Goal: Task Accomplishment & Management: Complete application form

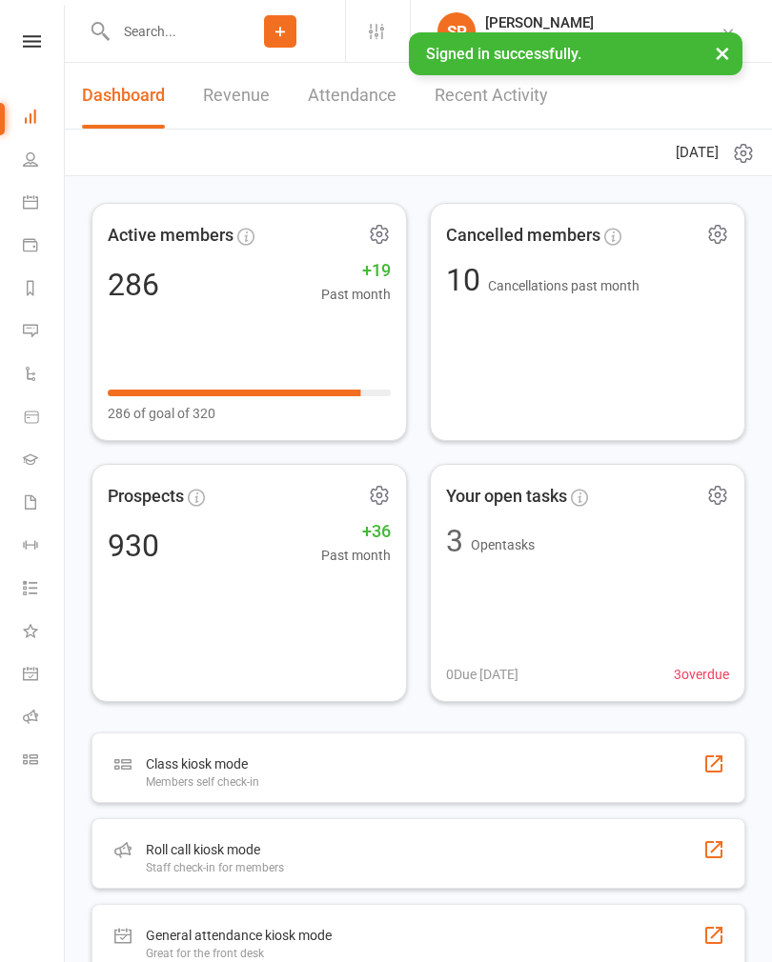
click at [31, 47] on icon at bounding box center [32, 41] width 18 height 12
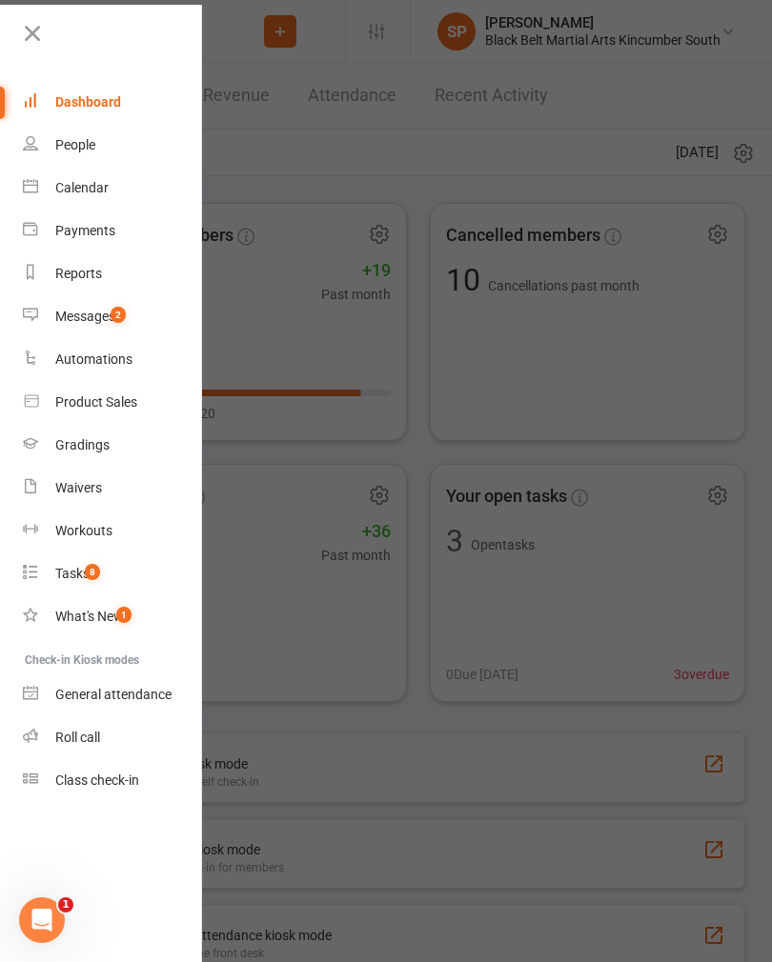
click at [34, 398] on icon at bounding box center [31, 400] width 17 height 17
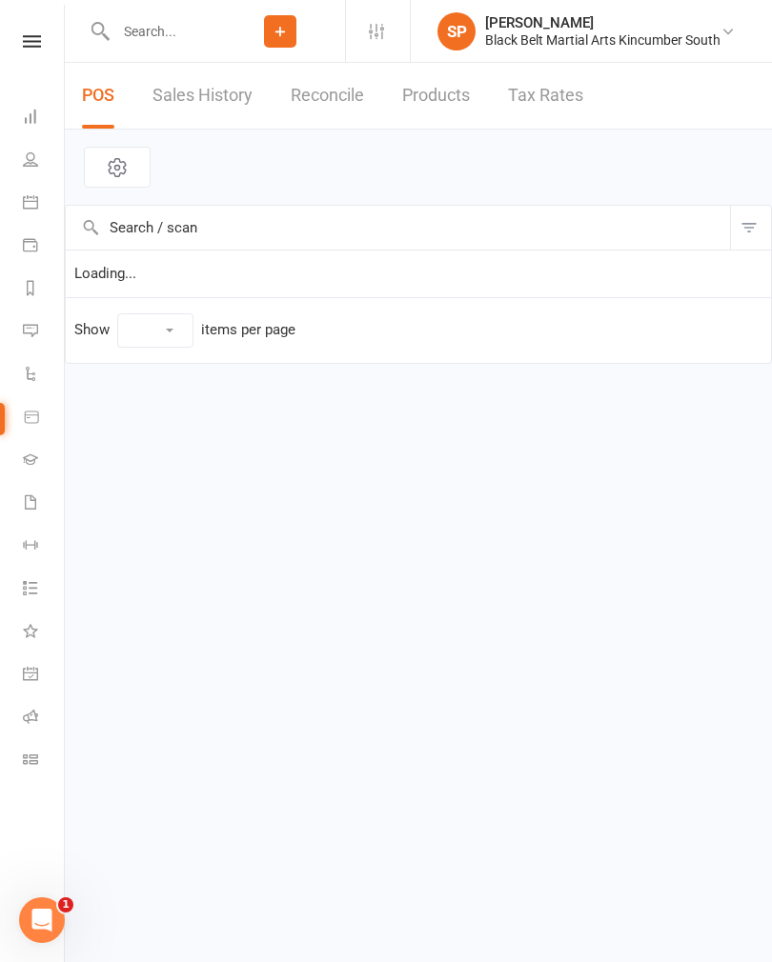
select select "10"
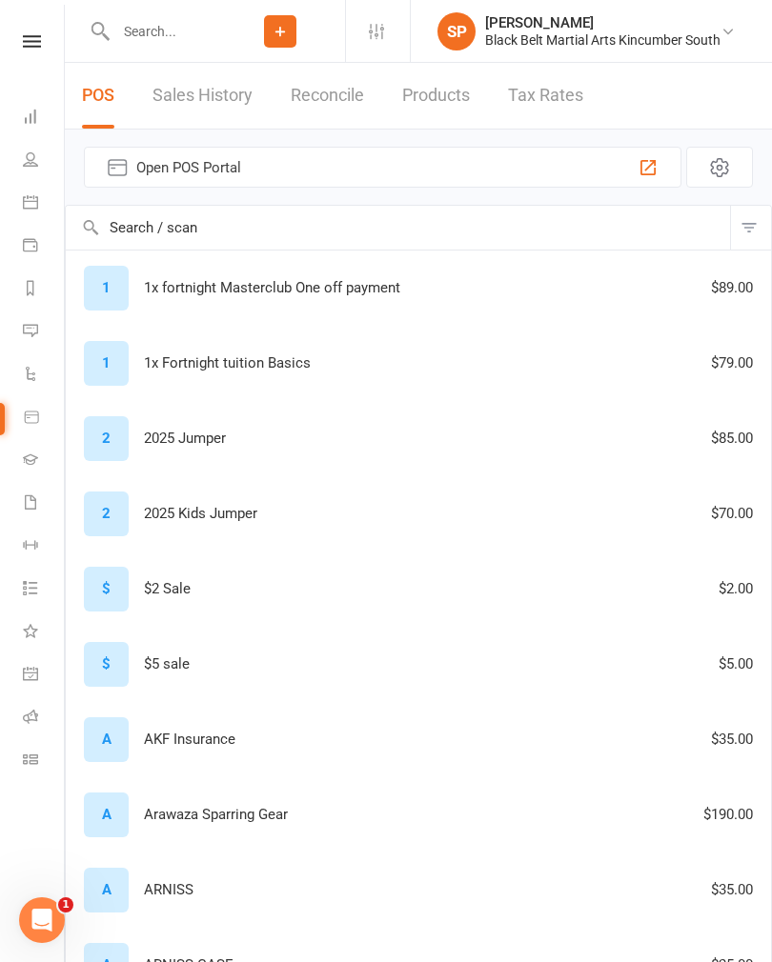
click at [490, 167] on span "Open POS Portal" at bounding box center [382, 167] width 493 height 23
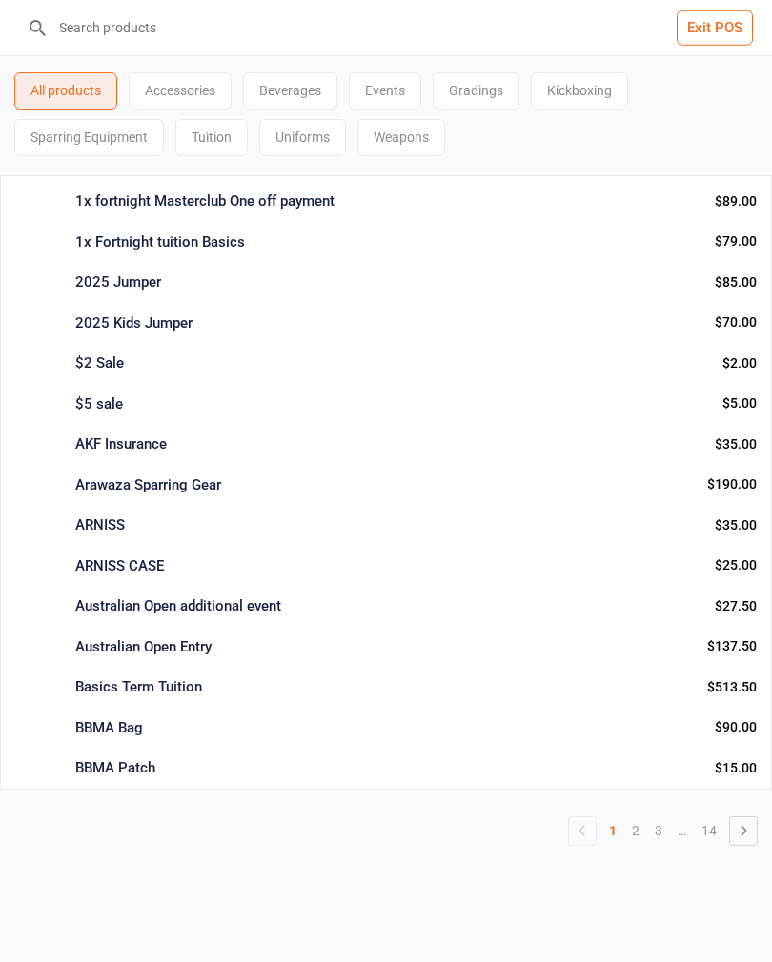
click at [153, 23] on input "search" at bounding box center [397, 27] width 695 height 55
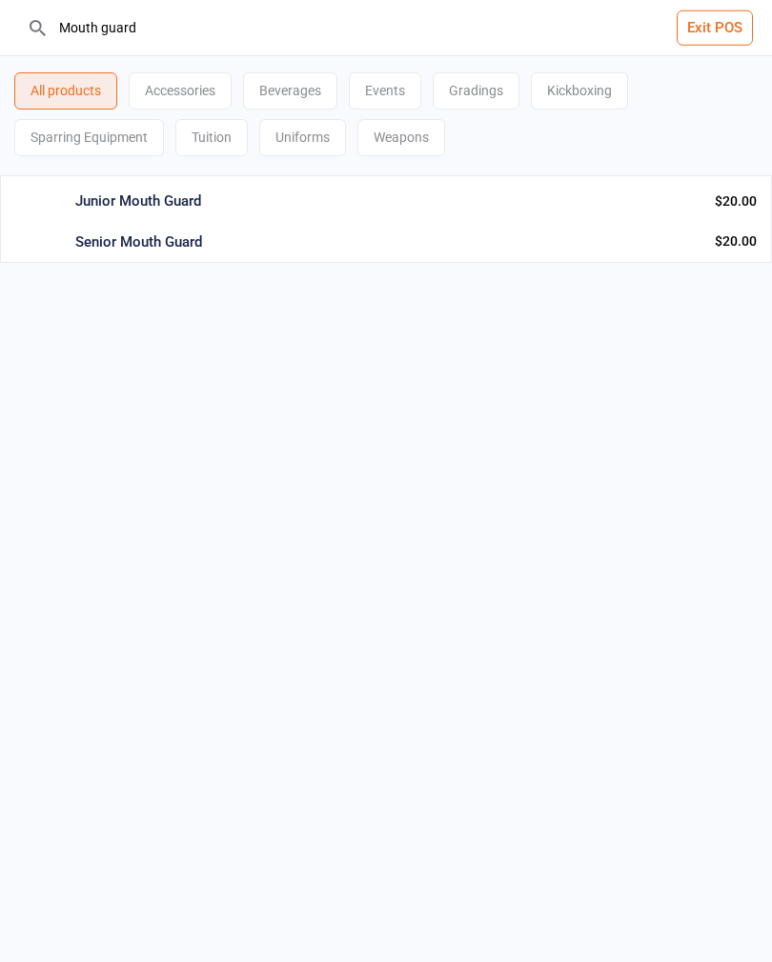
type input "Mouth guard"
click at [71, 203] on div "Junior Mouth Guard Sparring Equipment Info Qty: -1 $20.00 Add to cart : $20.00" at bounding box center [386, 198] width 772 height 47
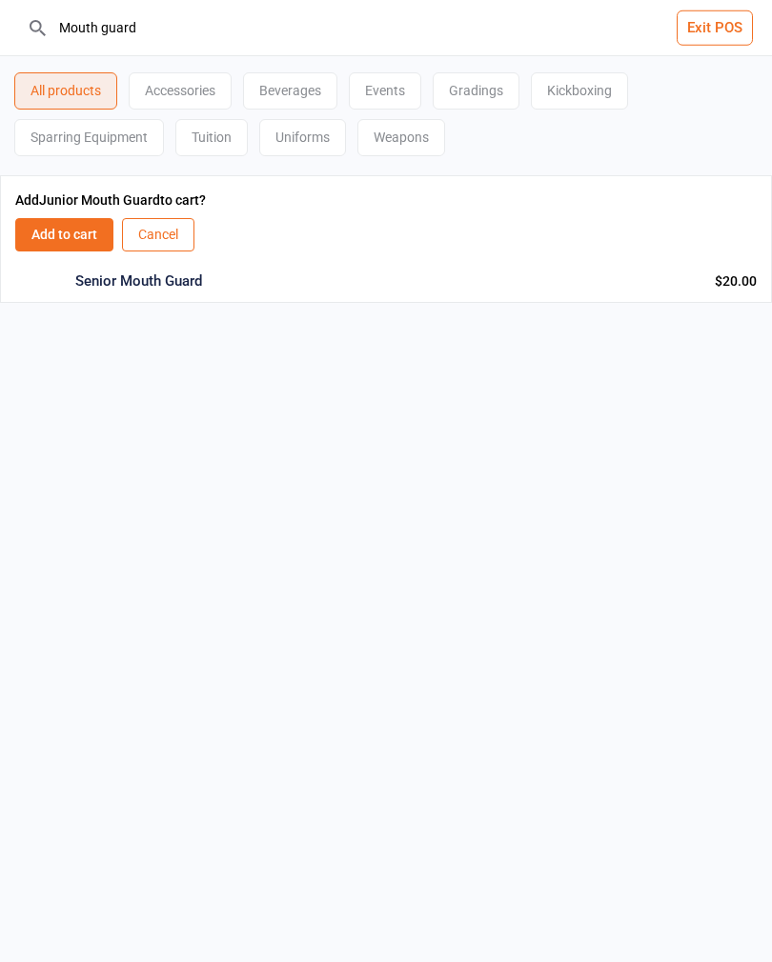
click at [55, 241] on button "Add to cart" at bounding box center [64, 234] width 98 height 33
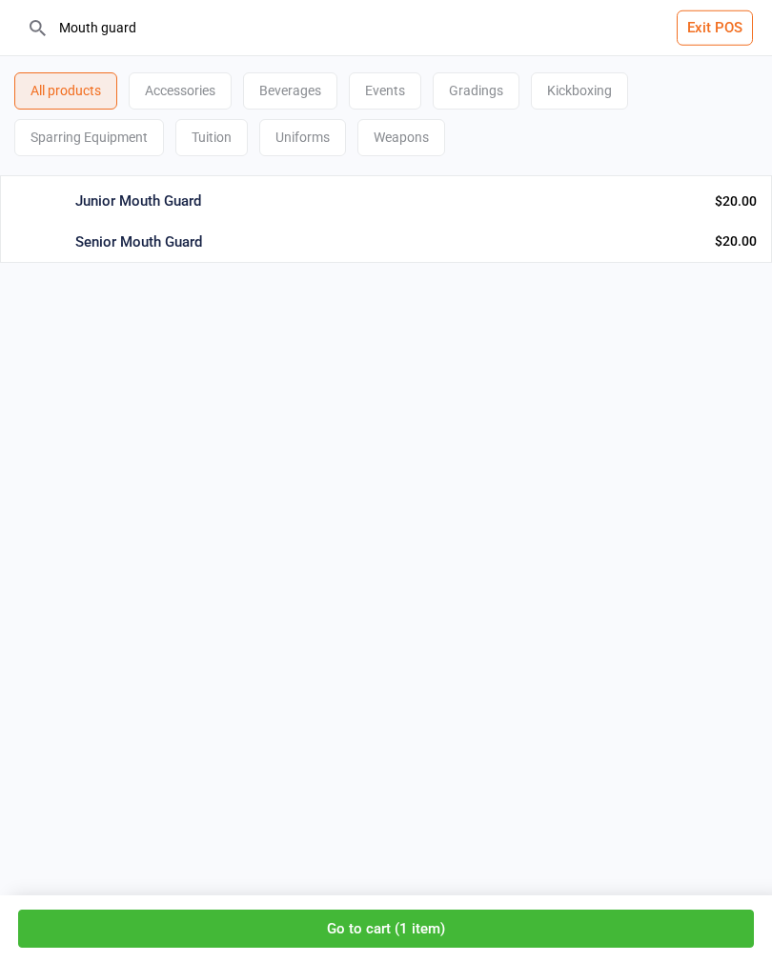
click at [578, 924] on button "Go to cart ( 1 item )" at bounding box center [385, 929] width 735 height 39
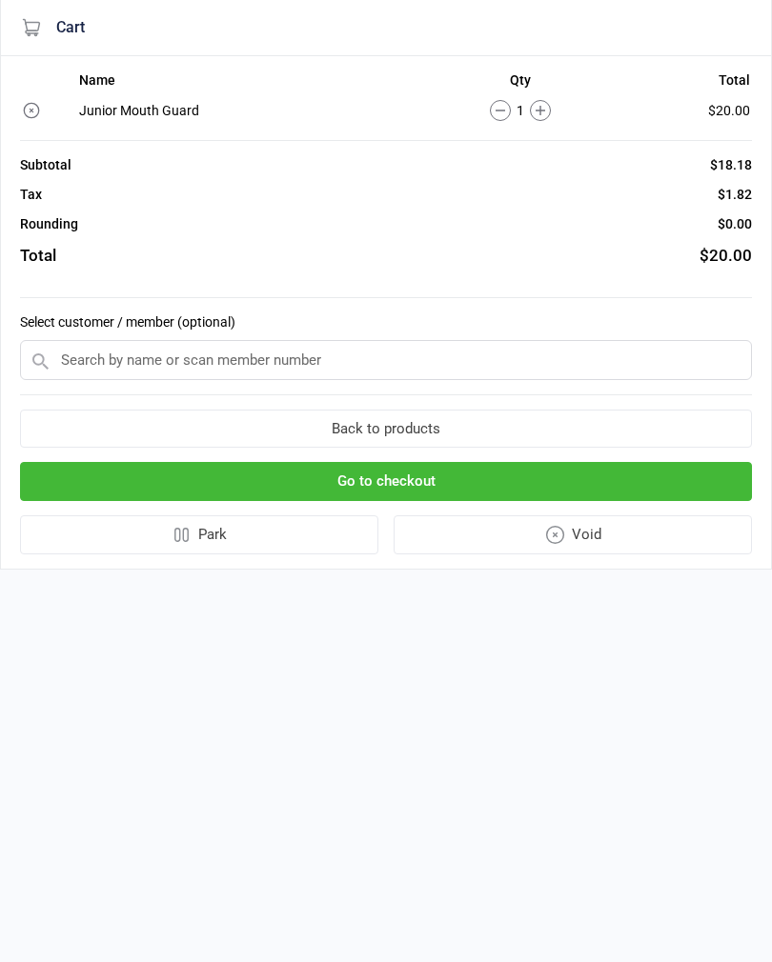
click at [517, 364] on input "text" at bounding box center [386, 360] width 732 height 40
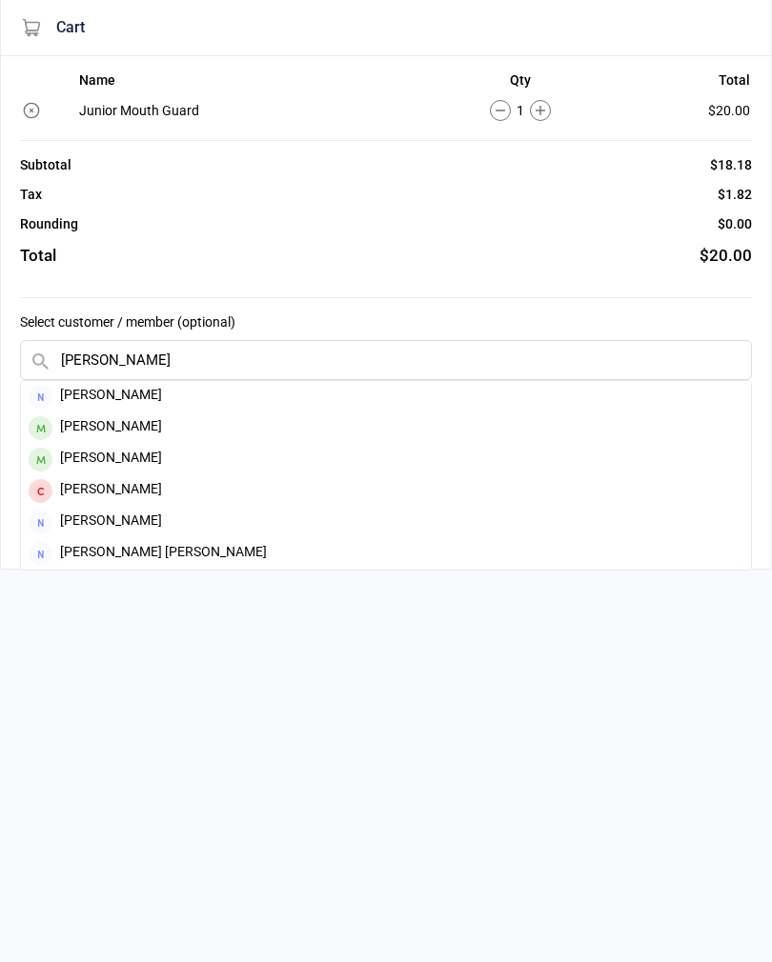
type input "Byrne"
click at [68, 420] on div "Caleb Byrne" at bounding box center [386, 427] width 730 height 31
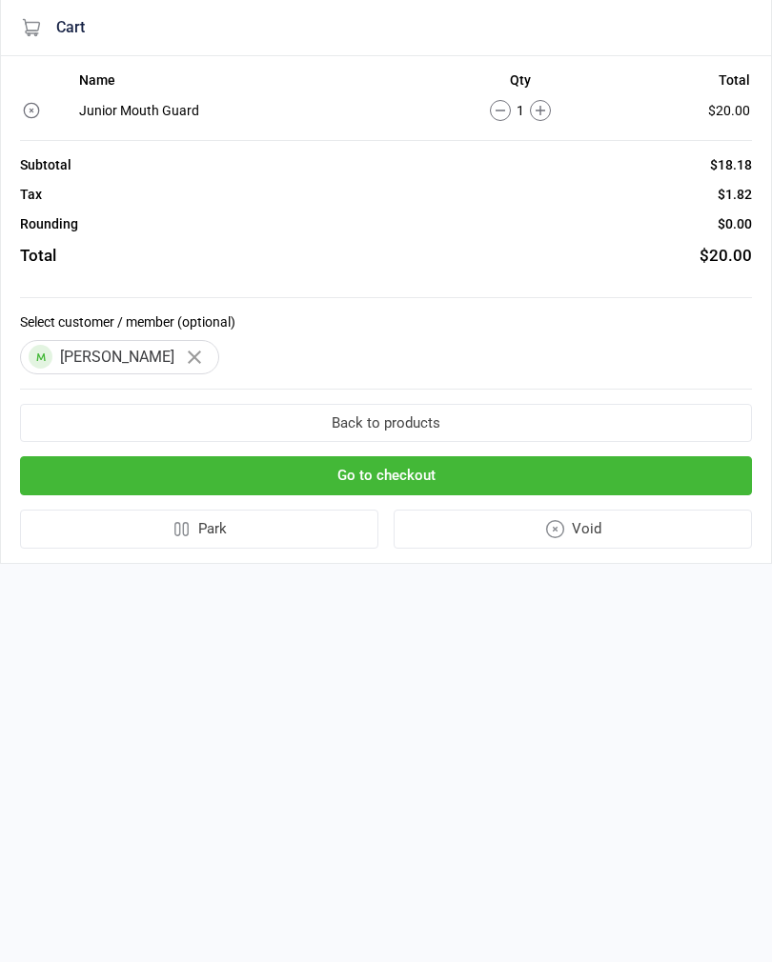
click at [414, 476] on button "Go to checkout" at bounding box center [386, 475] width 732 height 39
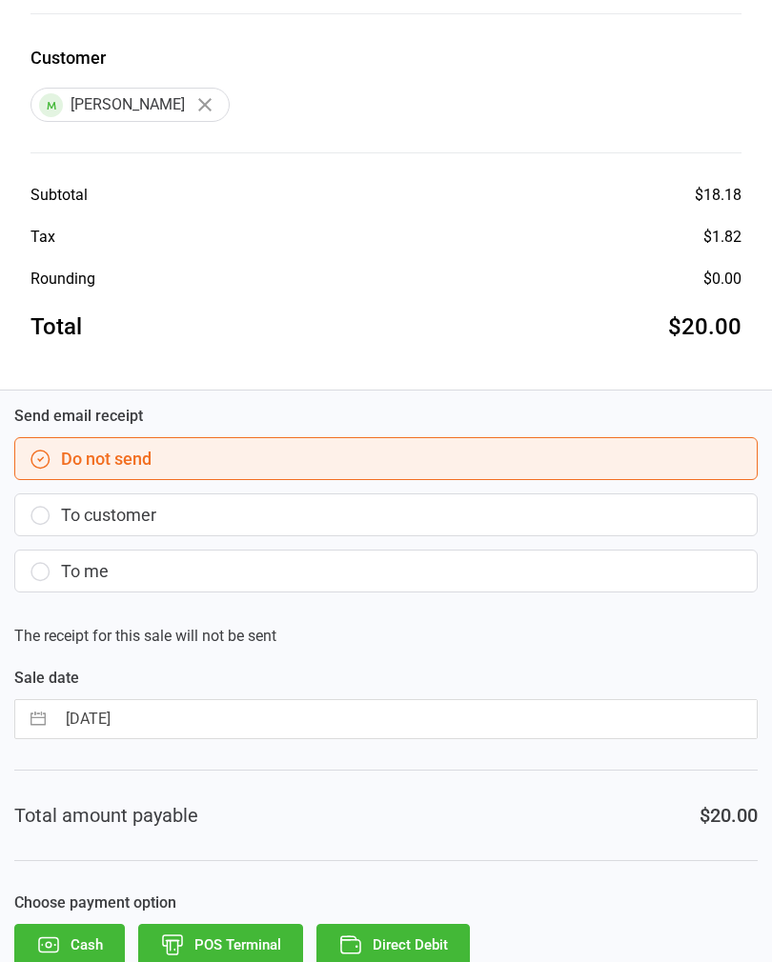
scroll to position [300, 0]
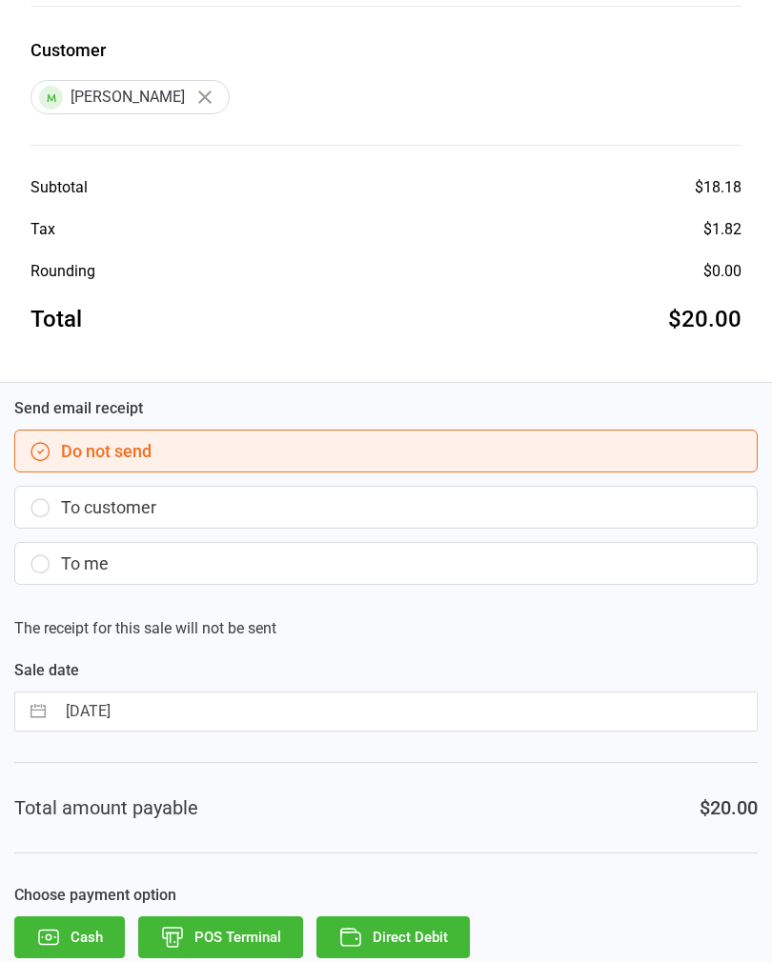
click at [310, 694] on input "17 Sep 2025" at bounding box center [405, 712] width 701 height 38
select select "7"
select select "2025"
select select "8"
select select "2025"
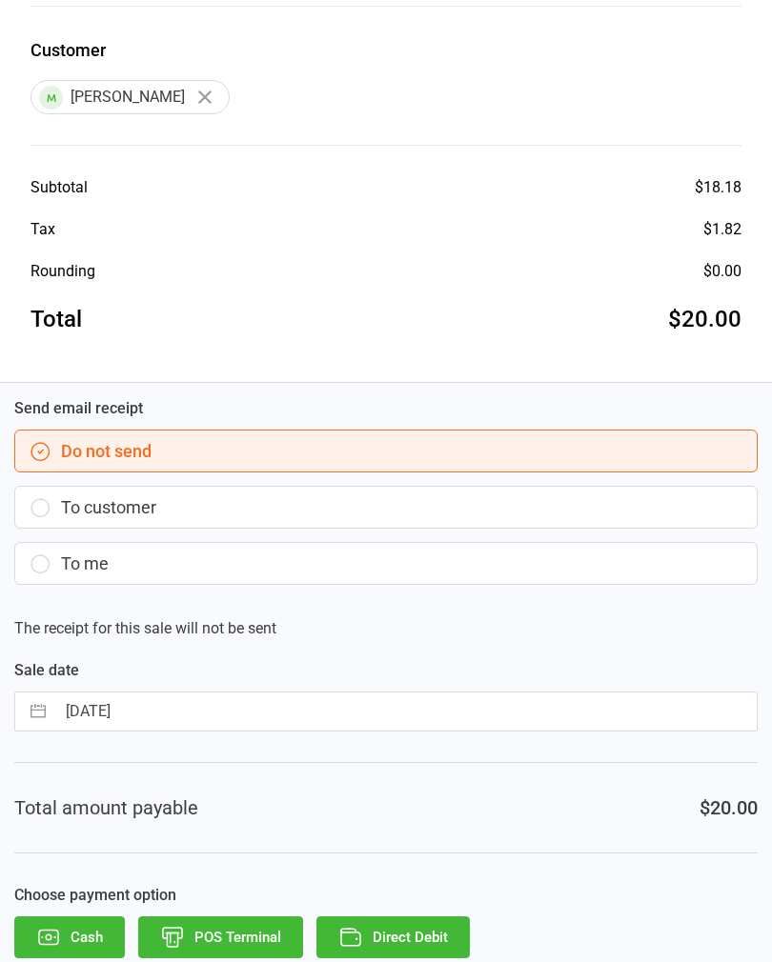
select select "9"
select select "2025"
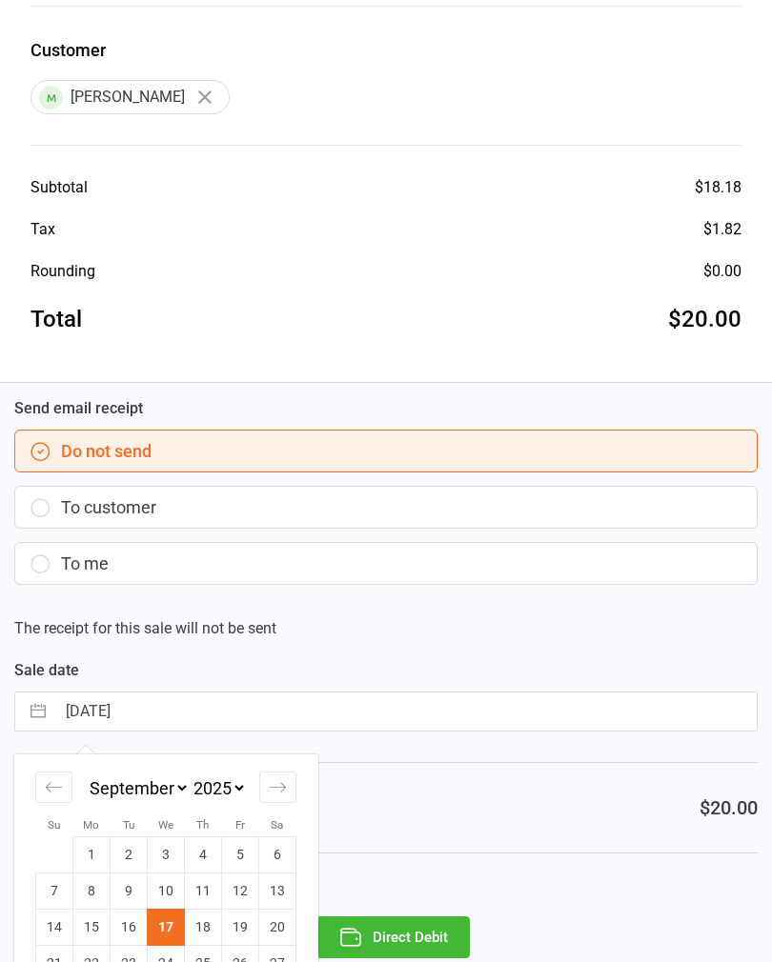
scroll to position [330, 0]
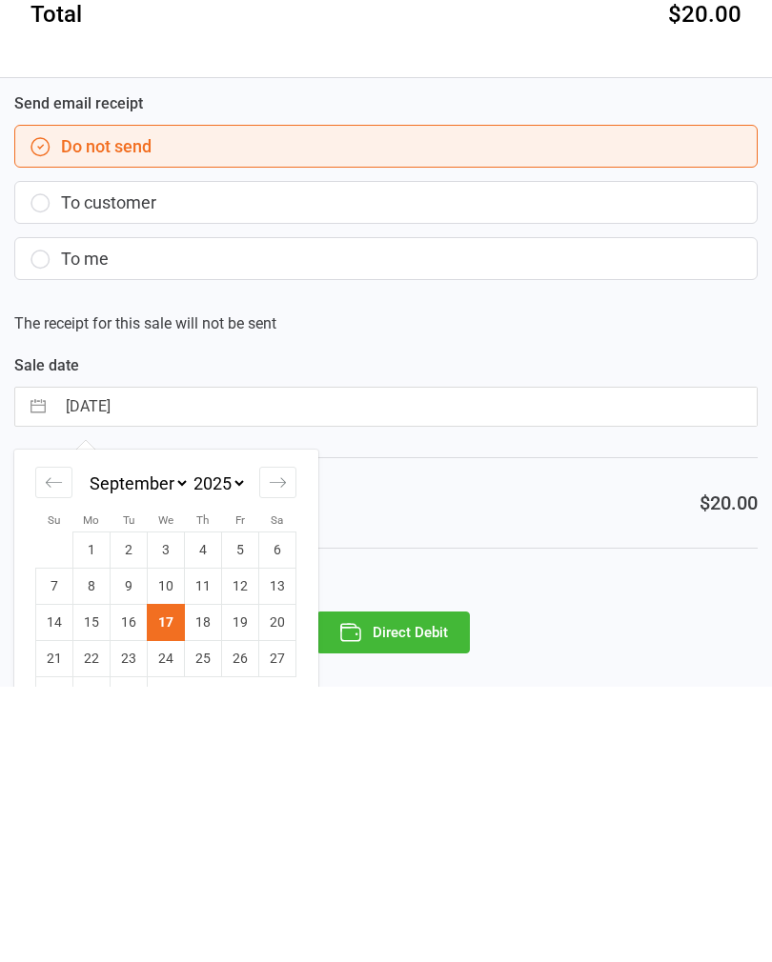
click at [137, 880] on td "16" at bounding box center [129, 898] width 37 height 36
type input "16 Sep 2025"
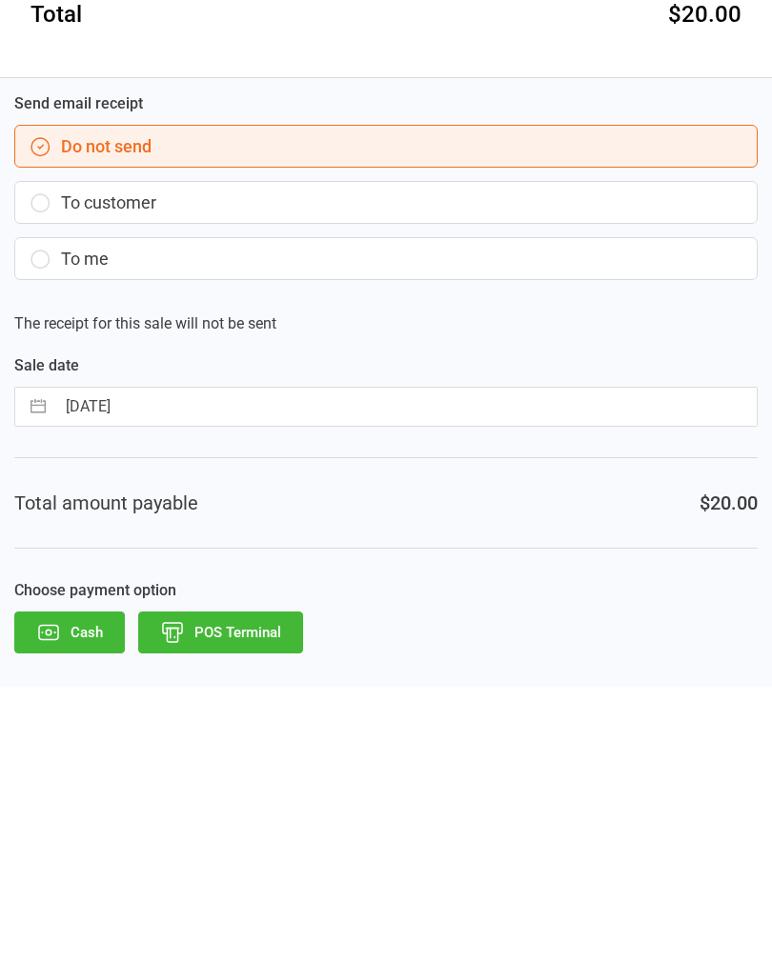
scroll to position [300, 0]
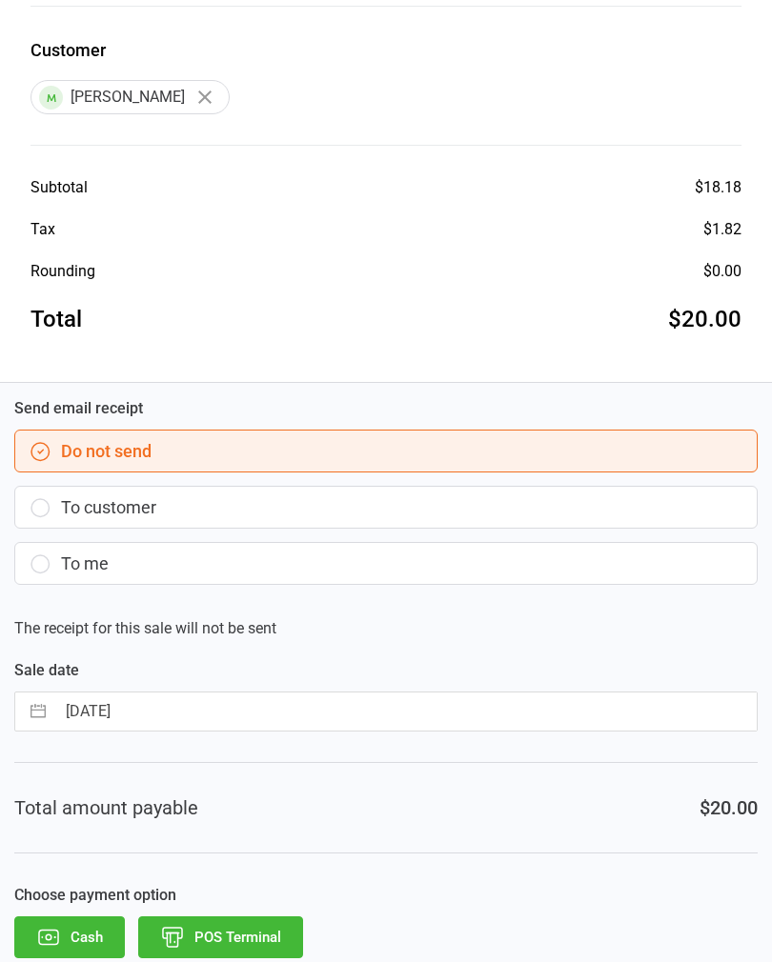
click at [241, 942] on button "POS Terminal" at bounding box center [220, 937] width 165 height 42
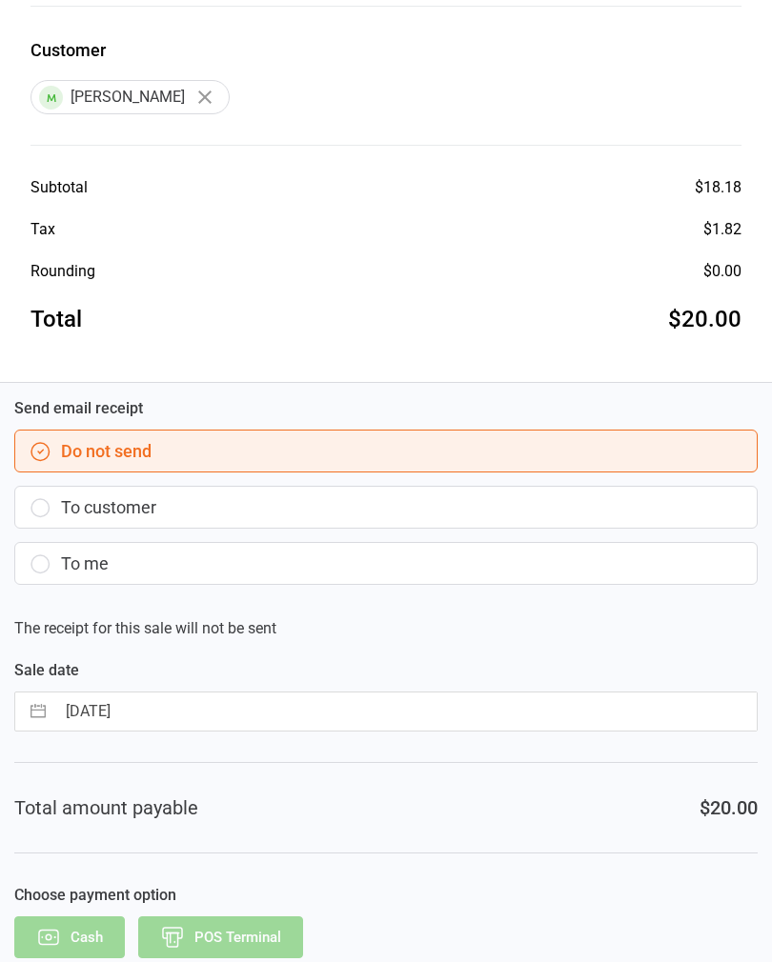
scroll to position [0, 0]
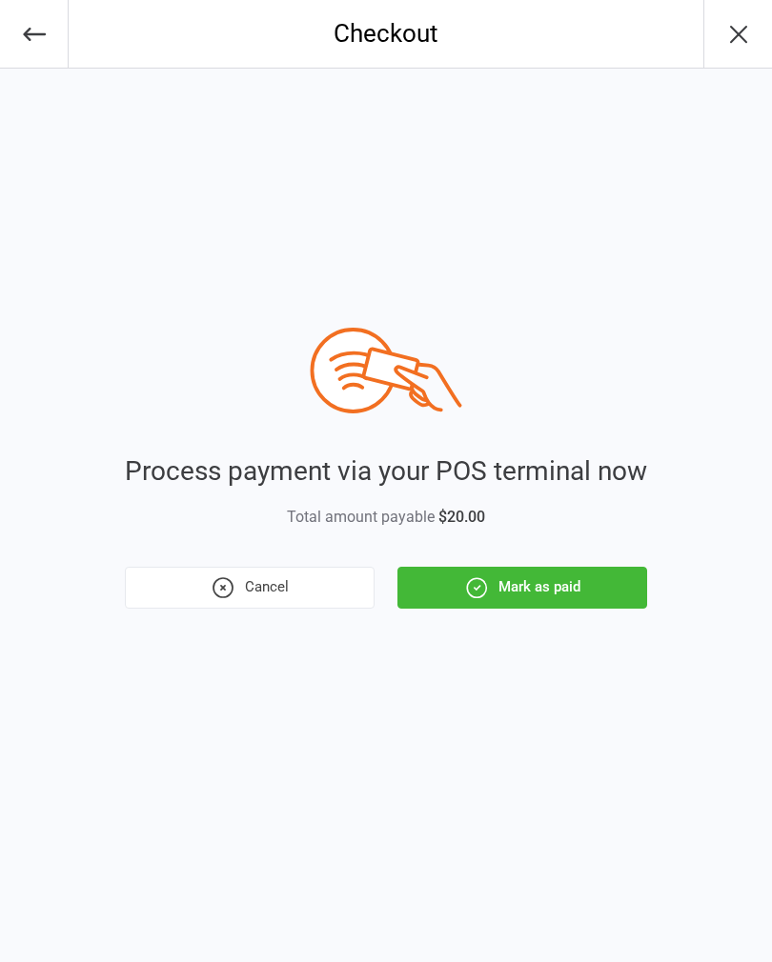
click at [486, 589] on icon "button" at bounding box center [476, 587] width 19 height 19
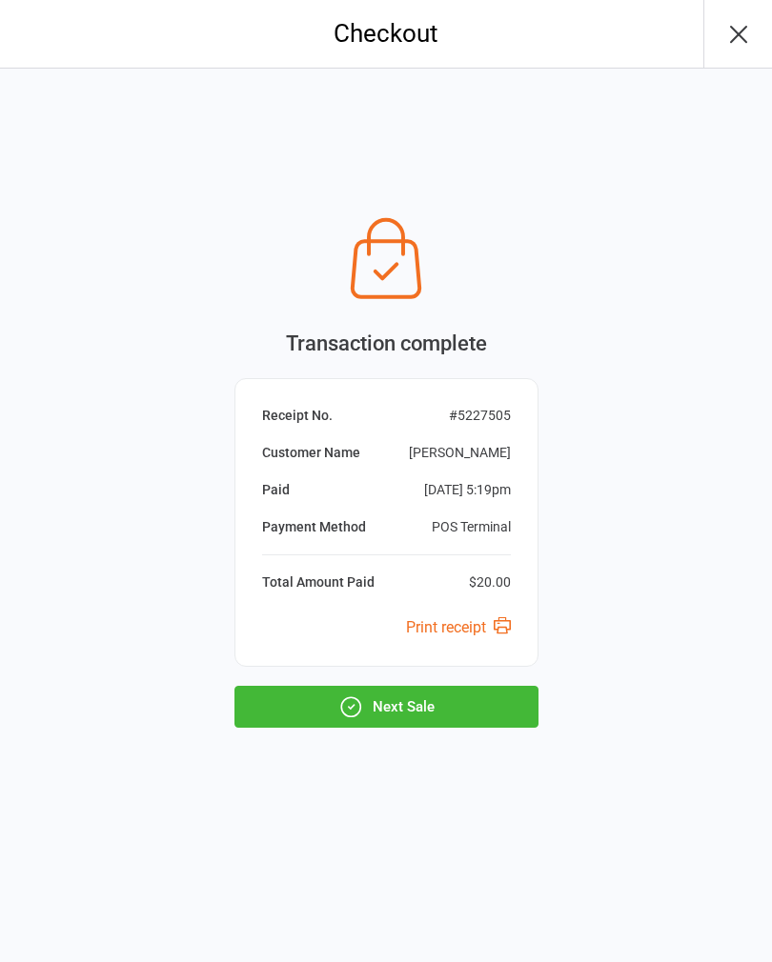
click at [492, 718] on button "Next Sale" at bounding box center [386, 707] width 304 height 42
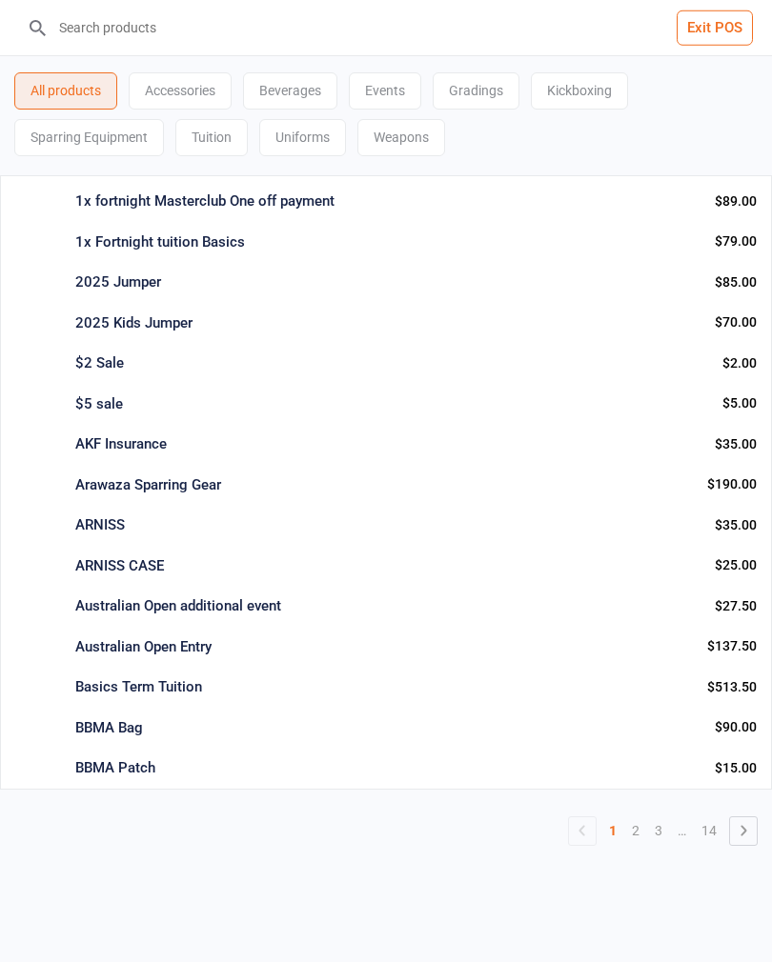
click at [182, 20] on input "search" at bounding box center [397, 27] width 695 height 55
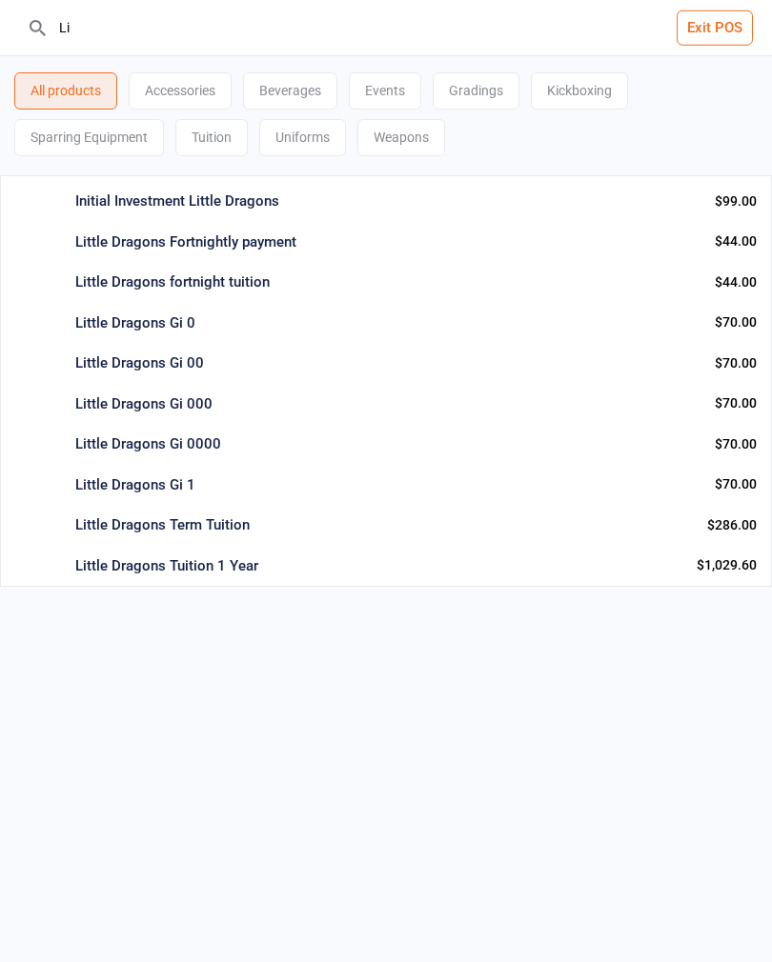
type input "L"
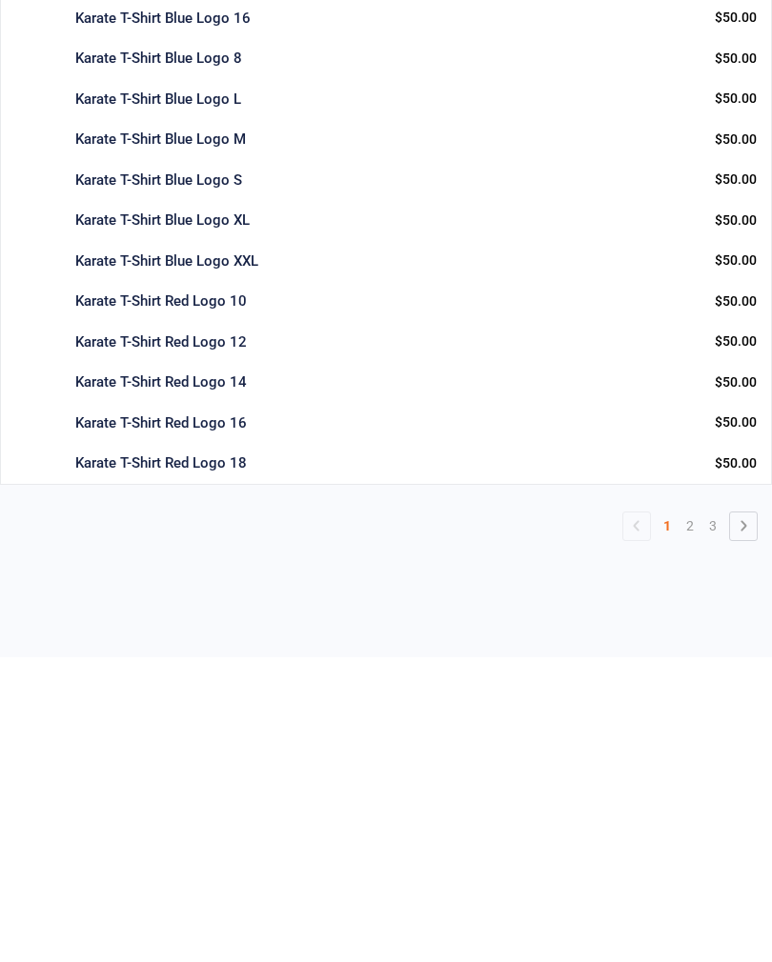
type input "Shirt"
click at [734, 819] on icon at bounding box center [743, 830] width 23 height 23
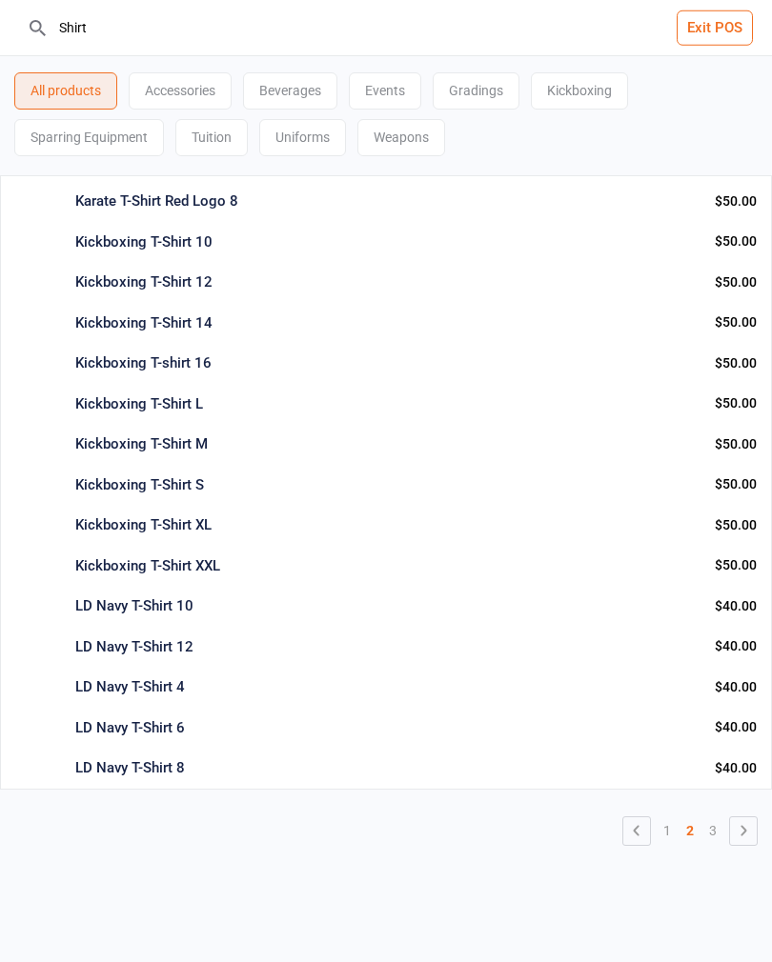
click at [70, 726] on div "LD Navy T-Shirt 6 Uniforms Info Qty: -1 $40.00 Add to cart : $40.00" at bounding box center [386, 728] width 772 height 41
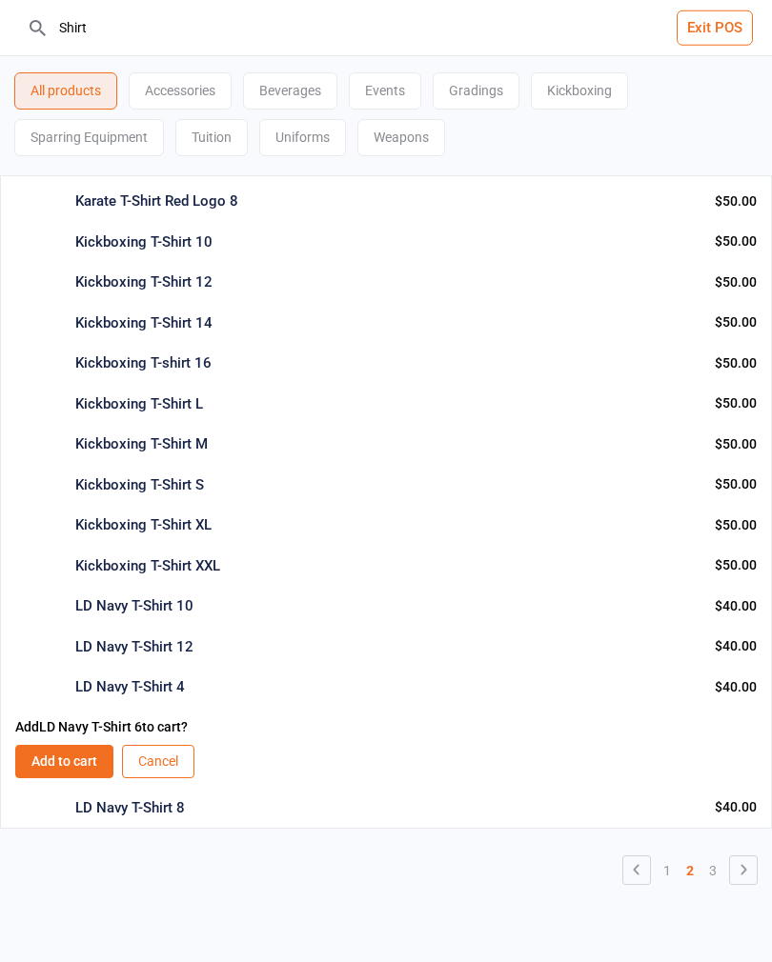
click at [58, 768] on button "Add to cart" at bounding box center [64, 761] width 98 height 33
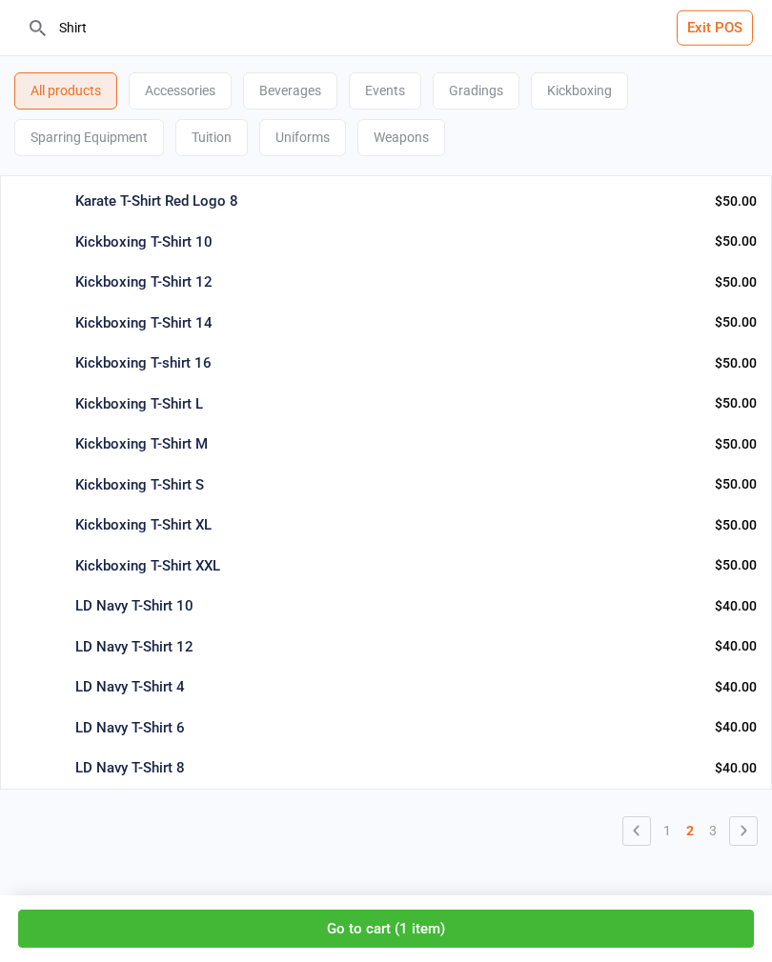
click at [474, 940] on button "Go to cart ( 1 item )" at bounding box center [385, 929] width 735 height 39
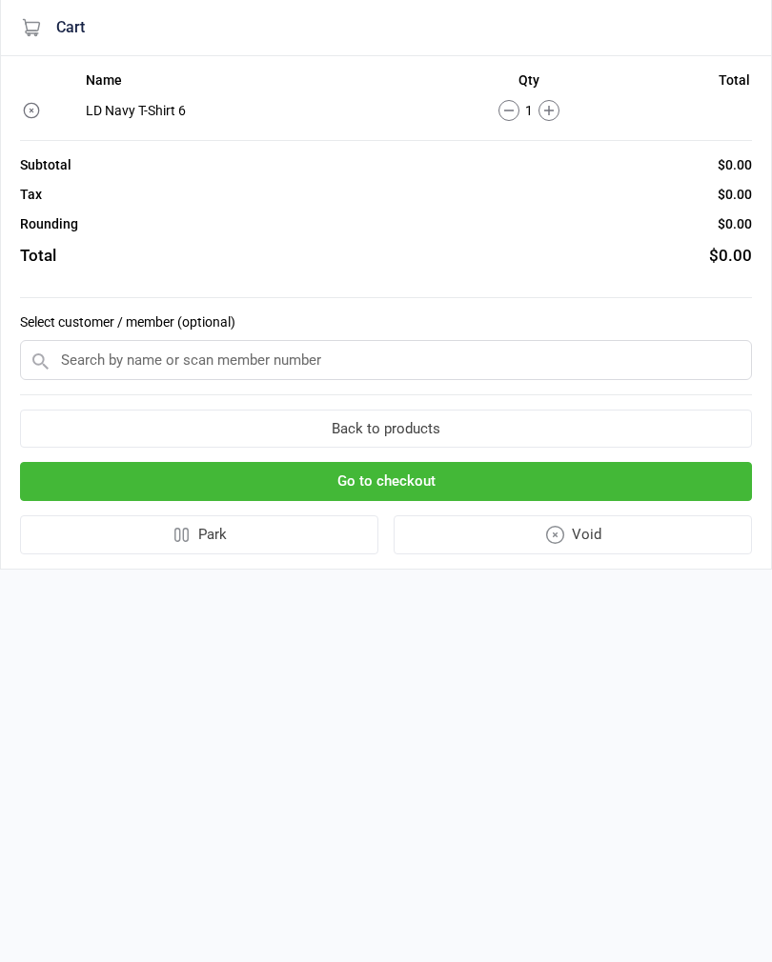
click at [319, 344] on input "text" at bounding box center [386, 360] width 732 height 40
type input "V"
type input "v"
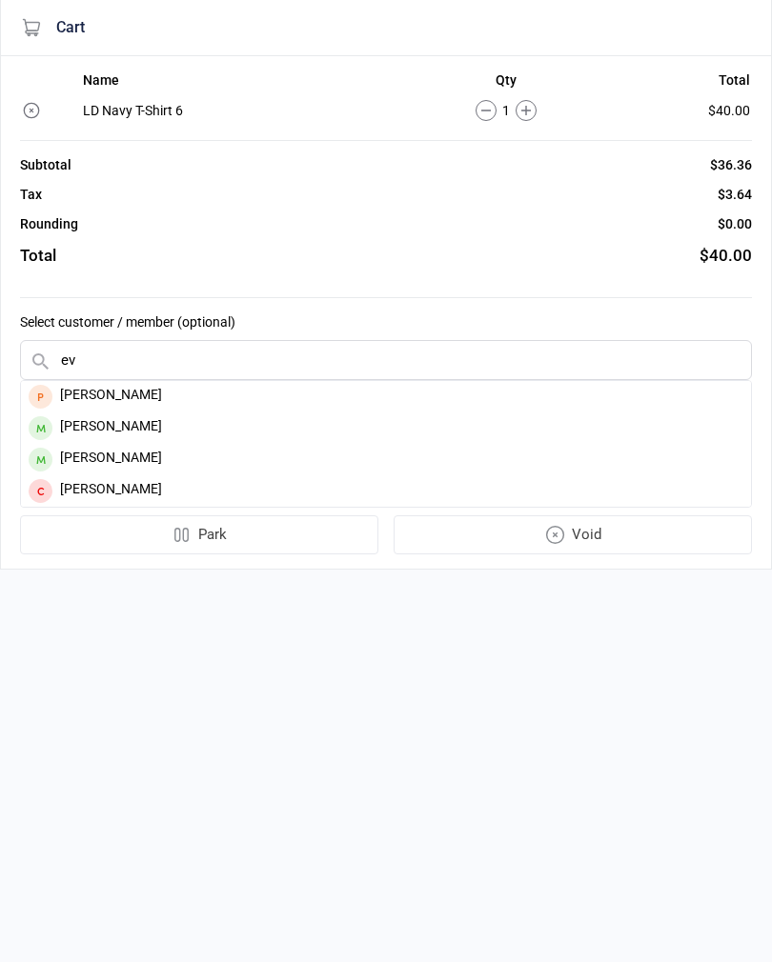
type input "e"
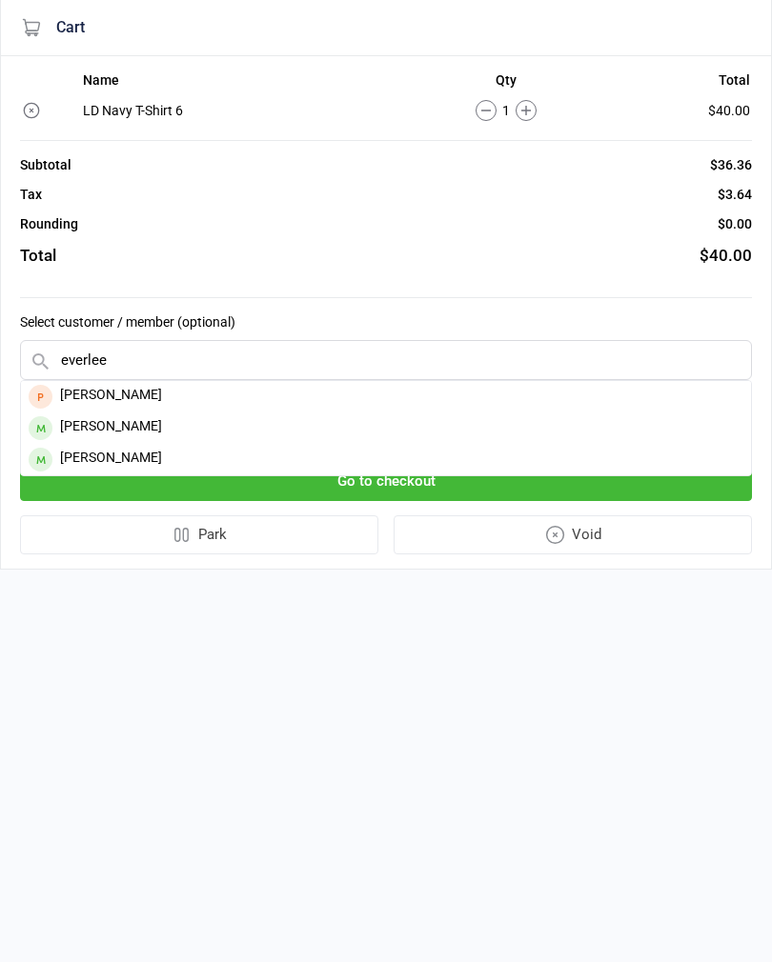
type input "everlee"
click at [131, 426] on div "Everlee Francica" at bounding box center [386, 427] width 730 height 31
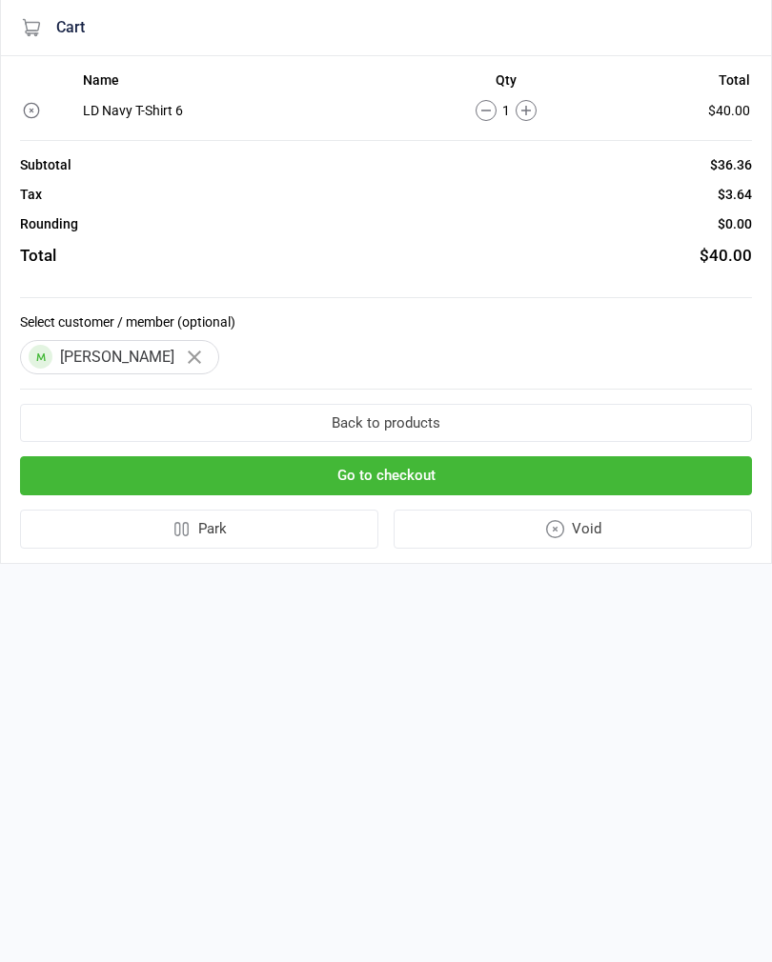
click at [526, 475] on button "Go to checkout" at bounding box center [386, 475] width 732 height 39
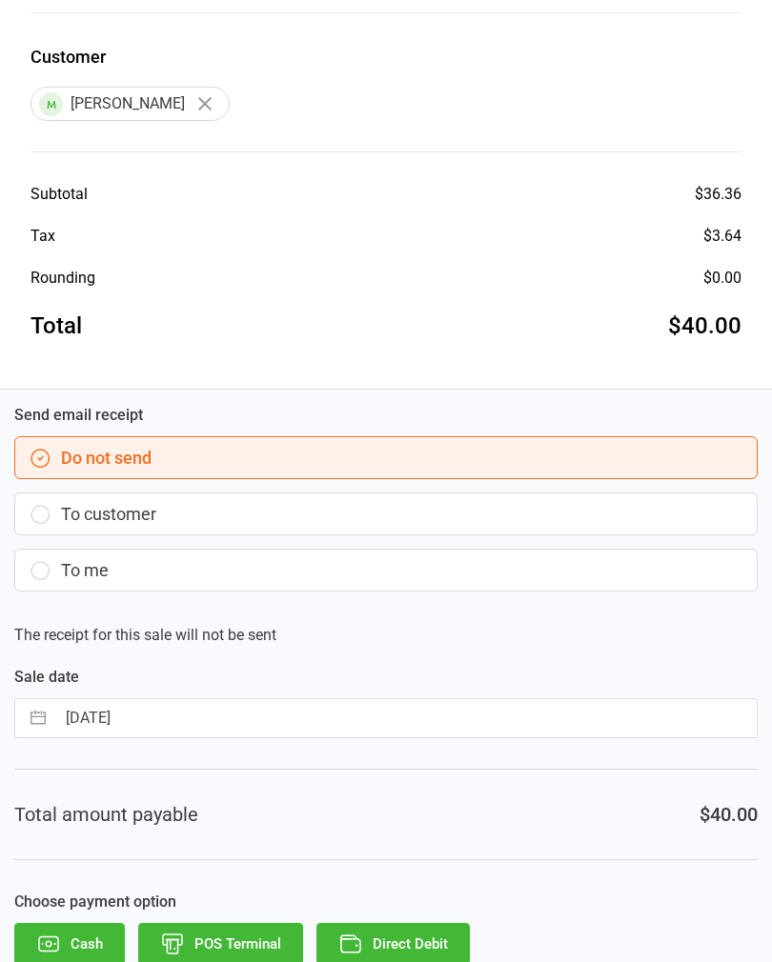
scroll to position [300, 0]
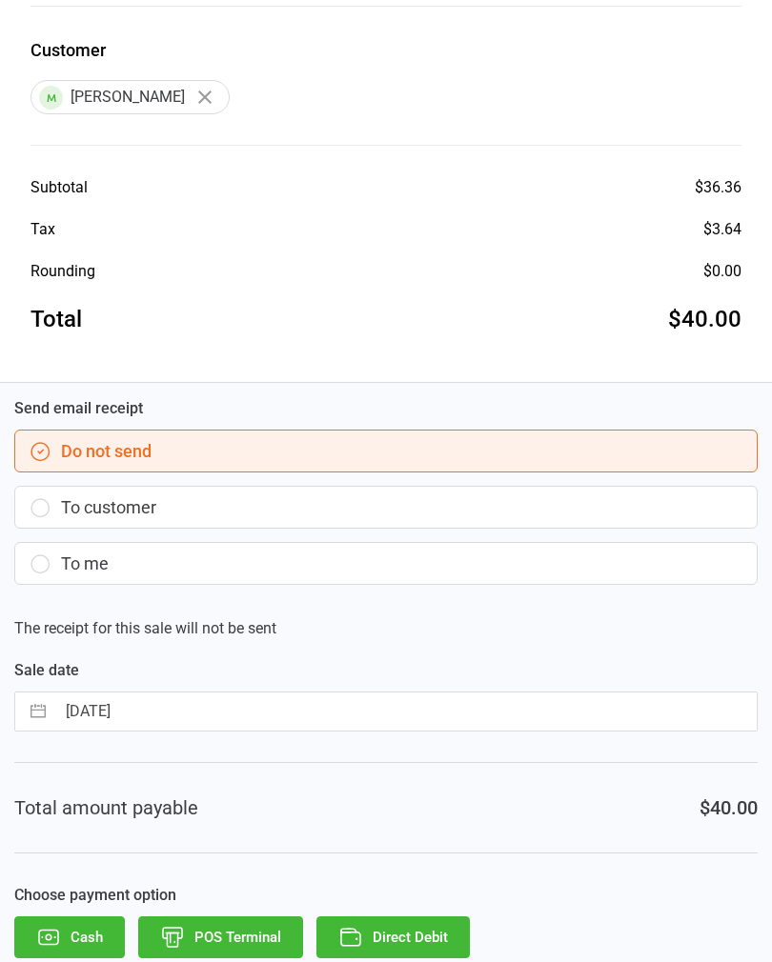
click at [277, 711] on input "17 Sep 2025" at bounding box center [405, 712] width 701 height 38
select select "7"
select select "2025"
select select "8"
select select "2025"
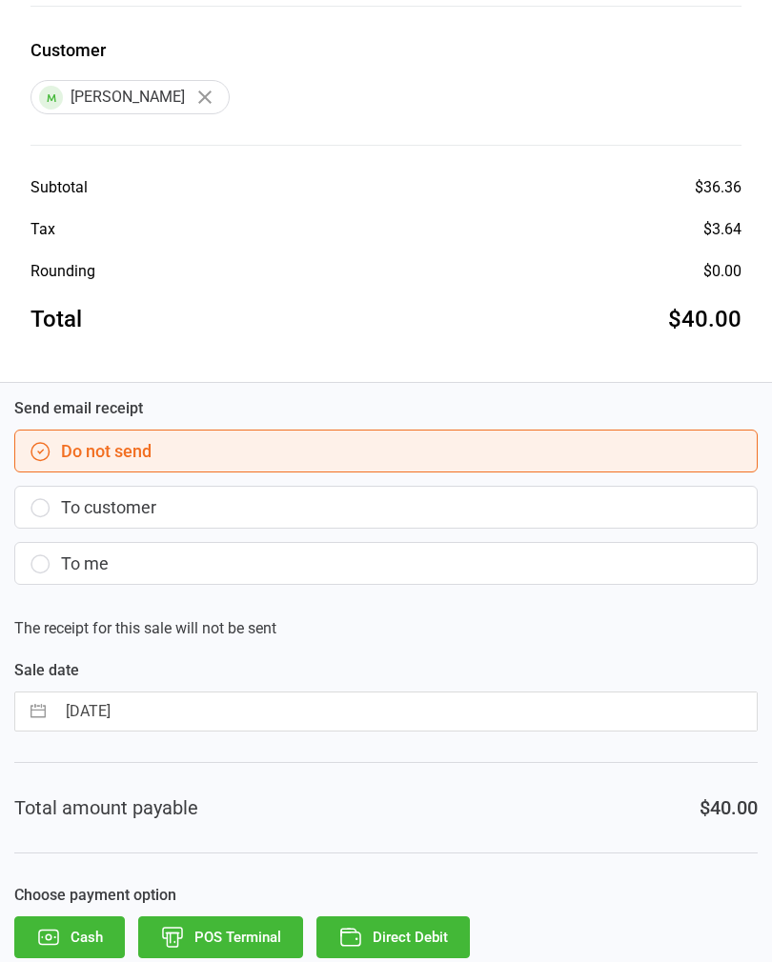
select select "9"
select select "2025"
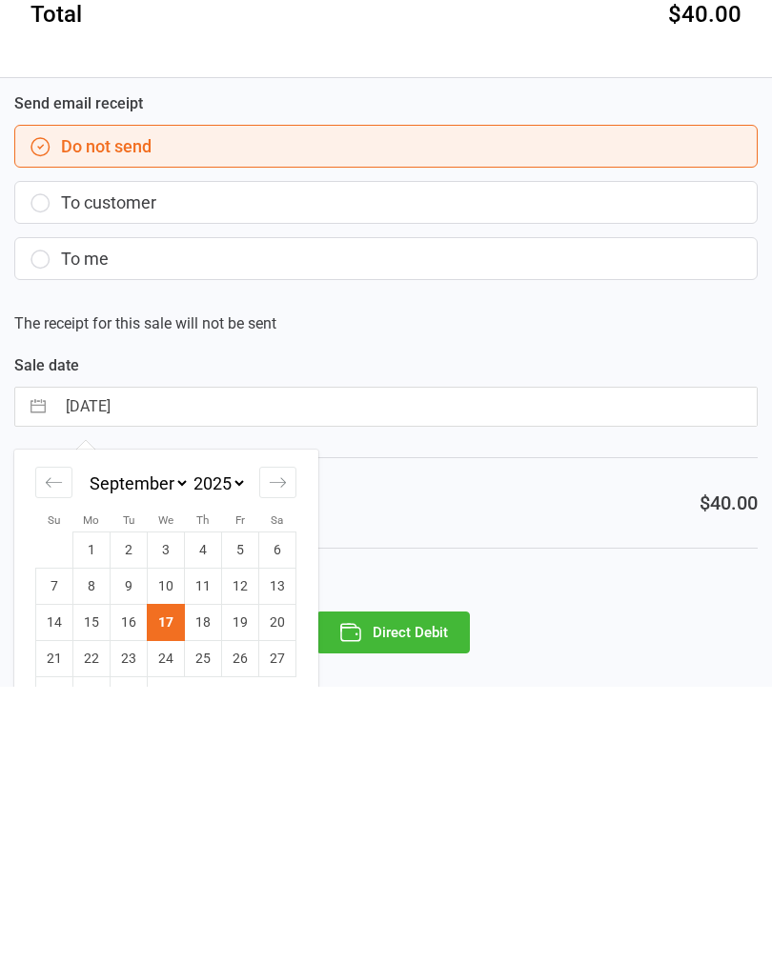
click at [127, 880] on td "16" at bounding box center [129, 898] width 37 height 36
type input "16 Sep 2025"
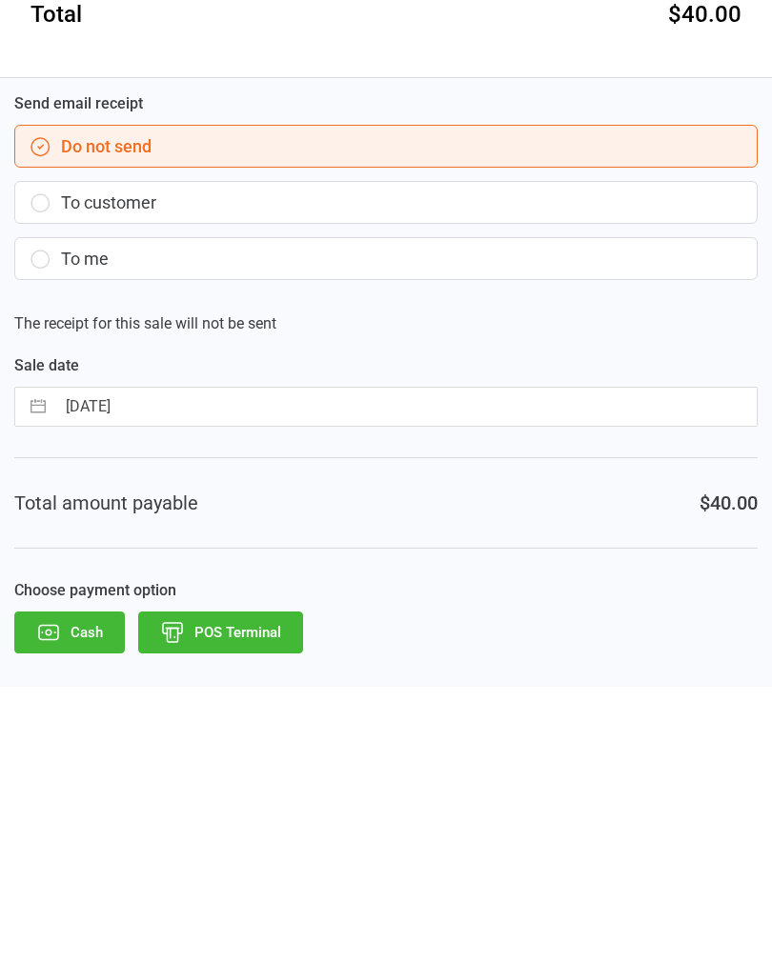
scroll to position [300, 0]
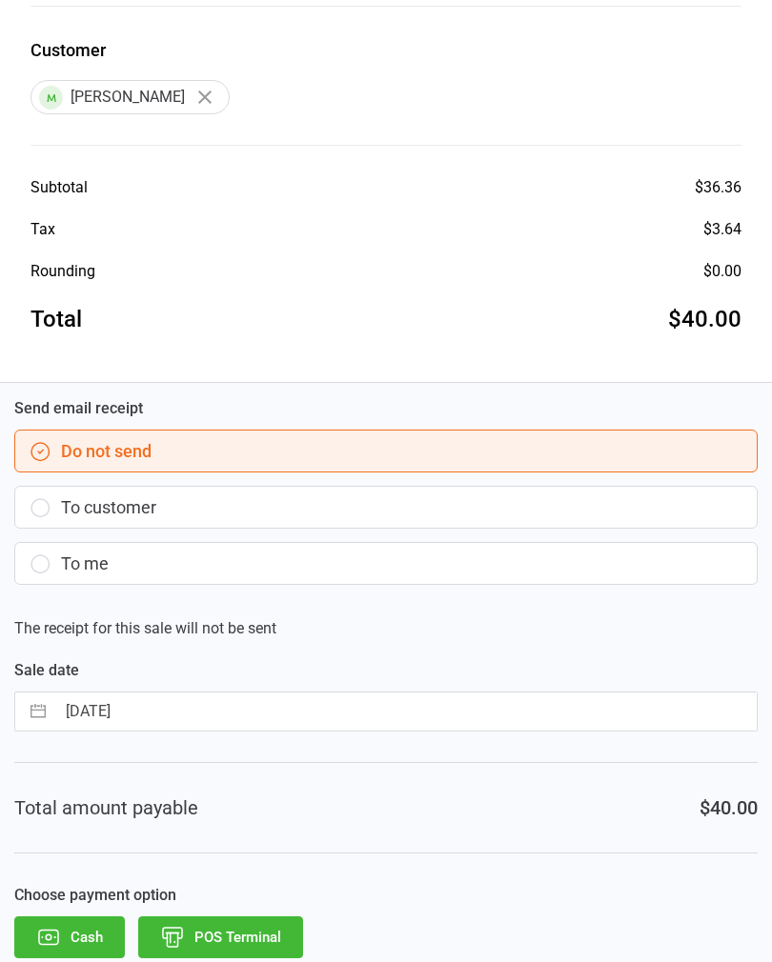
click at [252, 947] on button "POS Terminal" at bounding box center [220, 937] width 165 height 42
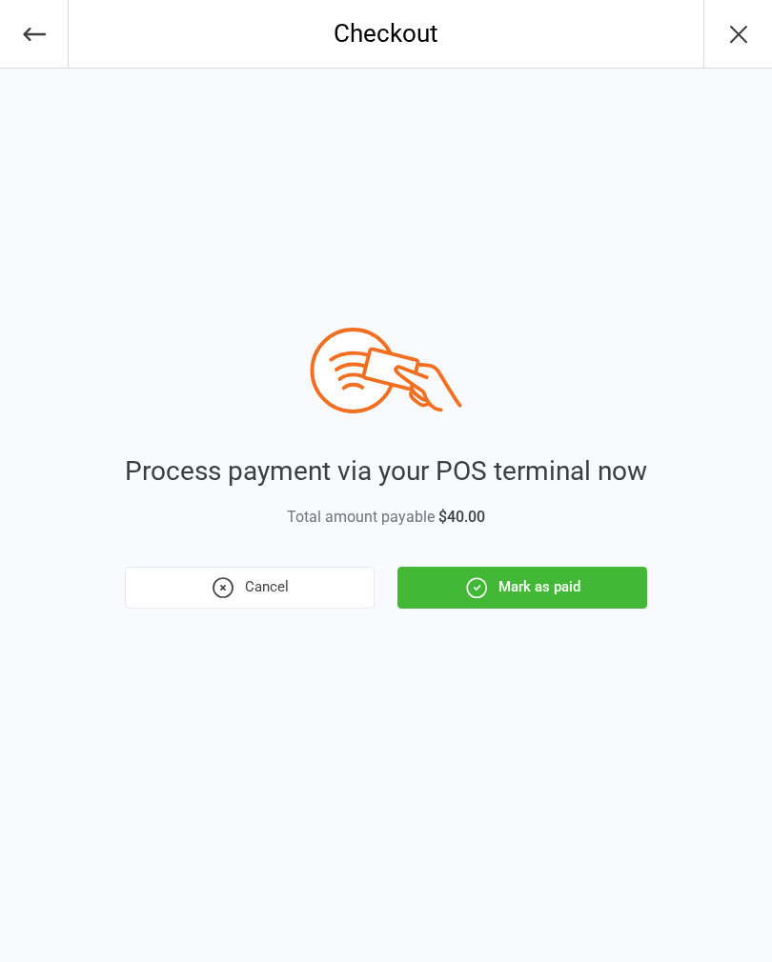
scroll to position [0, 0]
click at [588, 570] on button "Mark as paid" at bounding box center [522, 588] width 250 height 42
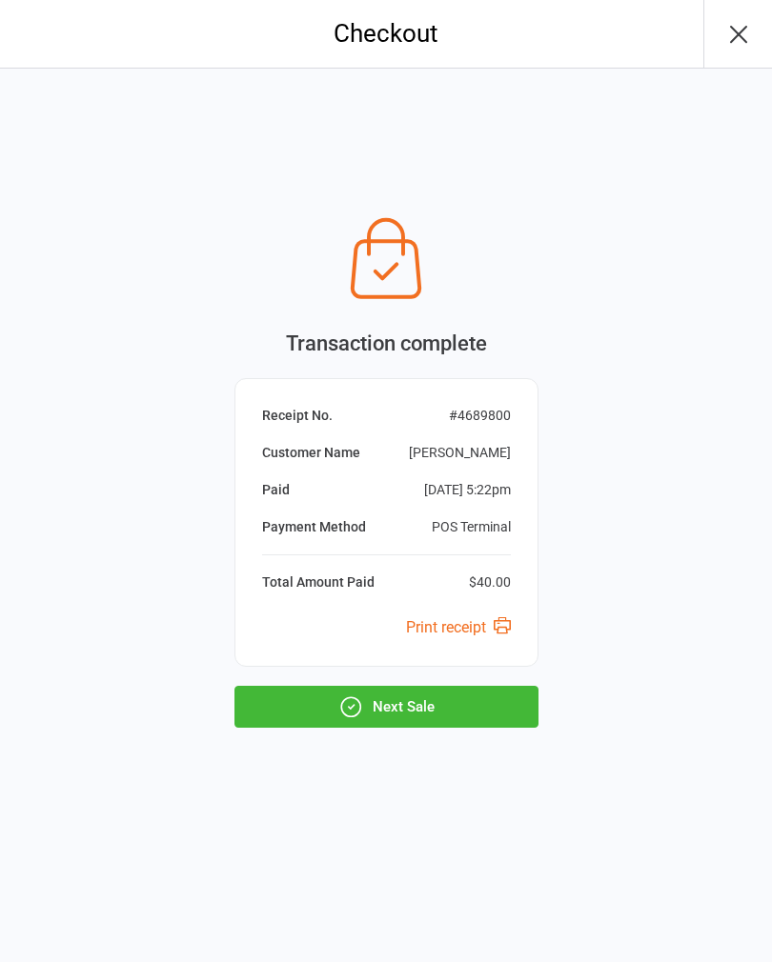
click at [449, 692] on button "Next Sale" at bounding box center [386, 707] width 304 height 42
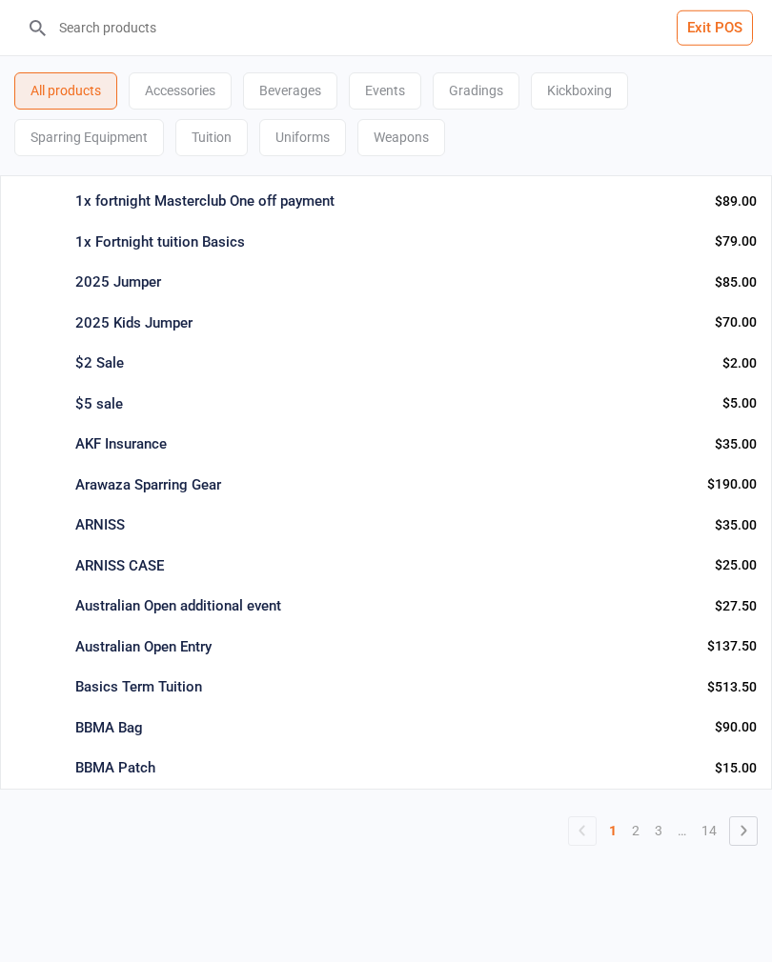
click at [245, 39] on input "search" at bounding box center [397, 27] width 695 height 55
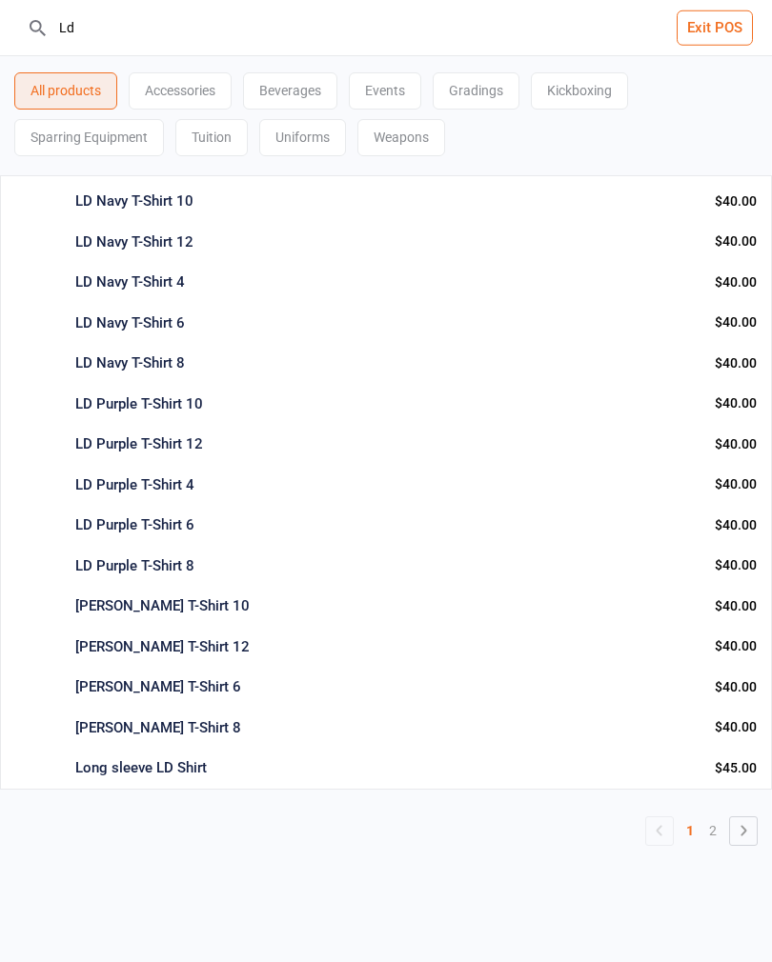
type input "Ld"
click at [363, 193] on div "LD Navy T-Shirt 10" at bounding box center [387, 202] width 624 height 22
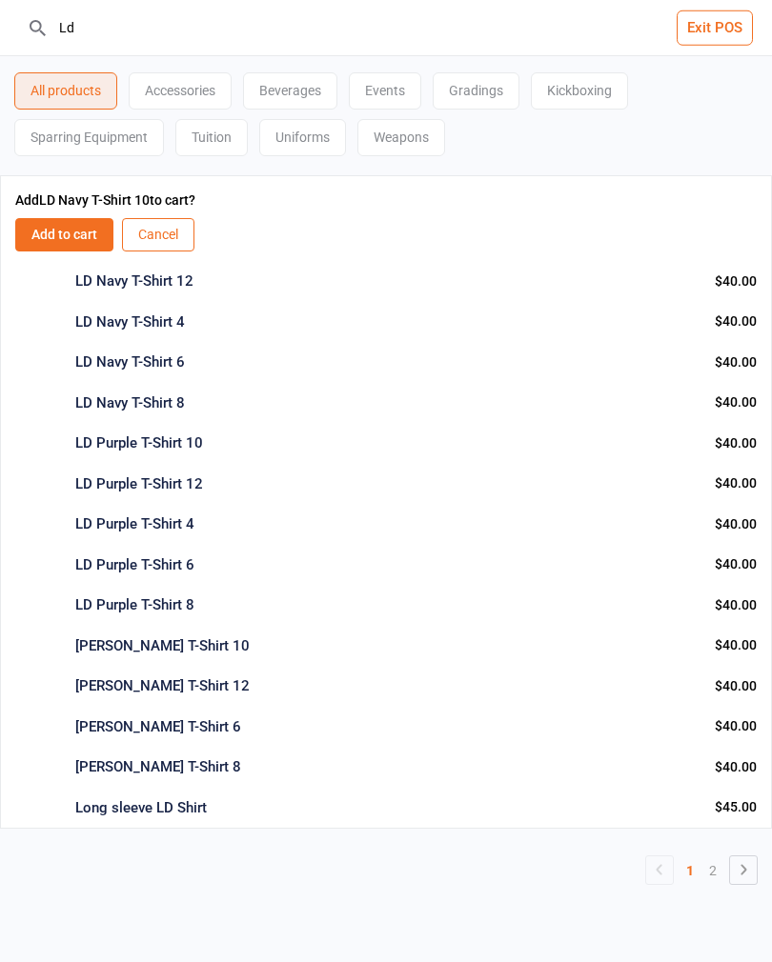
click at [68, 228] on button "Add to cart" at bounding box center [64, 234] width 98 height 33
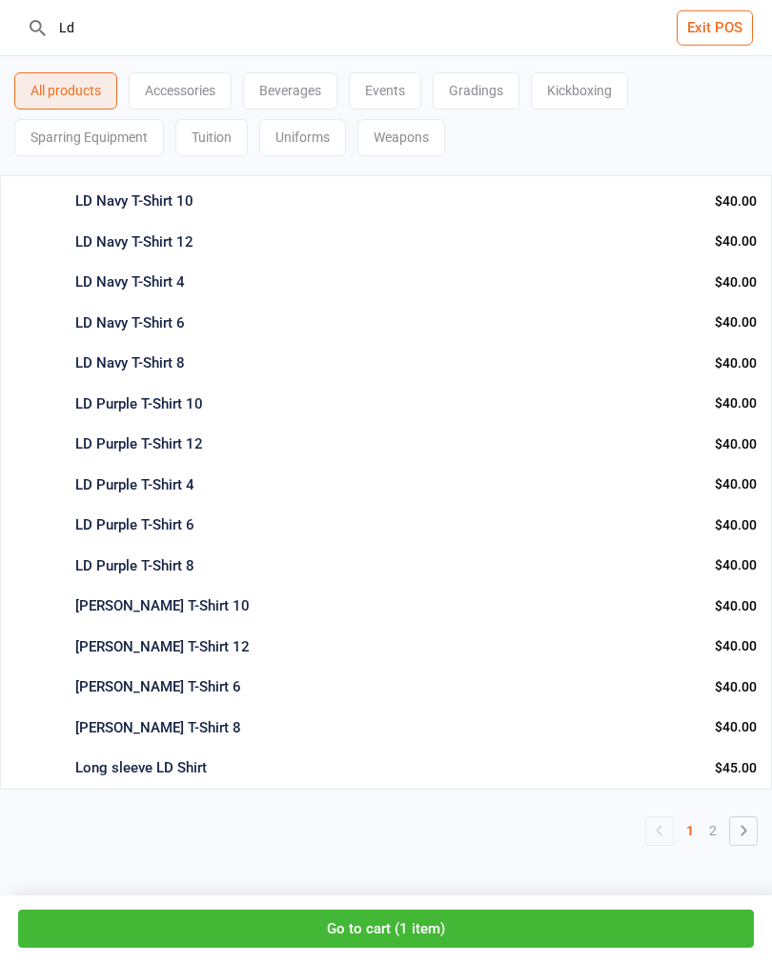
click at [437, 931] on button "Go to cart ( 1 item )" at bounding box center [385, 929] width 735 height 39
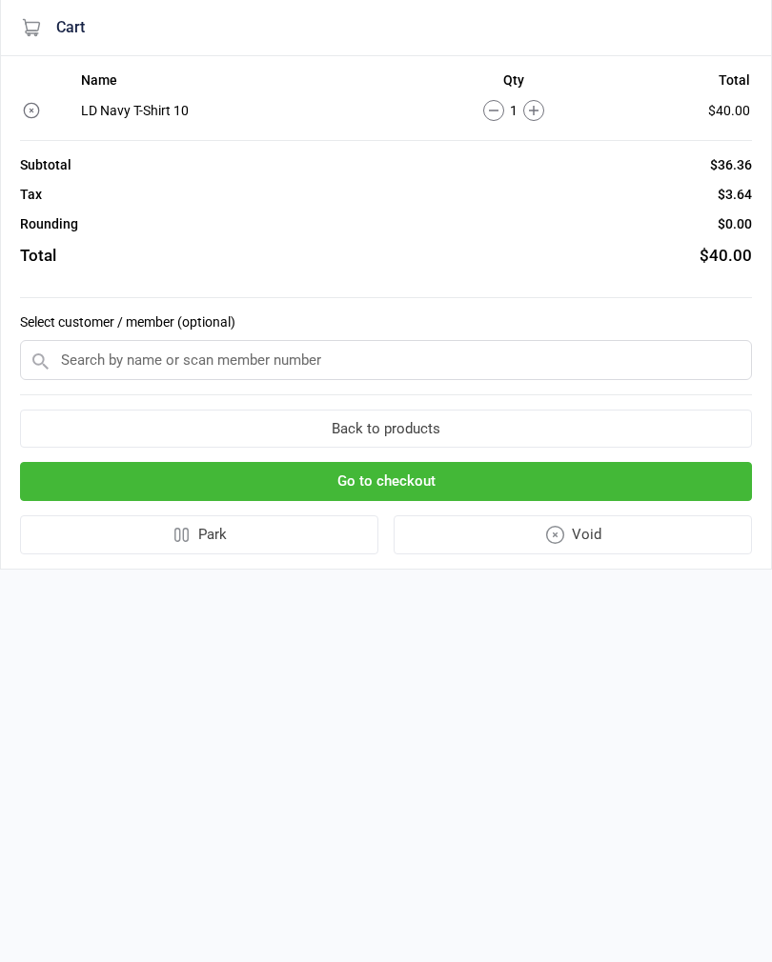
click at [340, 355] on input "text" at bounding box center [386, 360] width 732 height 40
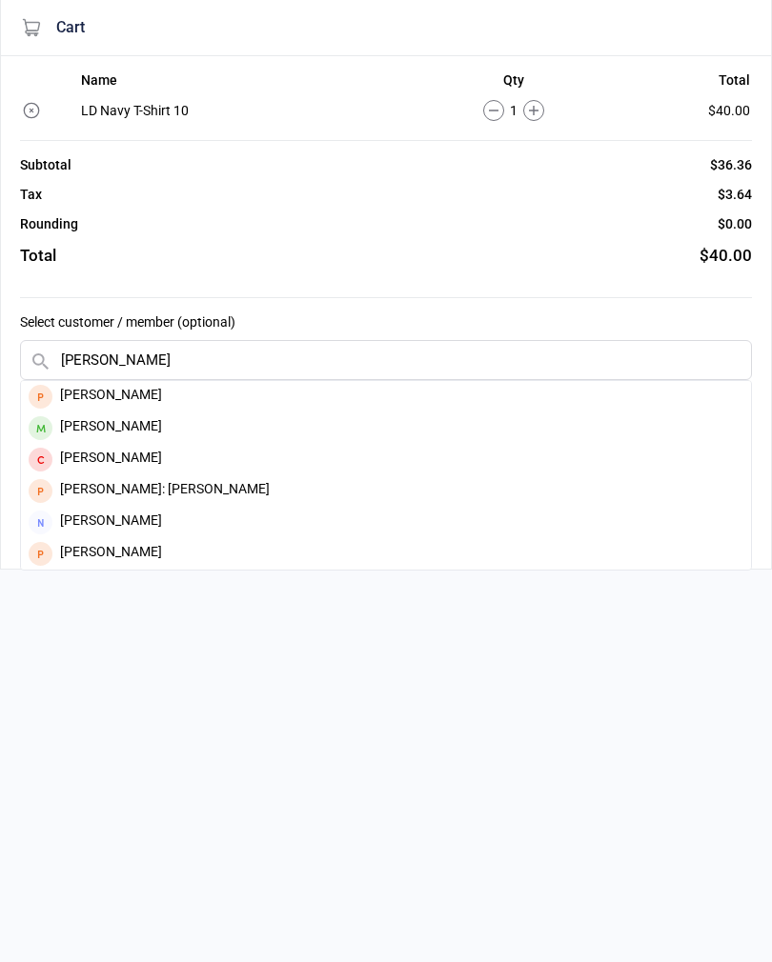
type input "Hazel"
click at [126, 427] on div "Hazel Hunter" at bounding box center [386, 427] width 730 height 31
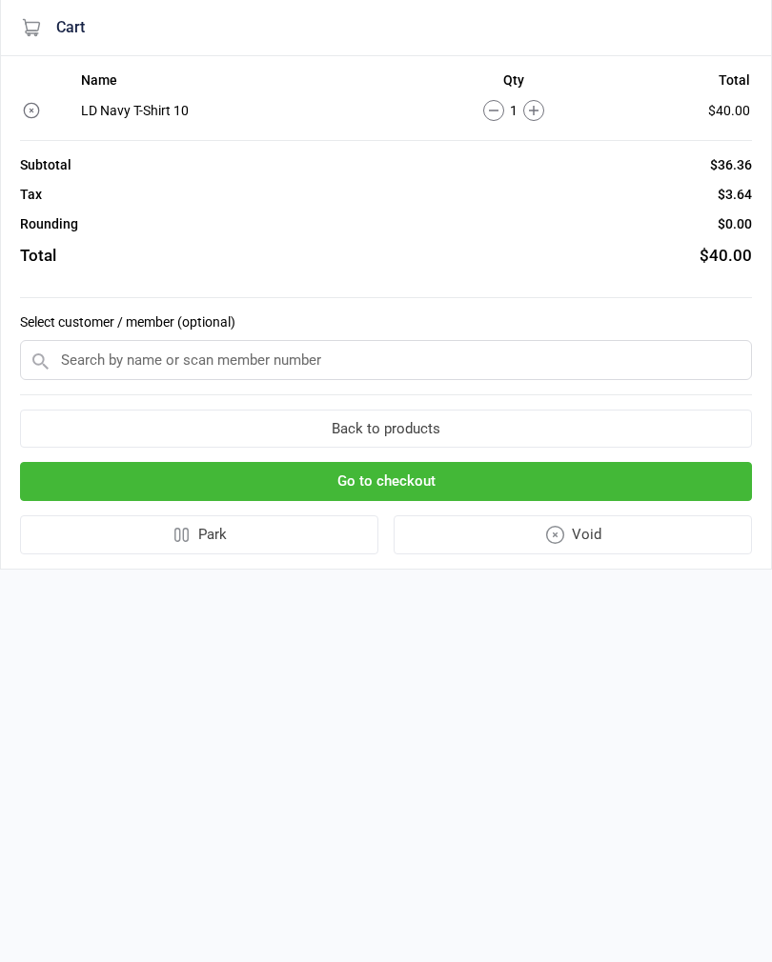
click at [380, 354] on input "text" at bounding box center [386, 360] width 732 height 40
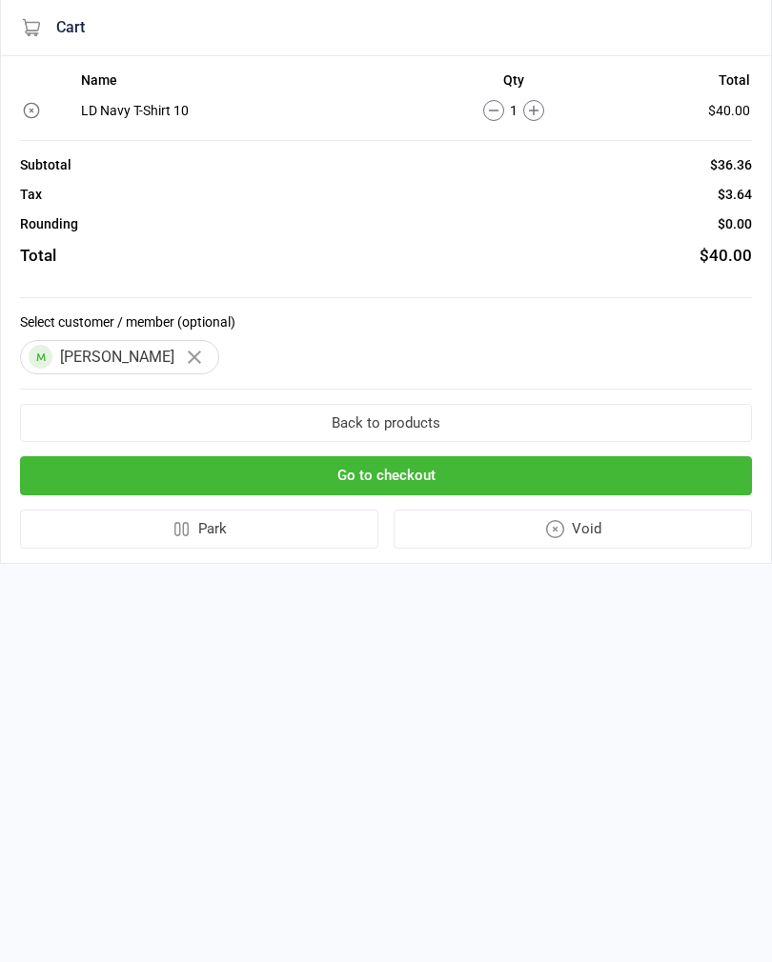
click at [488, 480] on button "Go to checkout" at bounding box center [386, 475] width 732 height 39
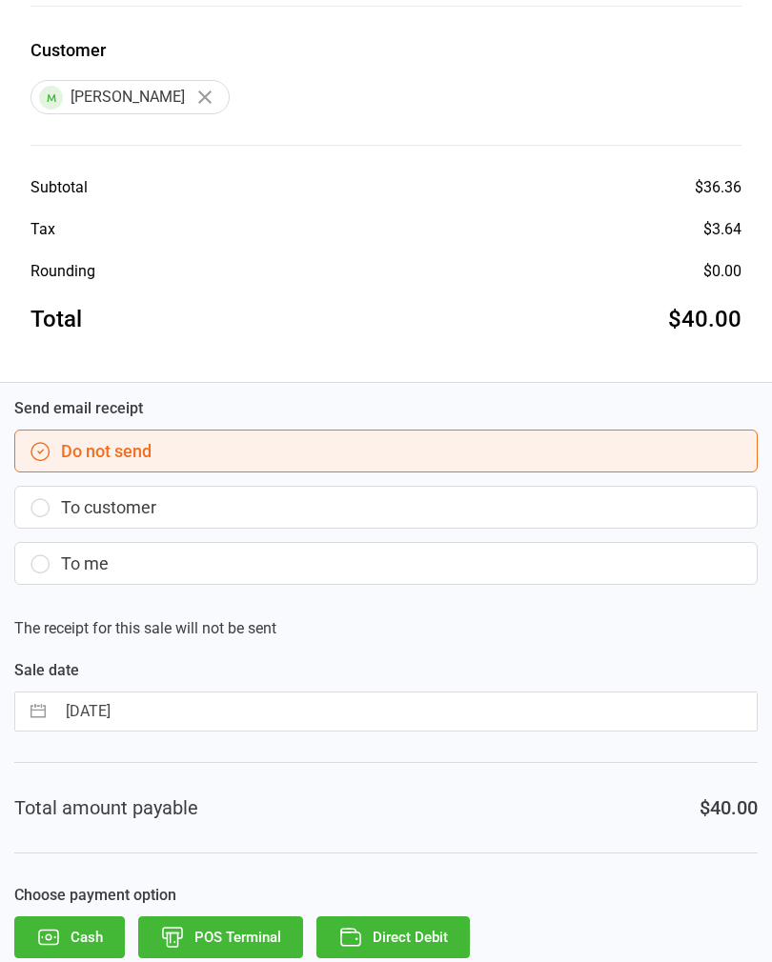
click at [274, 694] on input "17 Sep 2025" at bounding box center [405, 712] width 701 height 38
select select "7"
select select "2025"
select select "8"
select select "2025"
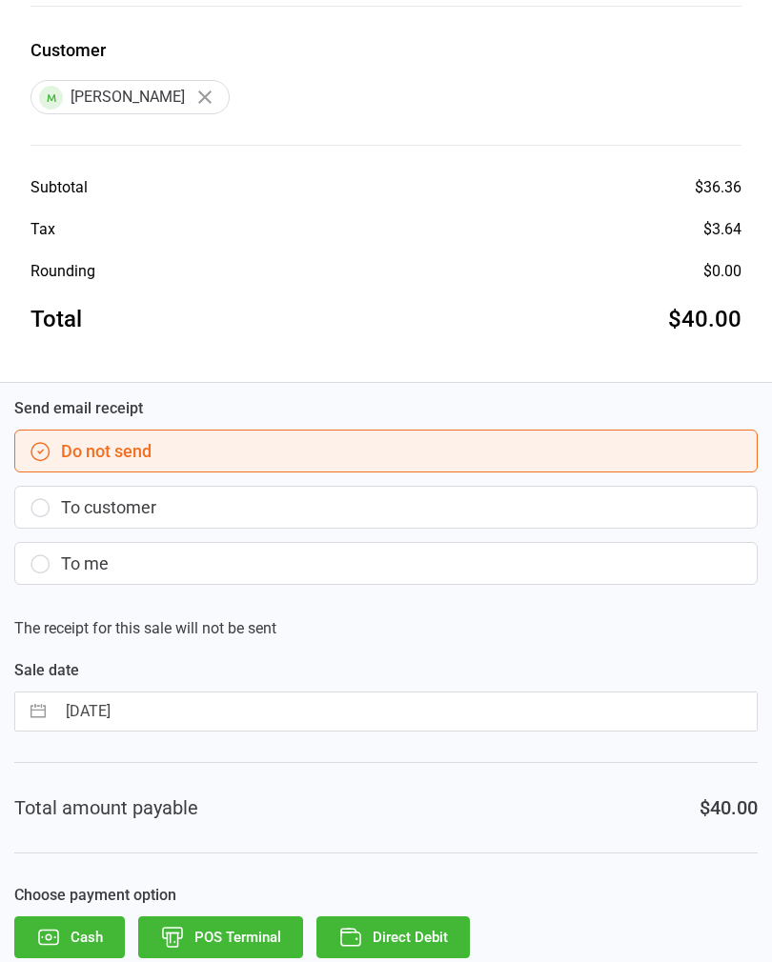
select select "9"
select select "2025"
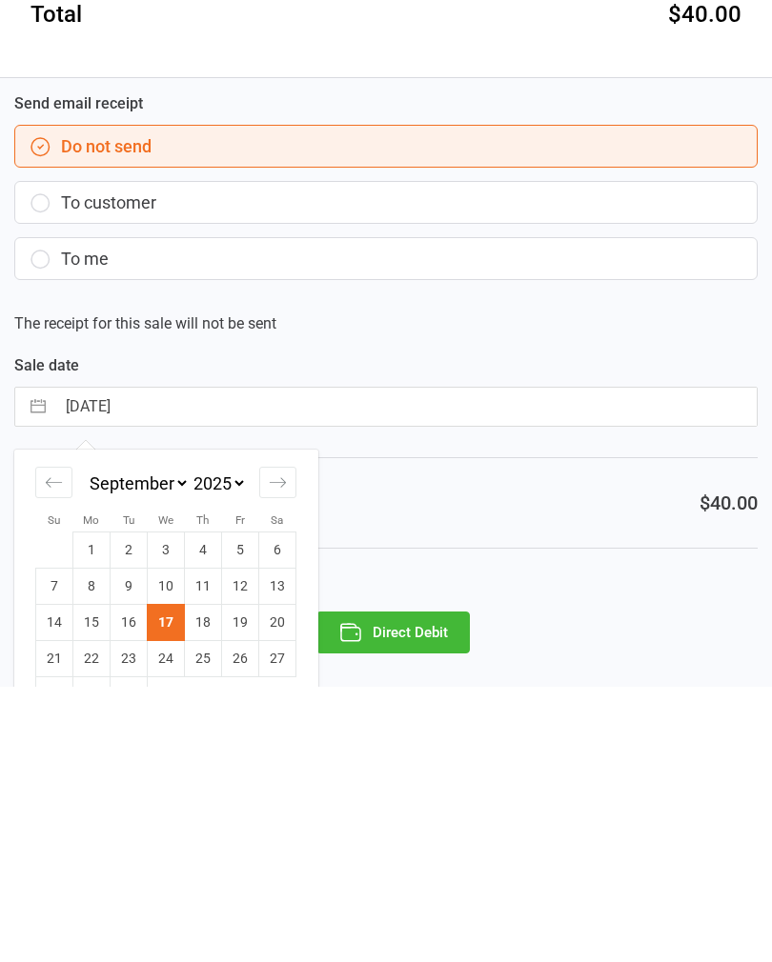
scroll to position [353, 0]
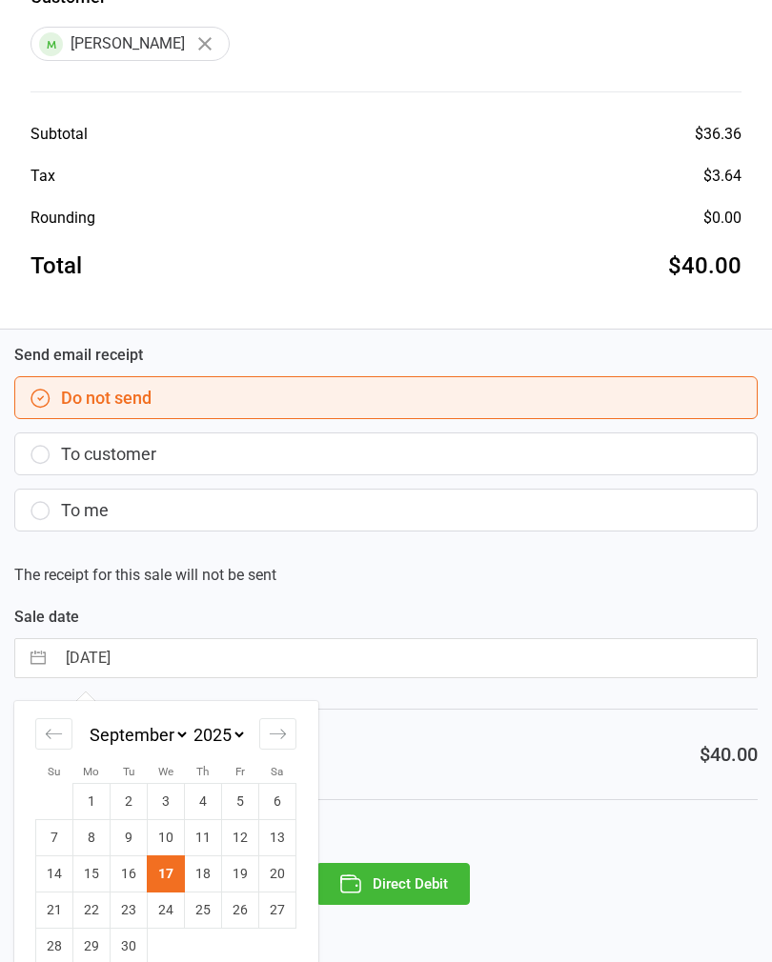
click at [128, 886] on td "16" at bounding box center [129, 874] width 37 height 36
type input "16 Sep 2025"
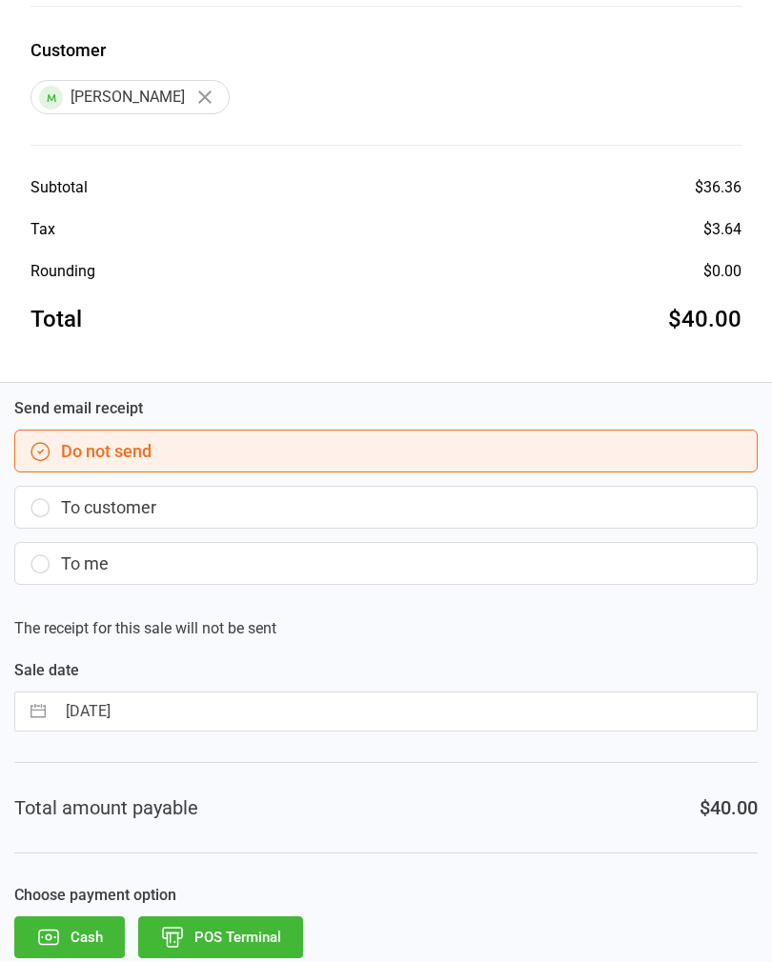
click at [235, 947] on button "POS Terminal" at bounding box center [220, 937] width 165 height 42
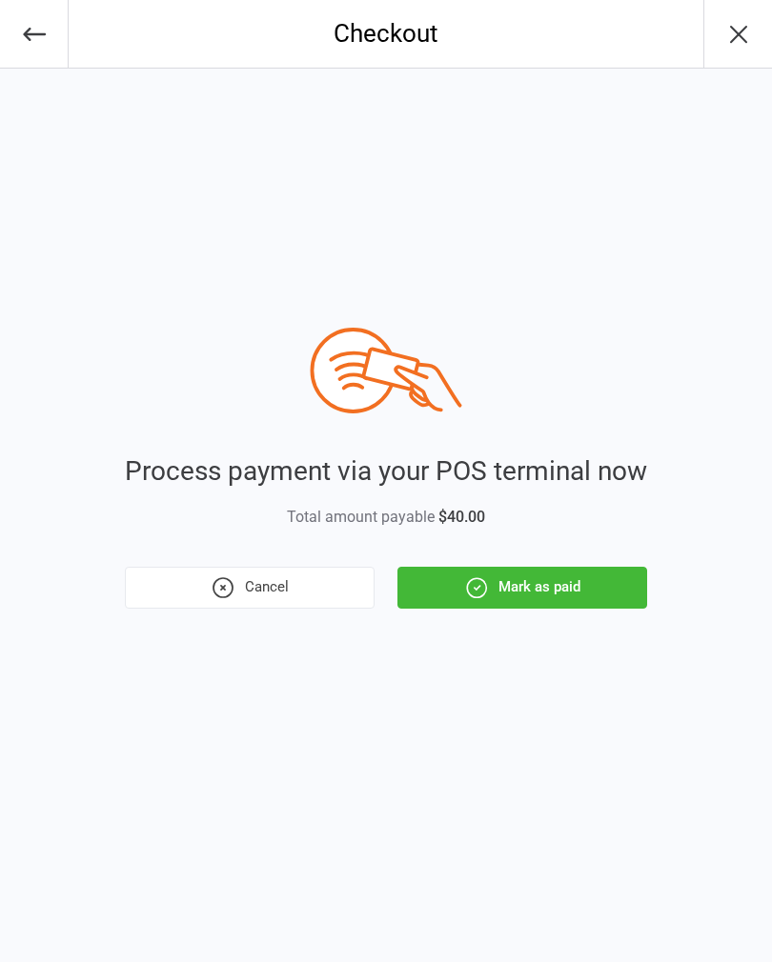
scroll to position [0, 0]
click at [548, 607] on button "Mark as paid" at bounding box center [522, 588] width 250 height 42
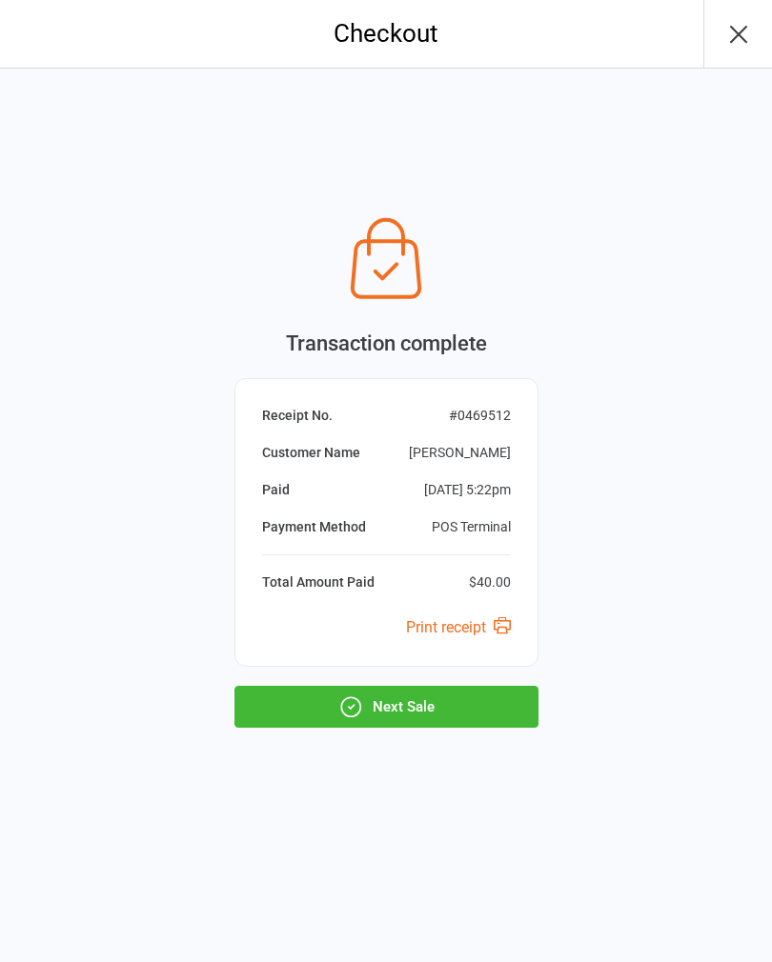
click at [766, 955] on div "Transaction complete Receipt No. # 0469512 Customer Name Hazel Hunter Paid Sep …" at bounding box center [386, 516] width 772 height 894
click at [233, 734] on div "Transaction complete Receipt No. # 0469512 Customer Name Hazel Hunter Paid Sep …" at bounding box center [386, 516] width 772 height 894
click at [237, 724] on button "Next Sale" at bounding box center [386, 707] width 304 height 42
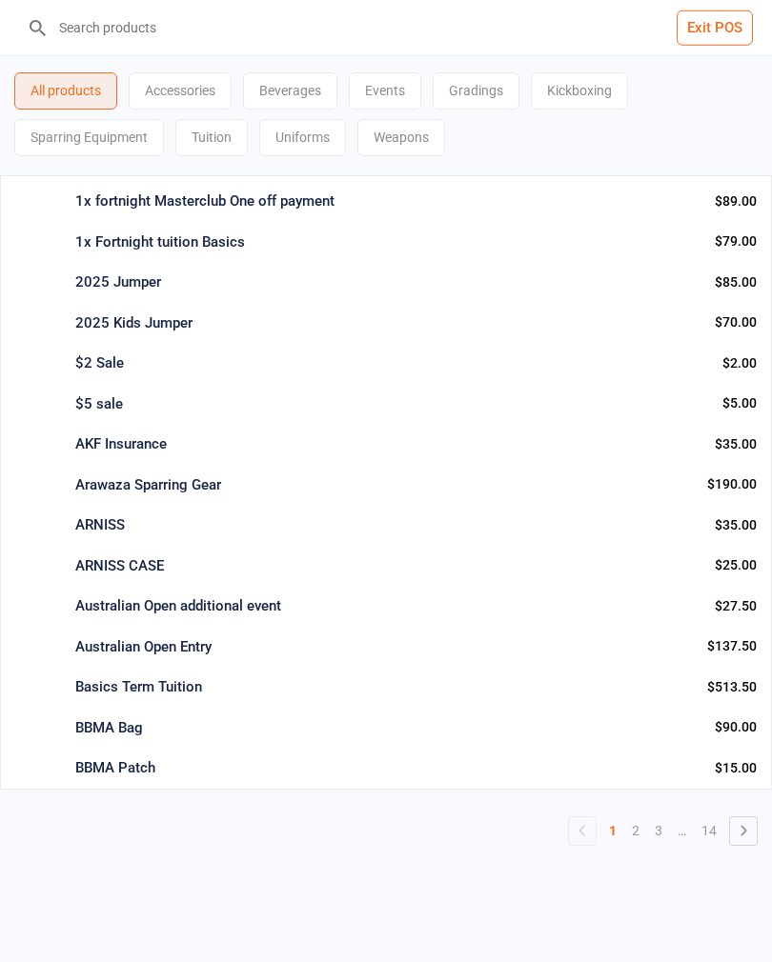
click at [78, 28] on input "search" at bounding box center [397, 27] width 695 height 55
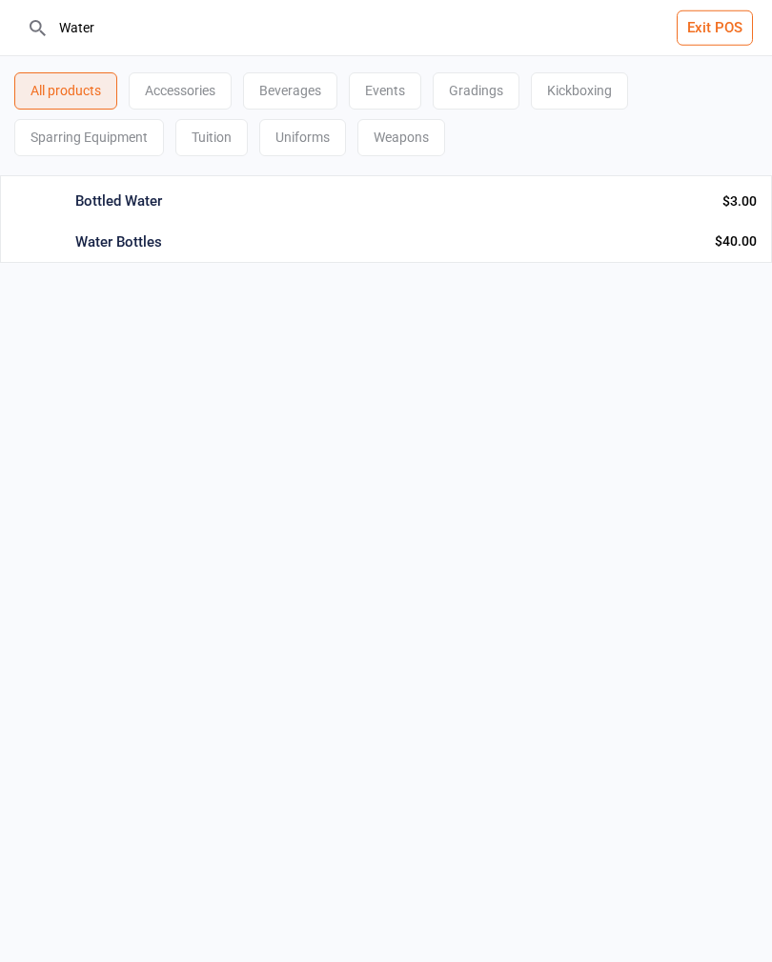
type input "Water"
click at [71, 199] on div "Bottled Water Beverages Info Qty: 943 $3.00 Add to cart : $3.00" at bounding box center [386, 198] width 772 height 47
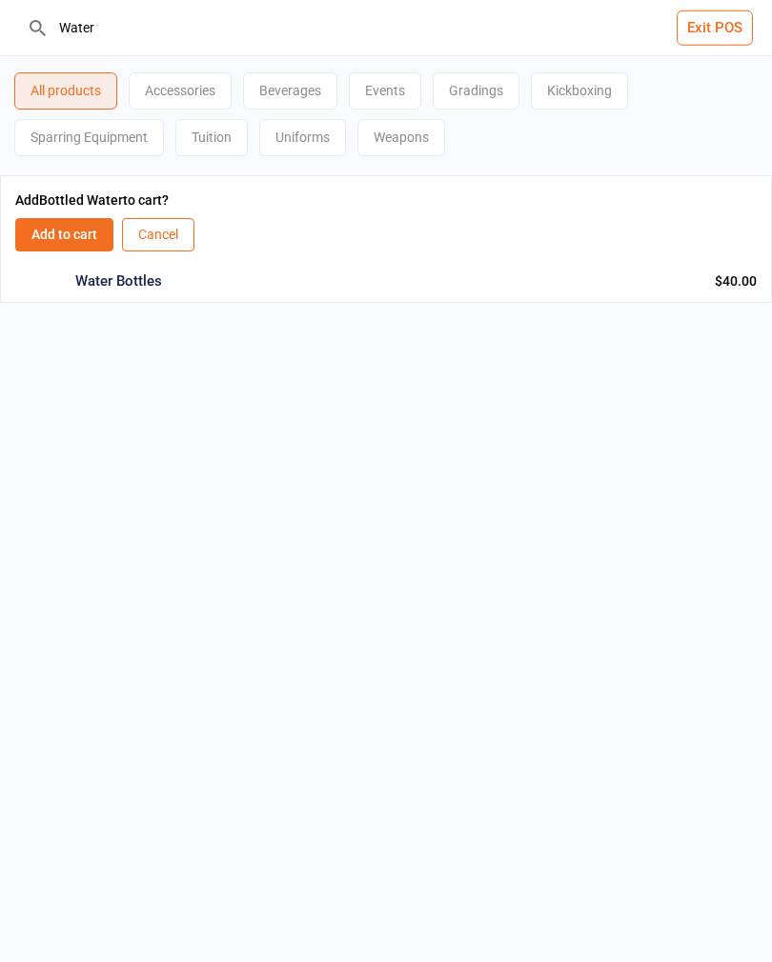
click at [50, 239] on button "Add to cart" at bounding box center [64, 234] width 98 height 33
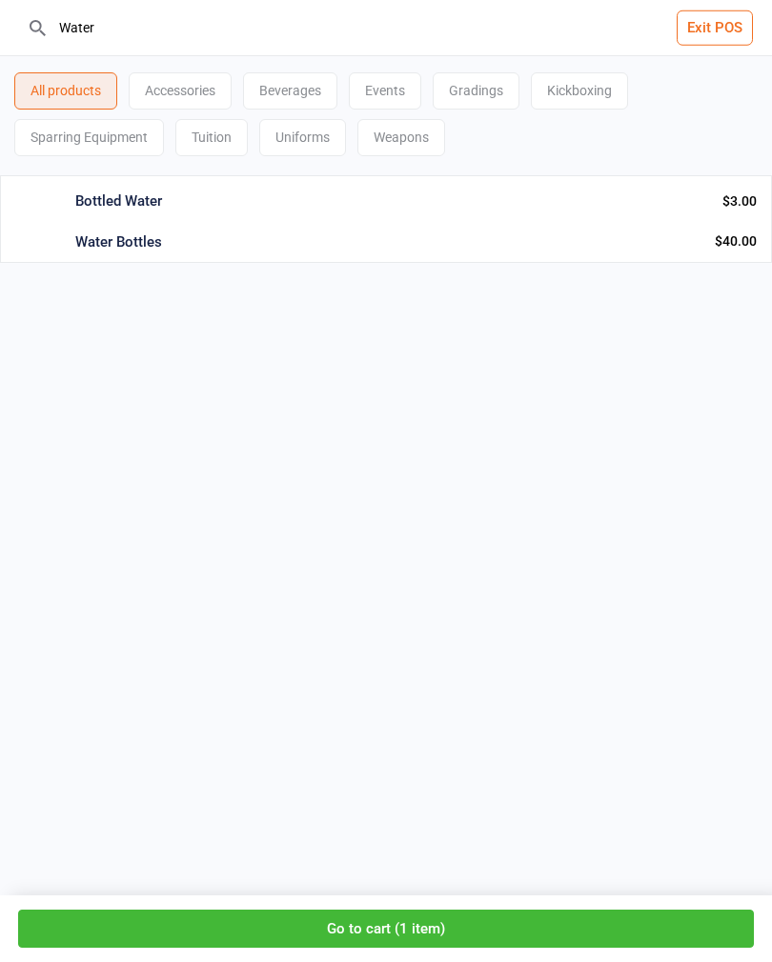
click at [529, 944] on button "Go to cart ( 1 item )" at bounding box center [385, 929] width 735 height 39
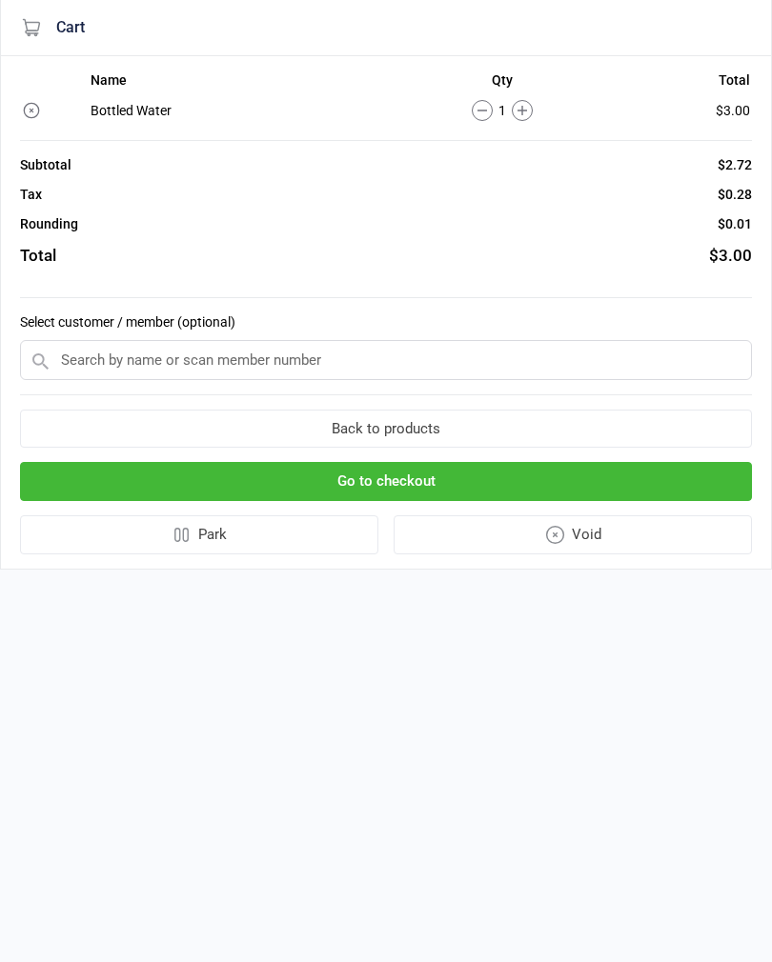
click at [523, 118] on icon at bounding box center [522, 110] width 21 height 21
click at [70, 361] on input "text" at bounding box center [386, 360] width 732 height 40
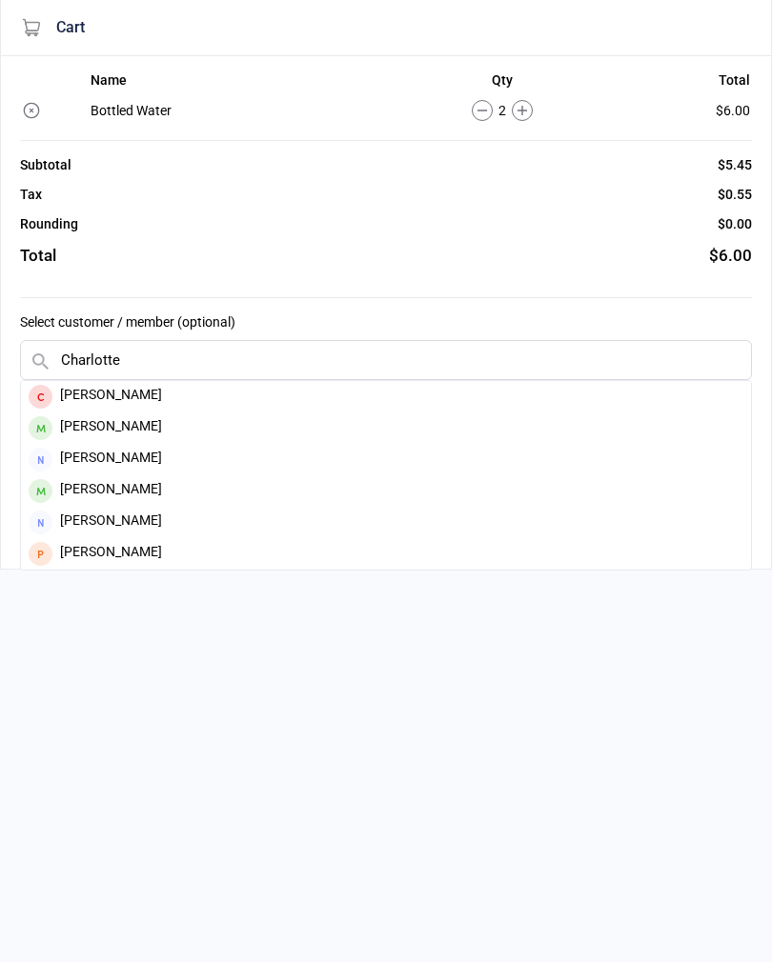
type input "Charlotte"
click at [57, 497] on div "Charlotte Inga" at bounding box center [386, 490] width 730 height 31
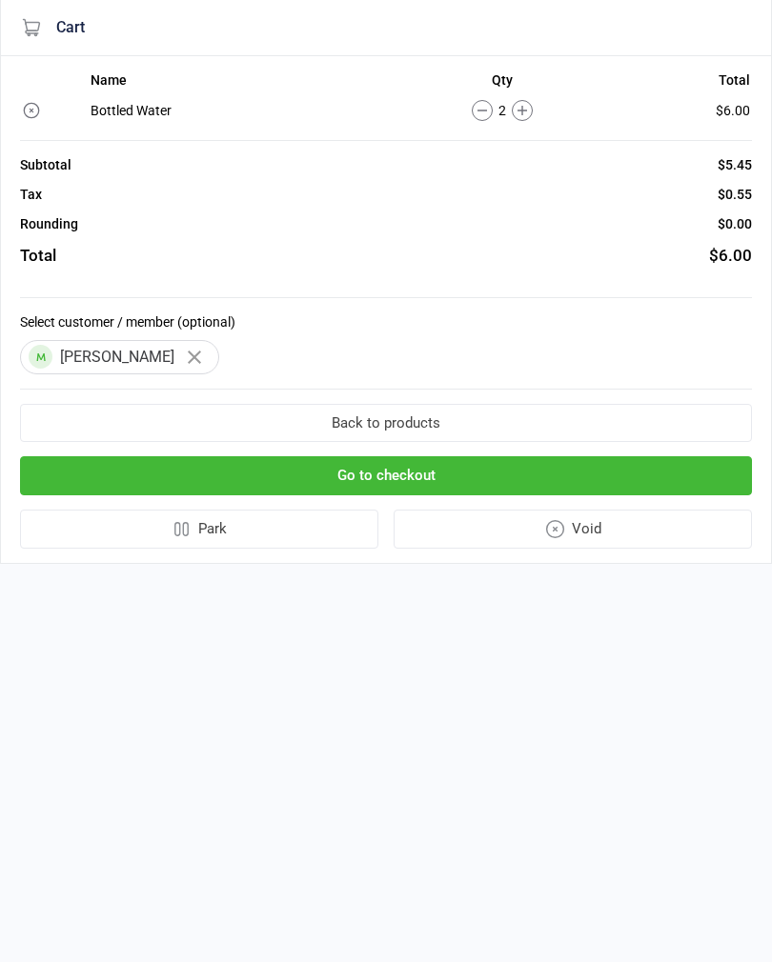
click at [47, 476] on button "Go to checkout" at bounding box center [386, 475] width 732 height 39
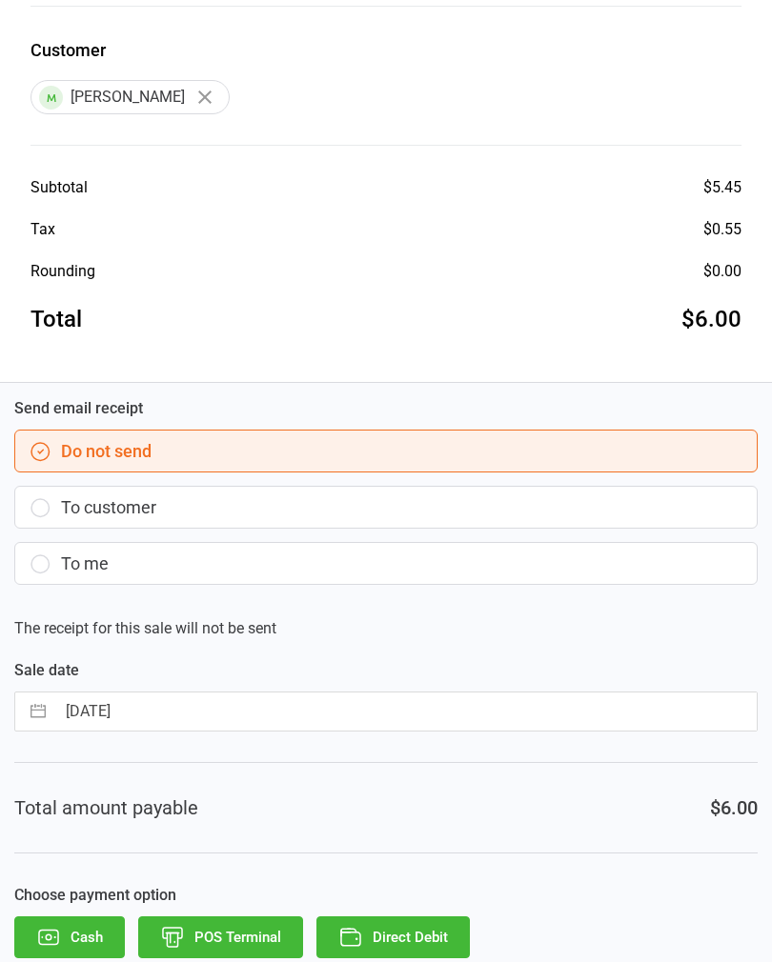
click at [75, 718] on input "17 Sep 2025" at bounding box center [405, 712] width 701 height 38
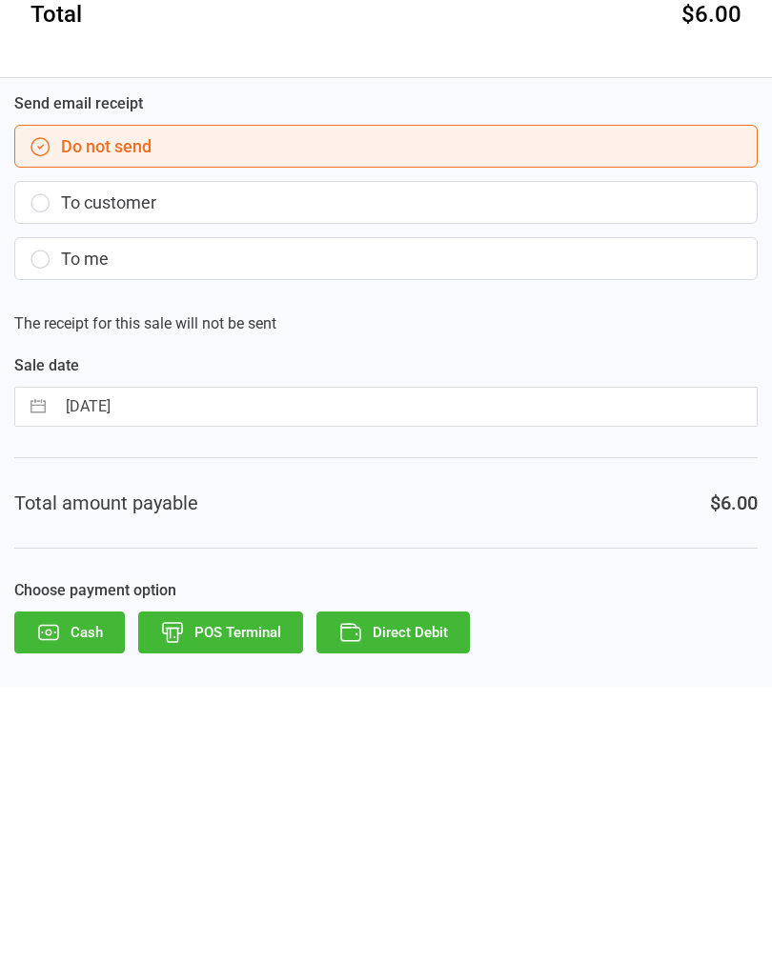
select select "7"
select select "2025"
select select "8"
select select "2025"
select select "9"
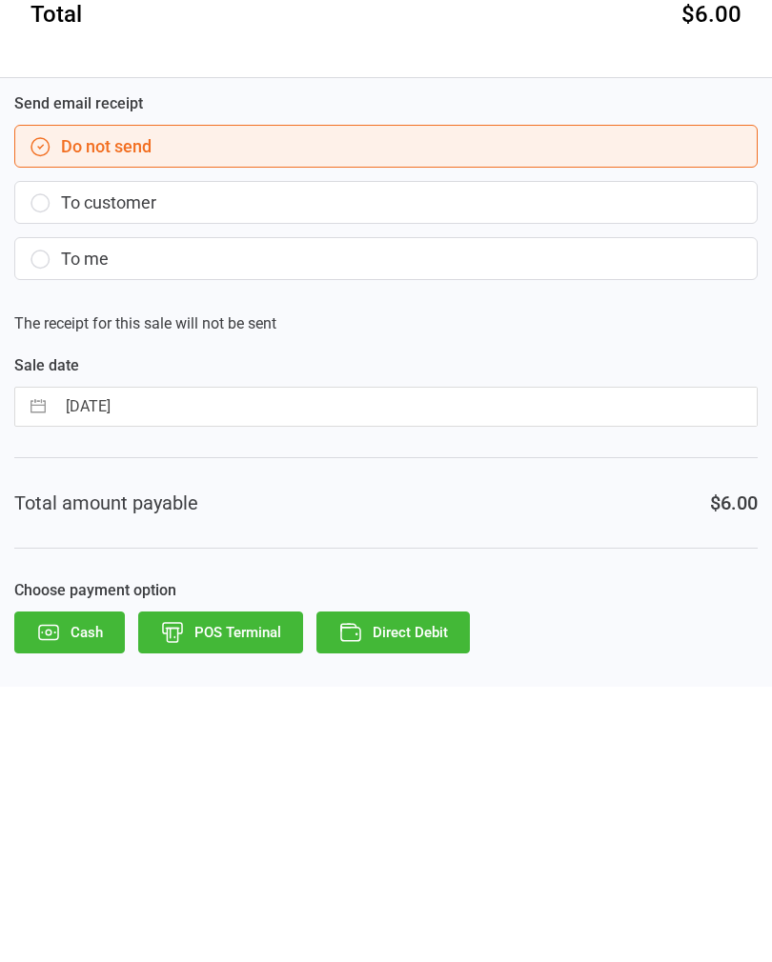
select select "2025"
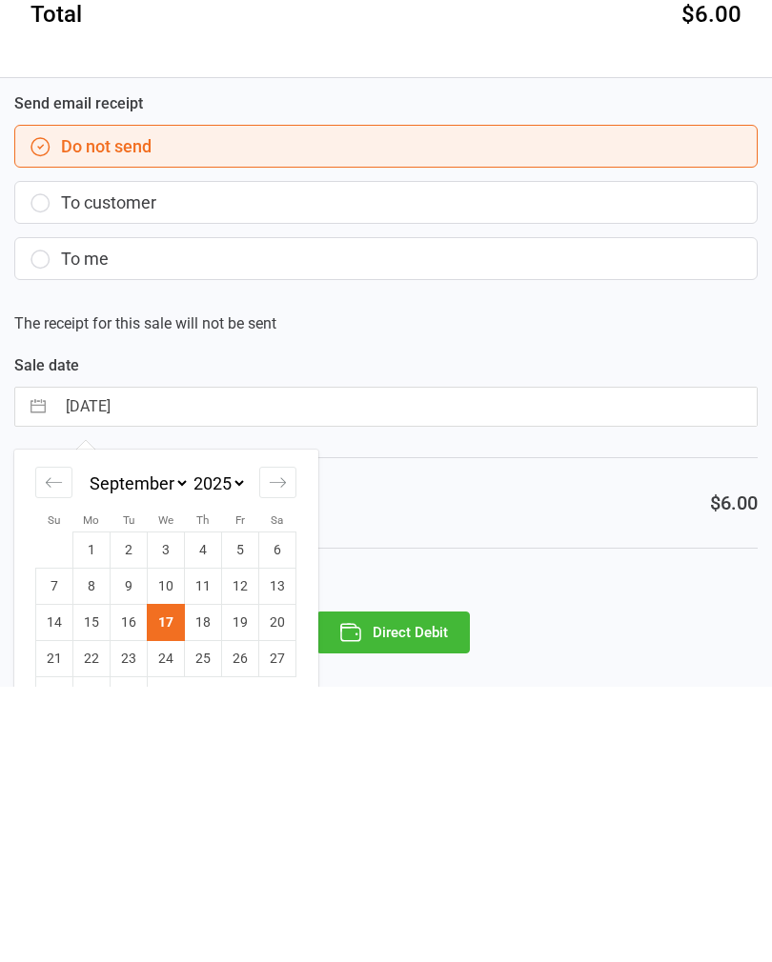
click at [122, 880] on td "16" at bounding box center [129, 898] width 37 height 36
type input "16 Sep 2025"
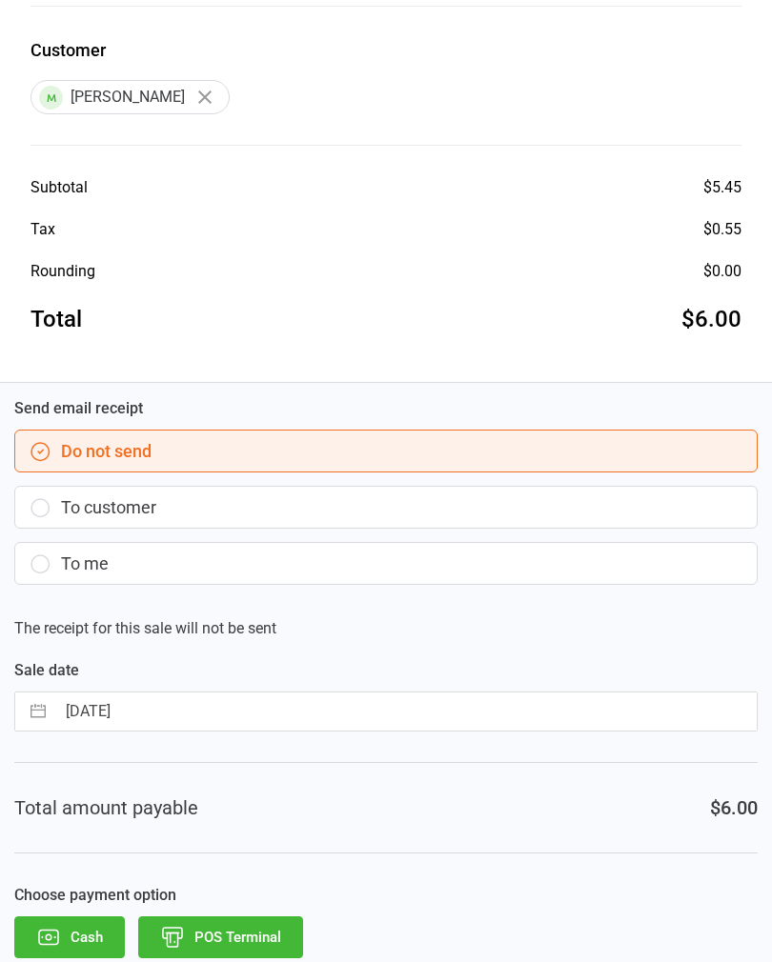
click at [178, 934] on icon "button" at bounding box center [172, 934] width 12 height 0
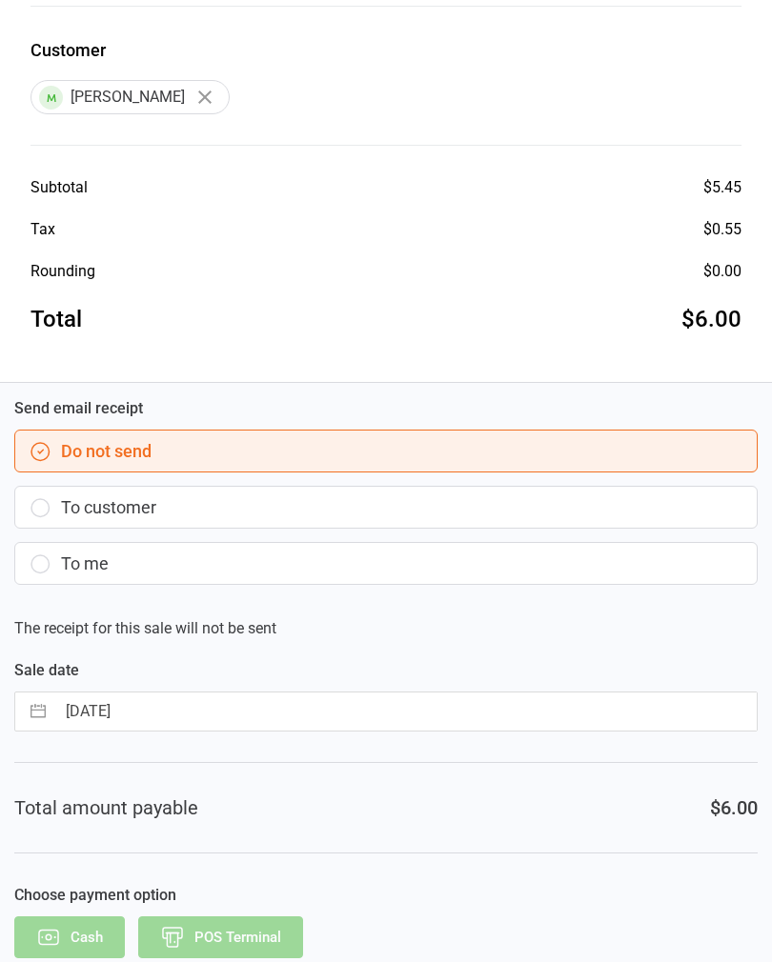
scroll to position [0, 0]
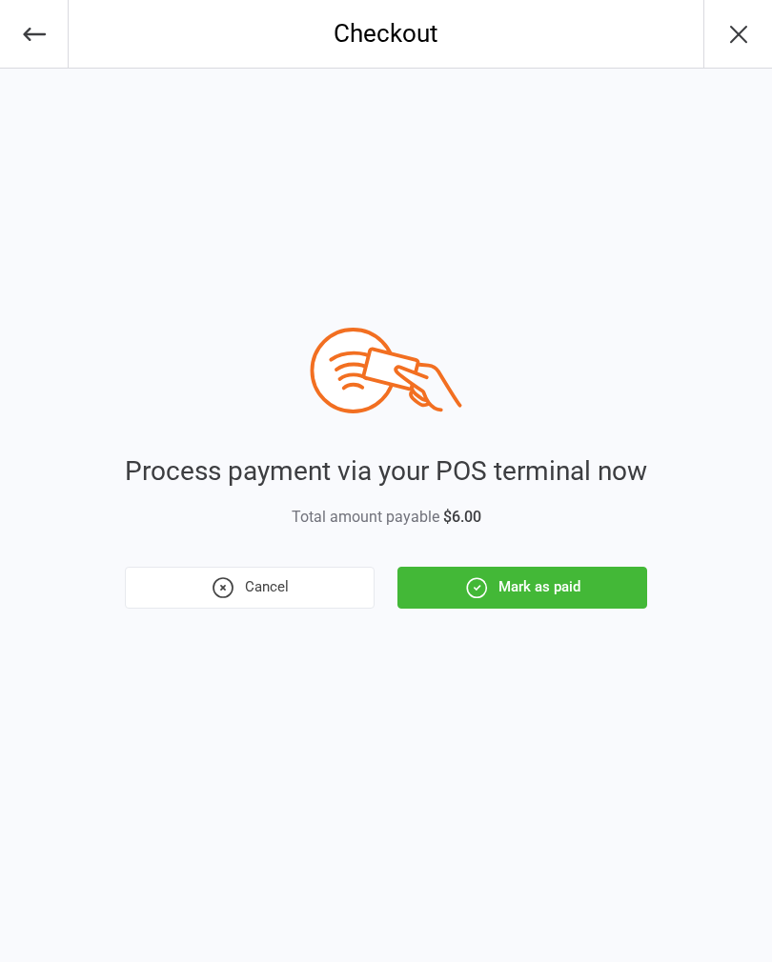
click at [588, 600] on button "Mark as paid" at bounding box center [522, 588] width 250 height 42
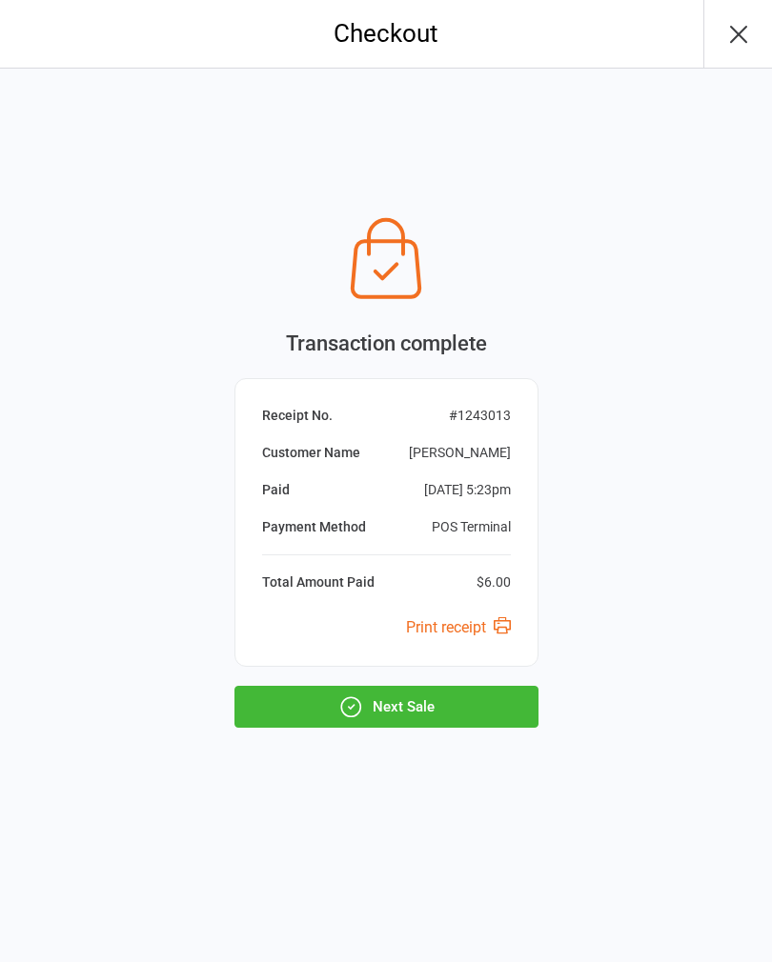
click at [313, 702] on button "Next Sale" at bounding box center [386, 707] width 304 height 42
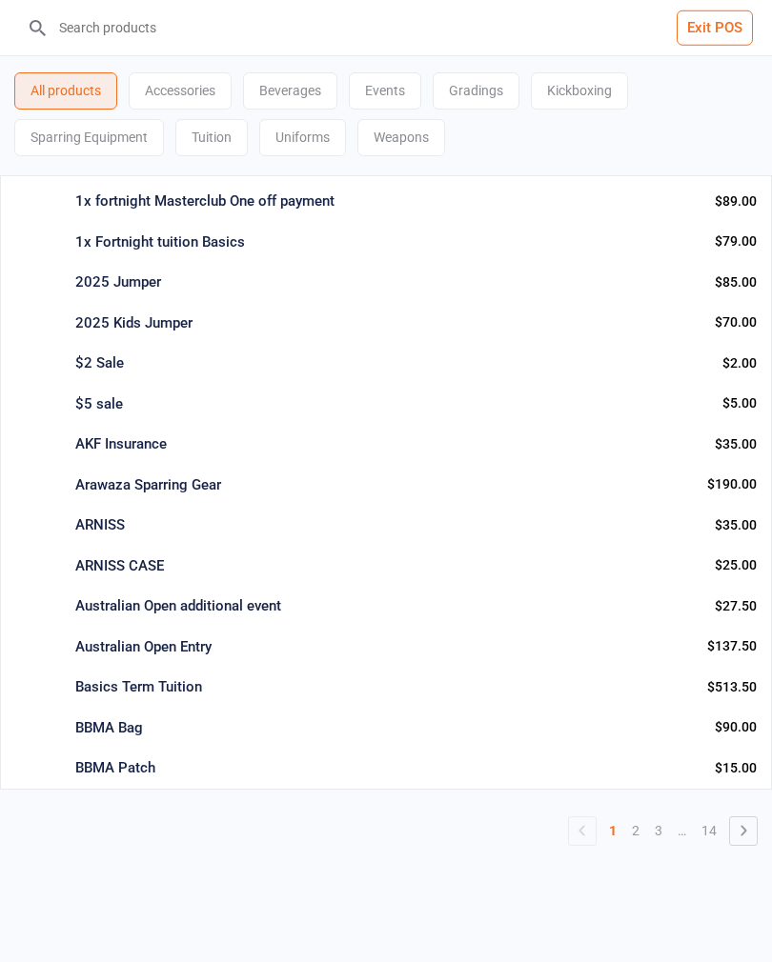
click at [110, 22] on input "search" at bounding box center [397, 27] width 695 height 55
type input "C"
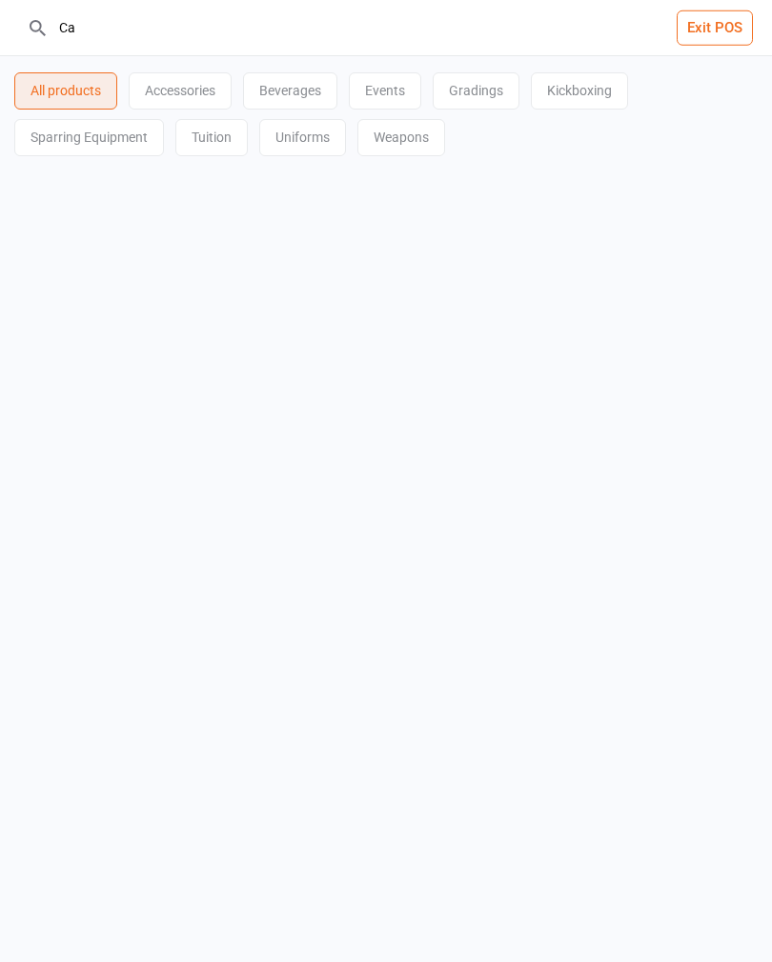
type input "C"
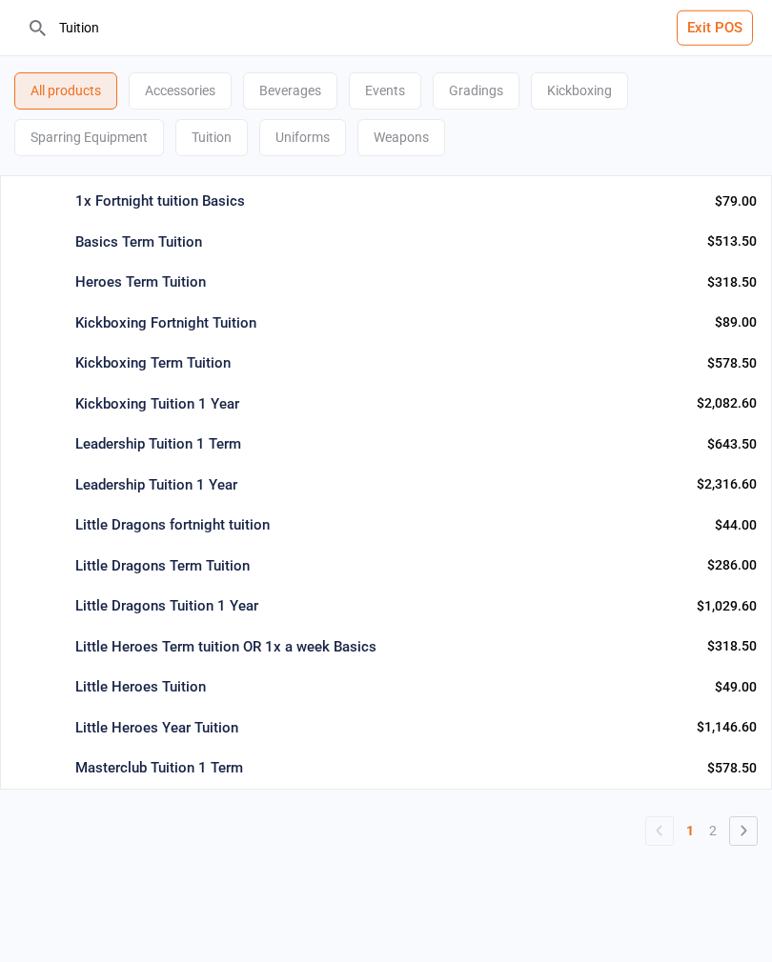
type input "Tuition"
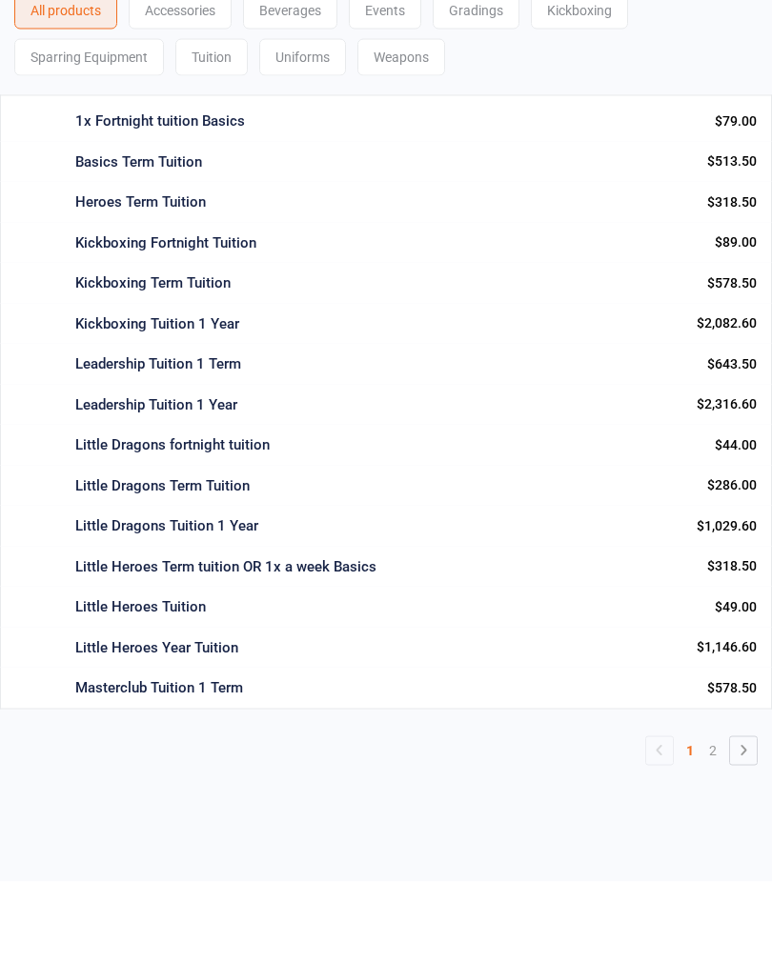
click at [639, 676] on div "Little Heroes Tuition" at bounding box center [387, 687] width 624 height 22
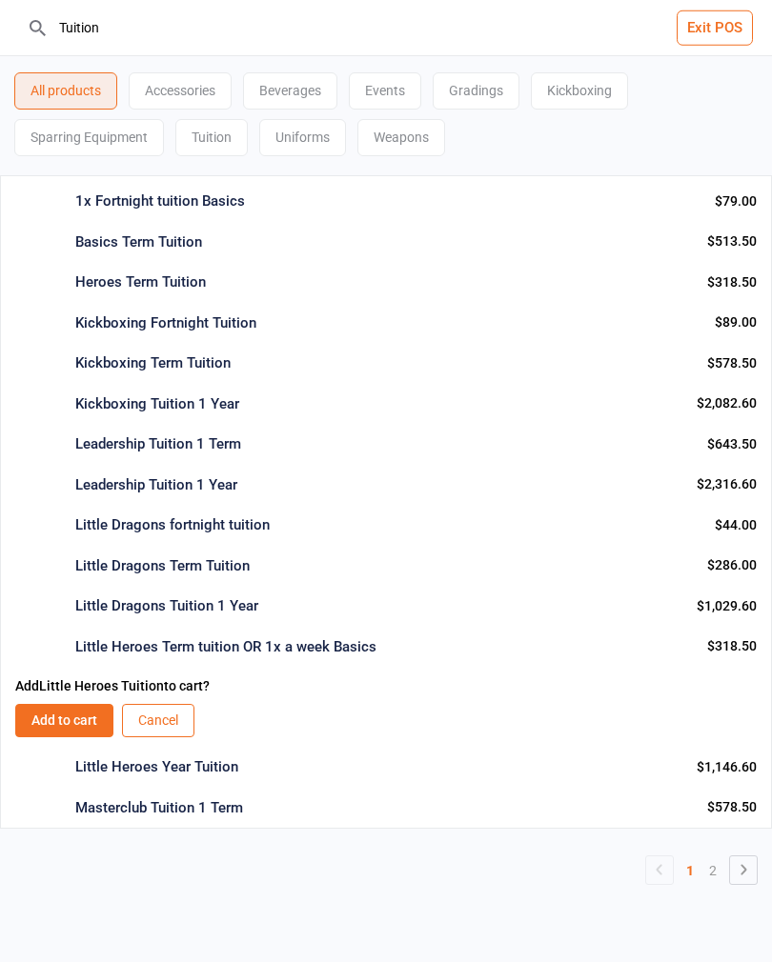
click at [166, 715] on button "Cancel" at bounding box center [158, 720] width 72 height 33
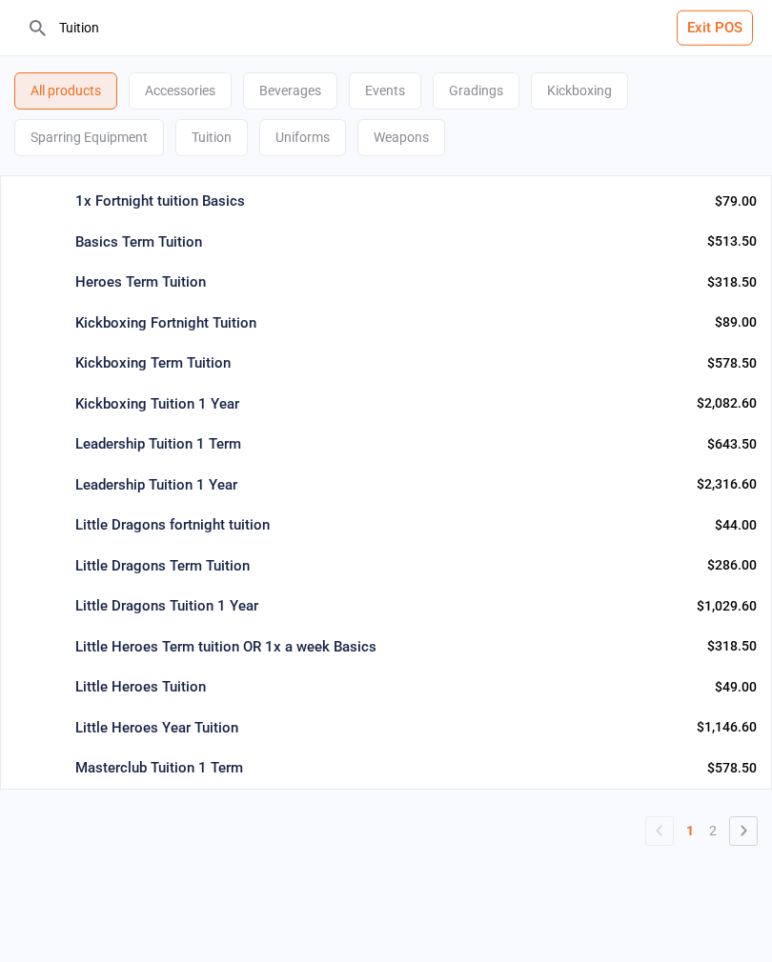
click at [711, 484] on div "$2,316.60" at bounding box center [726, 484] width 60 height 20
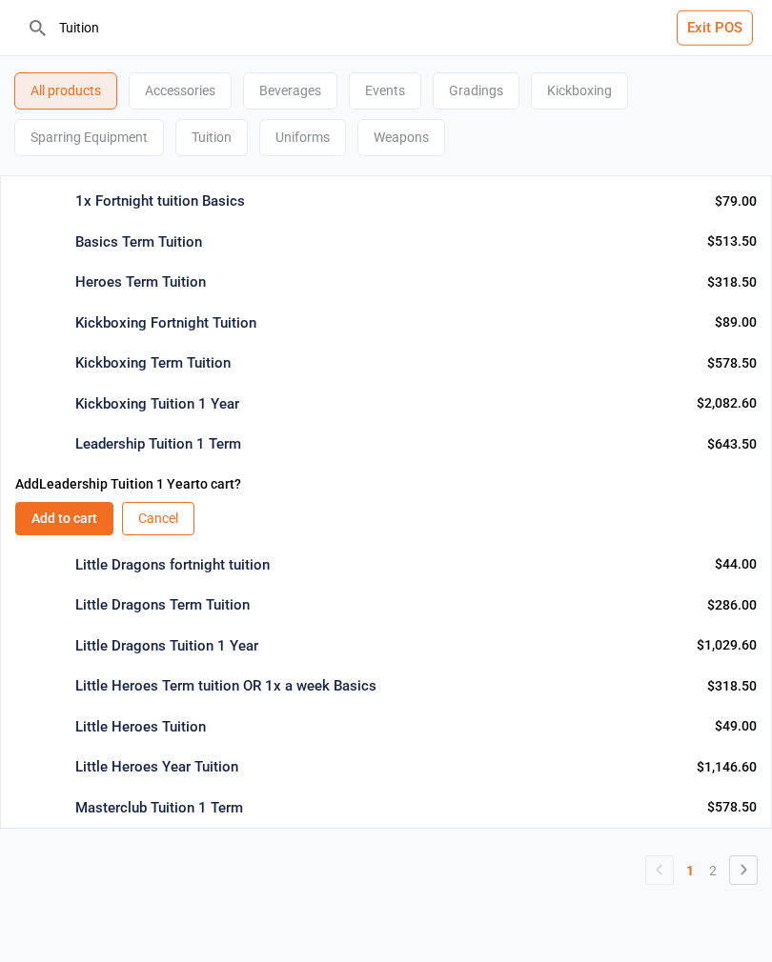
click at [736, 556] on div "$44.00" at bounding box center [735, 564] width 42 height 20
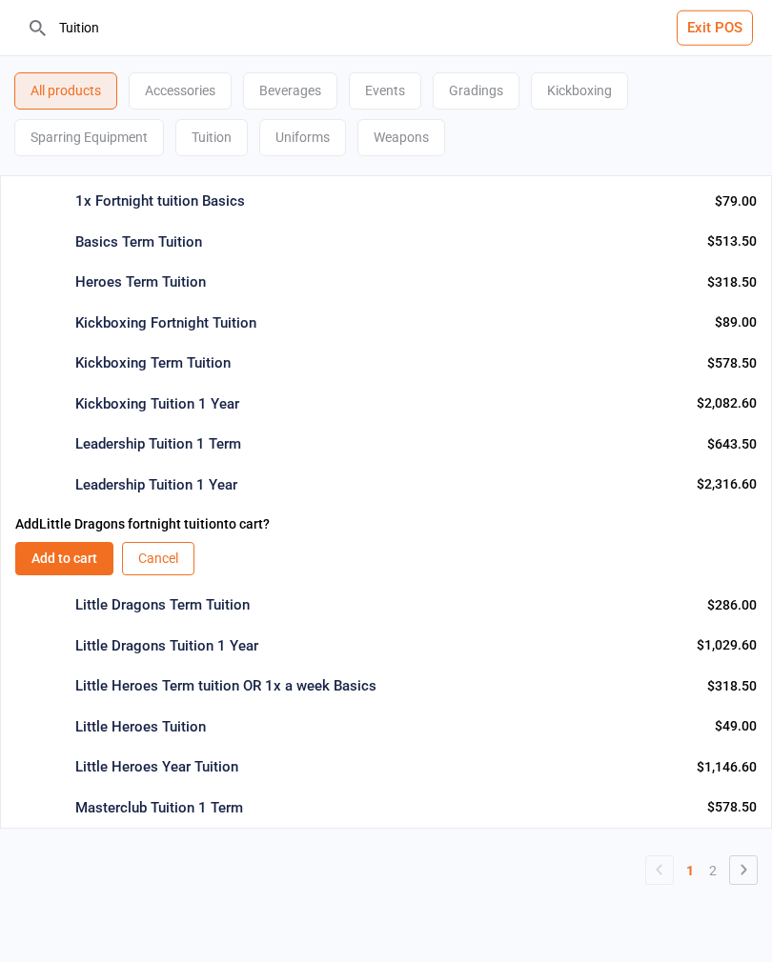
click at [65, 555] on button "Add to cart" at bounding box center [64, 558] width 98 height 33
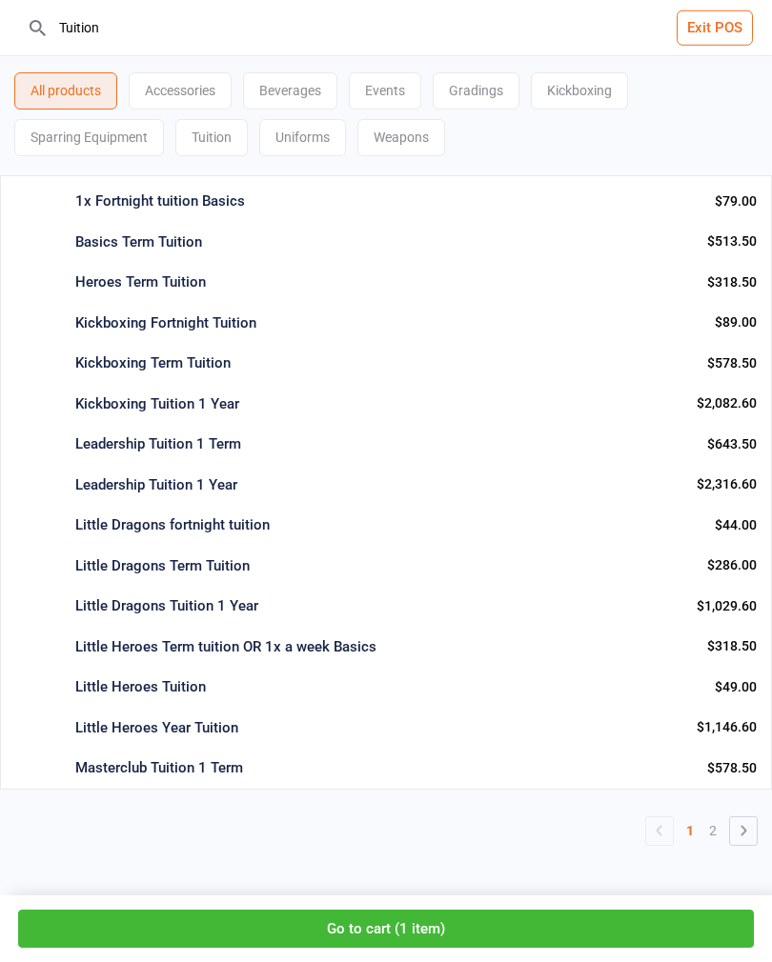
click at [448, 926] on button "Go to cart ( 1 item )" at bounding box center [385, 929] width 735 height 39
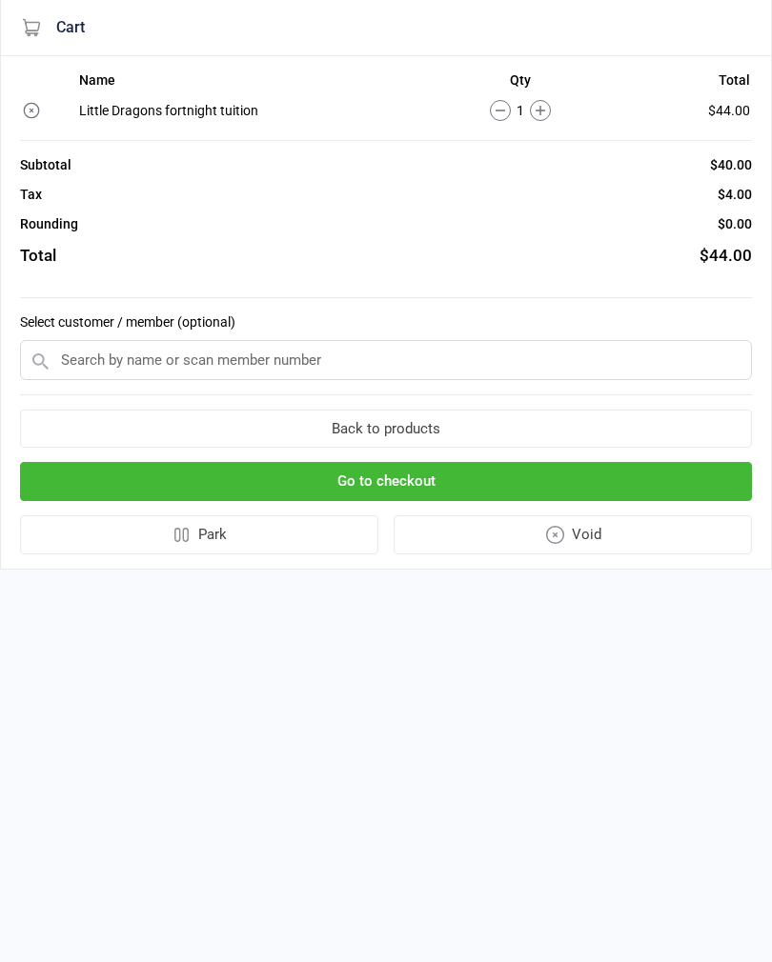
click at [81, 374] on input "text" at bounding box center [386, 360] width 732 height 40
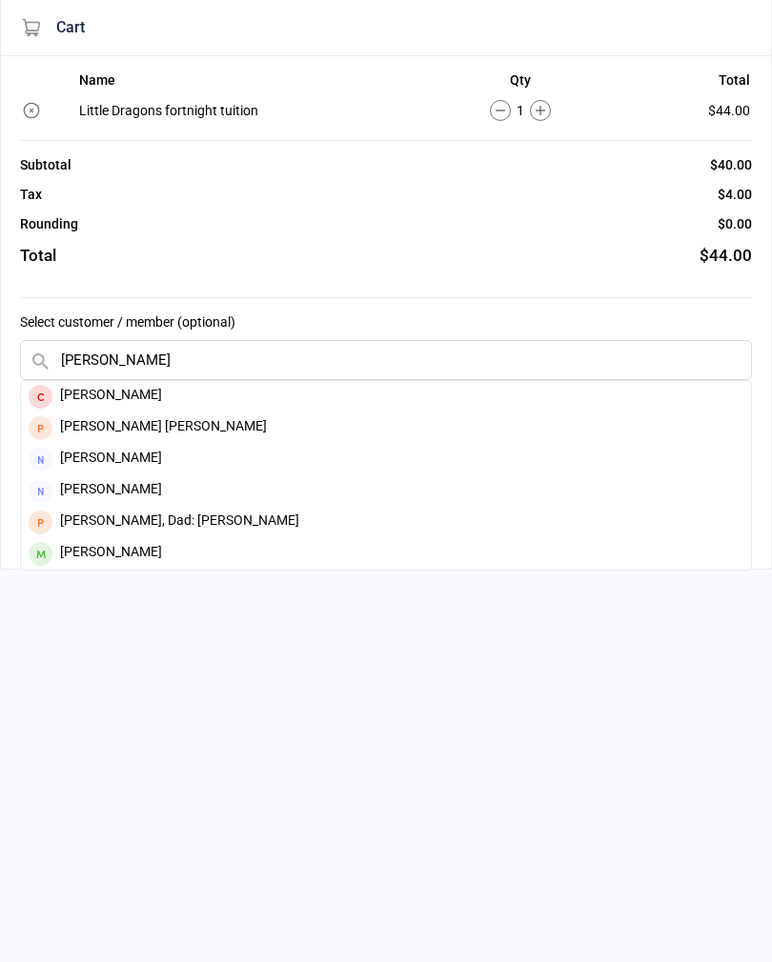
type input "Alice s"
click at [57, 558] on div "Alice Sinderberry" at bounding box center [386, 553] width 730 height 31
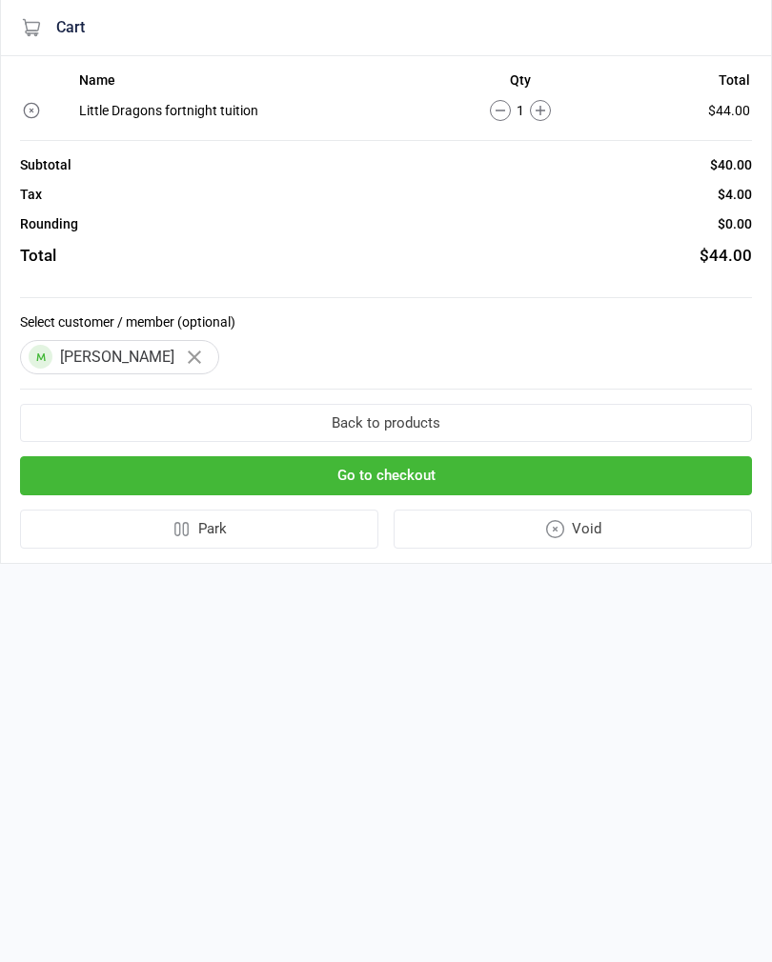
click at [50, 473] on button "Go to checkout" at bounding box center [386, 475] width 732 height 39
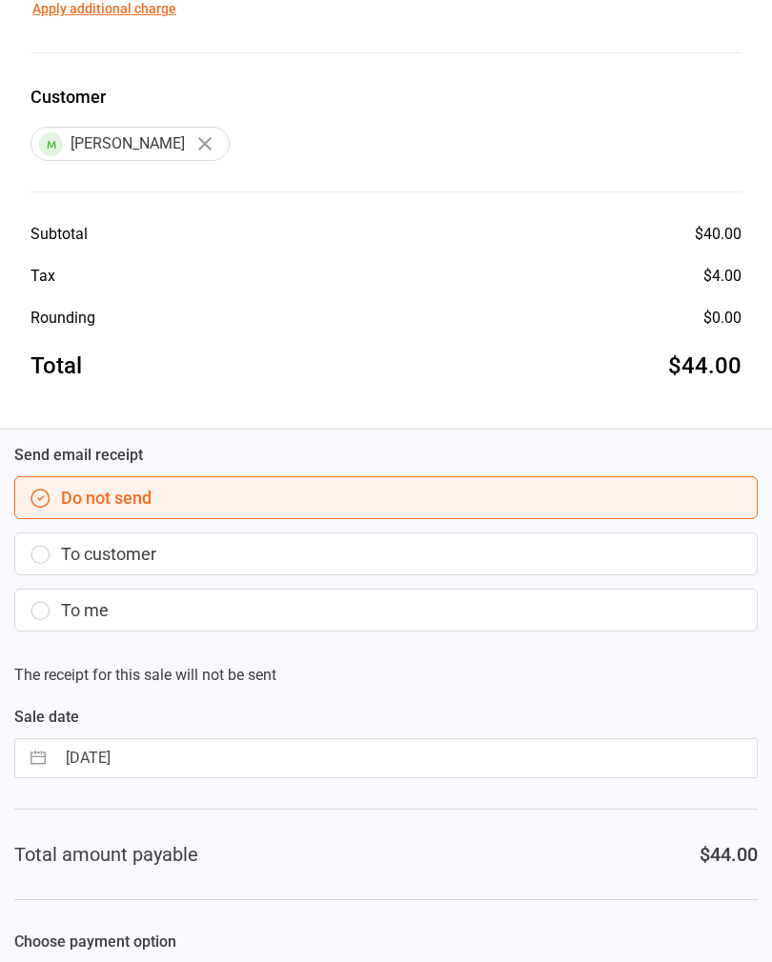
scroll to position [300, 0]
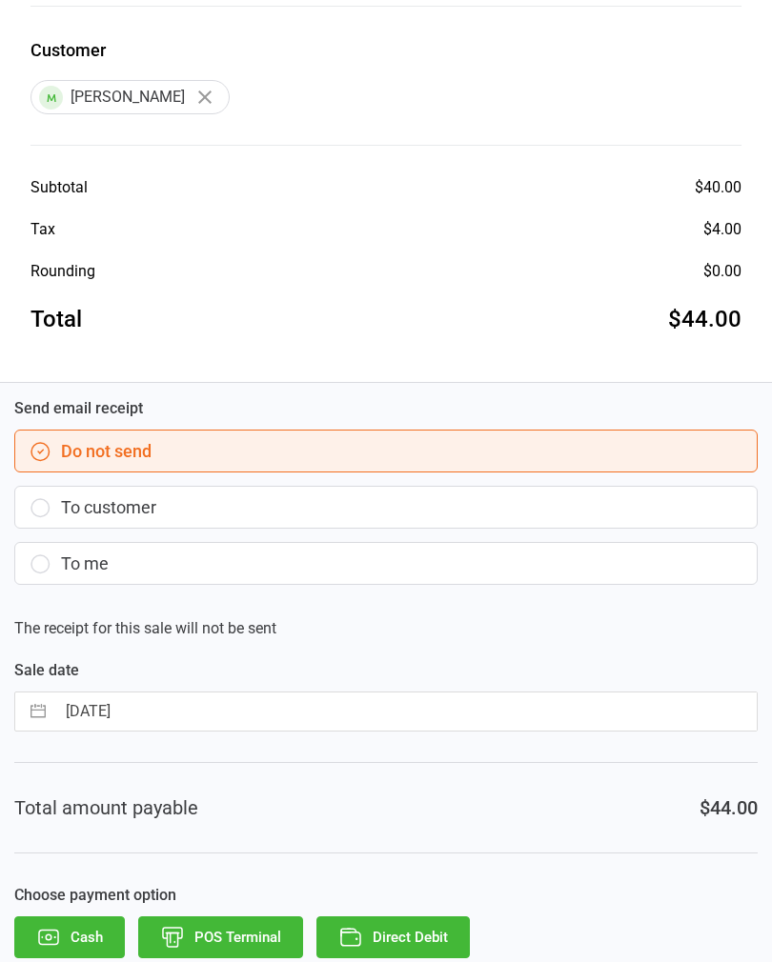
click at [76, 741] on div "Send email receipt Do not send To customer To me The receipt for this sale will…" at bounding box center [386, 687] width 772 height 609
click at [82, 709] on input "17 Sep 2025" at bounding box center [405, 712] width 701 height 38
select select "7"
select select "2025"
select select "8"
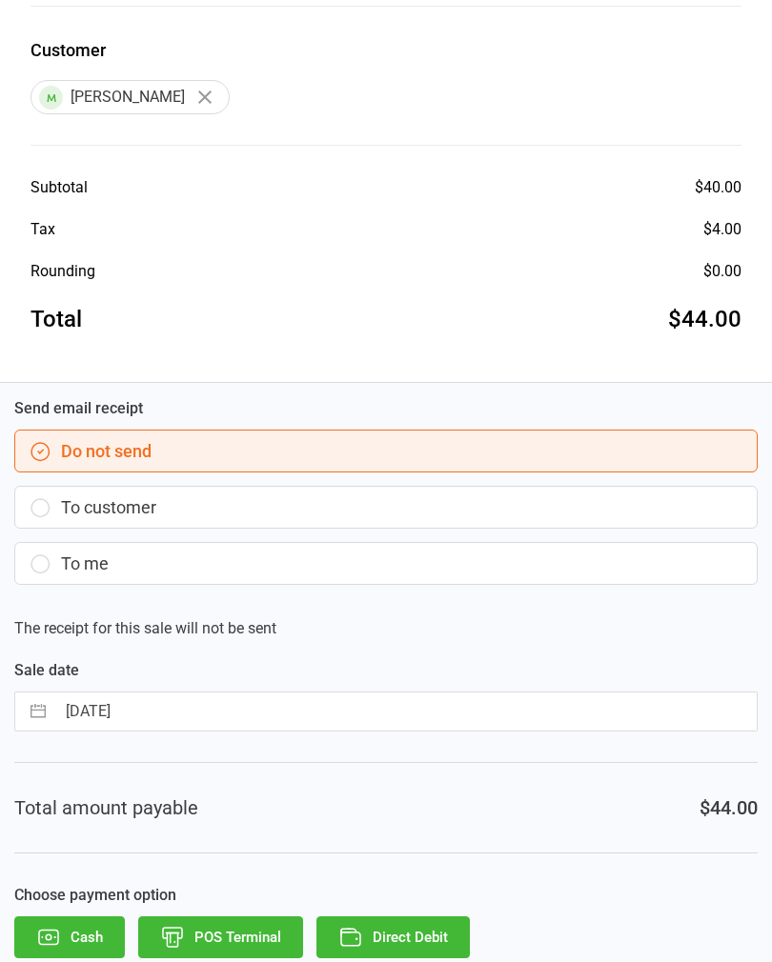
select select "2025"
select select "9"
select select "2025"
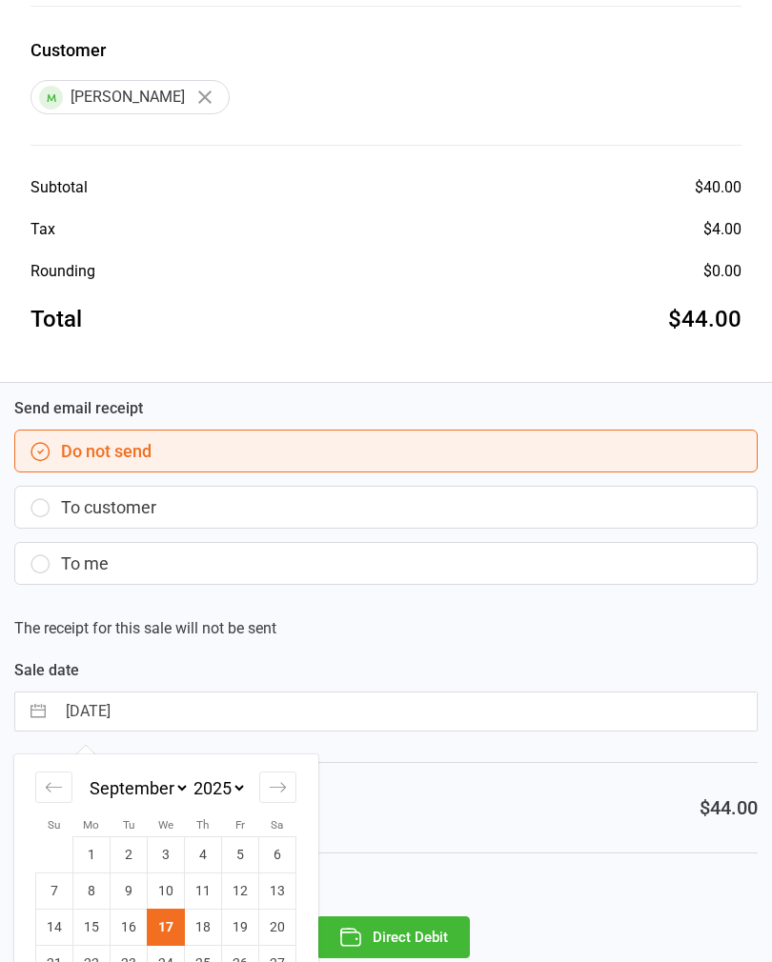
scroll to position [330, 0]
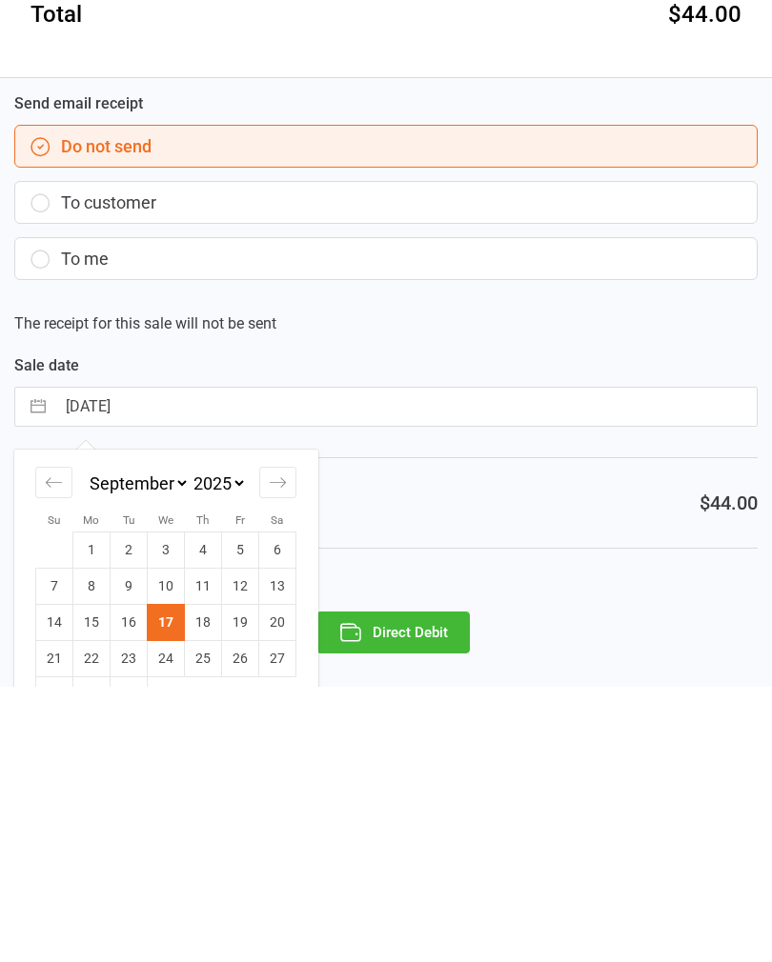
click at [100, 880] on td "15" at bounding box center [91, 898] width 37 height 36
type input "15 Sep 2025"
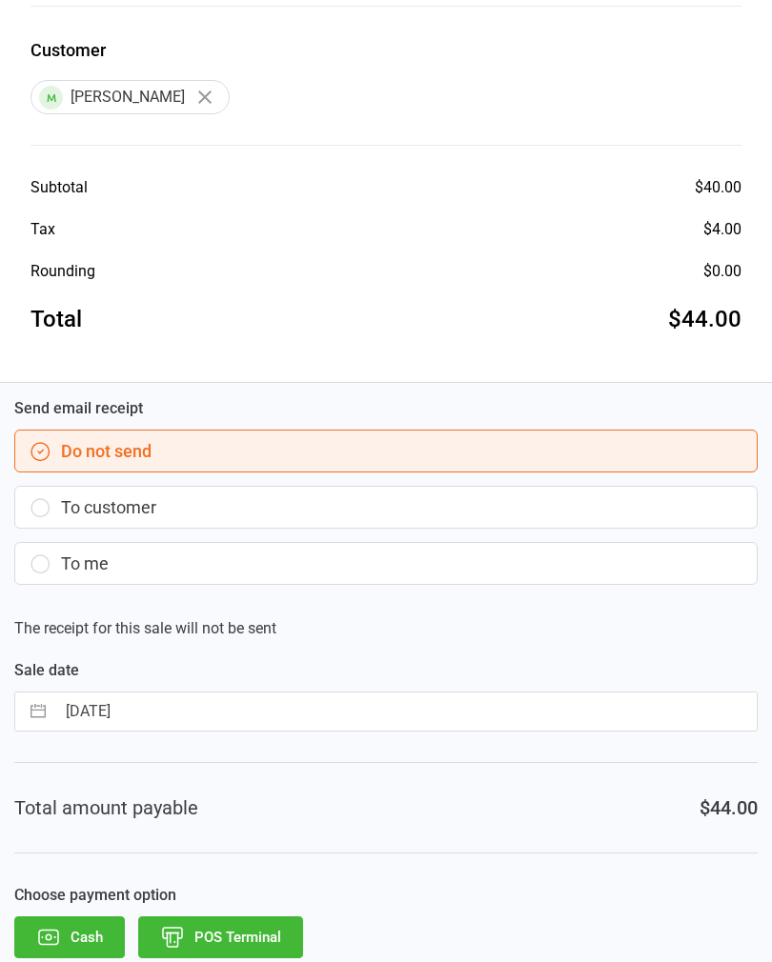
click at [257, 928] on button "POS Terminal" at bounding box center [220, 937] width 165 height 42
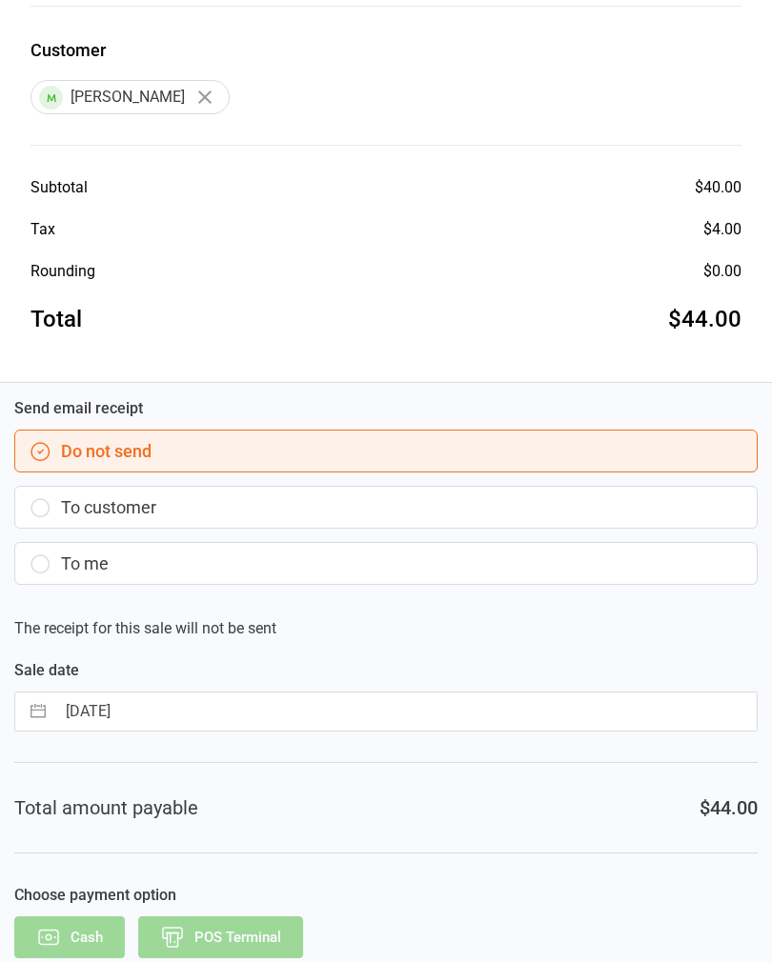
scroll to position [0, 0]
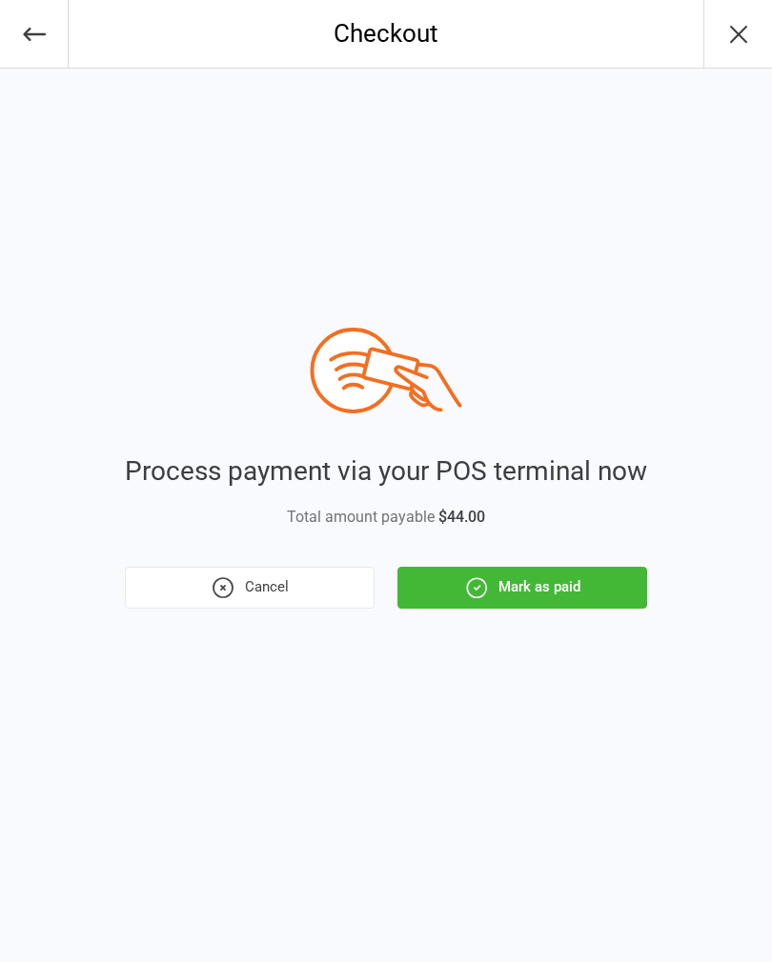
click at [521, 573] on button "Mark as paid" at bounding box center [522, 588] width 250 height 42
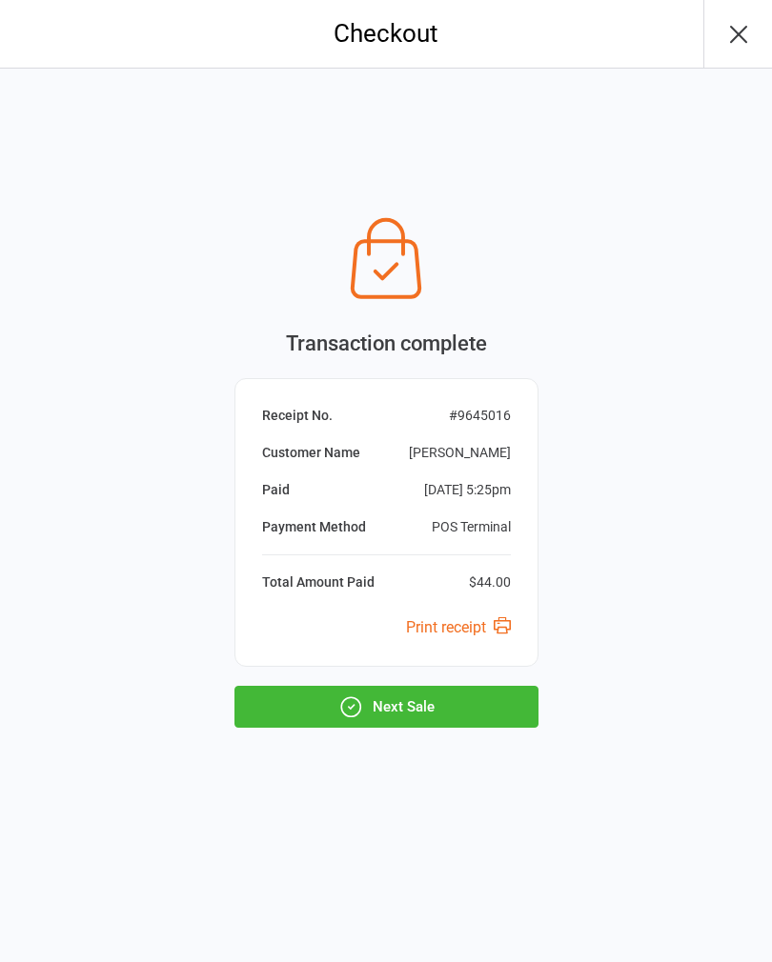
click at [283, 726] on button "Next Sale" at bounding box center [386, 707] width 304 height 42
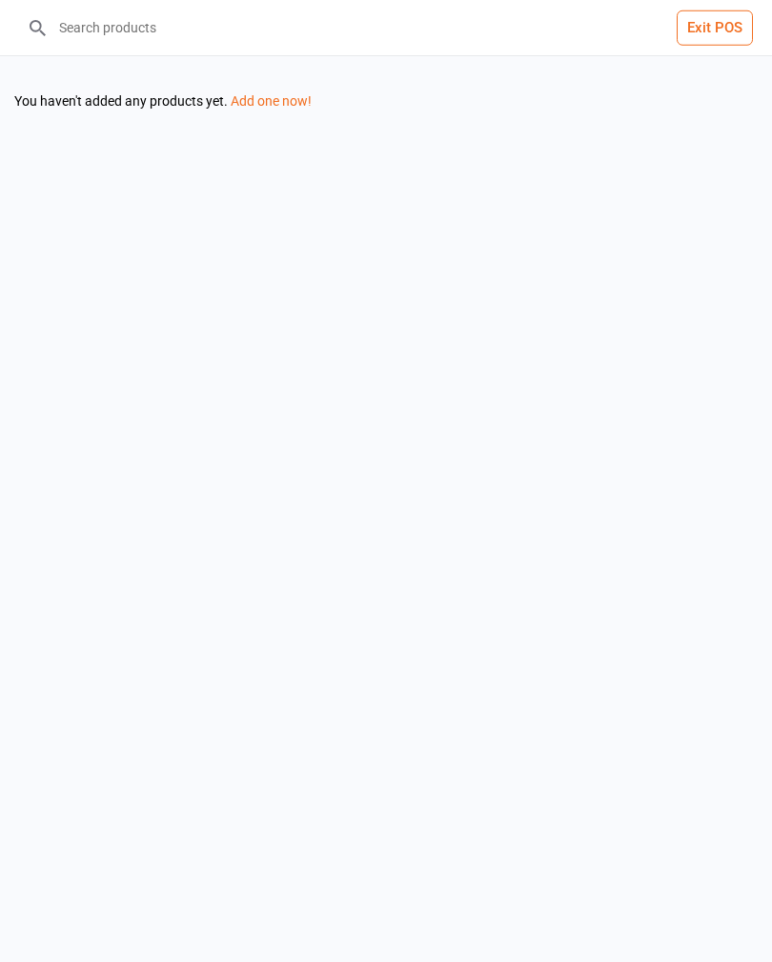
click at [273, 707] on div "Exit POS Sort by: Filter products You haven't added any products yet. Add one n…" at bounding box center [386, 481] width 772 height 962
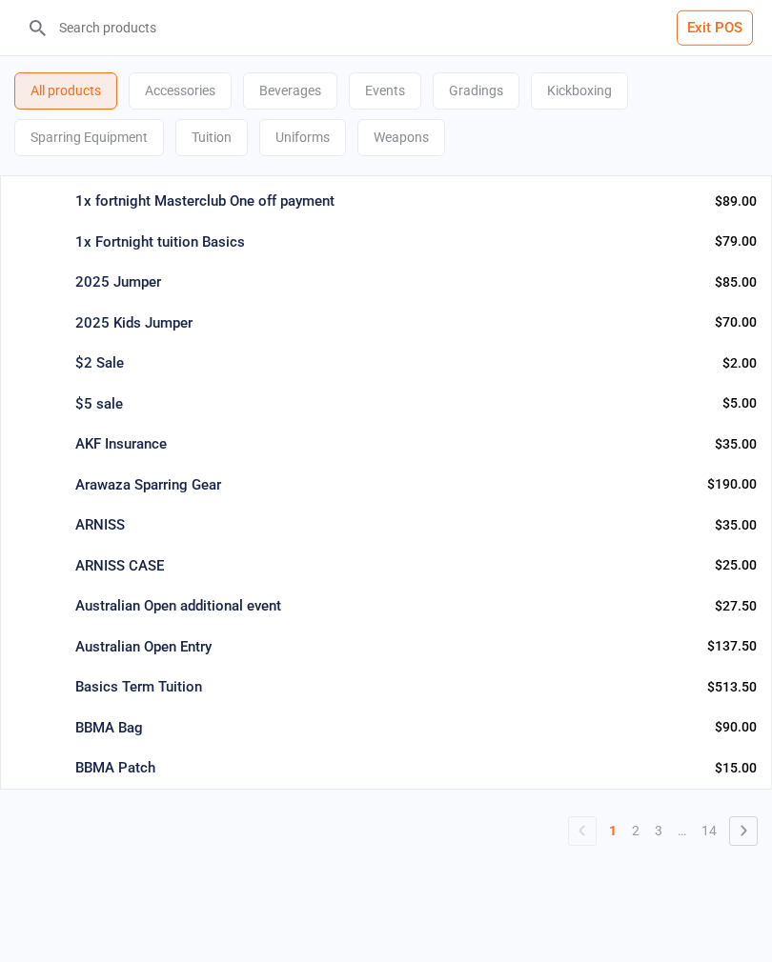
click at [61, 22] on input "search" at bounding box center [397, 27] width 695 height 55
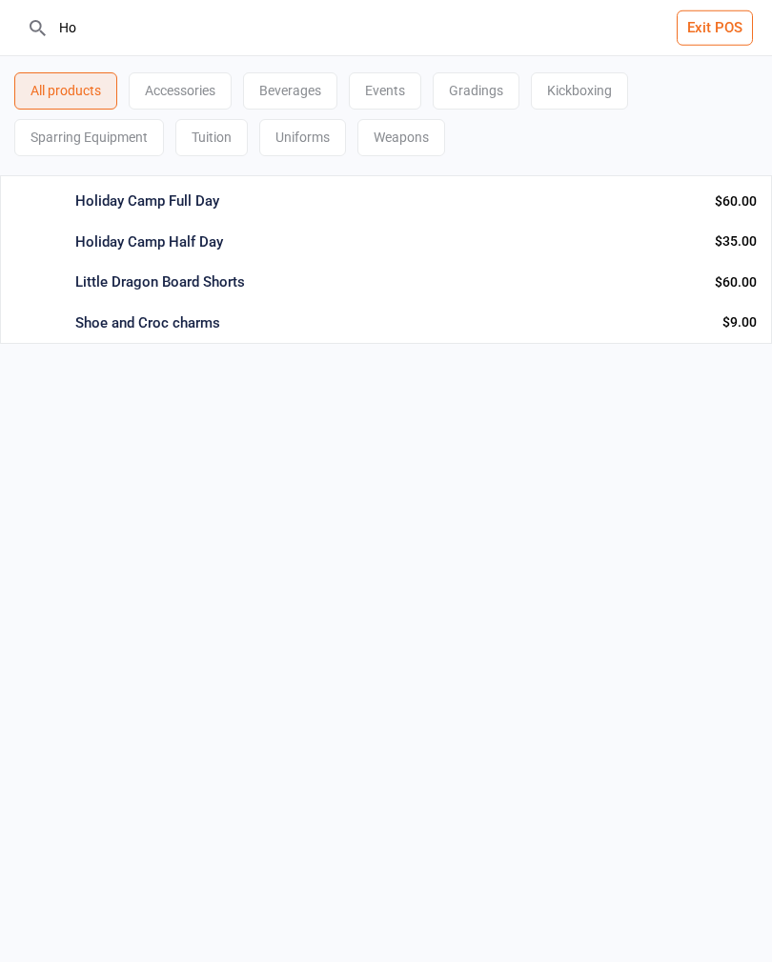
type input "H"
type input "J"
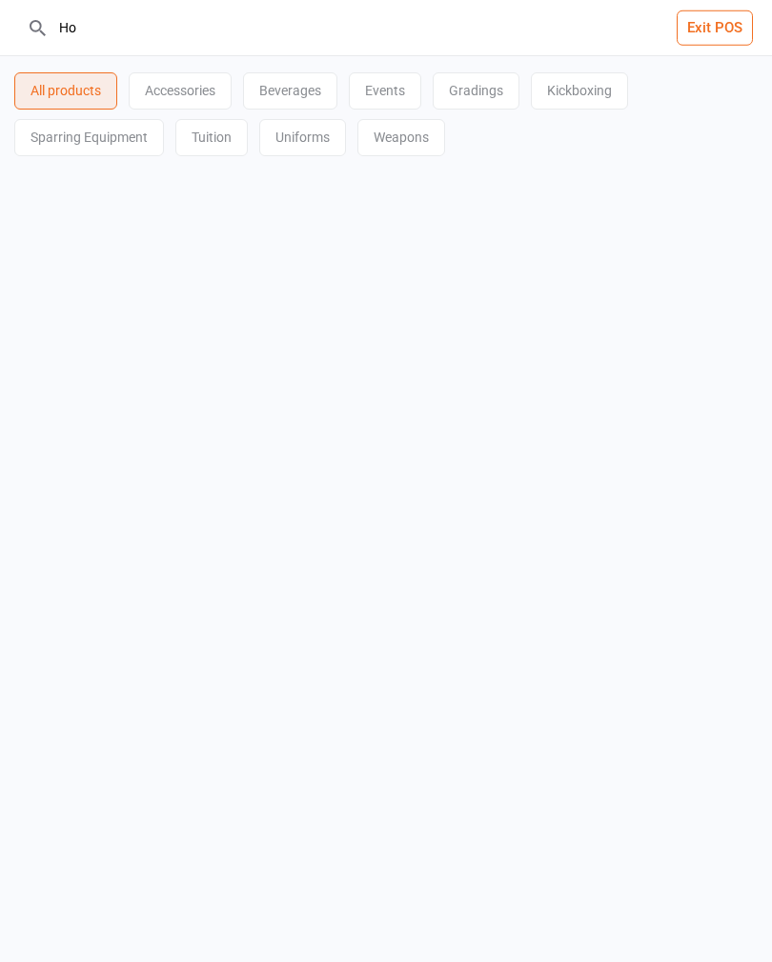
type input "H"
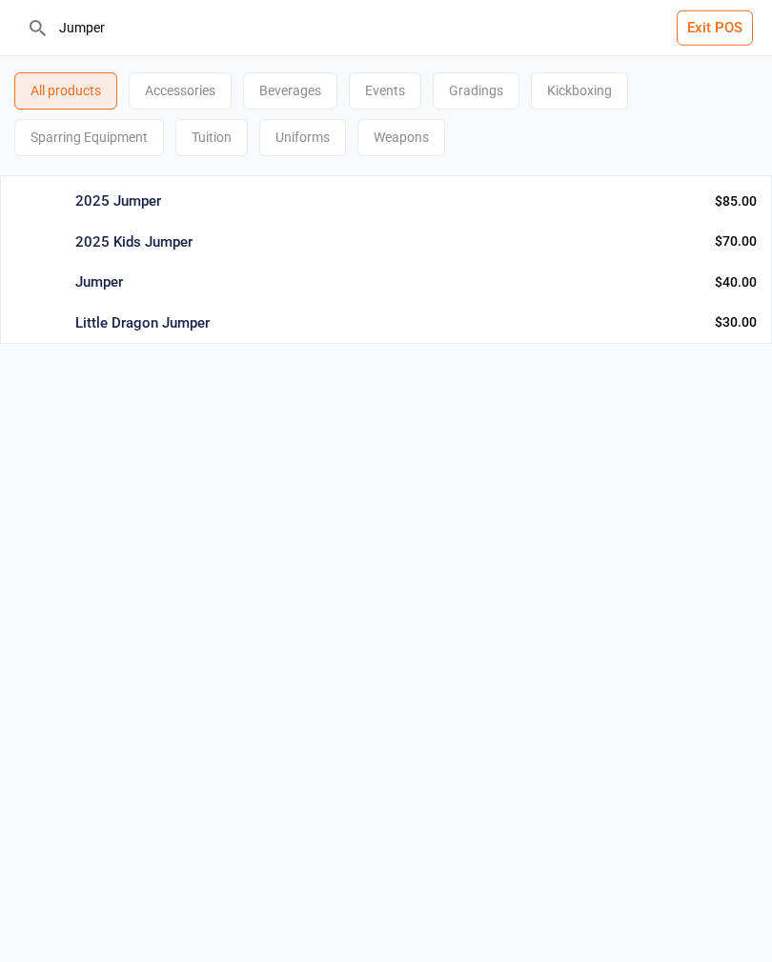
type input "Jumper"
click at [720, 246] on div "$70.00" at bounding box center [735, 241] width 42 height 20
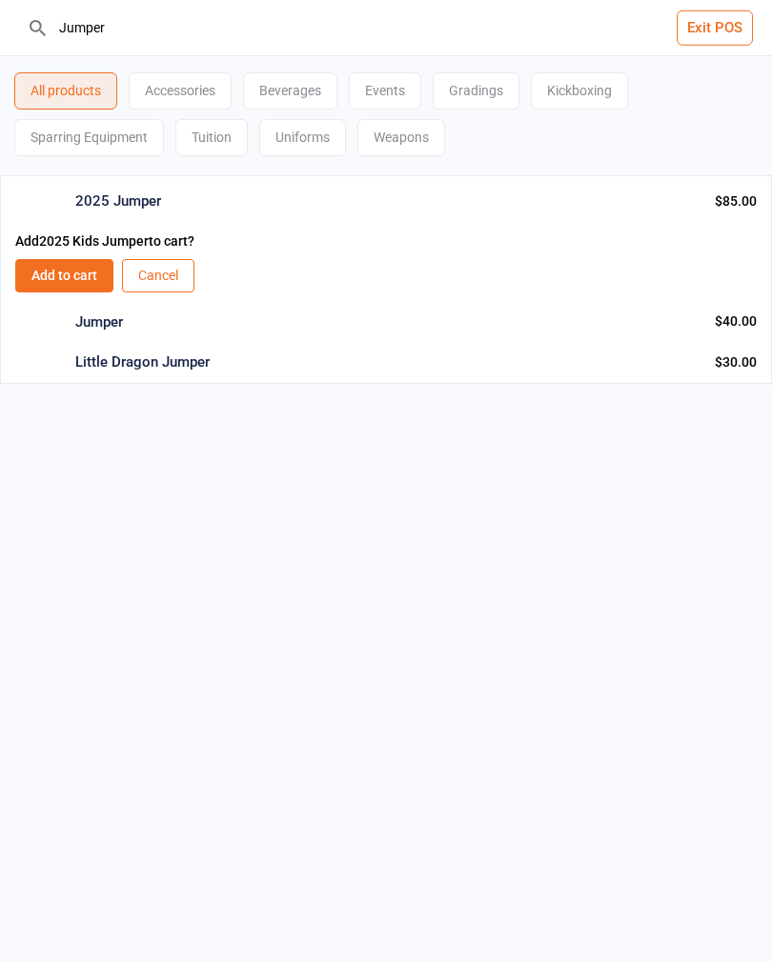
click at [171, 287] on button "Cancel" at bounding box center [158, 275] width 72 height 33
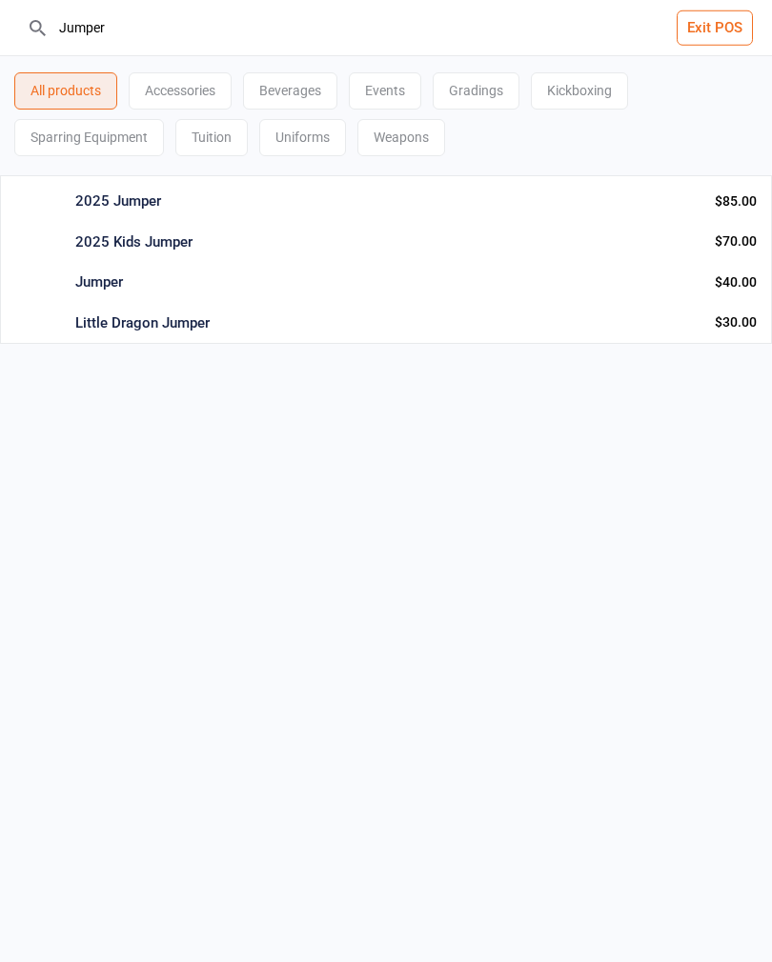
click at [593, 244] on div "2025 Kids Jumper" at bounding box center [387, 242] width 624 height 22
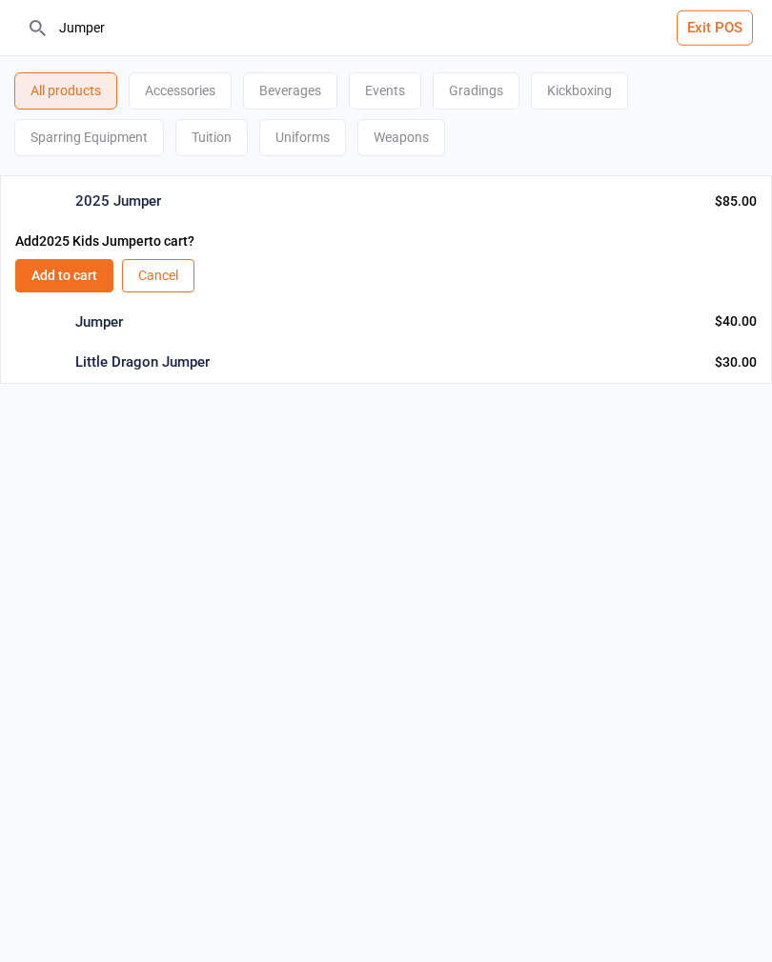
click at [169, 285] on button "Cancel" at bounding box center [158, 275] width 72 height 33
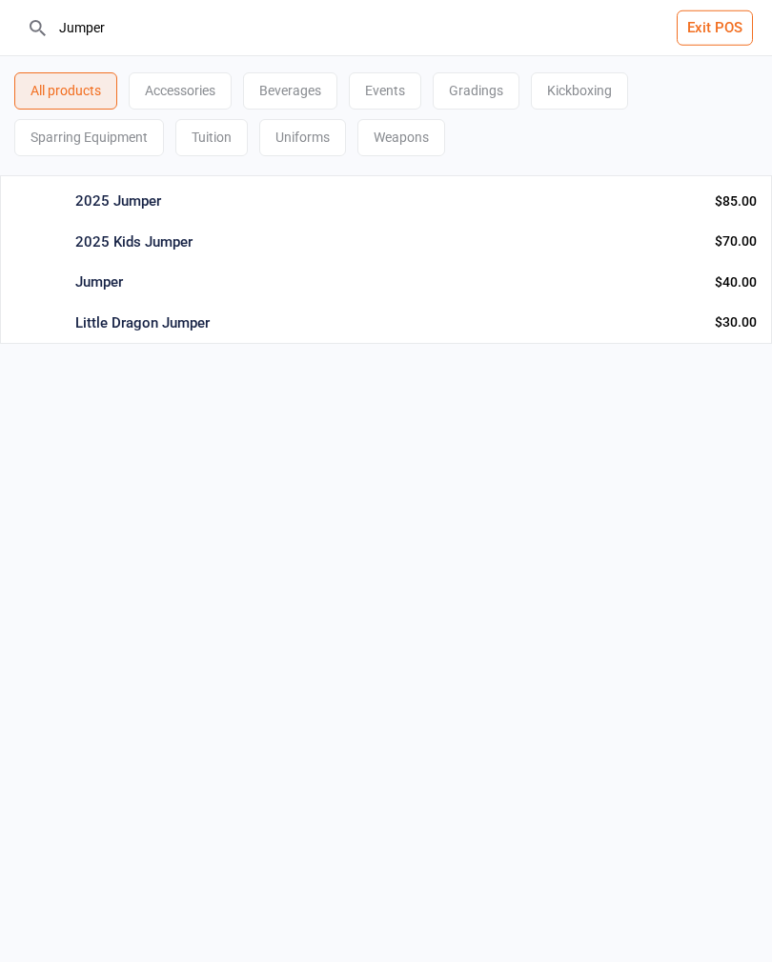
click at [681, 248] on div "2025 Kids Jumper" at bounding box center [387, 242] width 624 height 22
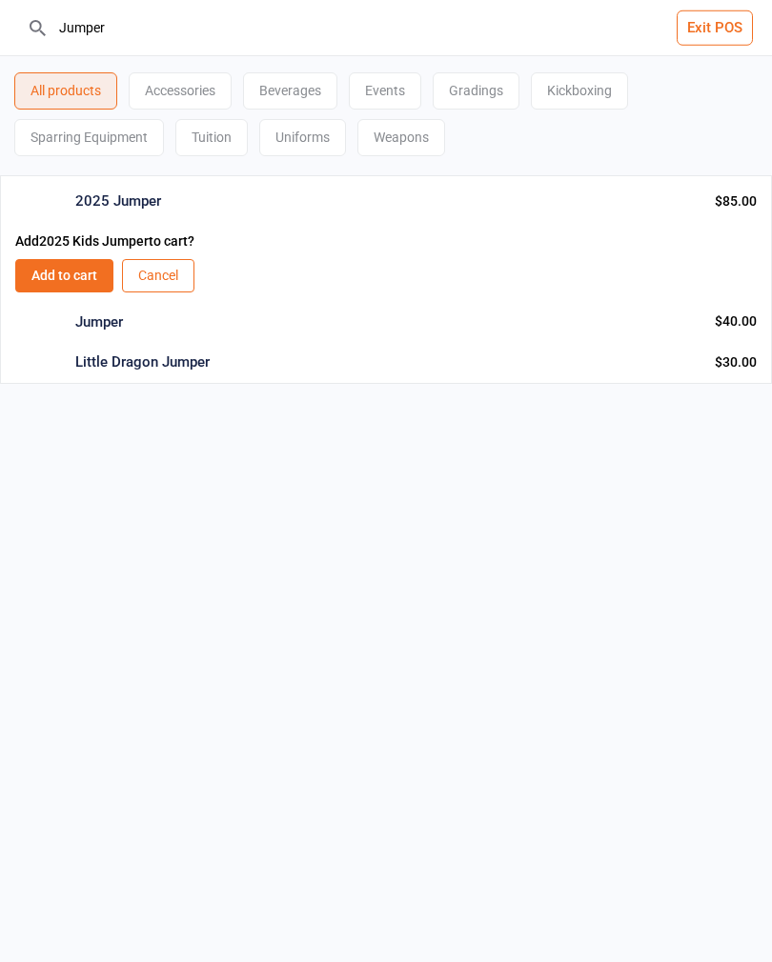
click at [56, 276] on button "Add to cart" at bounding box center [64, 275] width 98 height 33
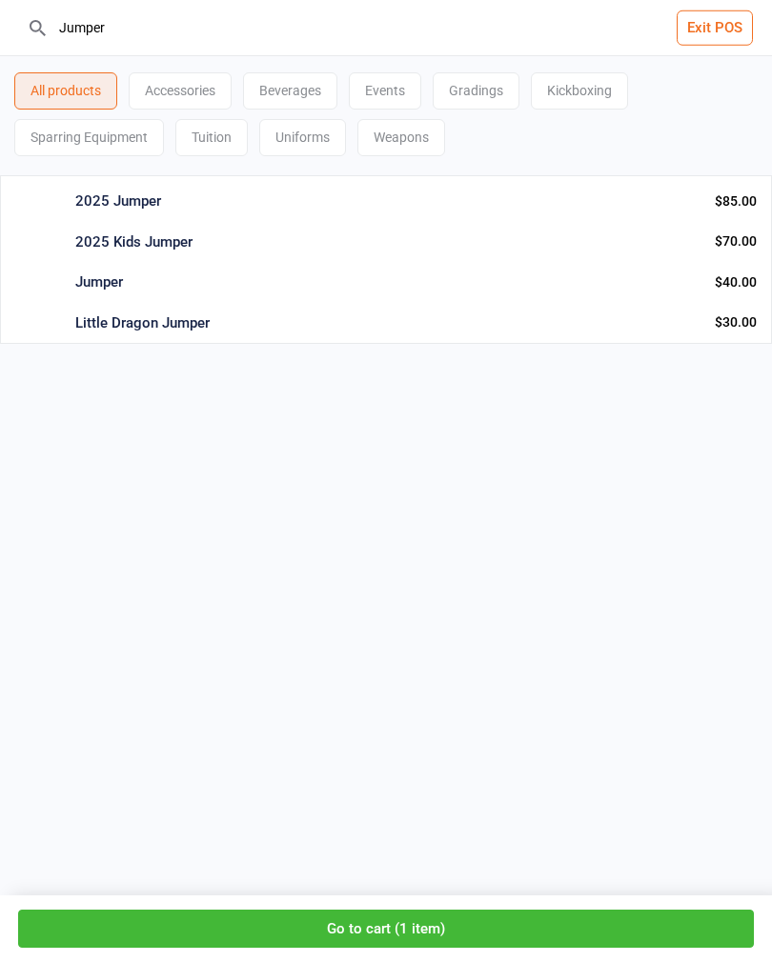
click at [480, 945] on button "Go to cart ( 1 item )" at bounding box center [385, 929] width 735 height 39
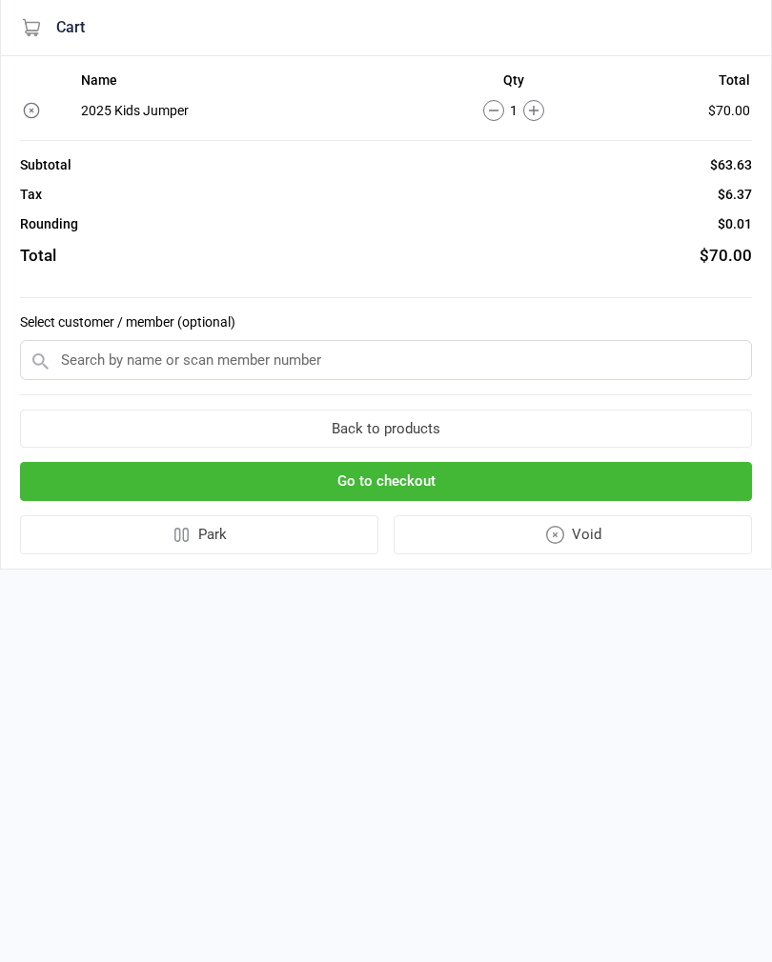
click at [541, 117] on icon at bounding box center [533, 110] width 21 height 21
click at [544, 373] on input "text" at bounding box center [386, 360] width 732 height 40
type input "R"
type input "F"
click at [90, 495] on button "Go to checkout" at bounding box center [386, 481] width 732 height 39
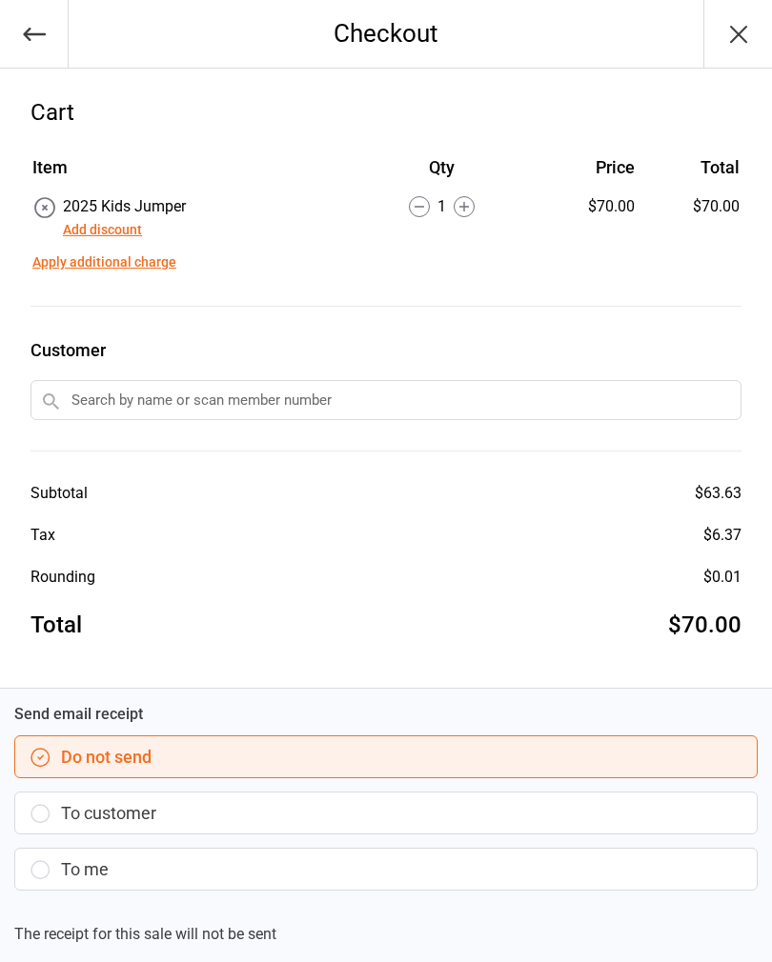
click at [121, 230] on button "Add discount" at bounding box center [102, 230] width 79 height 20
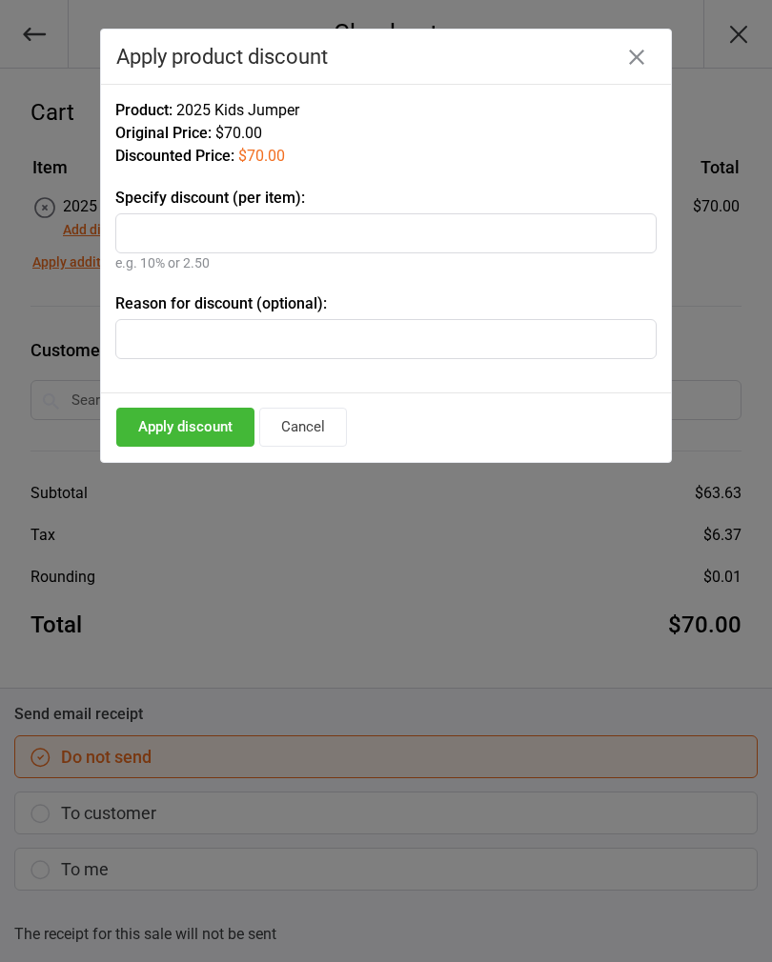
click at [468, 248] on input "text" at bounding box center [385, 233] width 541 height 40
type input "20%"
click at [152, 432] on button "Apply discount" at bounding box center [185, 427] width 138 height 39
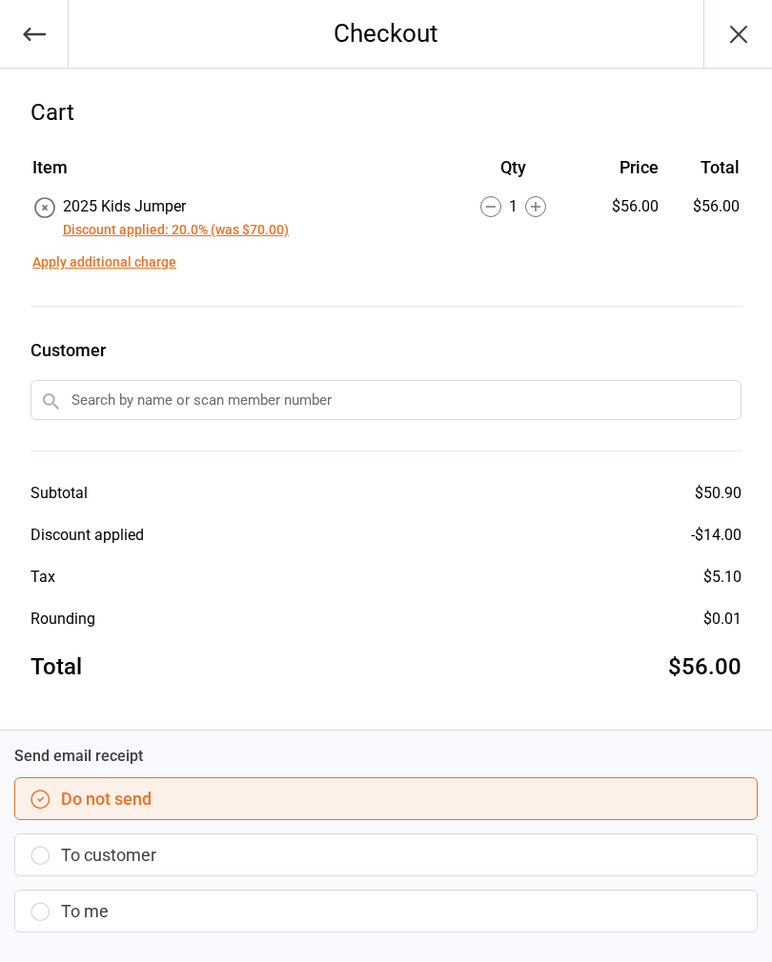
click at [452, 400] on input "text" at bounding box center [385, 400] width 711 height 40
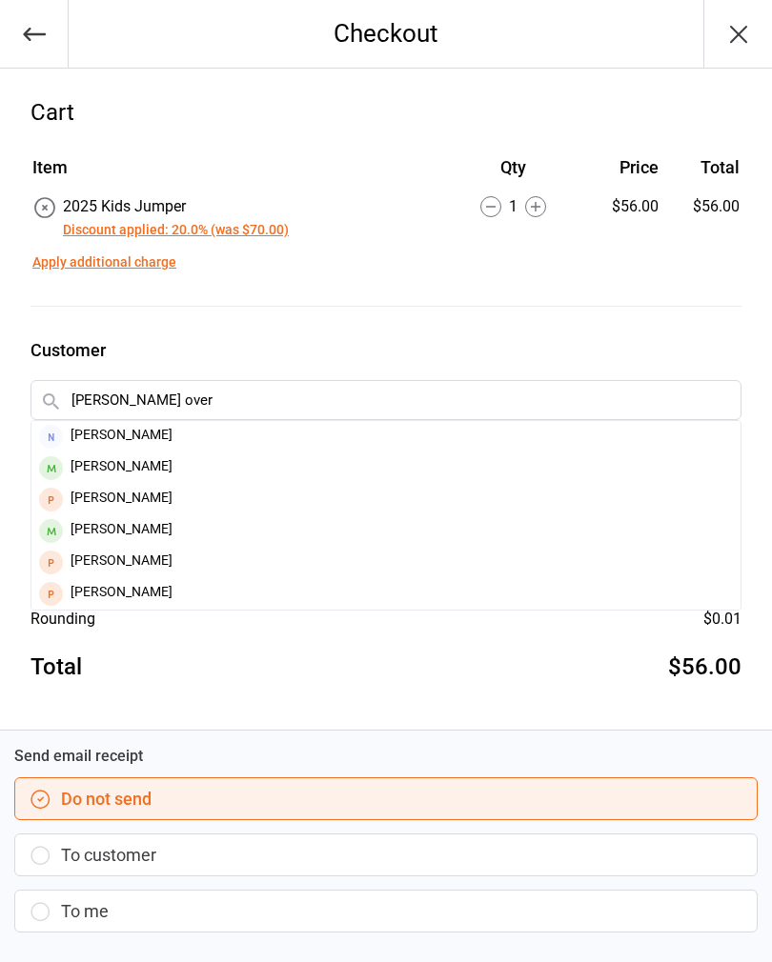
type input "Riley over"
click at [149, 456] on div "Riley Overhall" at bounding box center [385, 467] width 709 height 31
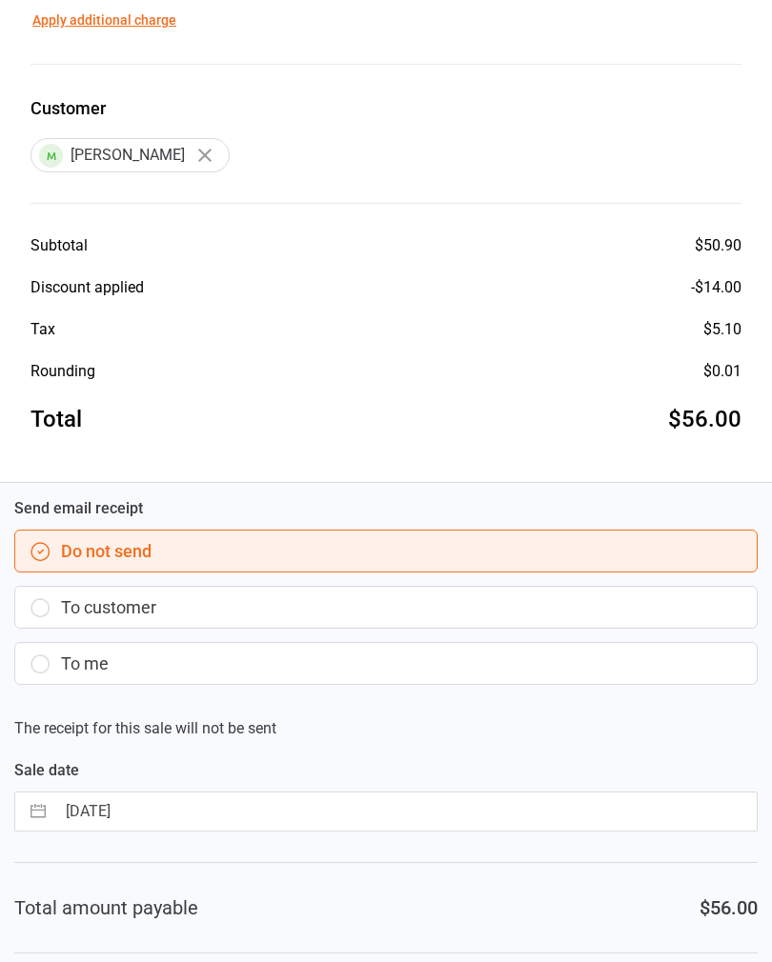
scroll to position [342, 0]
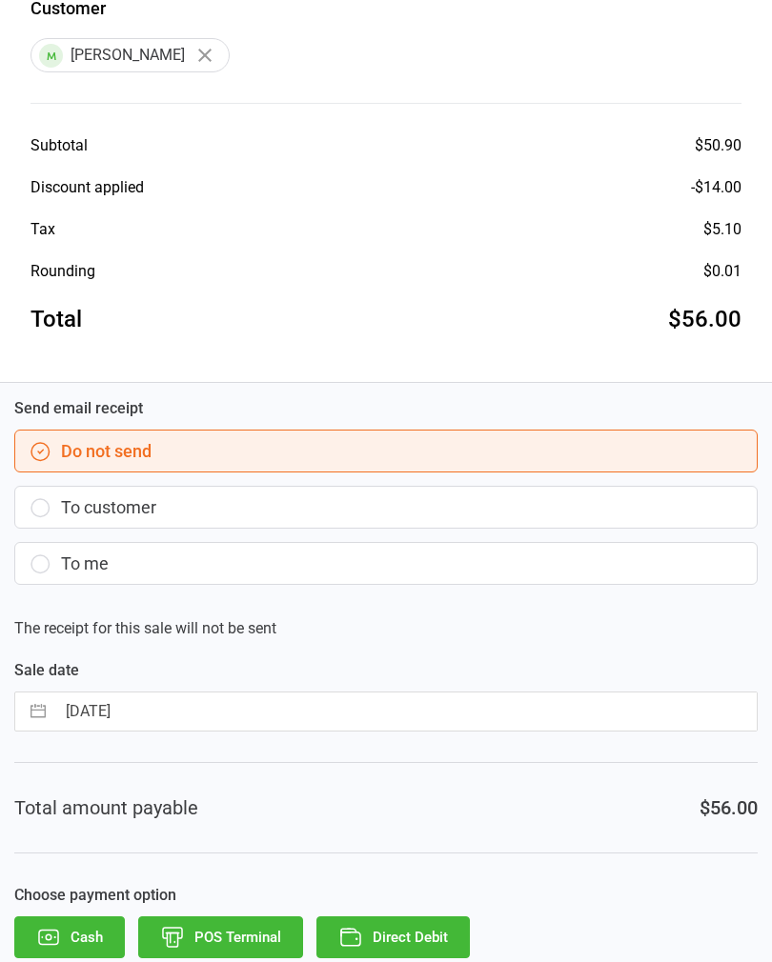
click at [562, 720] on input "17 Sep 2025" at bounding box center [405, 712] width 701 height 38
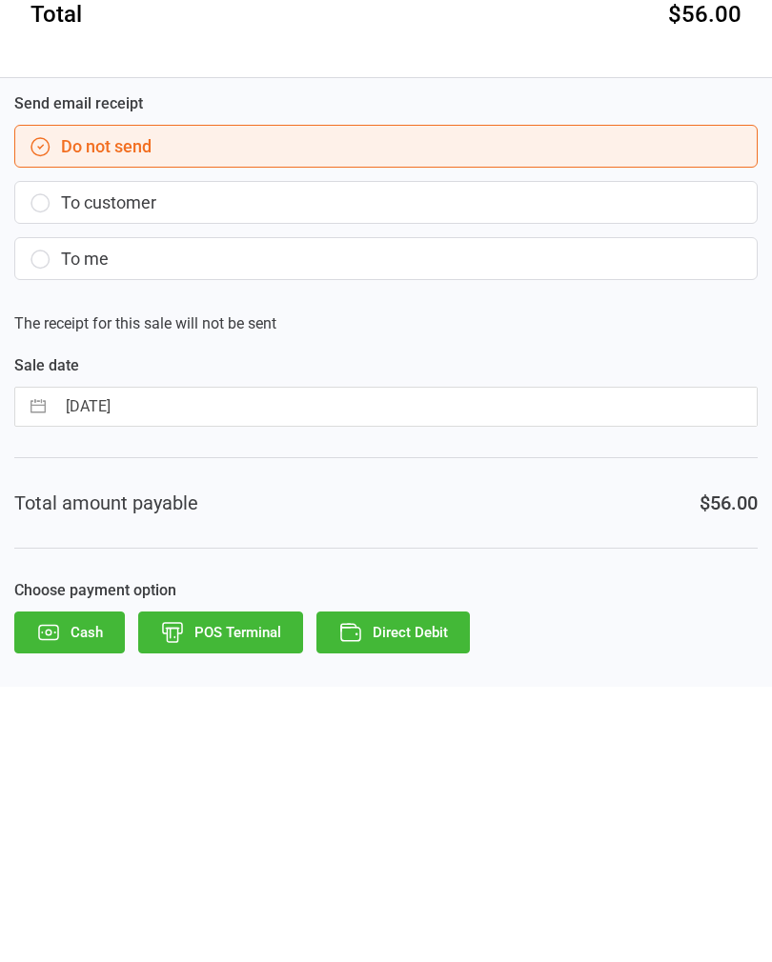
select select "7"
select select "2025"
select select "8"
select select "2025"
select select "9"
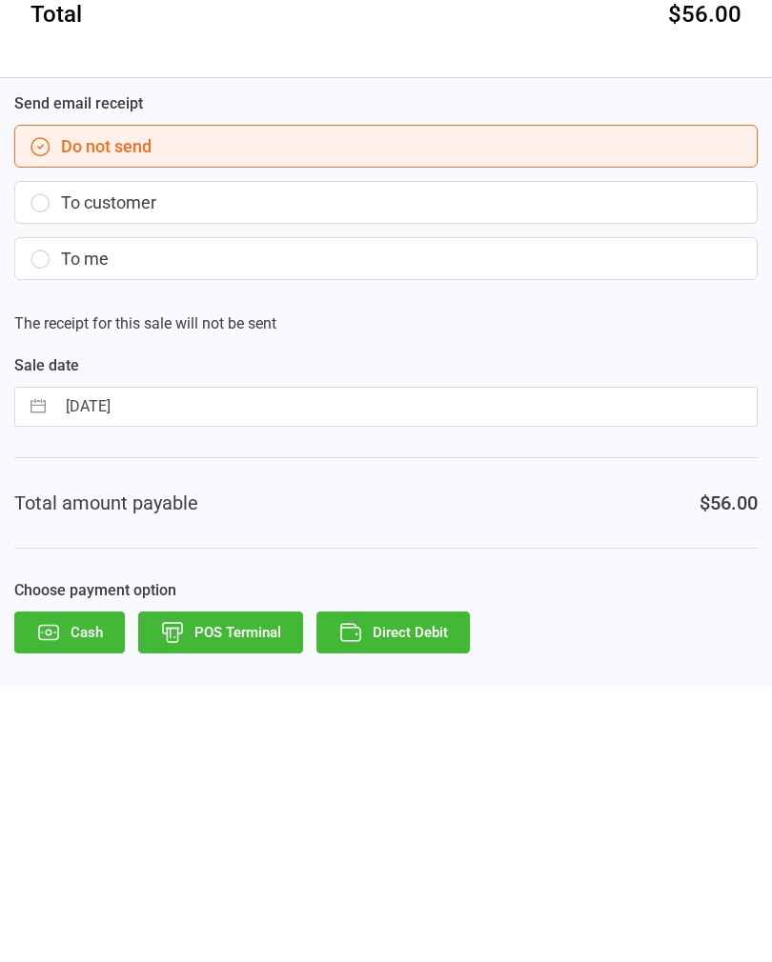
select select "2025"
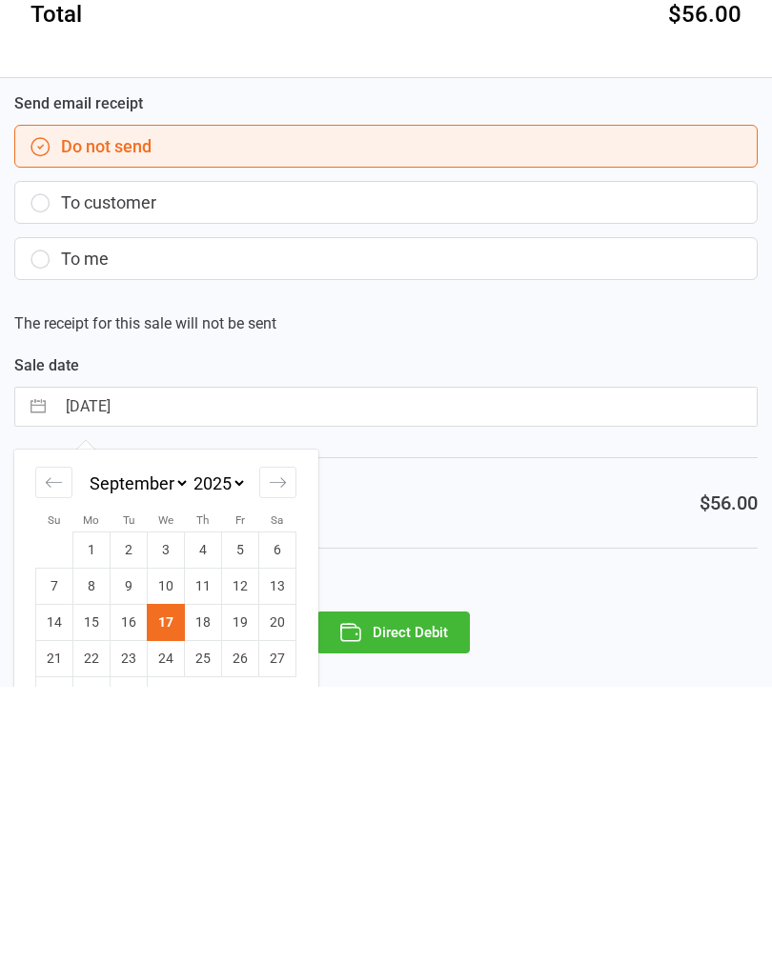
click at [279, 844] on td "13" at bounding box center [277, 862] width 37 height 36
type input "13 Sep 2025"
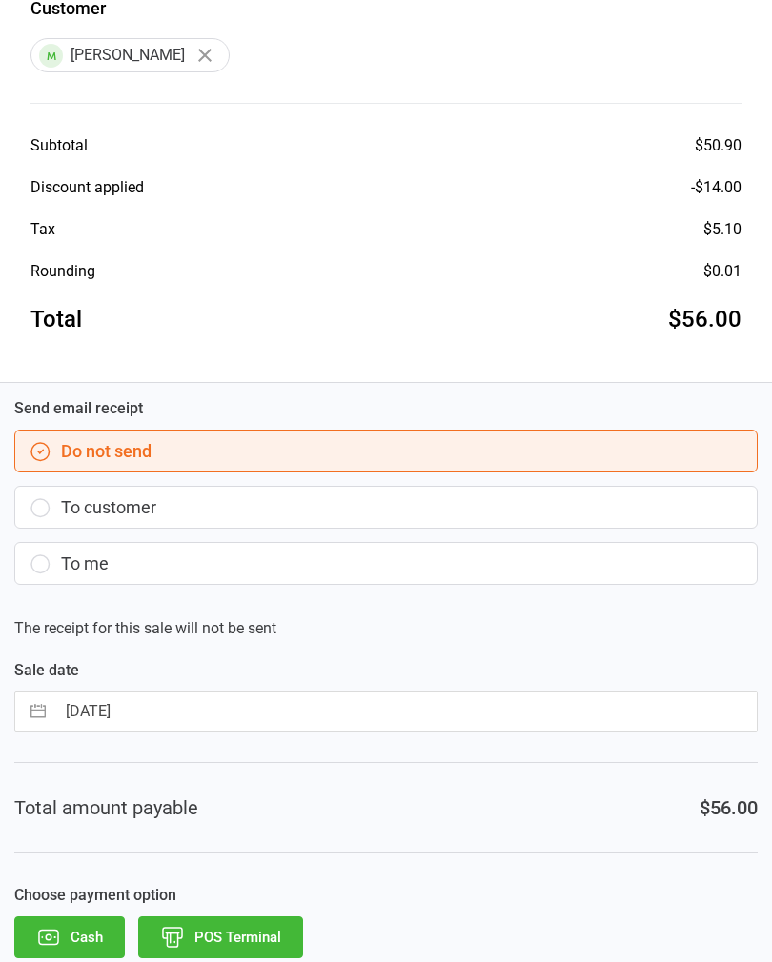
click at [280, 943] on button "POS Terminal" at bounding box center [220, 937] width 165 height 42
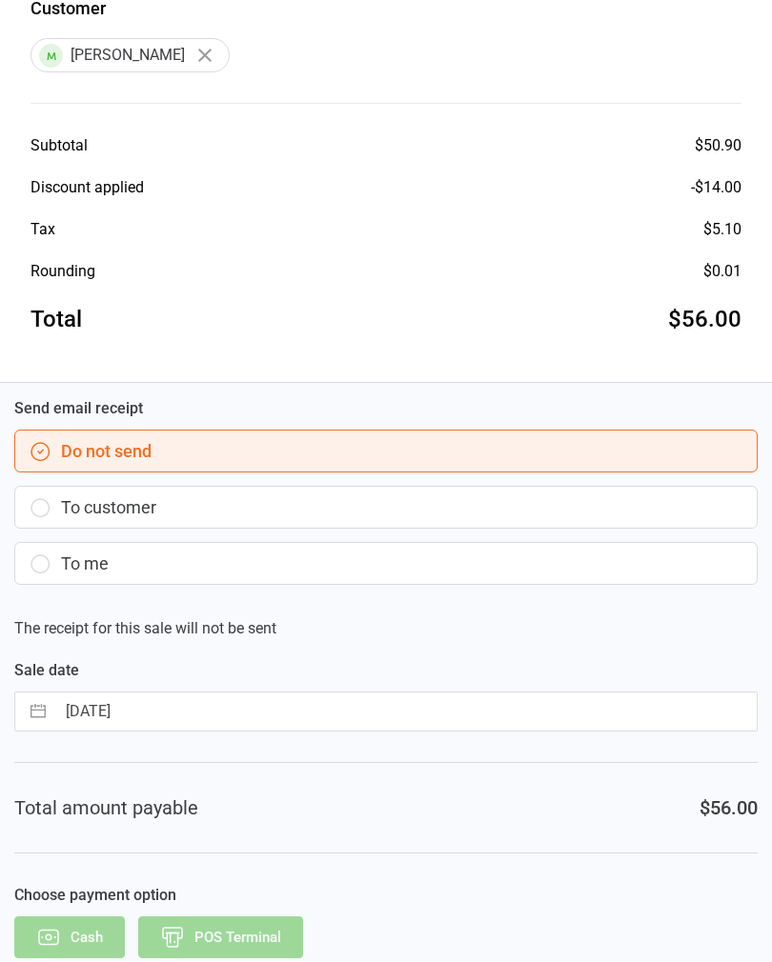
scroll to position [0, 0]
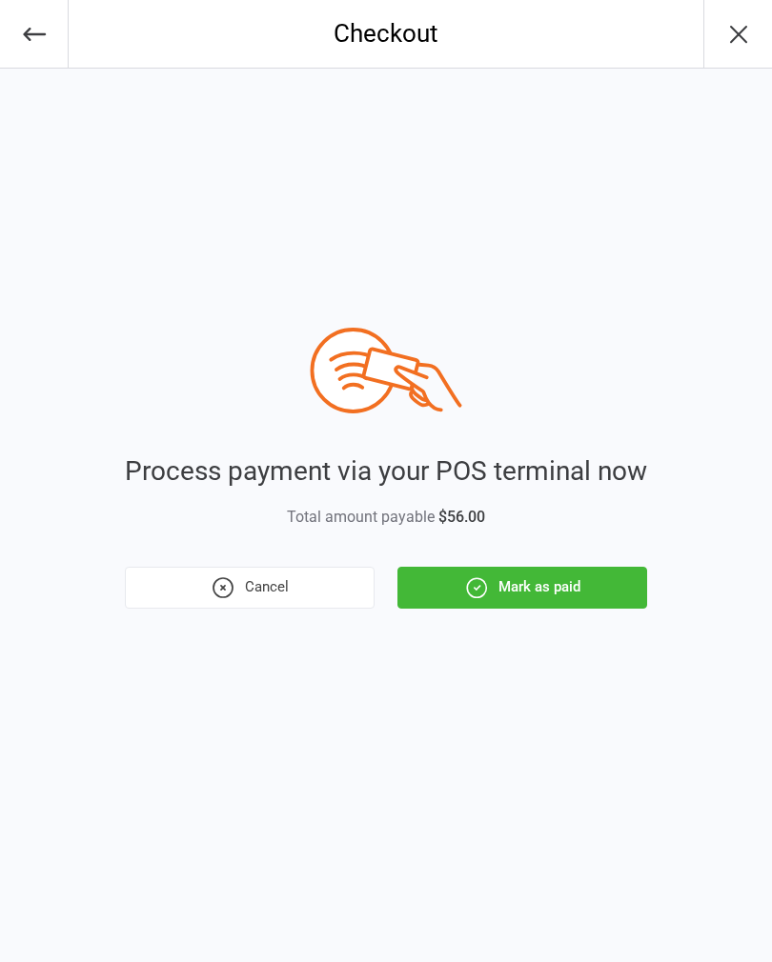
click at [579, 578] on button "Mark as paid" at bounding box center [522, 588] width 250 height 42
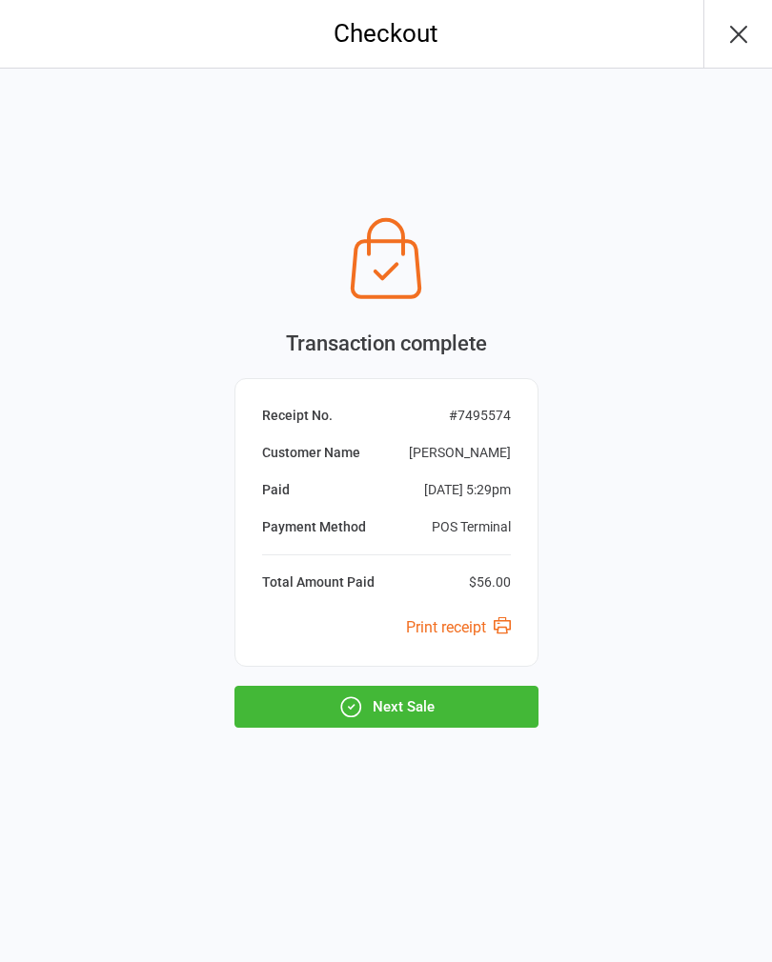
click at [457, 702] on button "Next Sale" at bounding box center [386, 707] width 304 height 42
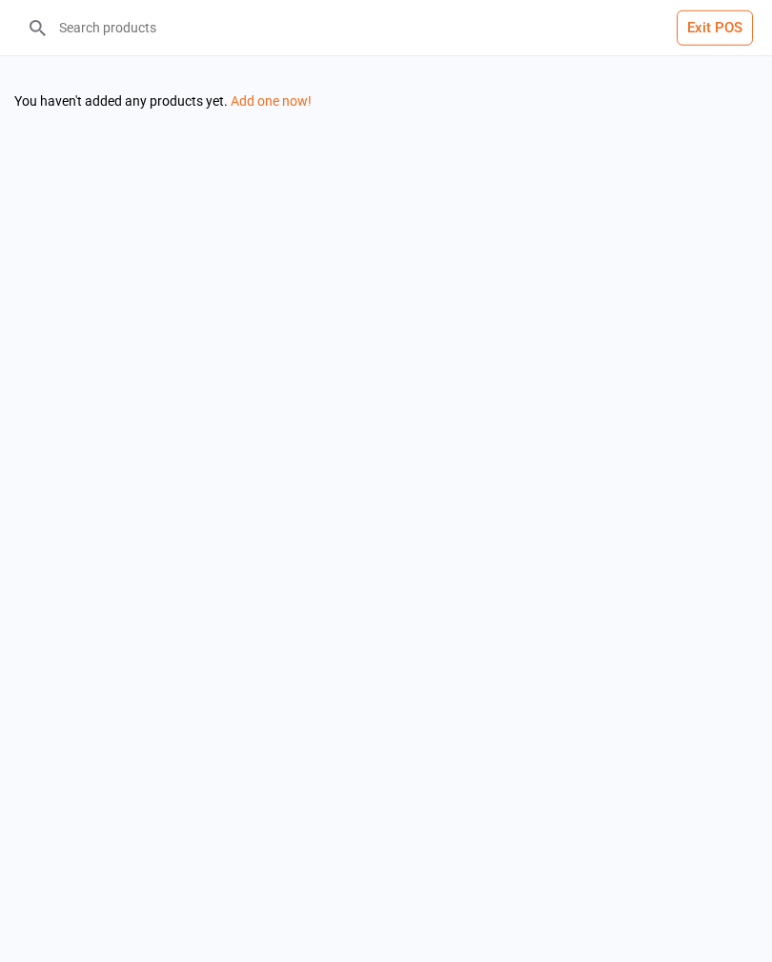
click at [646, 770] on div "Exit POS Sort by: Filter products You haven't added any products yet. Add one n…" at bounding box center [386, 481] width 772 height 962
click at [472, 42] on input "search" at bounding box center [397, 27] width 695 height 55
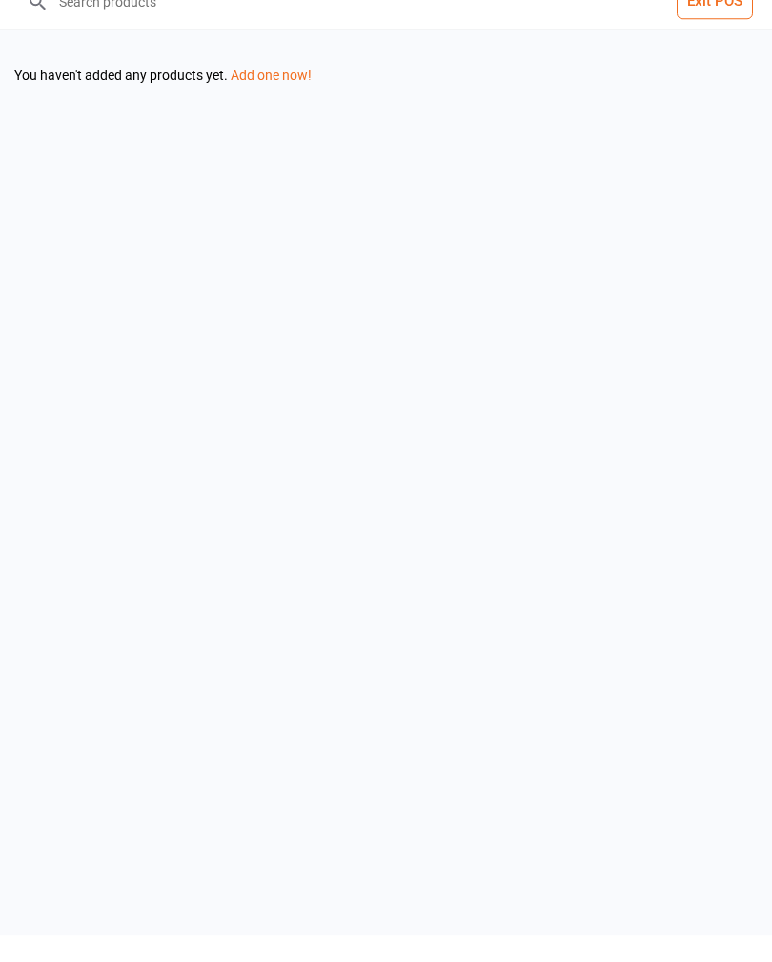
click at [282, 93] on link "Add one now!" at bounding box center [271, 100] width 81 height 15
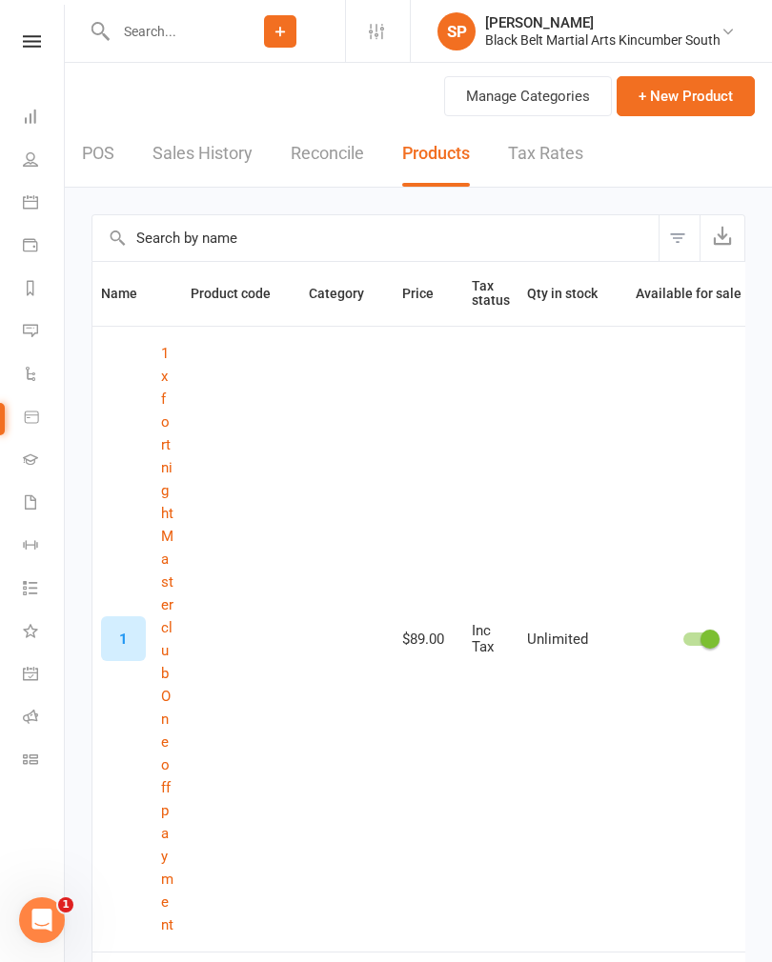
click at [30, 413] on icon at bounding box center [31, 417] width 17 height 17
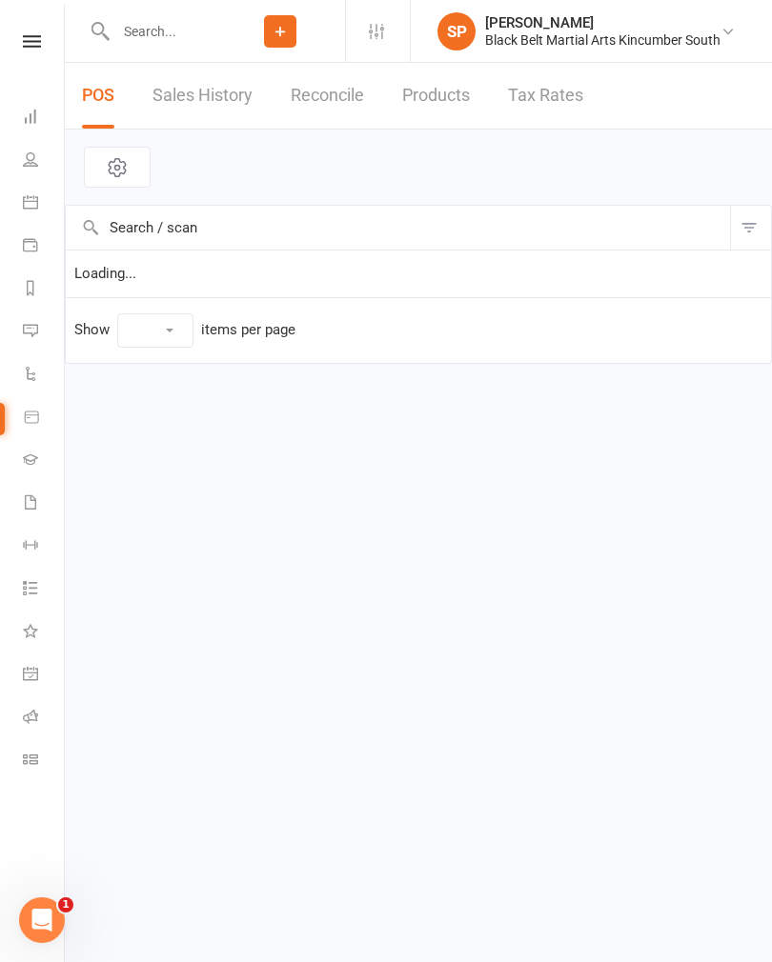
select select "10"
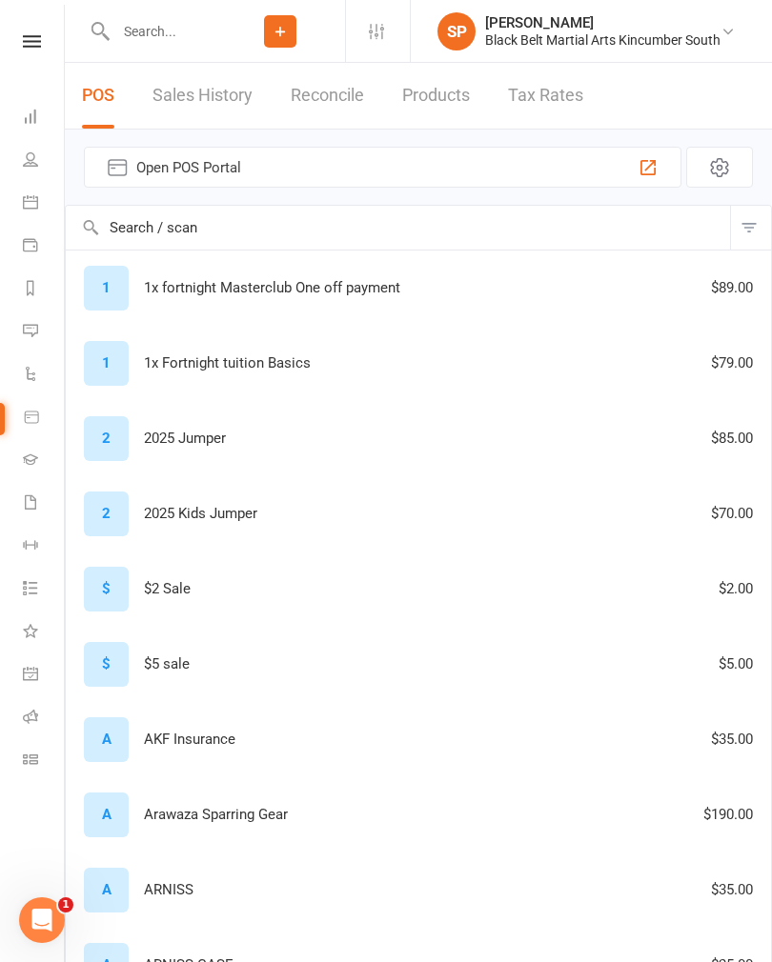
click at [507, 166] on span "Open POS Portal" at bounding box center [382, 167] width 493 height 23
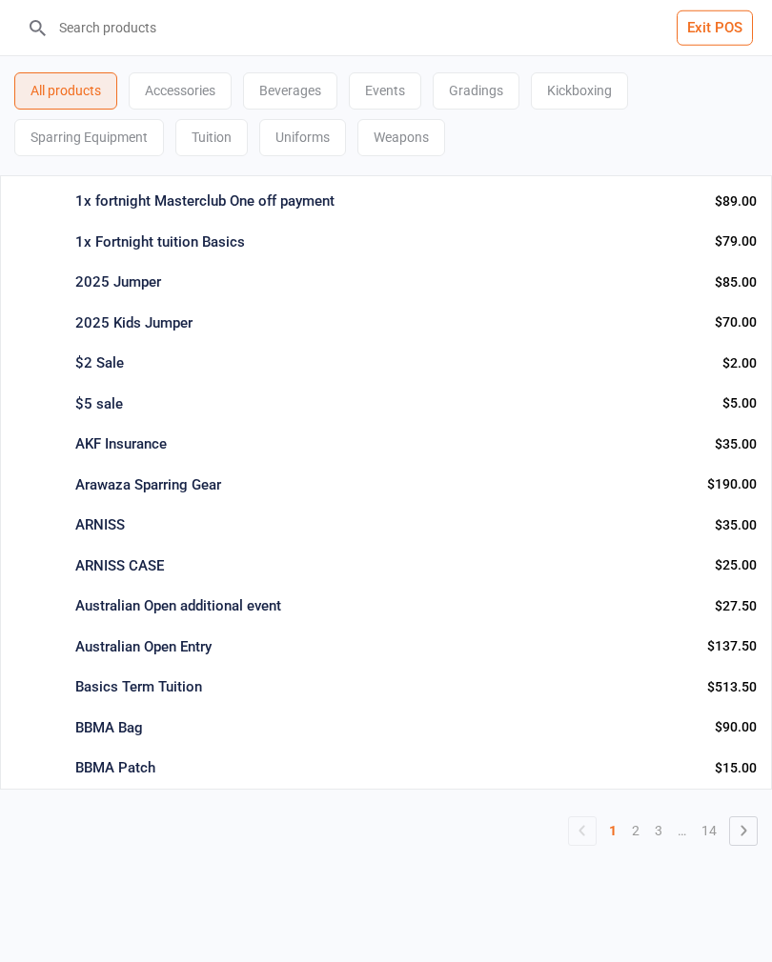
click at [319, 41] on input "search" at bounding box center [397, 27] width 695 height 55
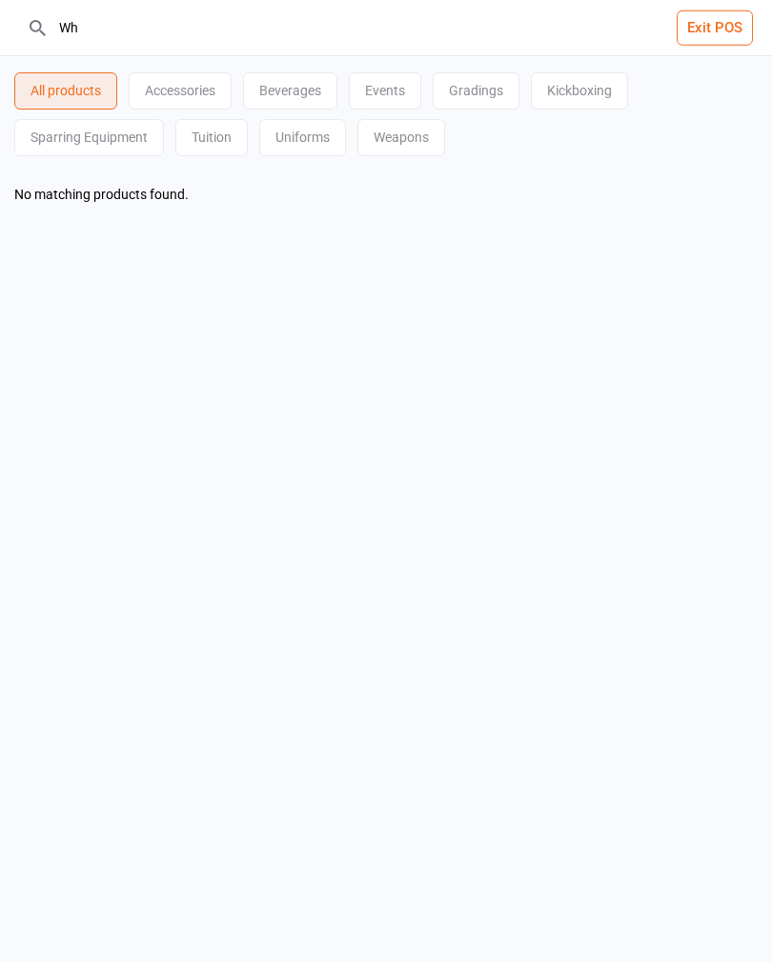
type input "W"
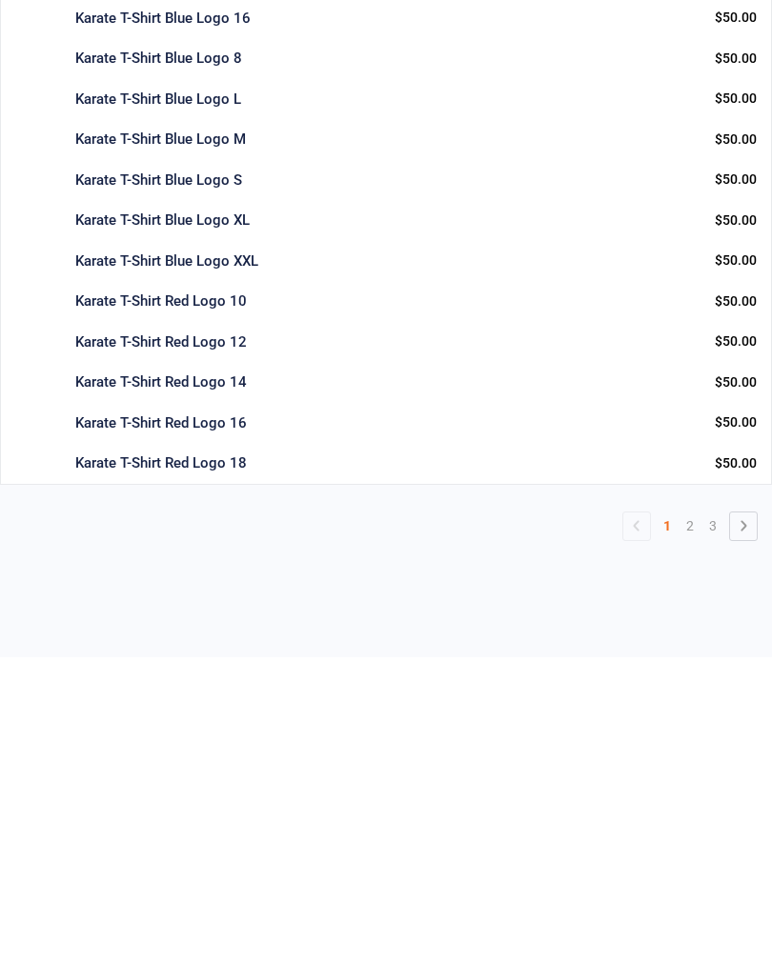
type input "Shirt"
click at [737, 819] on icon at bounding box center [743, 830] width 23 height 23
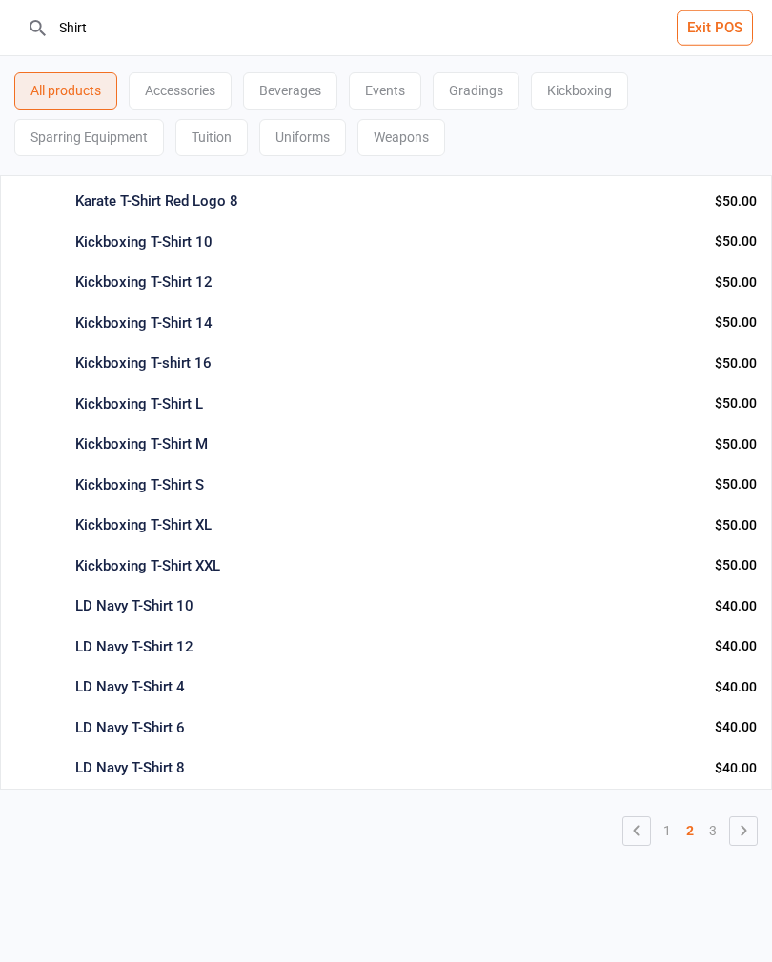
click at [748, 819] on icon at bounding box center [743, 830] width 23 height 23
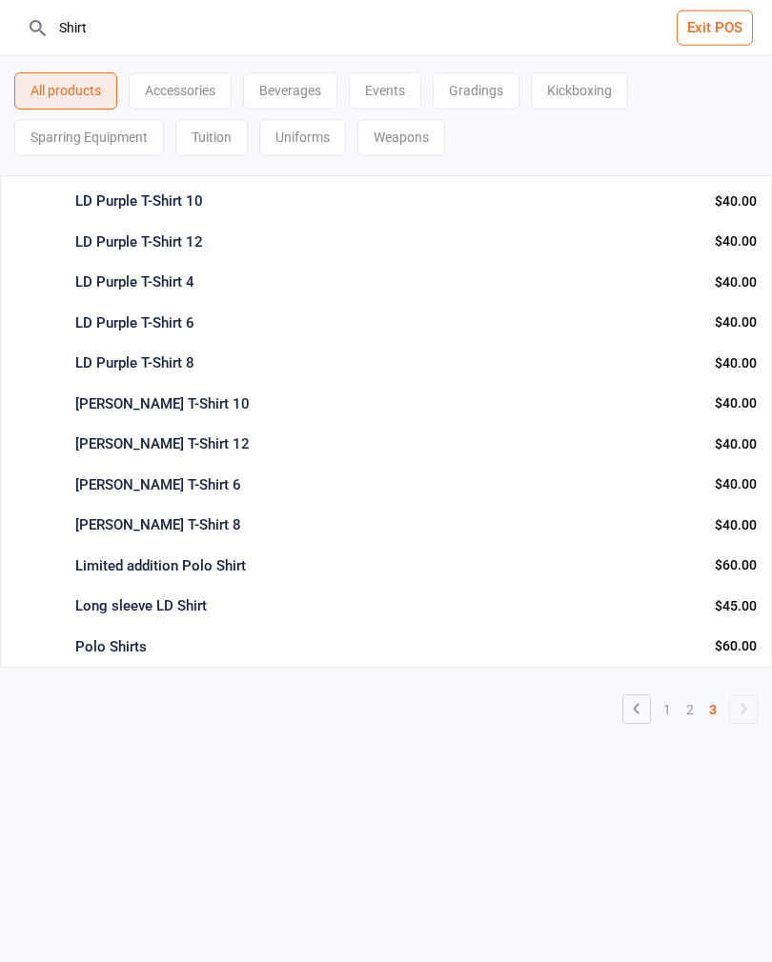
click at [158, 515] on div "LD White T-Shirt 8" at bounding box center [387, 525] width 624 height 22
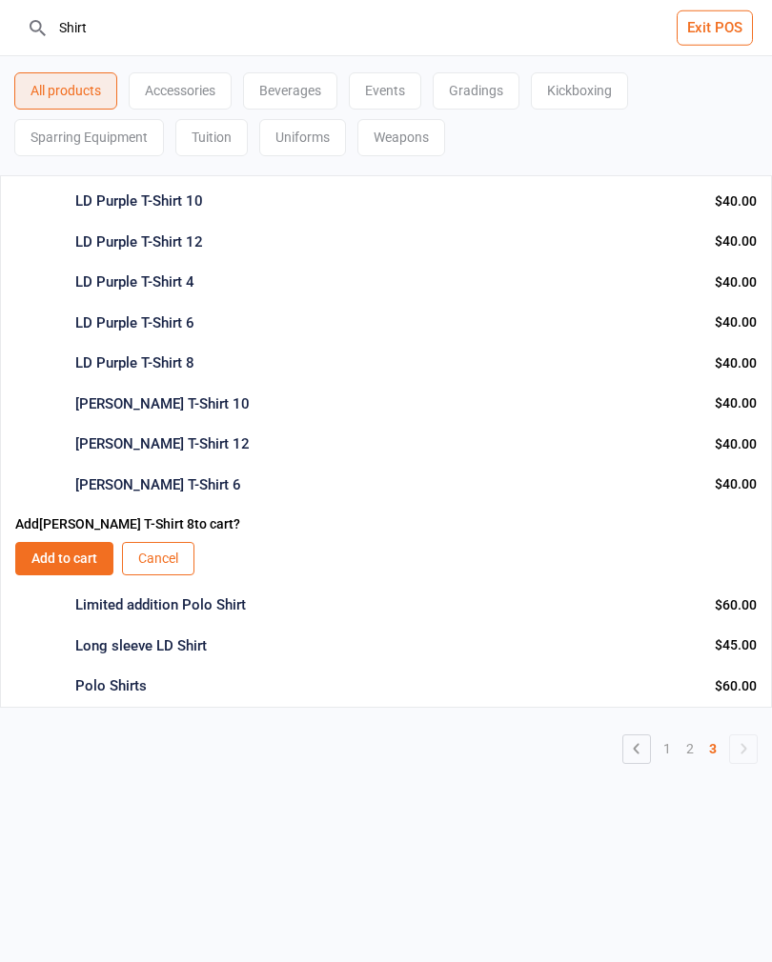
click at [44, 571] on button "Add to cart" at bounding box center [64, 558] width 98 height 33
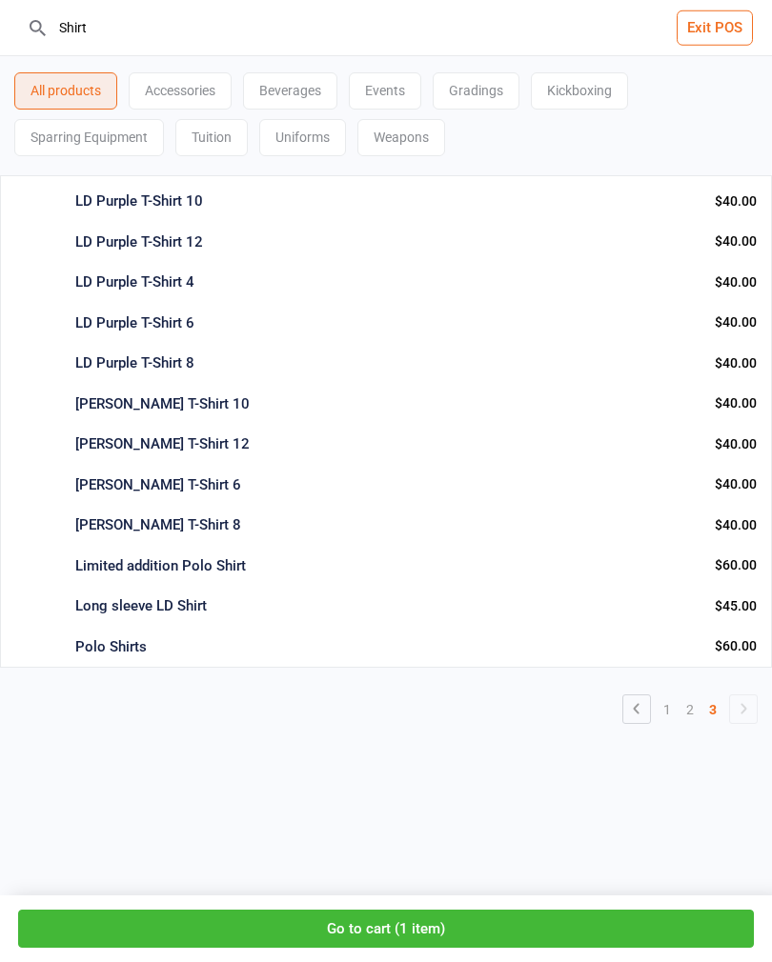
click at [513, 915] on button "Go to cart ( 1 item )" at bounding box center [385, 929] width 735 height 39
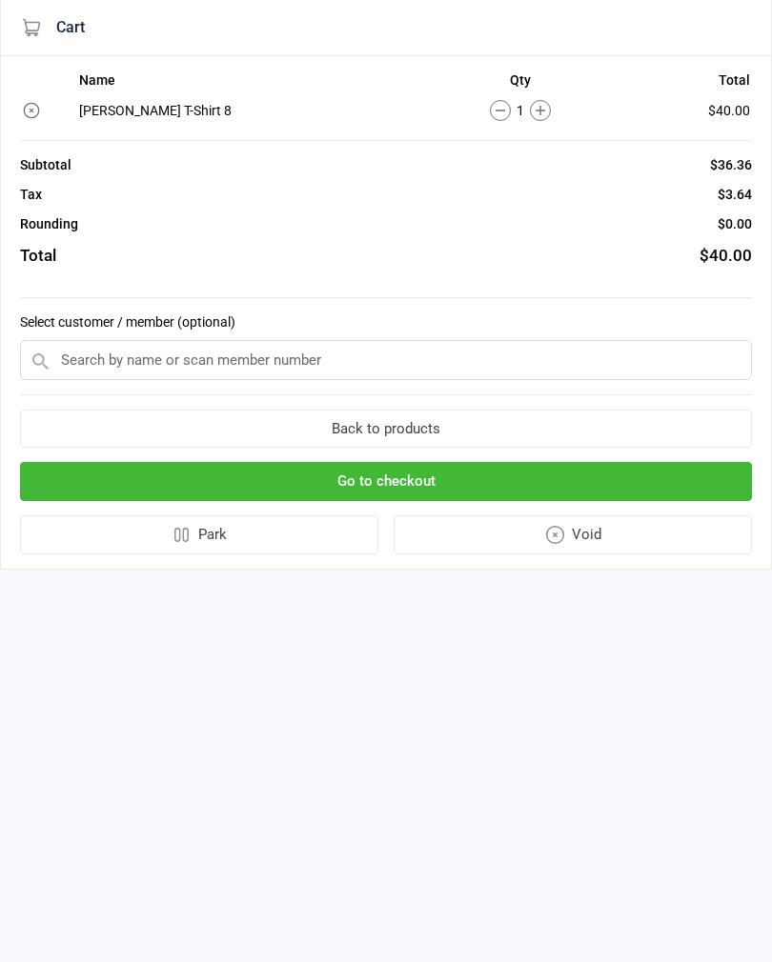
click at [353, 372] on input "text" at bounding box center [386, 360] width 732 height 40
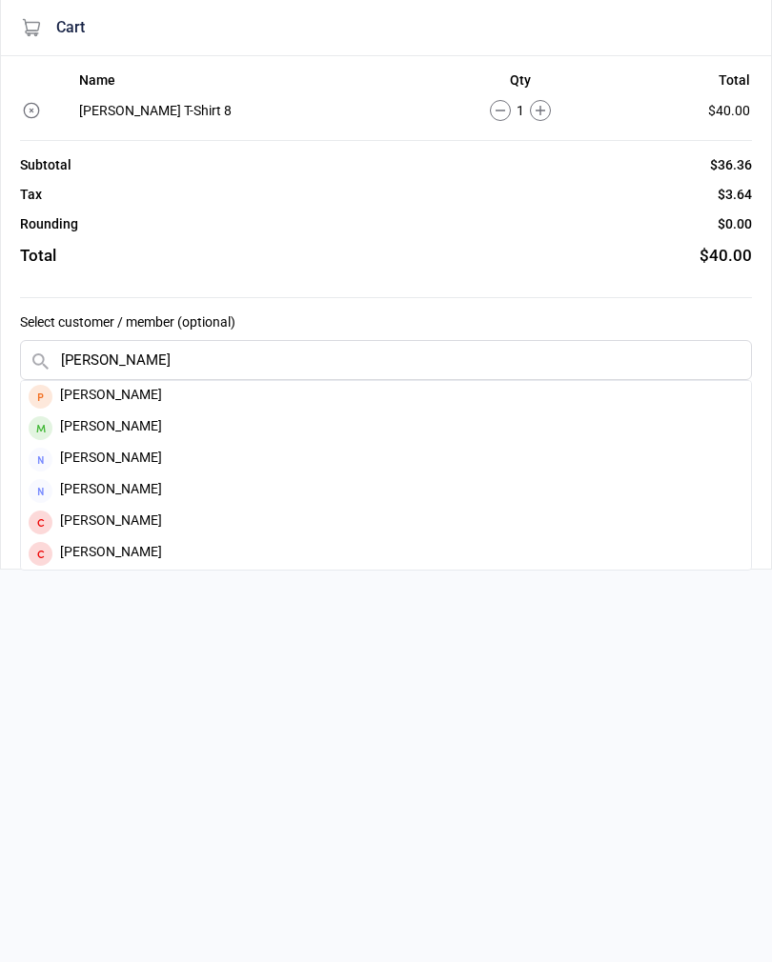
type input "Jesse Mac"
click at [94, 436] on div "Jesse Macfadyen" at bounding box center [386, 427] width 730 height 31
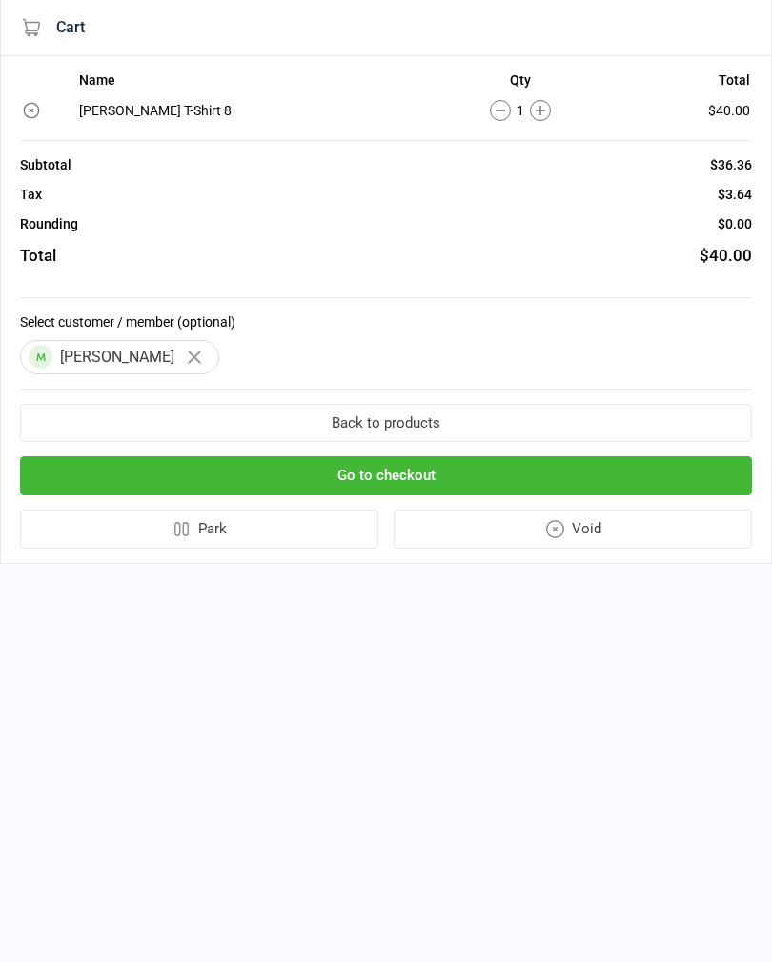
click at [620, 471] on button "Go to checkout" at bounding box center [386, 475] width 732 height 39
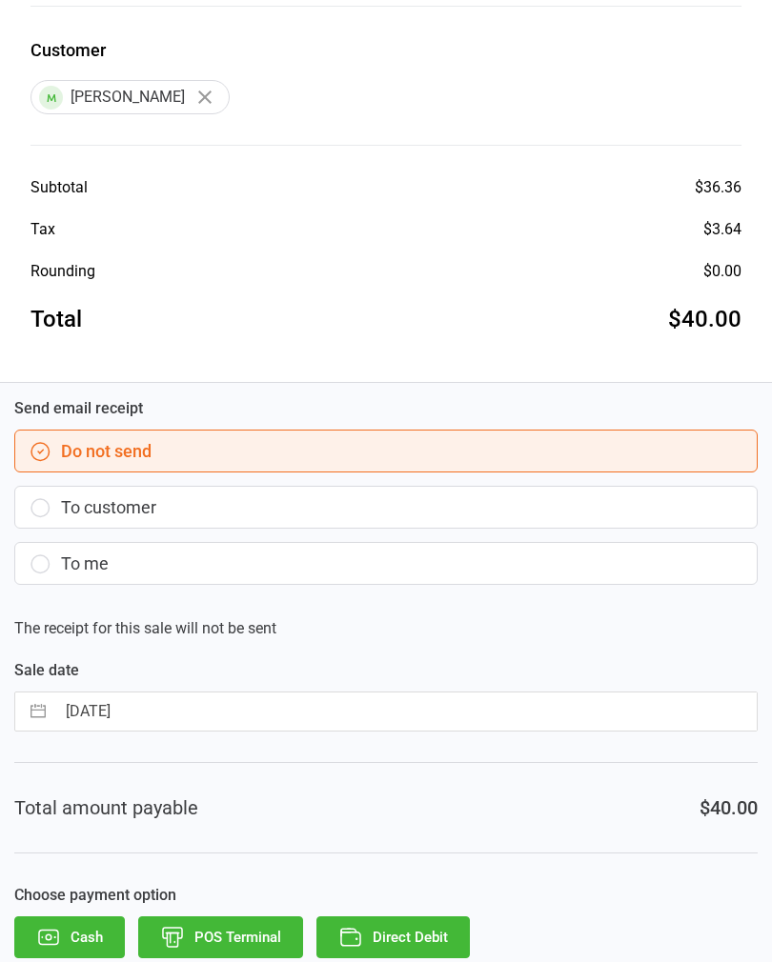
click at [167, 719] on input "17 Sep 2025" at bounding box center [405, 712] width 701 height 38
select select "7"
select select "2025"
select select "8"
select select "2025"
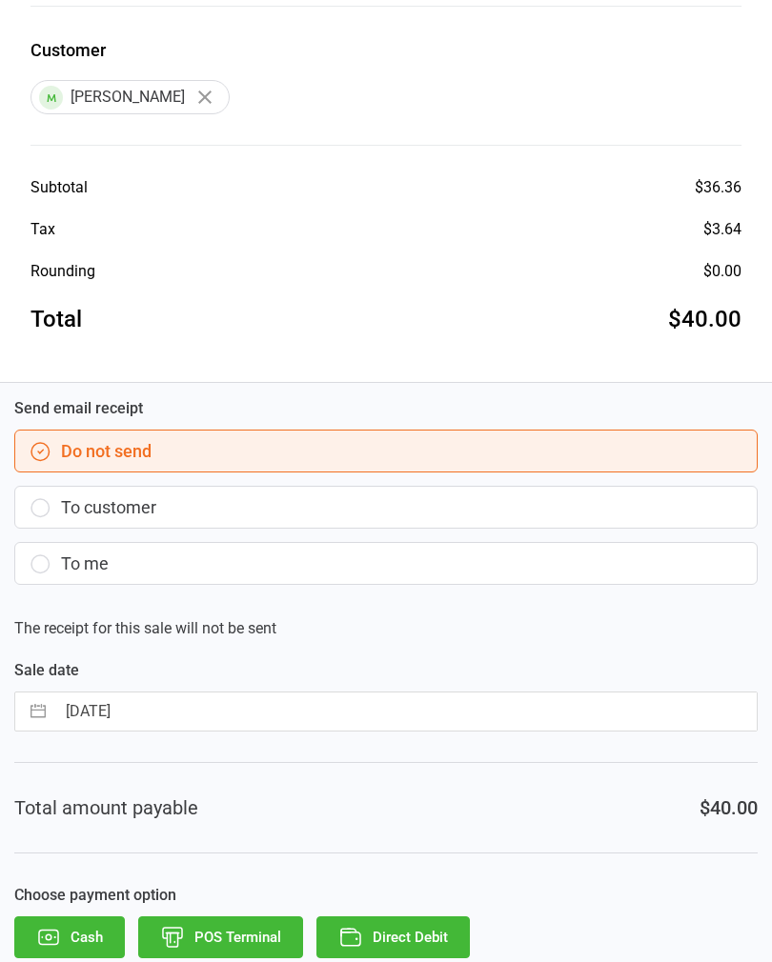
select select "9"
select select "2025"
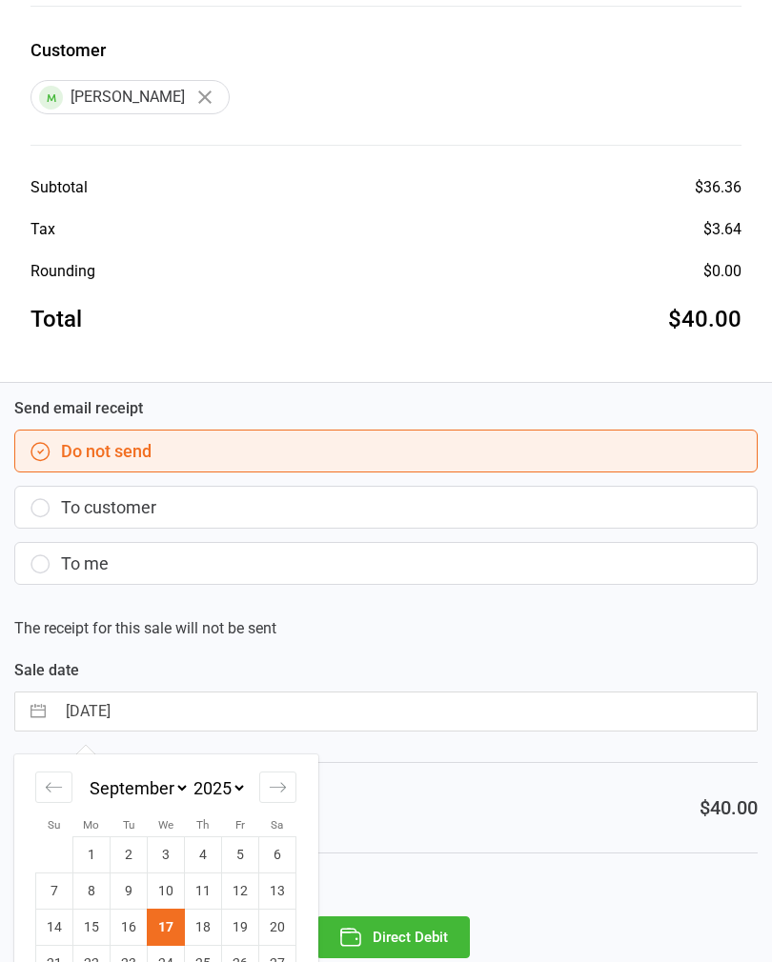
scroll to position [330, 0]
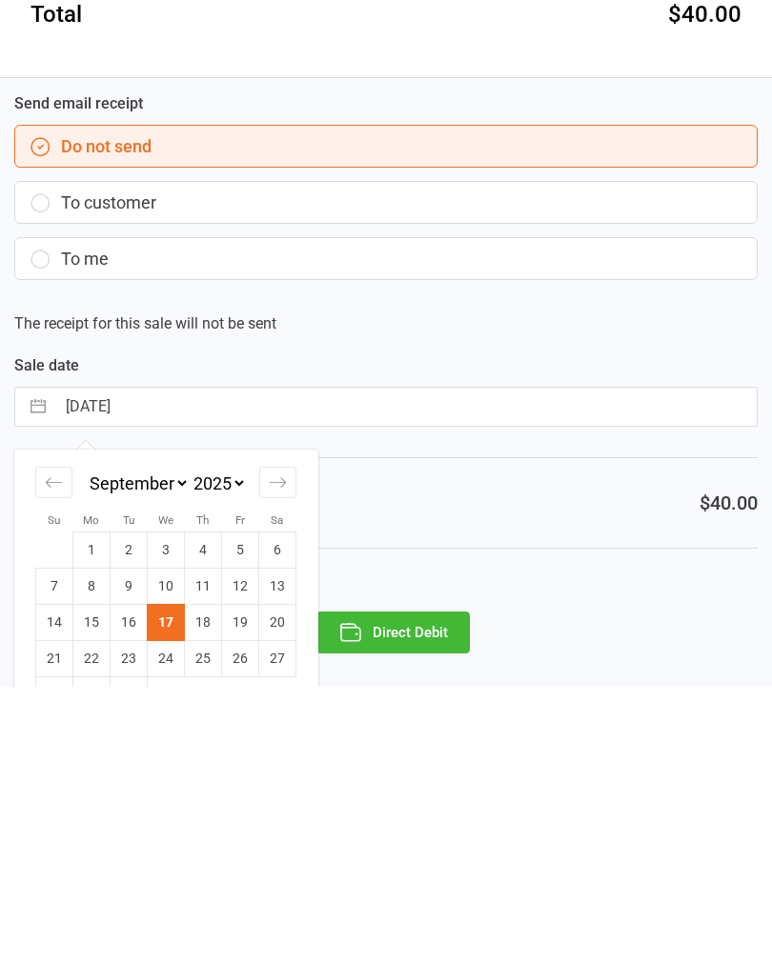
click at [240, 844] on td "12" at bounding box center [240, 862] width 37 height 36
type input "12 Sep 2025"
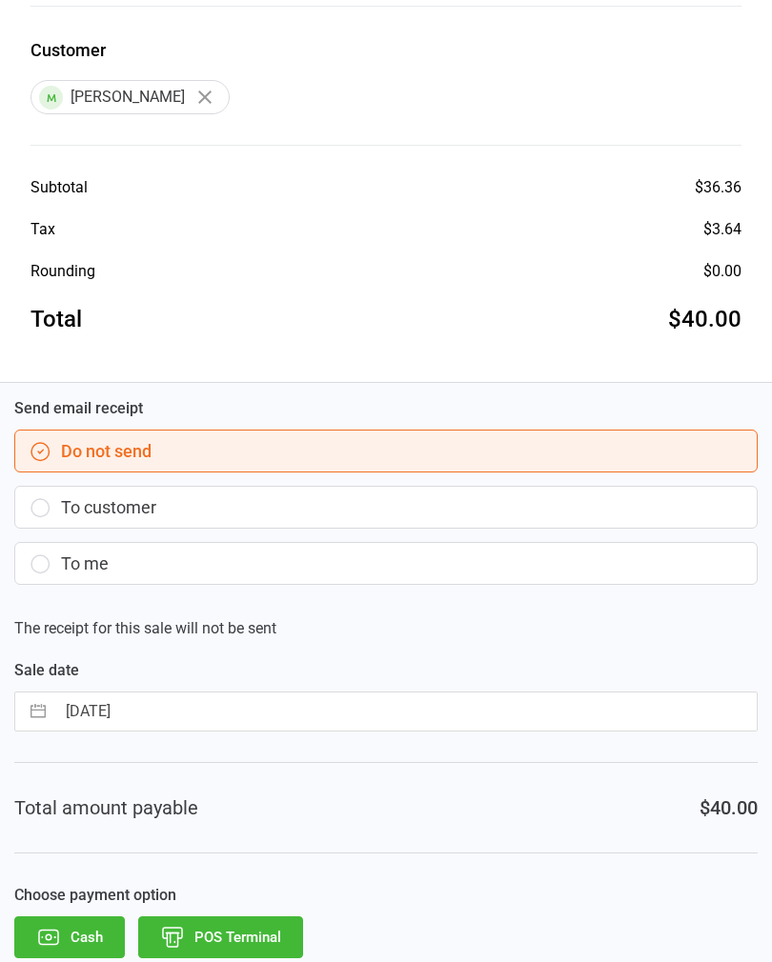
click at [247, 939] on button "POS Terminal" at bounding box center [220, 937] width 165 height 42
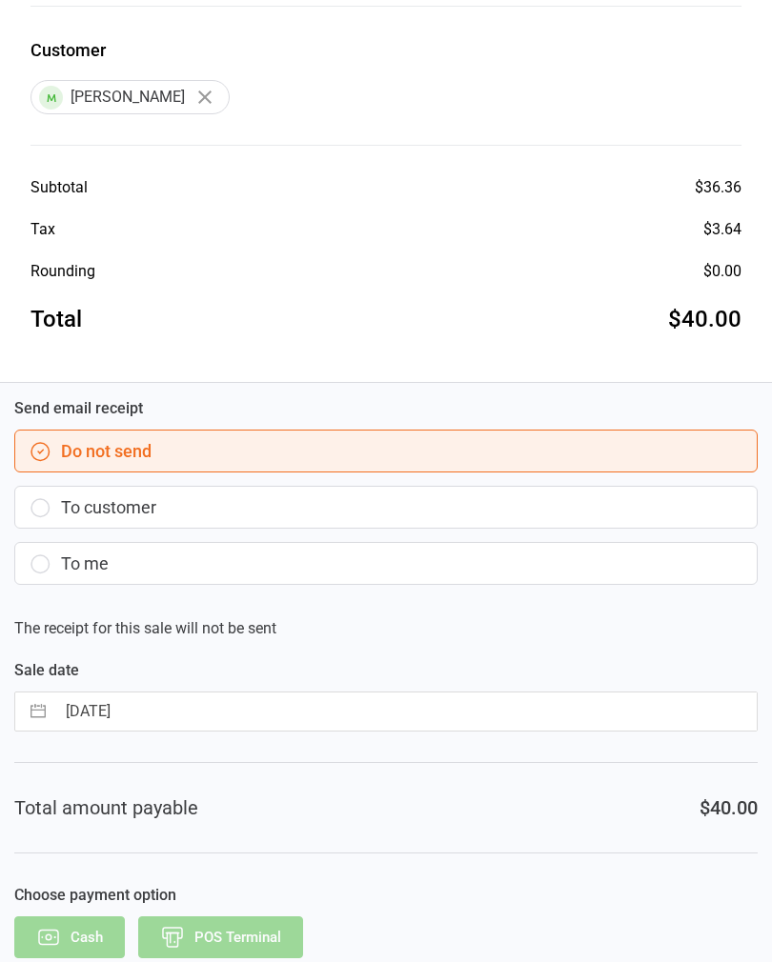
scroll to position [0, 0]
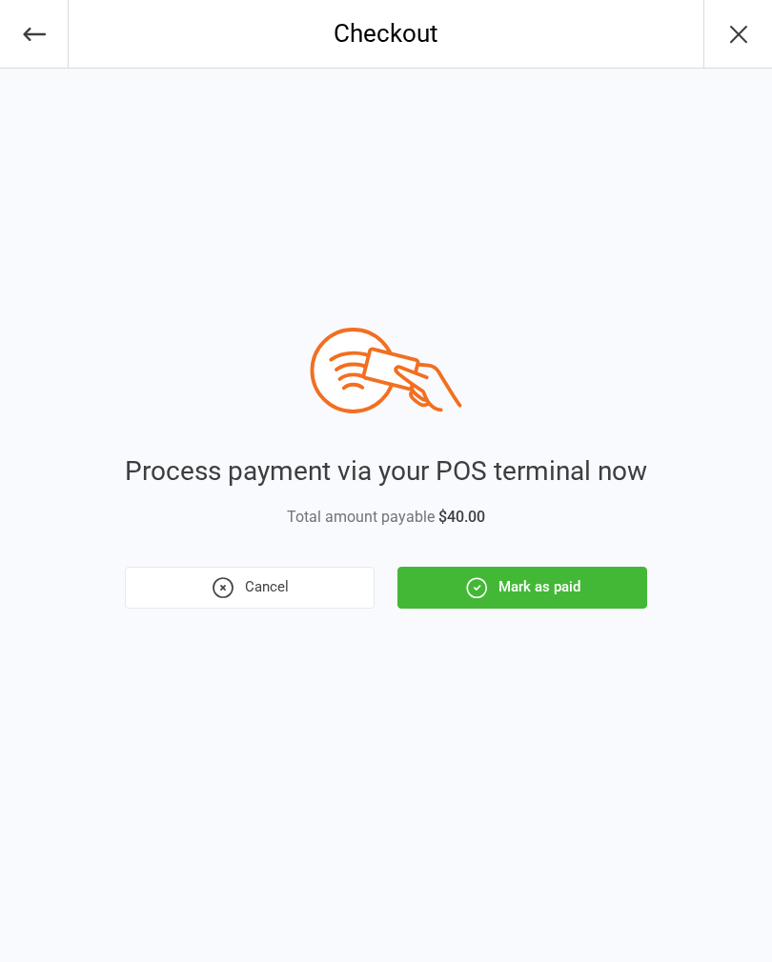
click at [484, 631] on div "Process payment via your POS terminal now Total amount payable $40.00 Cancel Ma…" at bounding box center [386, 516] width 772 height 894
click at [456, 591] on button "Mark as paid" at bounding box center [522, 588] width 250 height 42
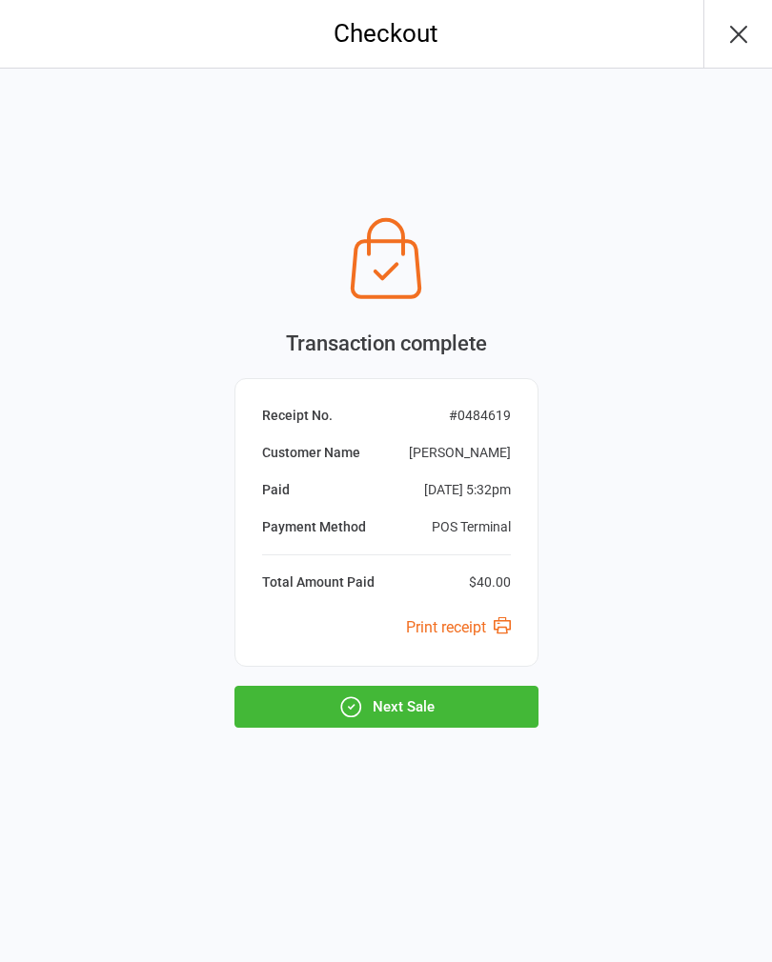
click at [734, 32] on icon "button" at bounding box center [738, 34] width 30 height 30
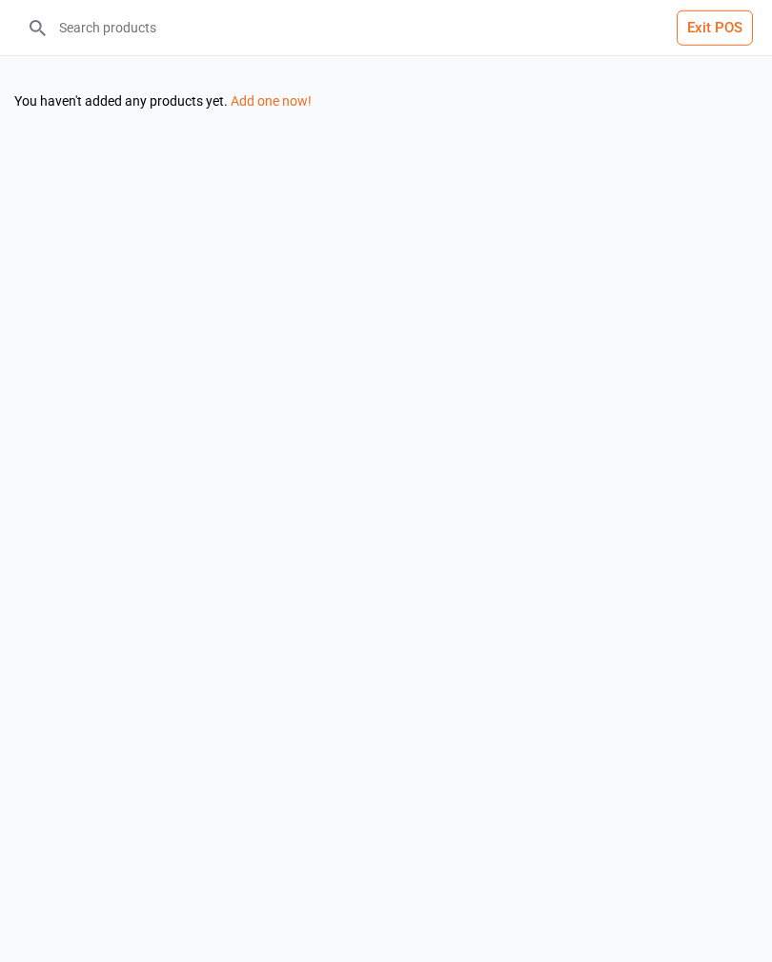
click at [702, 30] on button "Exit POS" at bounding box center [714, 27] width 76 height 35
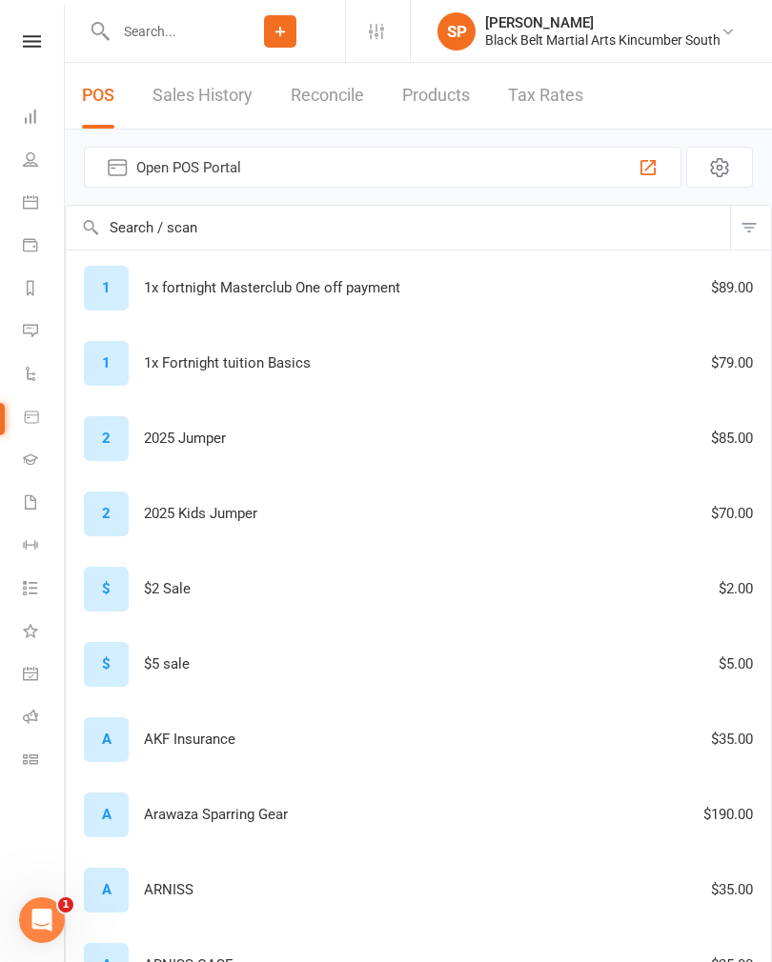
click at [41, 46] on link at bounding box center [32, 41] width 68 height 12
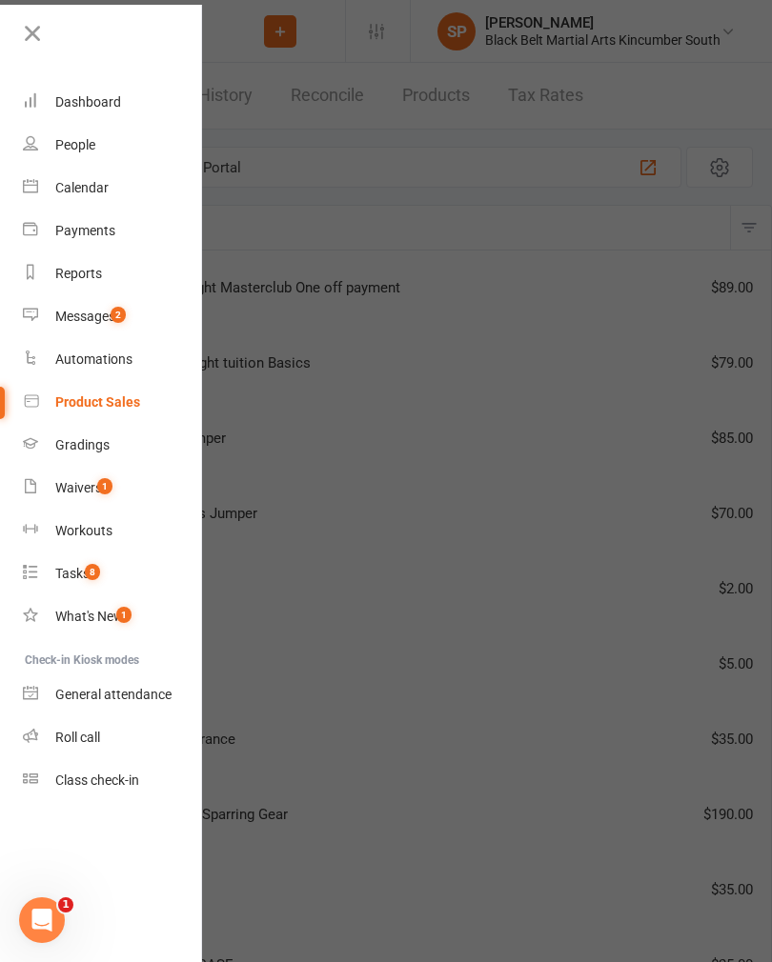
click at [143, 183] on link "Calendar" at bounding box center [113, 188] width 180 height 43
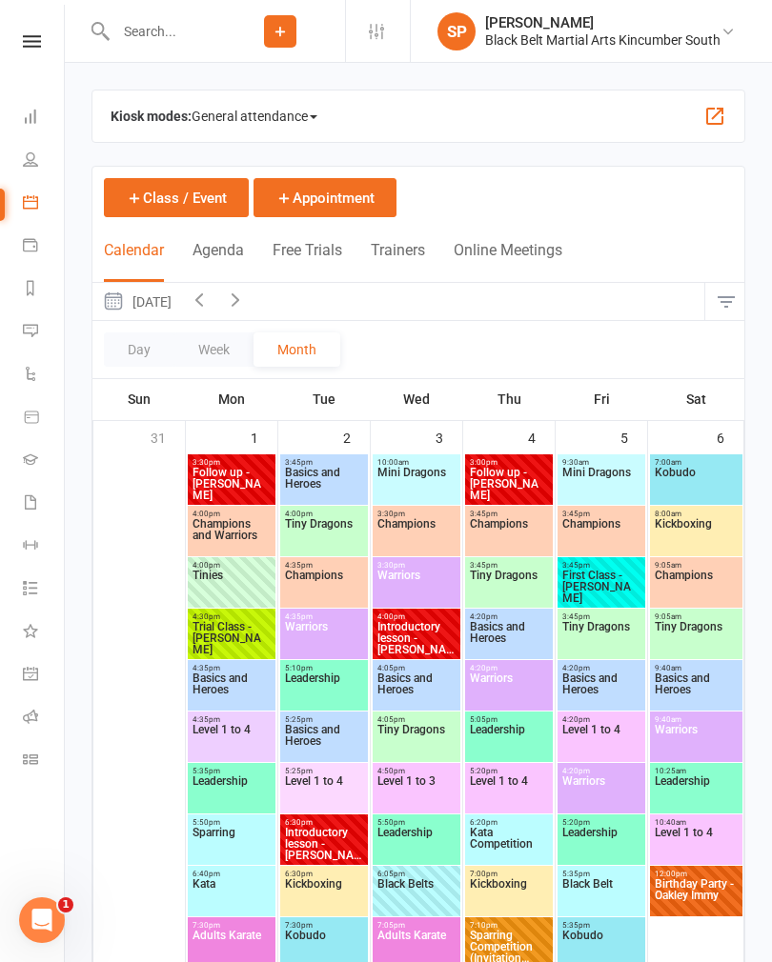
click at [189, 43] on input "text" at bounding box center [163, 31] width 106 height 27
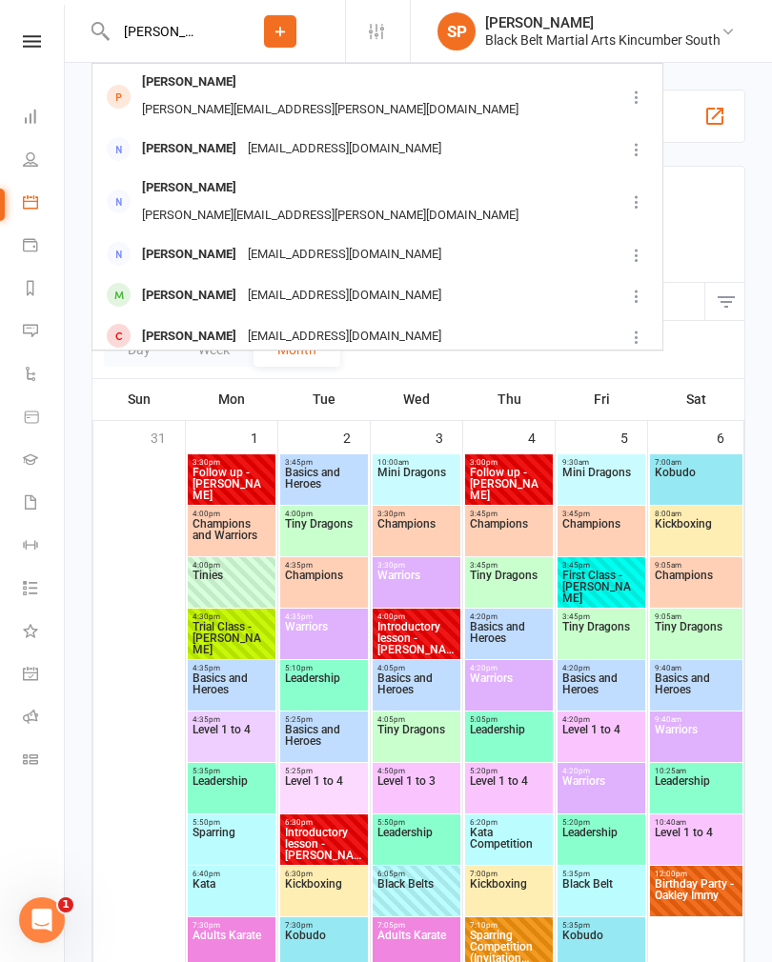
type input "[PERSON_NAME]"
click at [329, 96] on div "[PERSON_NAME][EMAIL_ADDRESS][PERSON_NAME][DOMAIN_NAME]" at bounding box center [330, 110] width 388 height 28
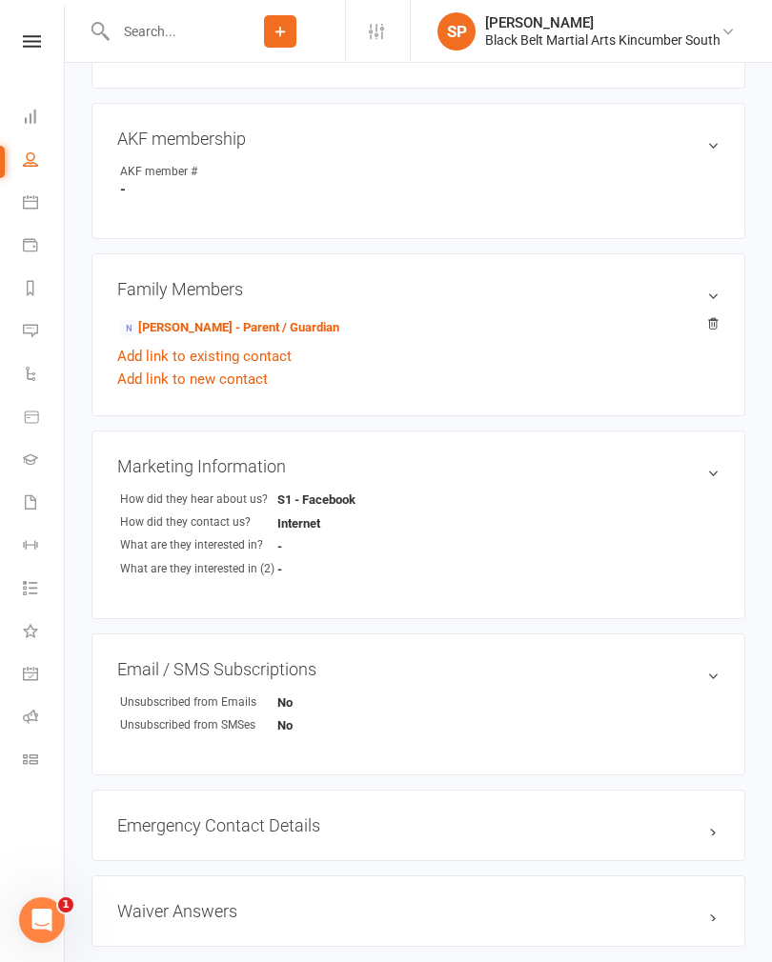
scroll to position [505, 0]
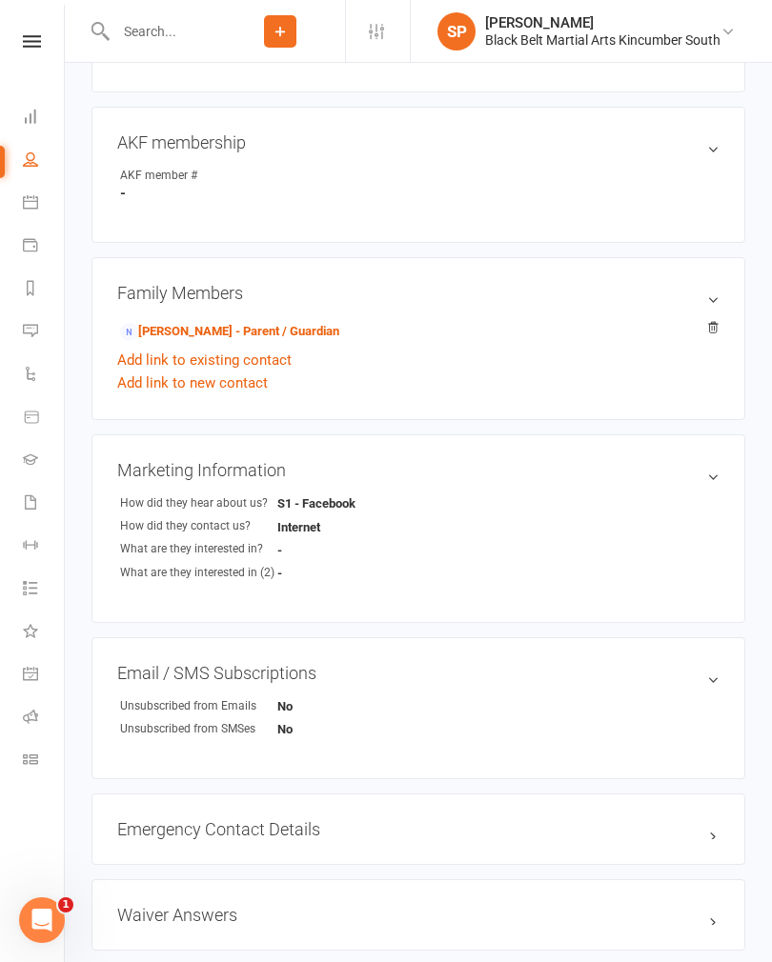
click at [236, 335] on link "[PERSON_NAME] - Parent / Guardian" at bounding box center [229, 332] width 219 height 20
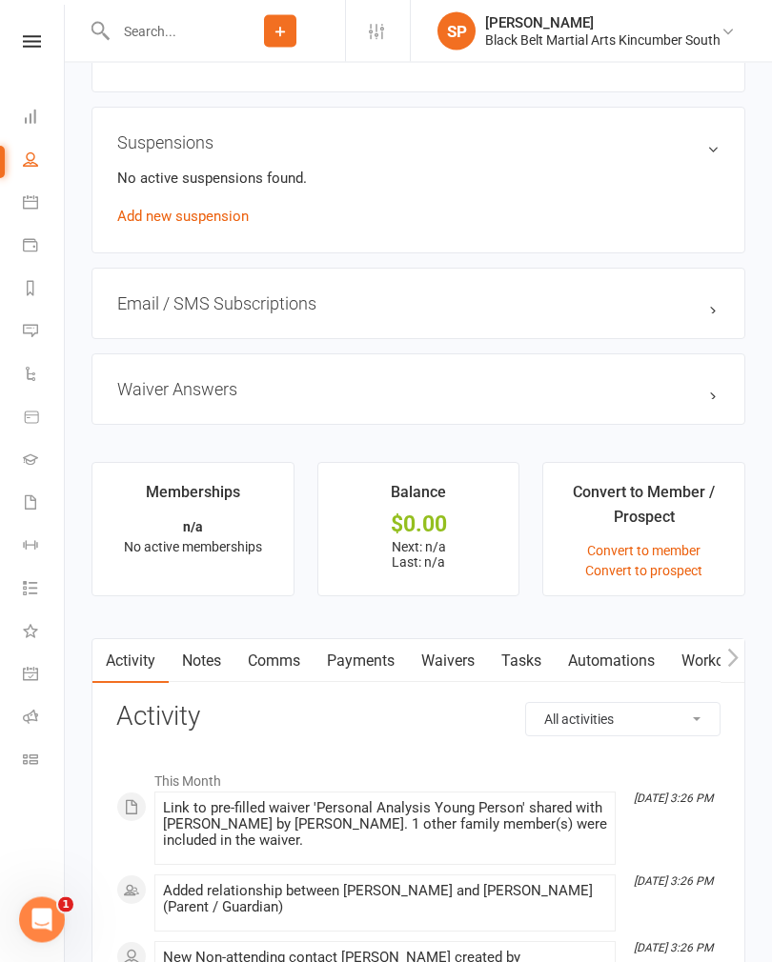
scroll to position [1316, 0]
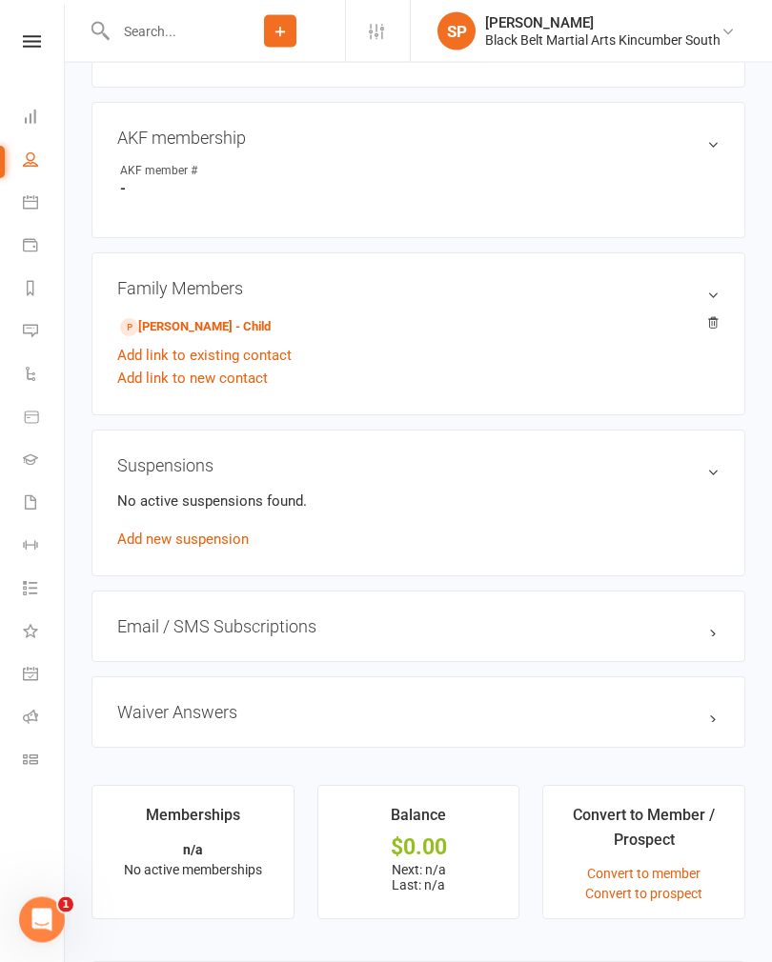
click at [231, 385] on link "Add link to new contact" at bounding box center [192, 379] width 151 height 23
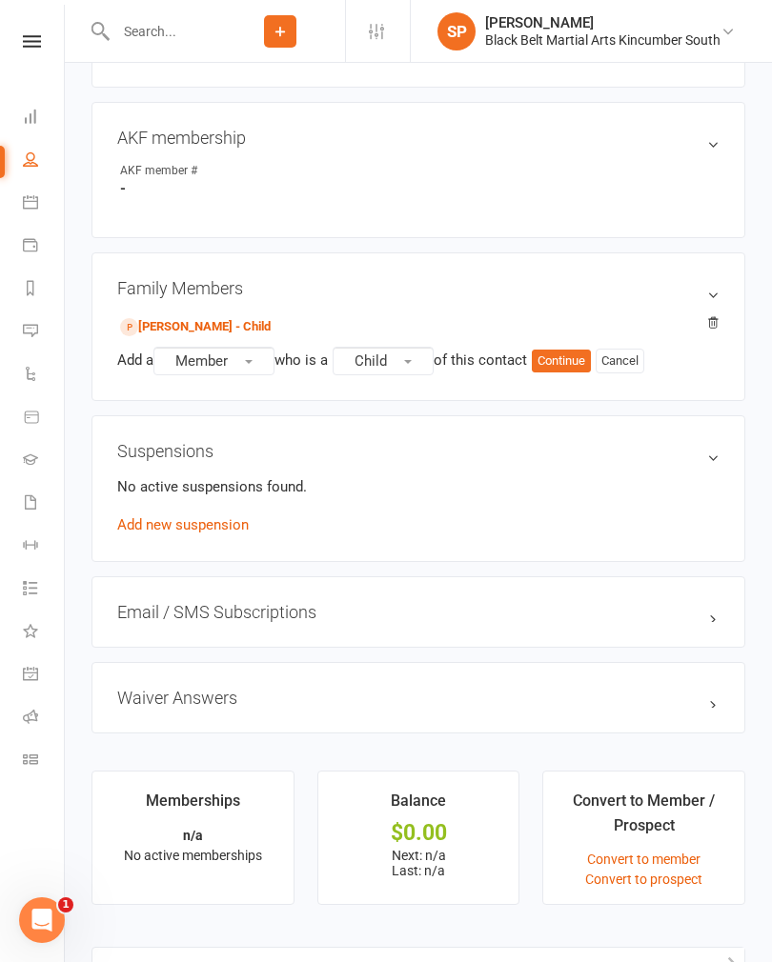
click at [249, 355] on button "Member" at bounding box center [213, 361] width 121 height 29
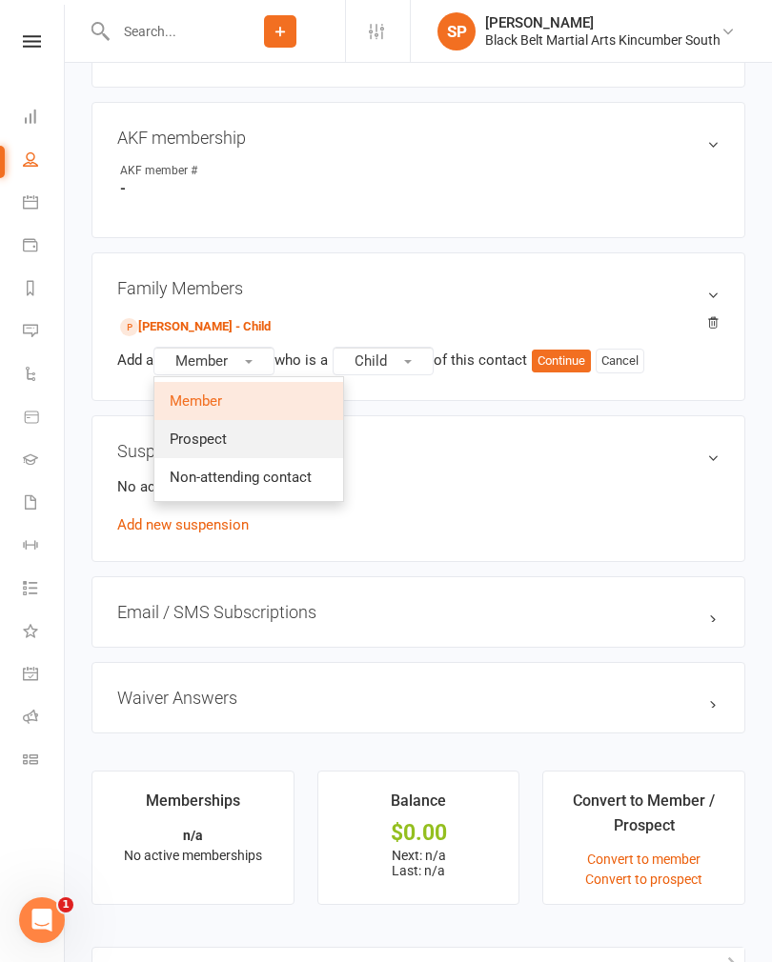
click at [298, 428] on link "Prospect" at bounding box center [248, 439] width 189 height 38
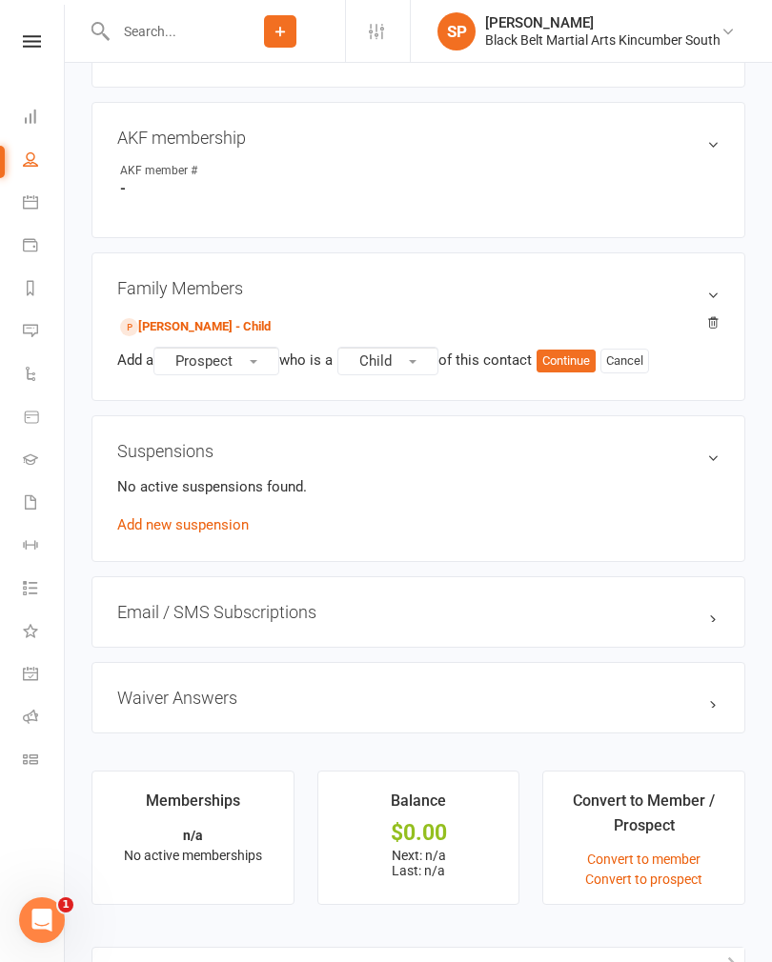
click at [586, 354] on button "Continue" at bounding box center [565, 361] width 59 height 23
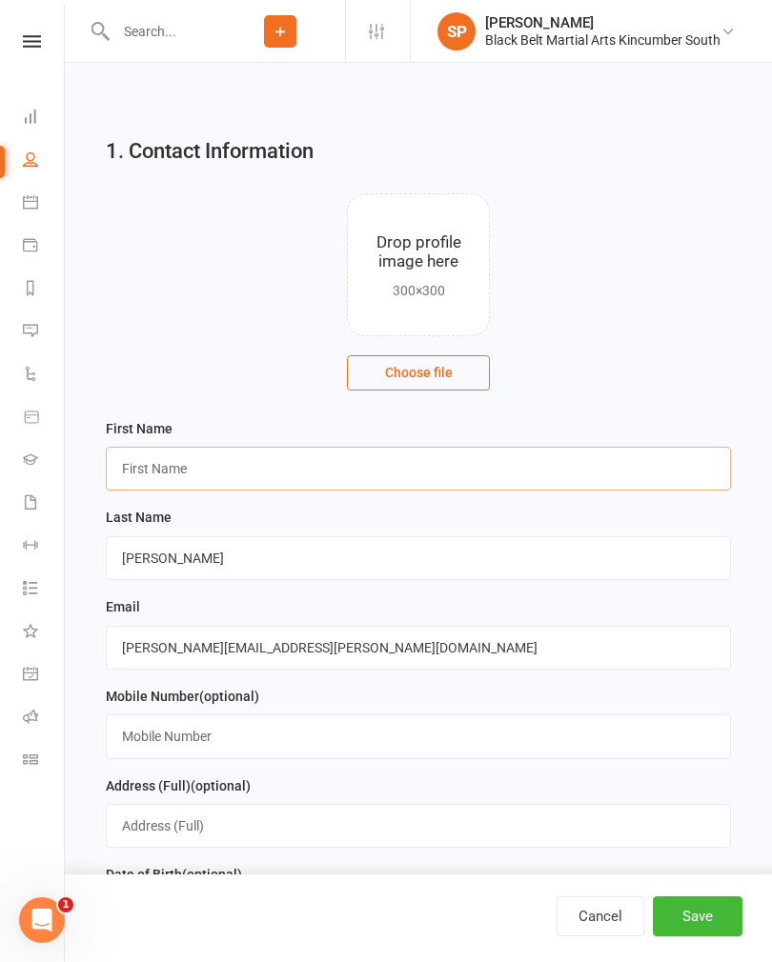
click at [276, 452] on input "text" at bounding box center [418, 469] width 625 height 44
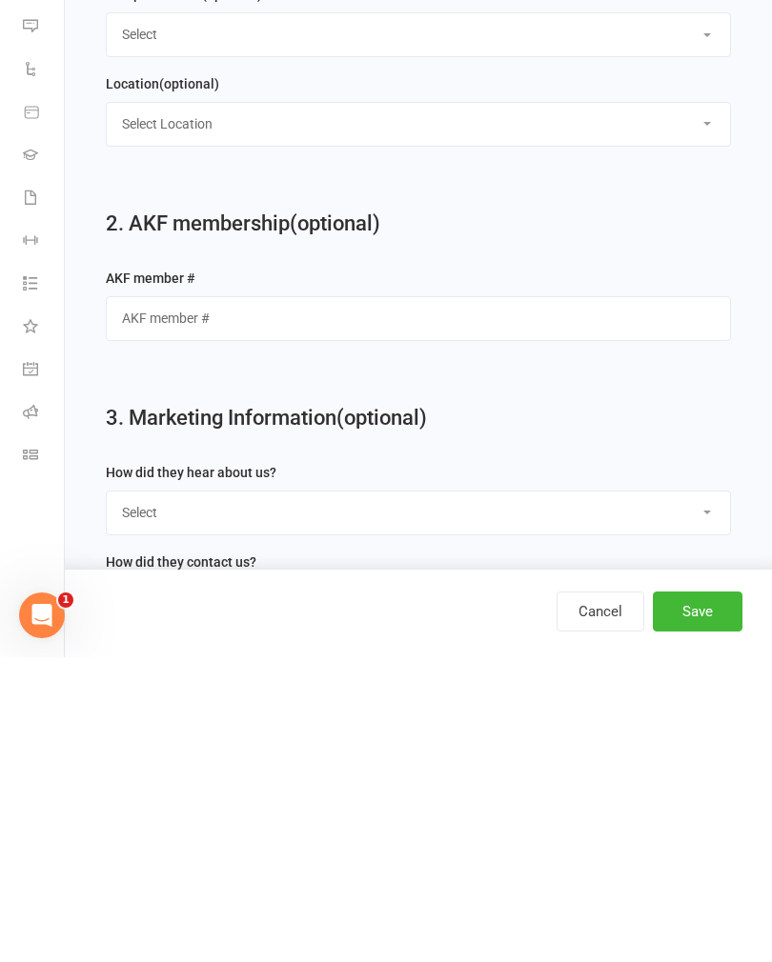
type input "[PERSON_NAME]"
click at [720, 896] on button "Save" at bounding box center [698, 916] width 90 height 40
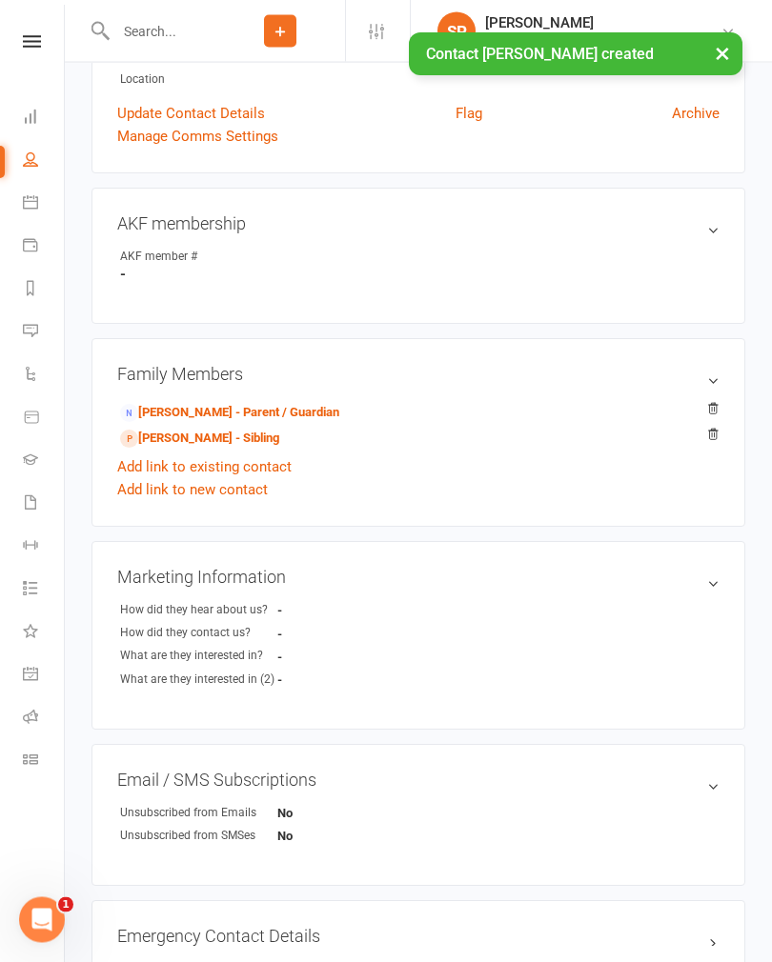
scroll to position [424, 0]
click at [311, 414] on link "[PERSON_NAME] - Parent / Guardian" at bounding box center [229, 413] width 219 height 20
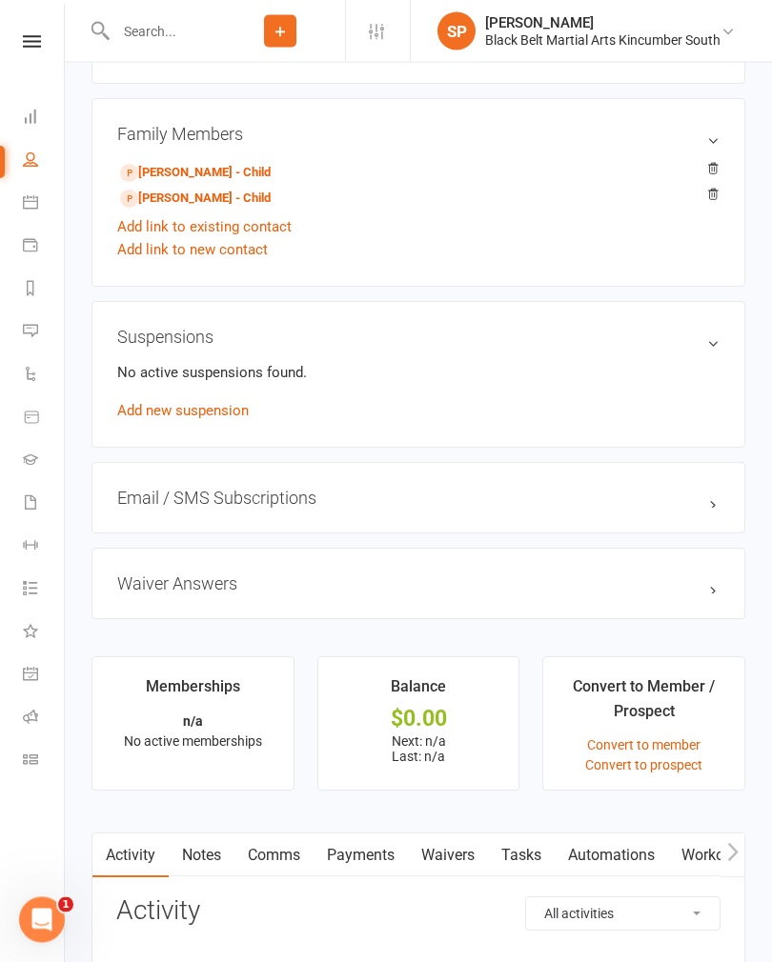
scroll to position [1391, 0]
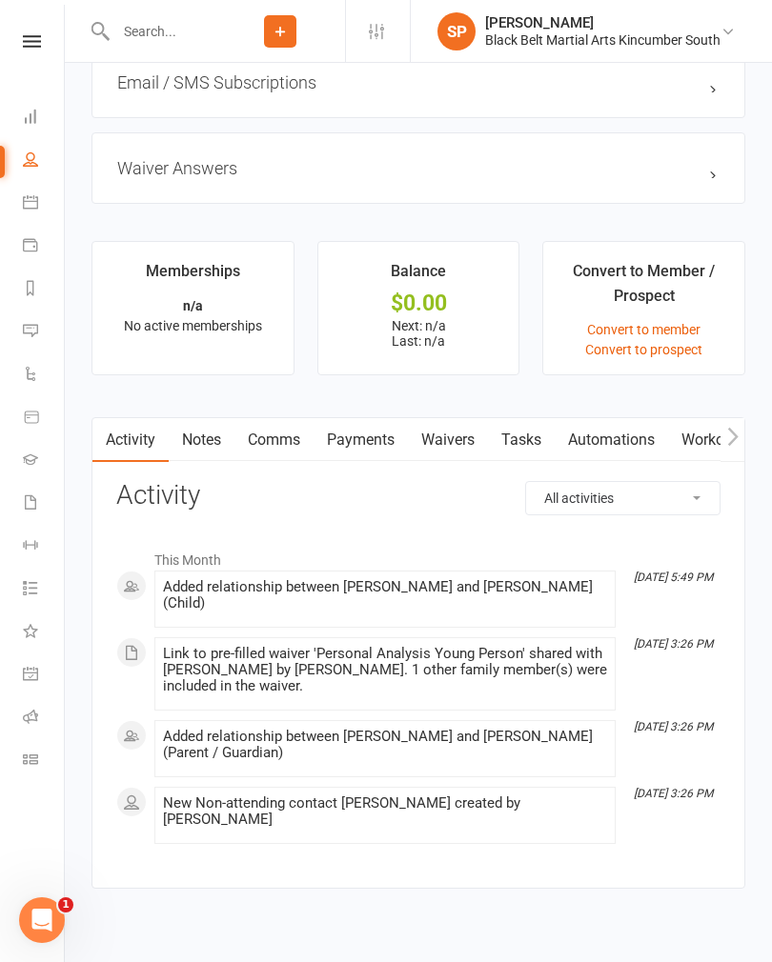
click at [453, 438] on link "Waivers" at bounding box center [448, 440] width 80 height 44
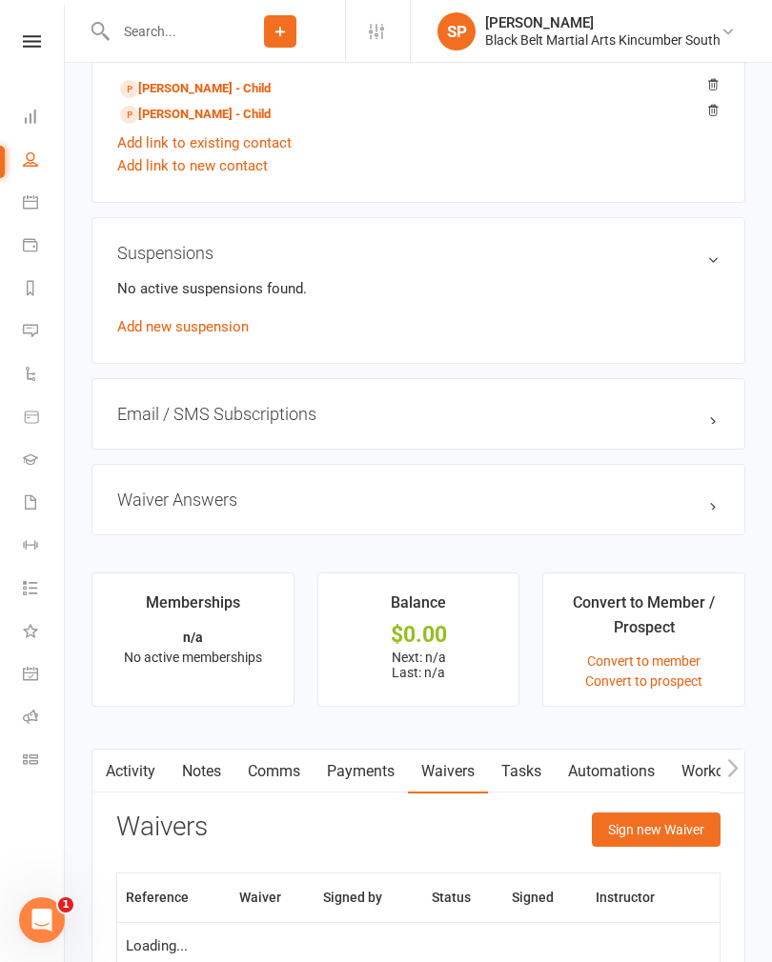
click at [637, 817] on button "Sign new Waiver" at bounding box center [656, 830] width 129 height 34
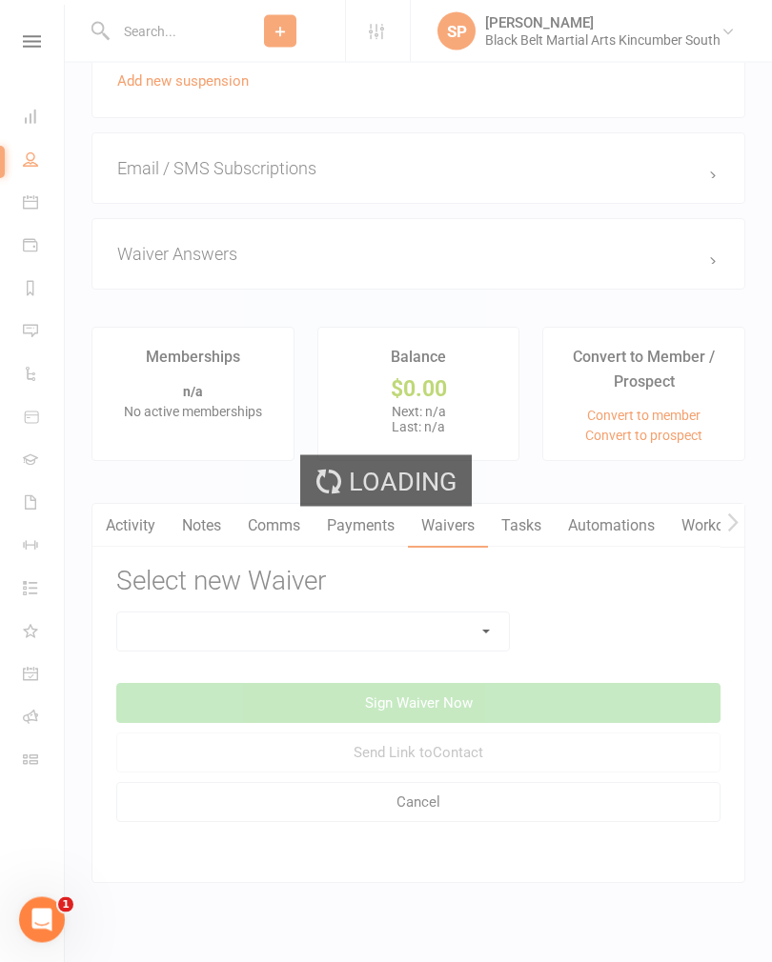
scroll to position [1345, 0]
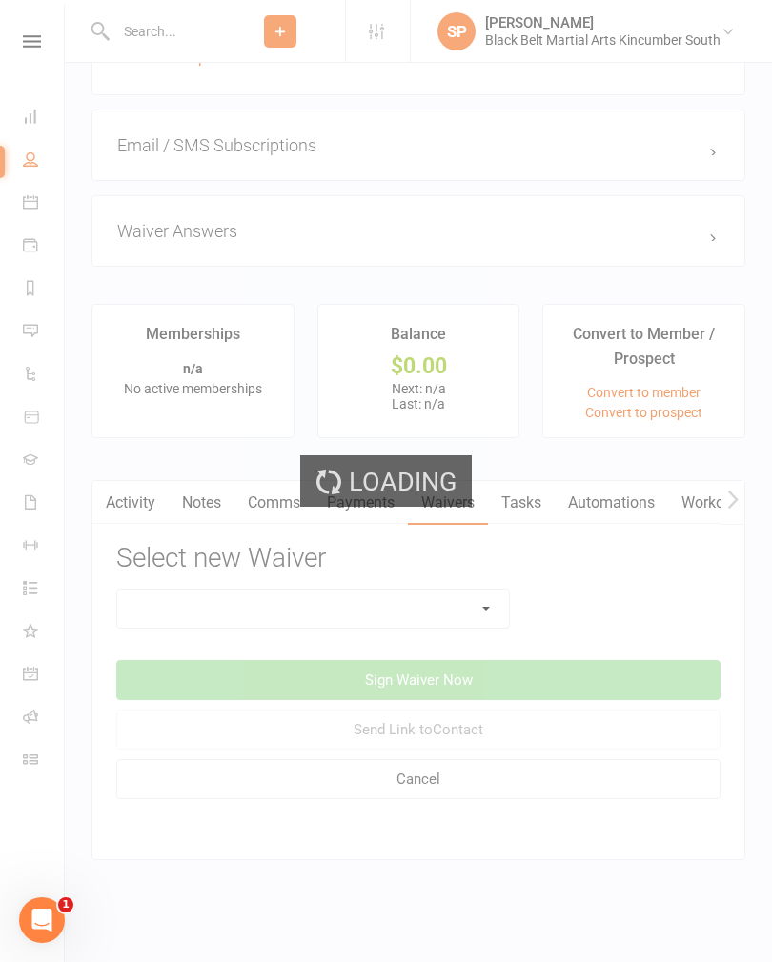
click at [449, 609] on div "Loading" at bounding box center [386, 481] width 772 height 962
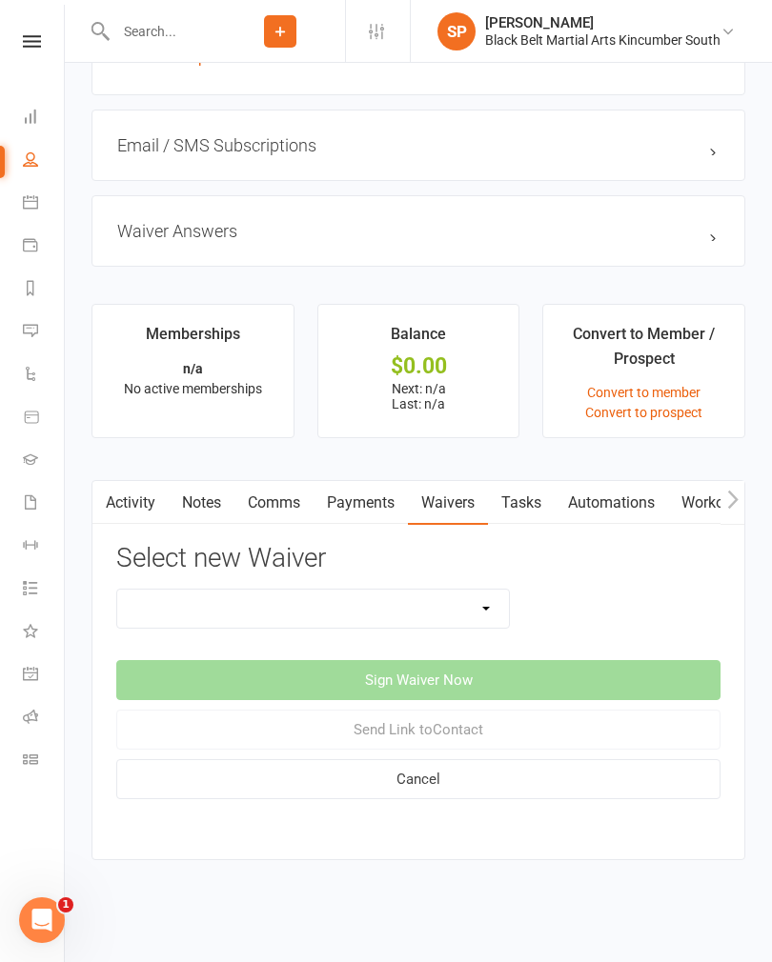
click at [443, 607] on select "Direct Debit Request Festival Enrolment Festival Trial Class Holiday Camp Waive…" at bounding box center [313, 609] width 392 height 38
select select "10335"
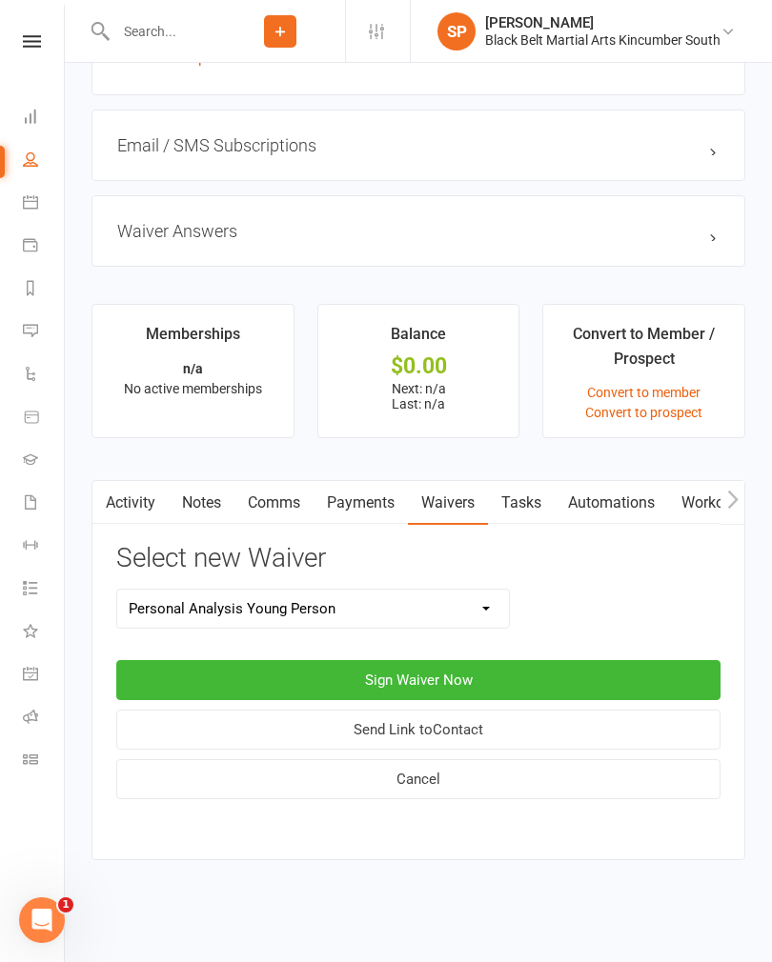
click at [422, 666] on button "Sign Waiver Now" at bounding box center [418, 680] width 604 height 40
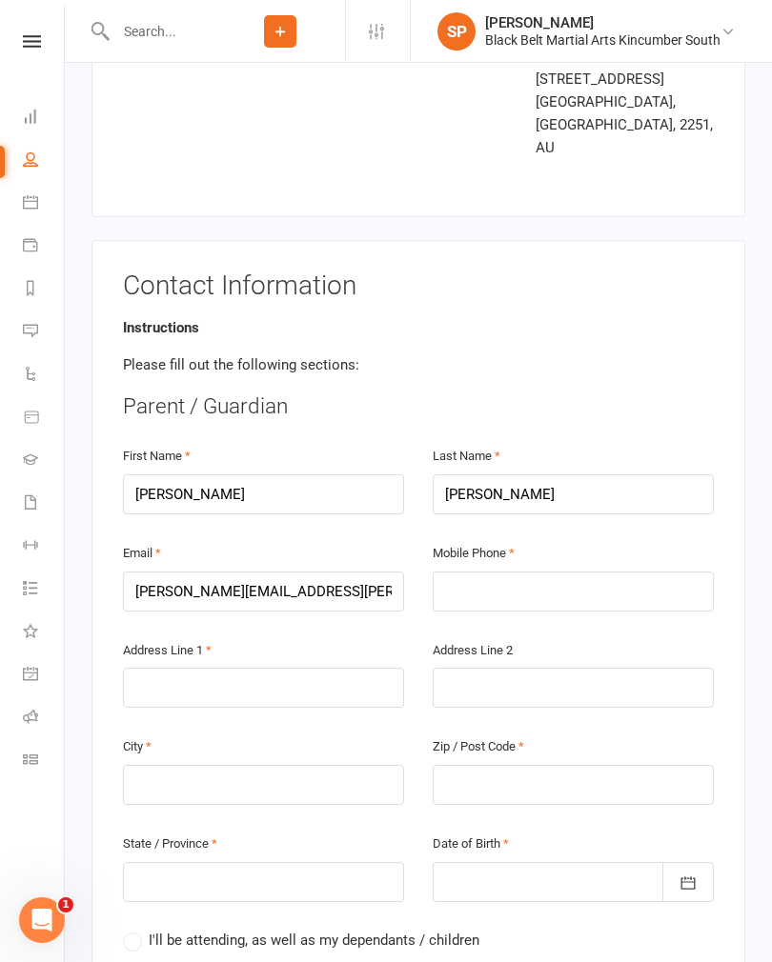
scroll to position [212, 0]
click at [466, 572] on input "text" at bounding box center [572, 592] width 281 height 40
type input "0"
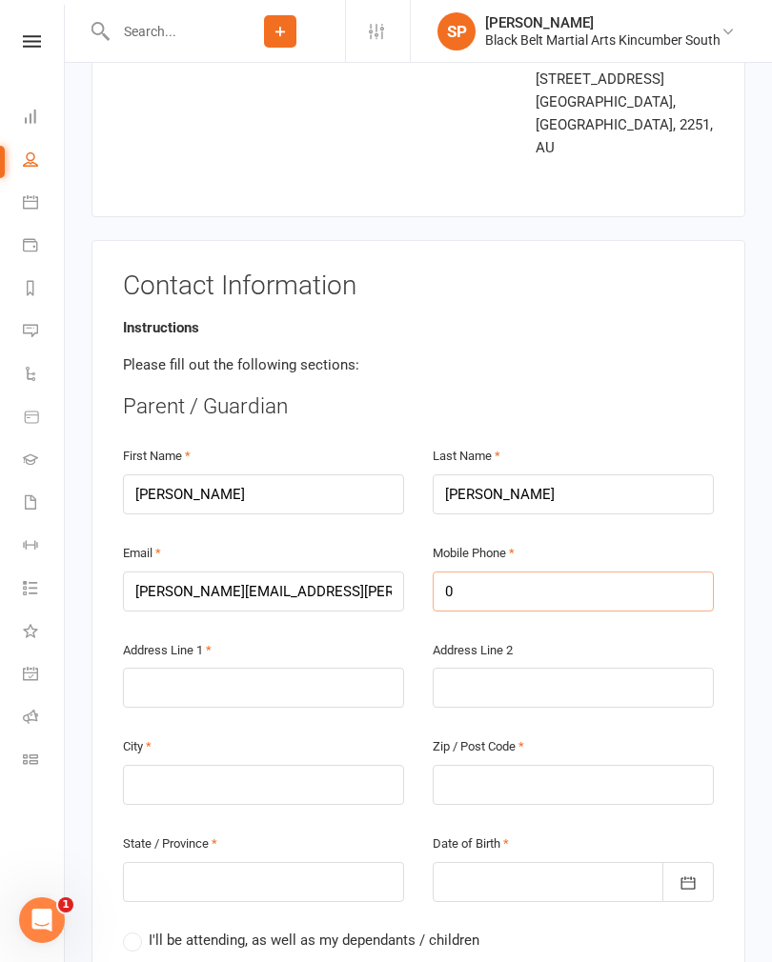
type input "04"
type input "041"
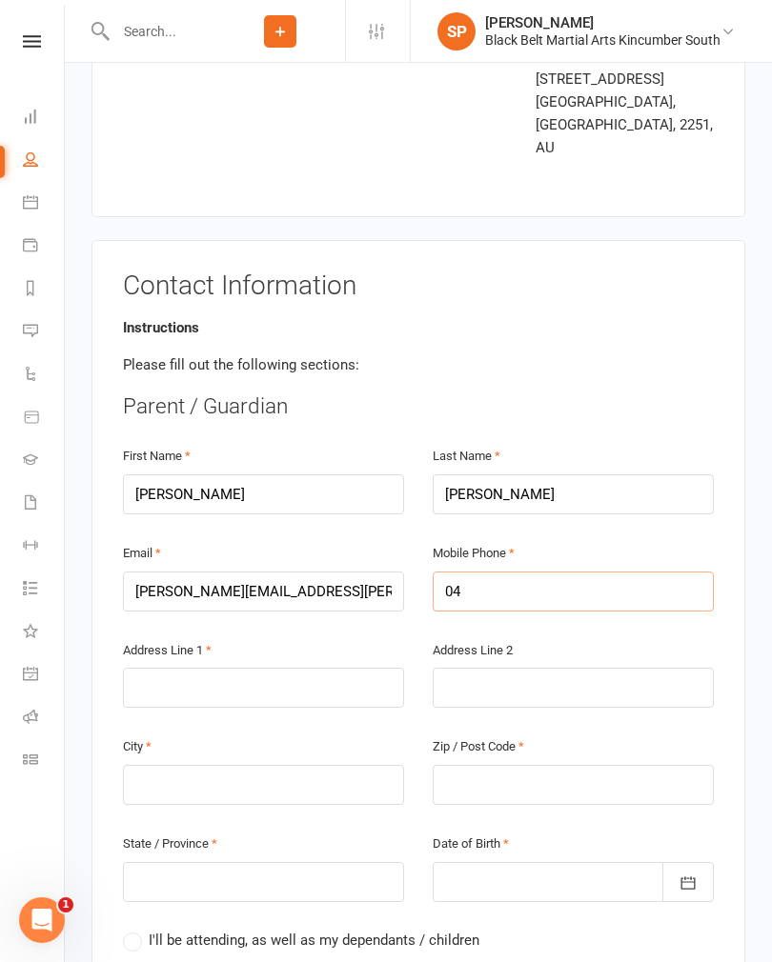
type input "041"
type input "0414"
type input "04140"
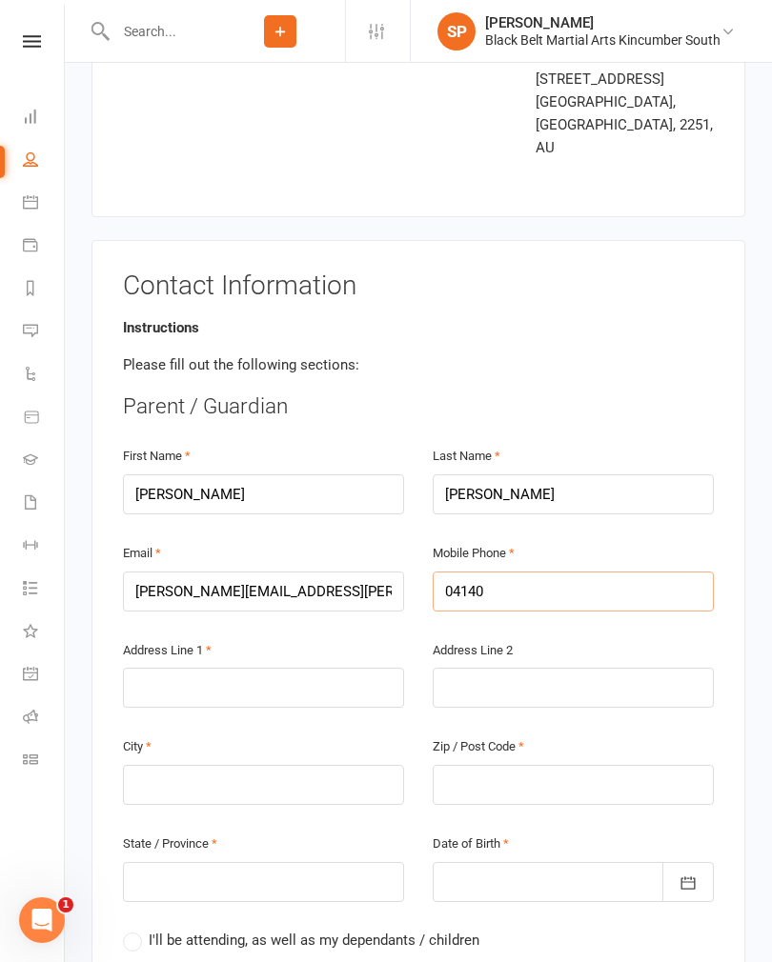
type input "04140"
type input "041406"
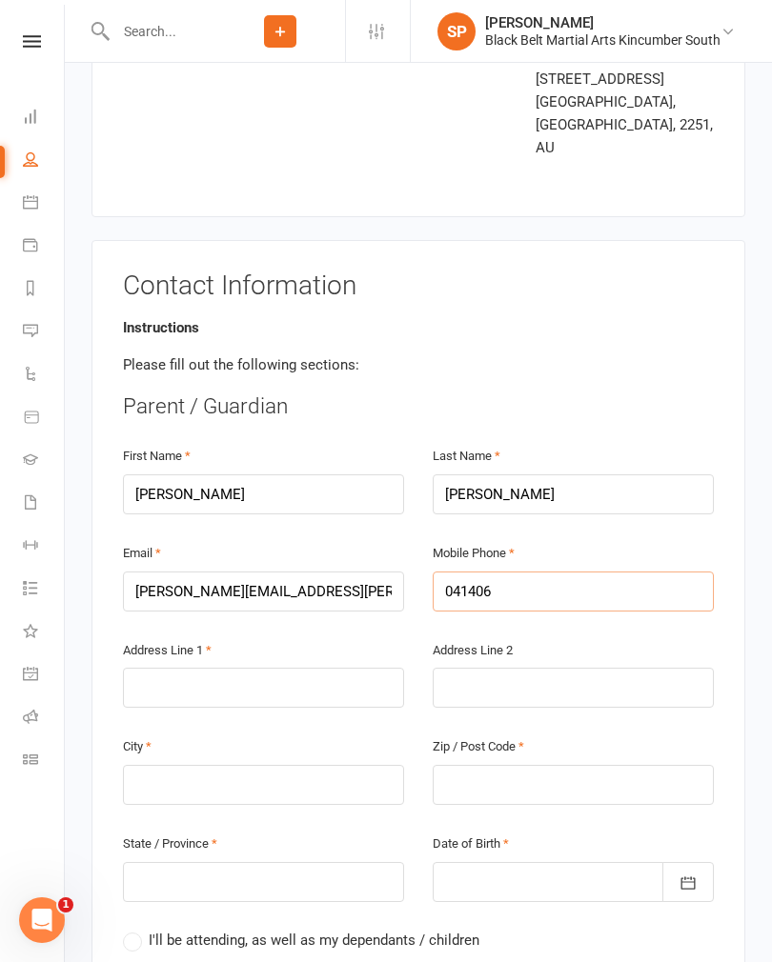
type input "0414064"
type input "04140640"
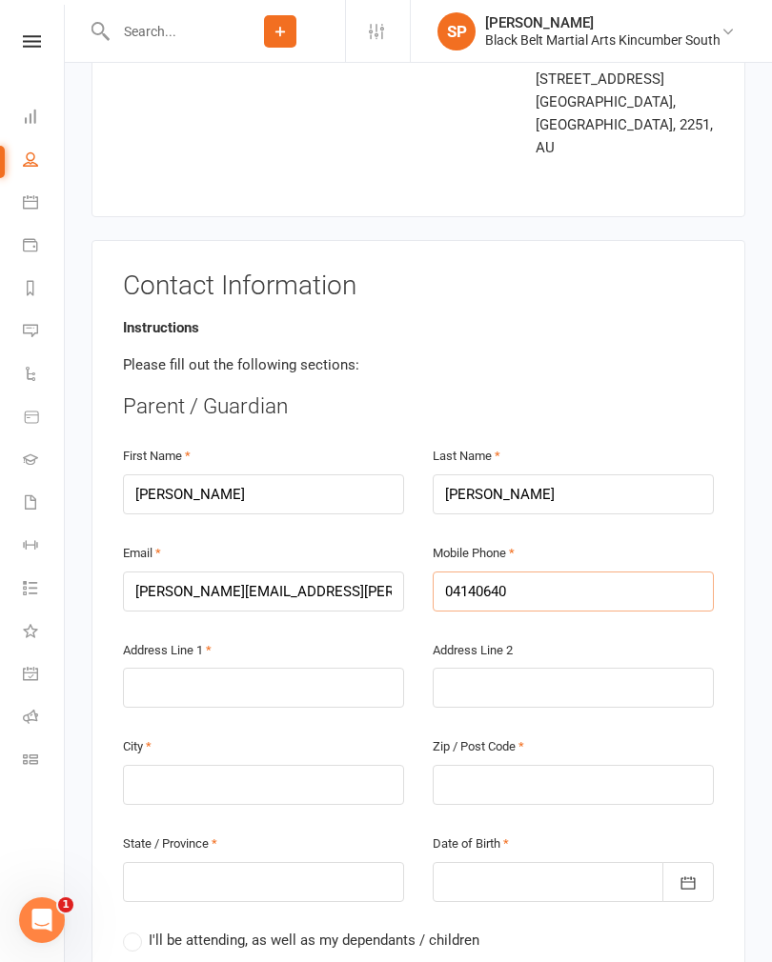
type input "04140640"
type input "041406404"
type input "0414064047"
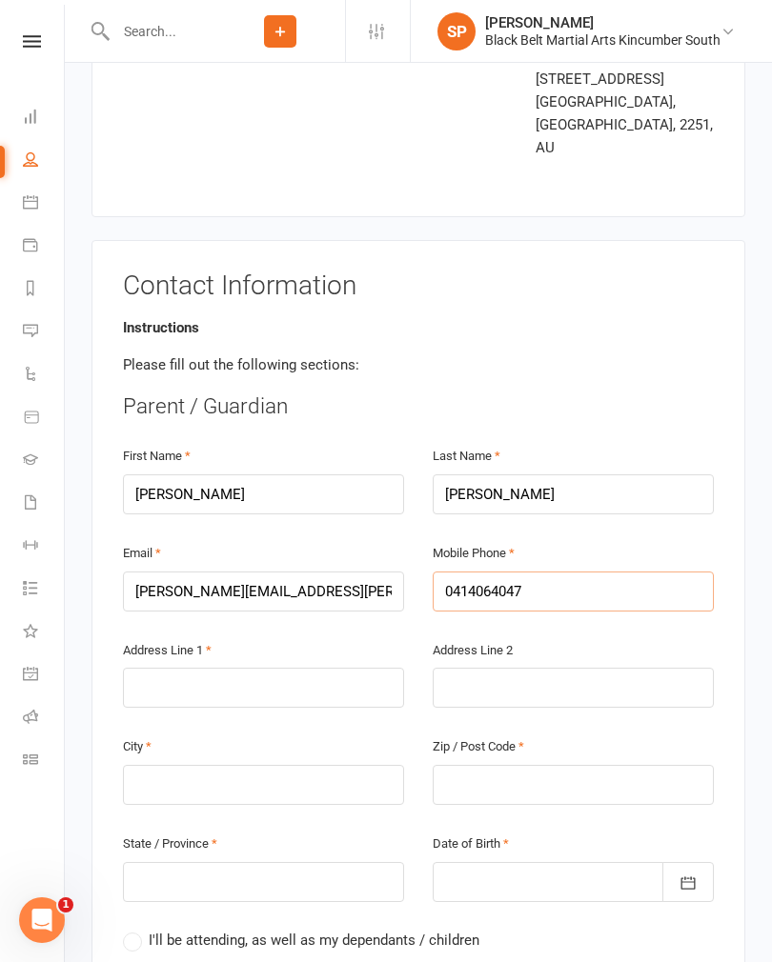
type input "0414064047"
click at [176, 668] on input "text" at bounding box center [263, 688] width 281 height 40
type input "5"
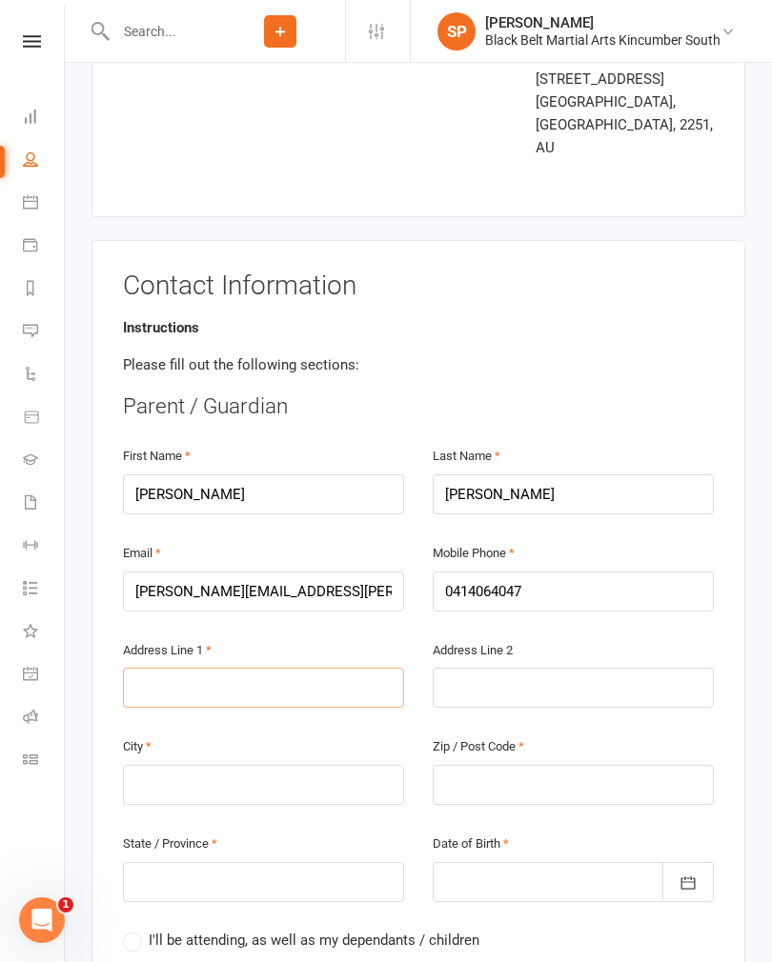
type input "5"
type input "55"
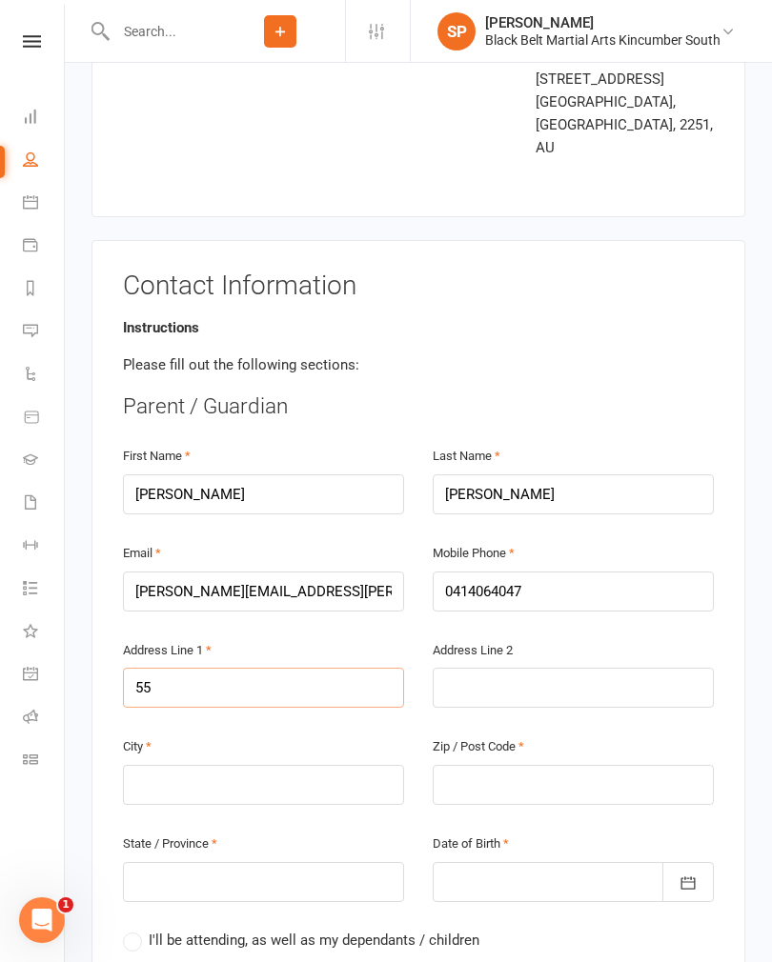
type input "55 p"
type input "55 po"
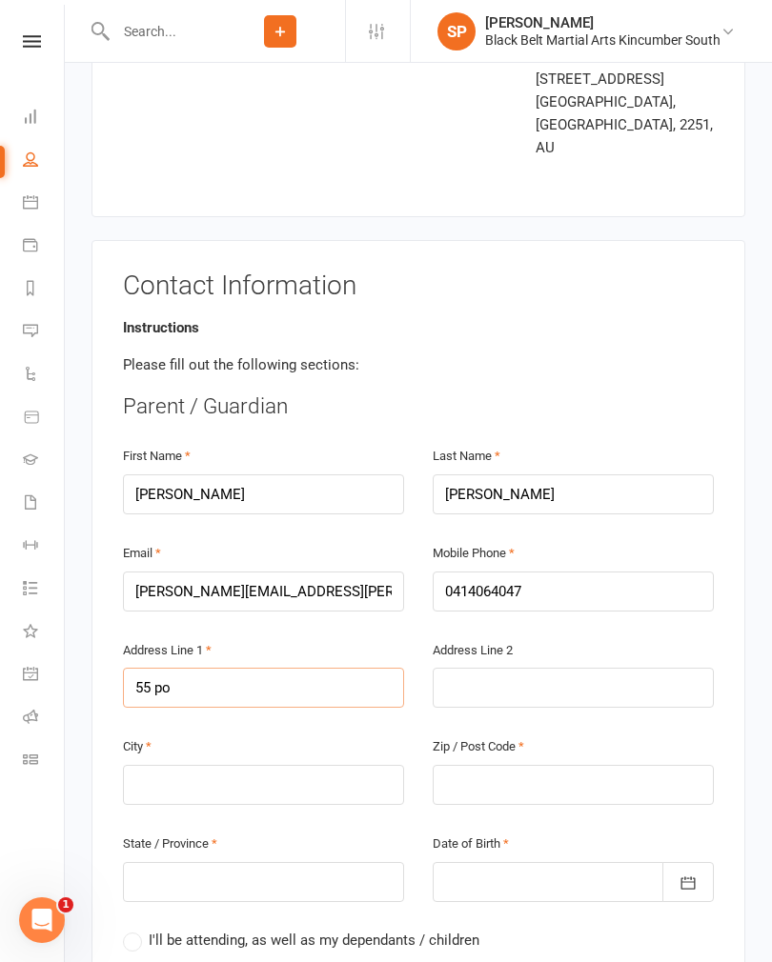
type input "55 po"
type input "55 pom"
type input "55 pomo"
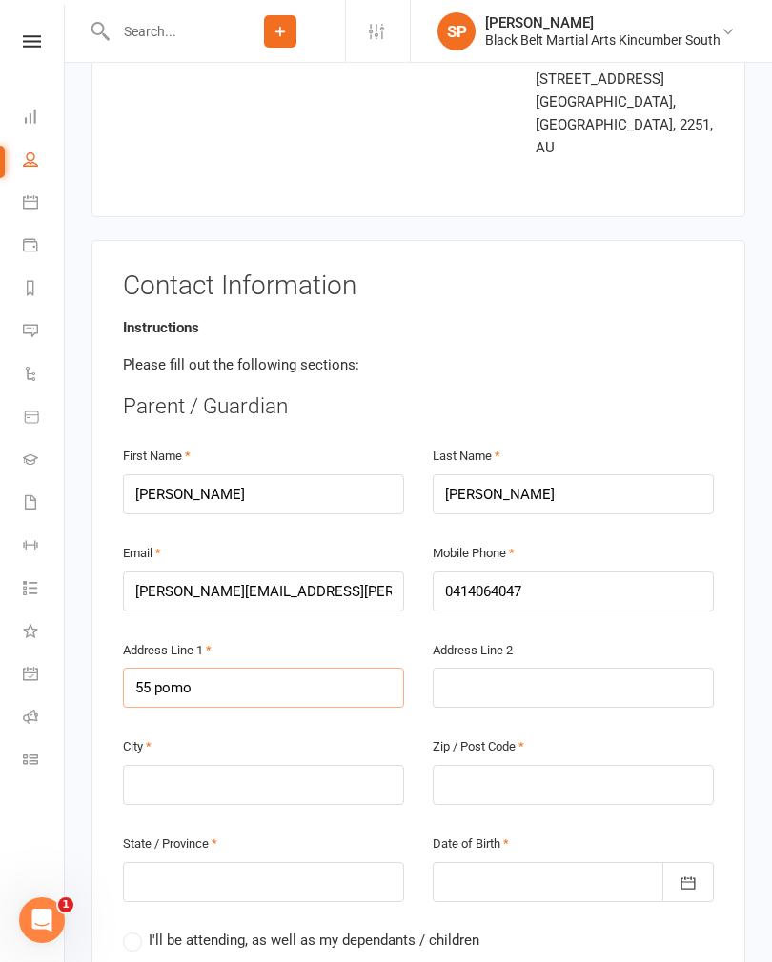
type input "55 pomo"
type input "55 pomon"
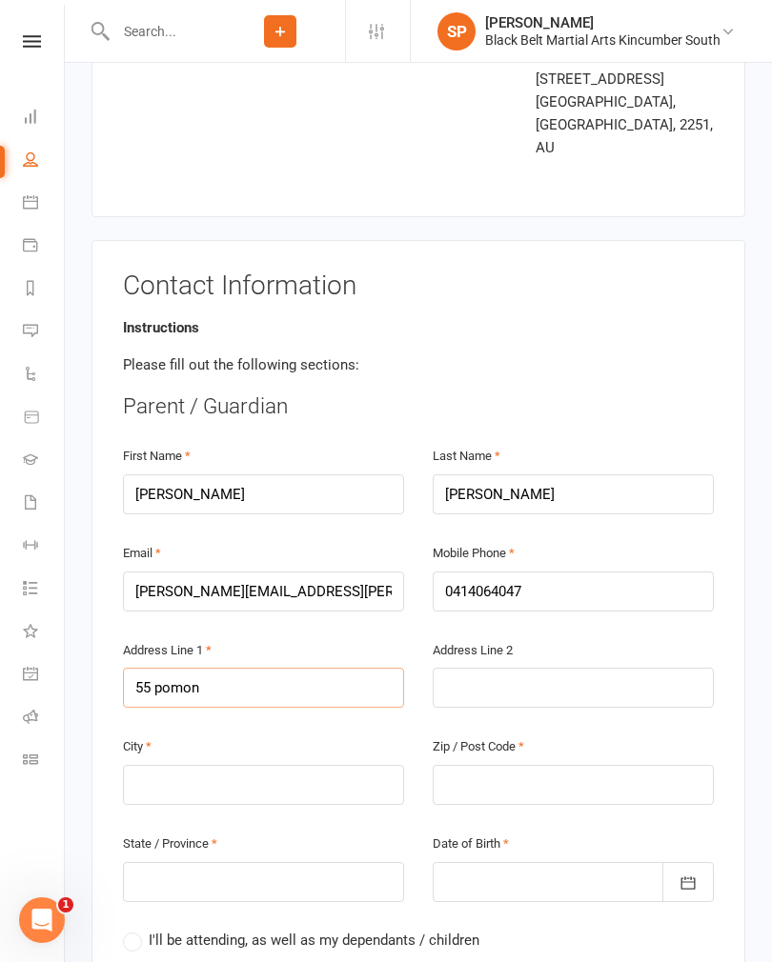
type input "55 pomona"
type input "55 Pomona"
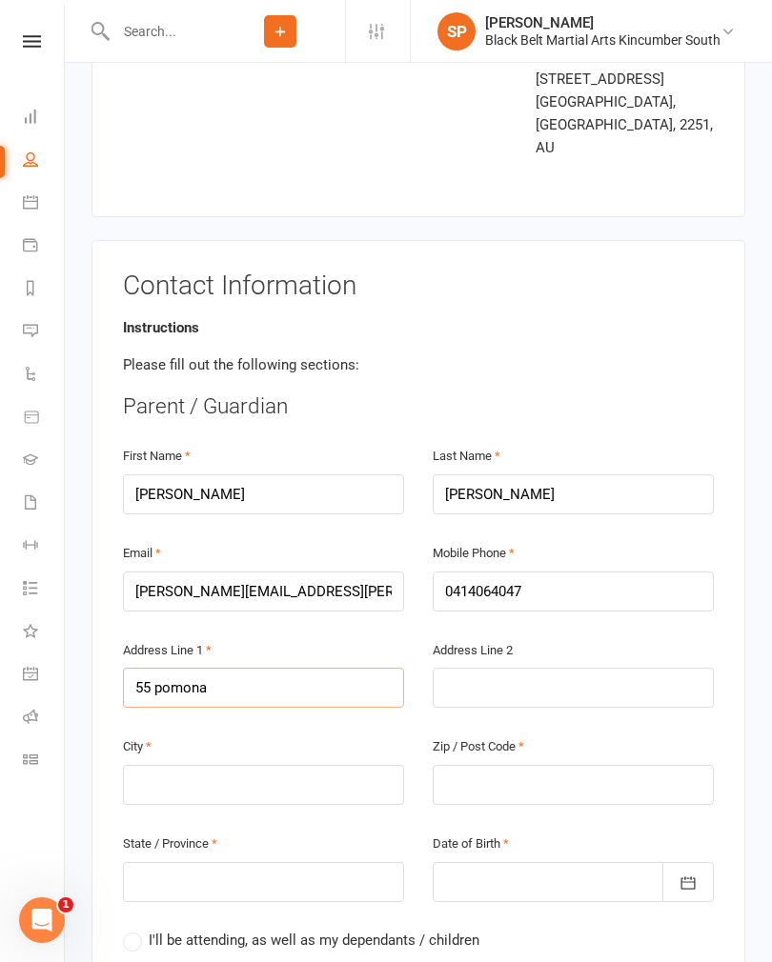
type input "55 Pomona"
type input "55 Pomona r"
type input "[STREET_ADDRESS]"
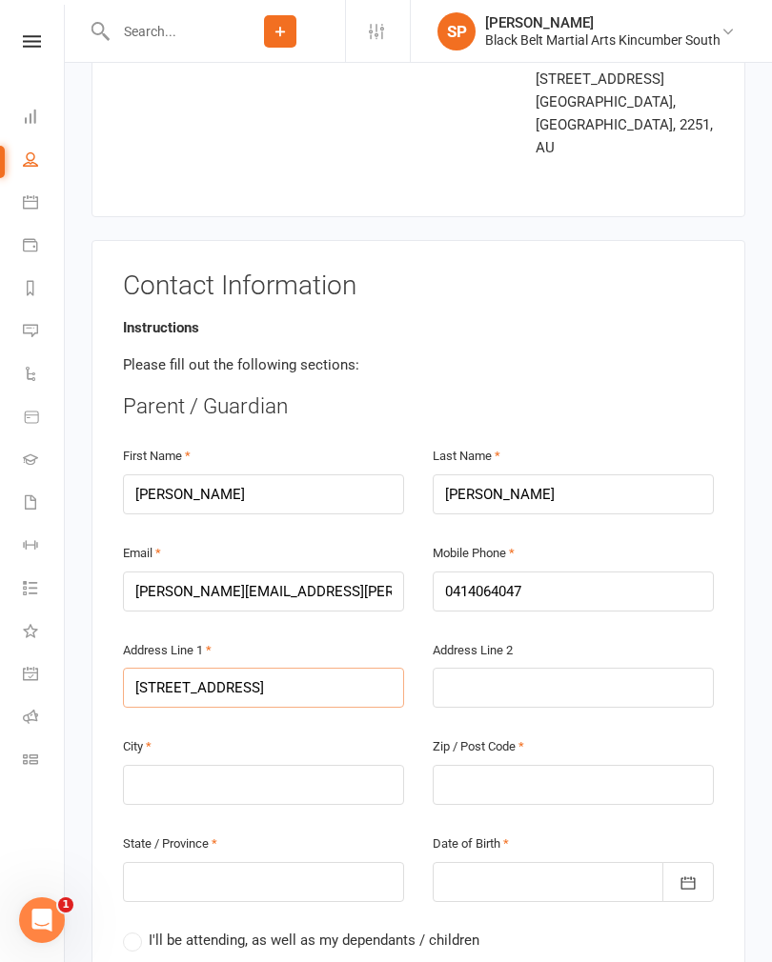
type input "[STREET_ADDRESS]"
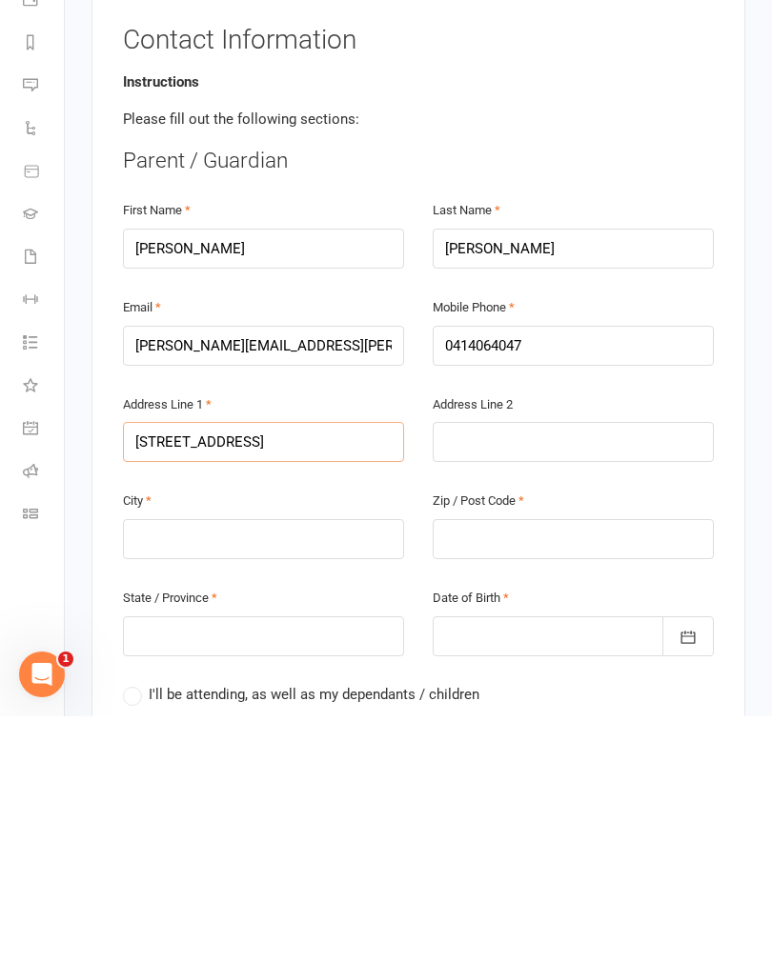
type input "[STREET_ADDRESS]"
click at [154, 765] on input "text" at bounding box center [263, 785] width 281 height 40
type input "E"
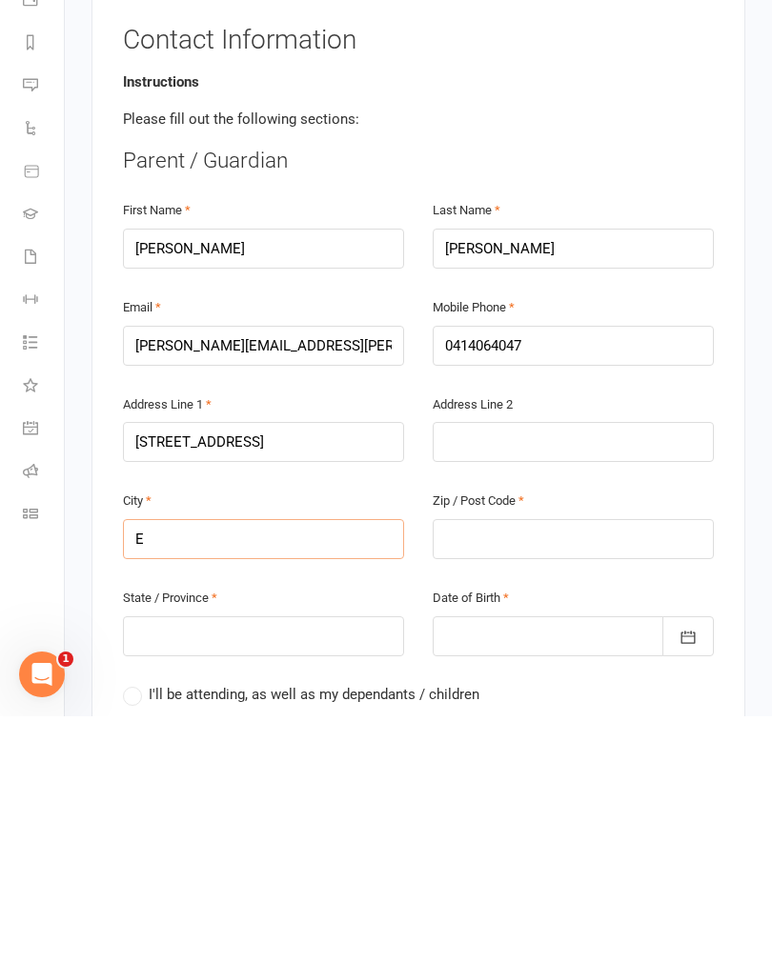
type input "Em"
type input "Emp"
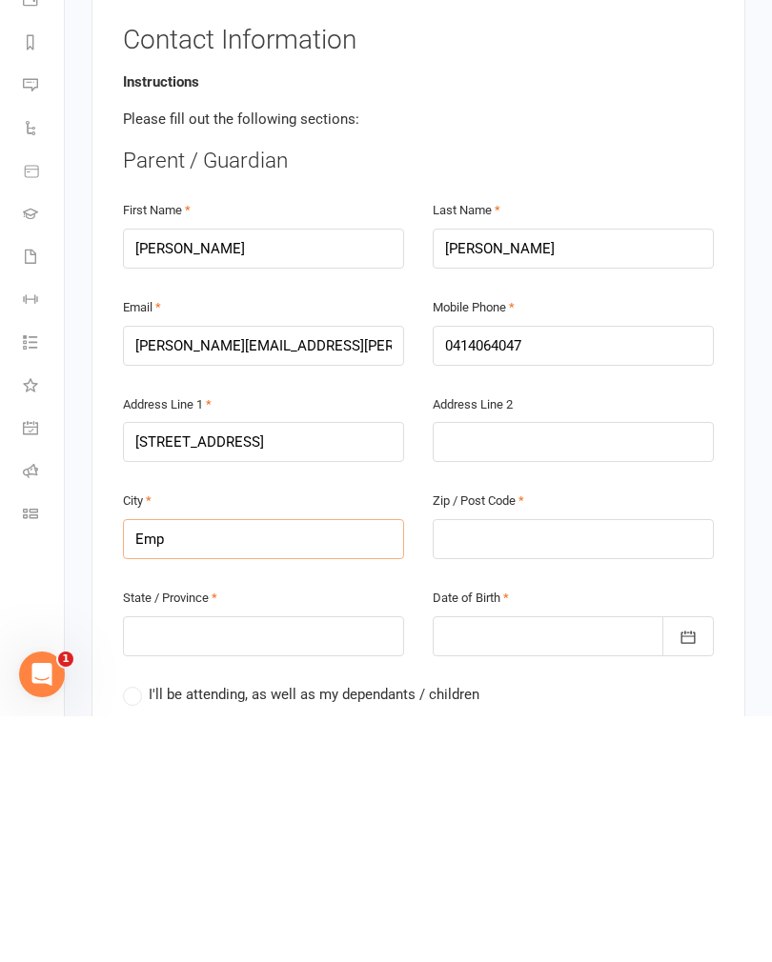
type input "Emp"
type input "Empi"
type input "Empir"
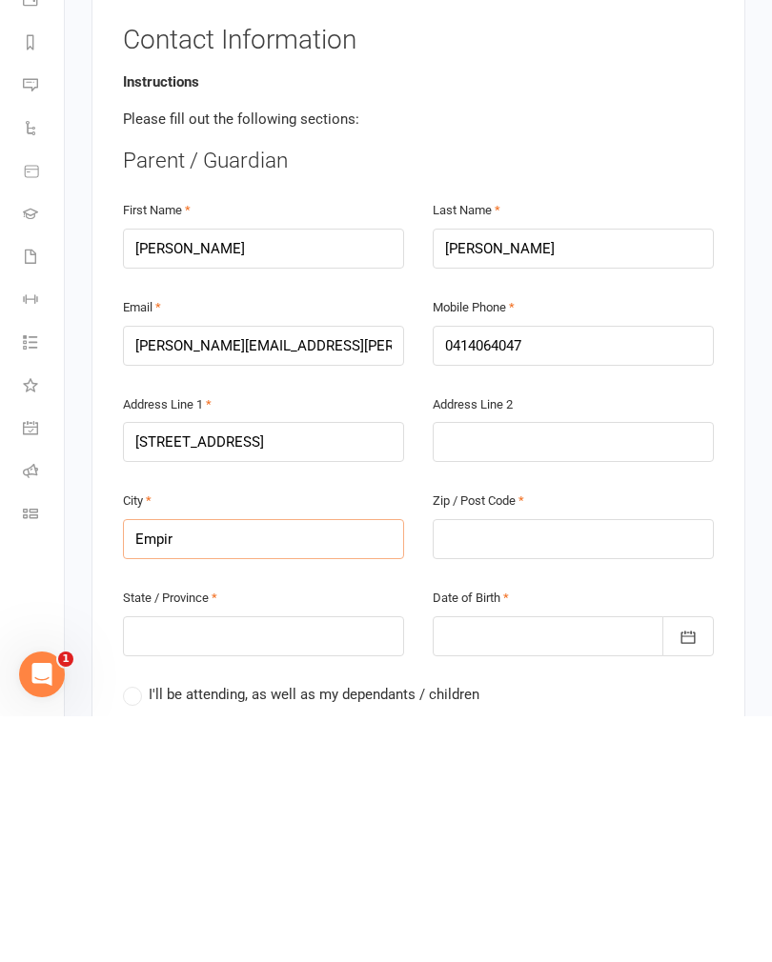
type input "Empir"
type input "Empire"
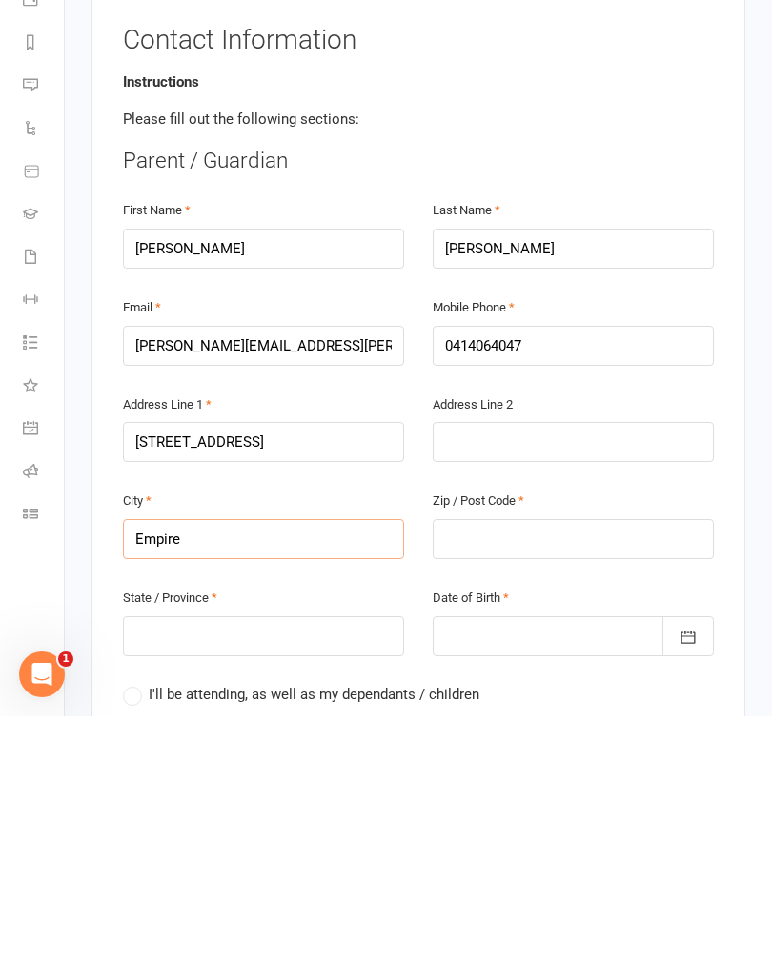
type input "Empire b"
type input "Empire ba"
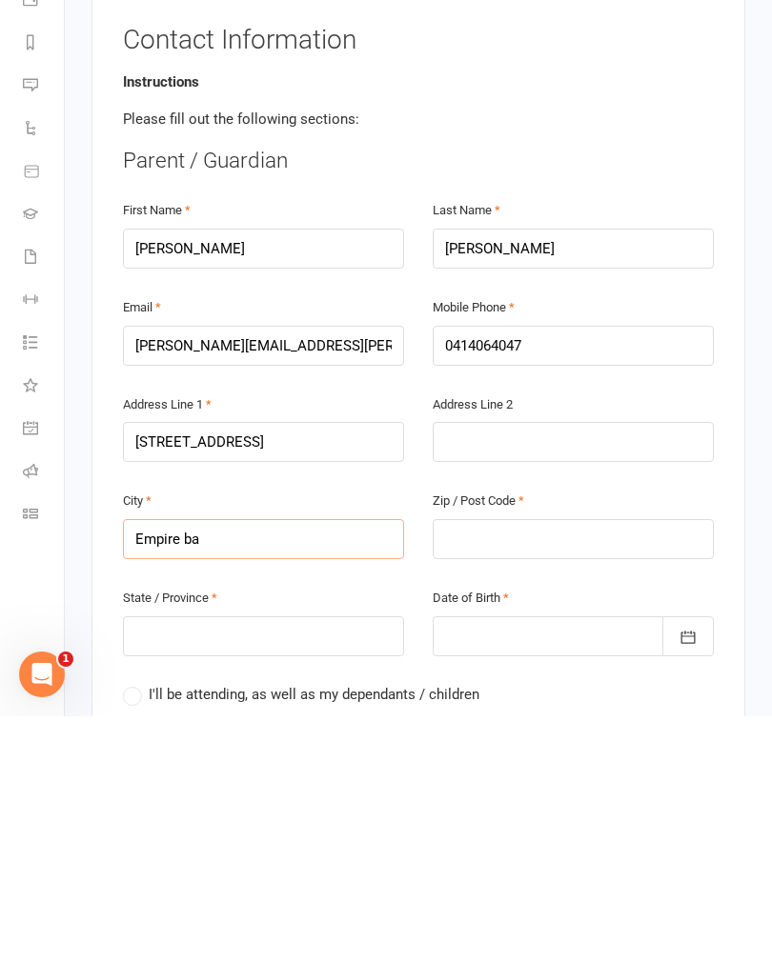
type input "Empire ba"
type input "Empire bay"
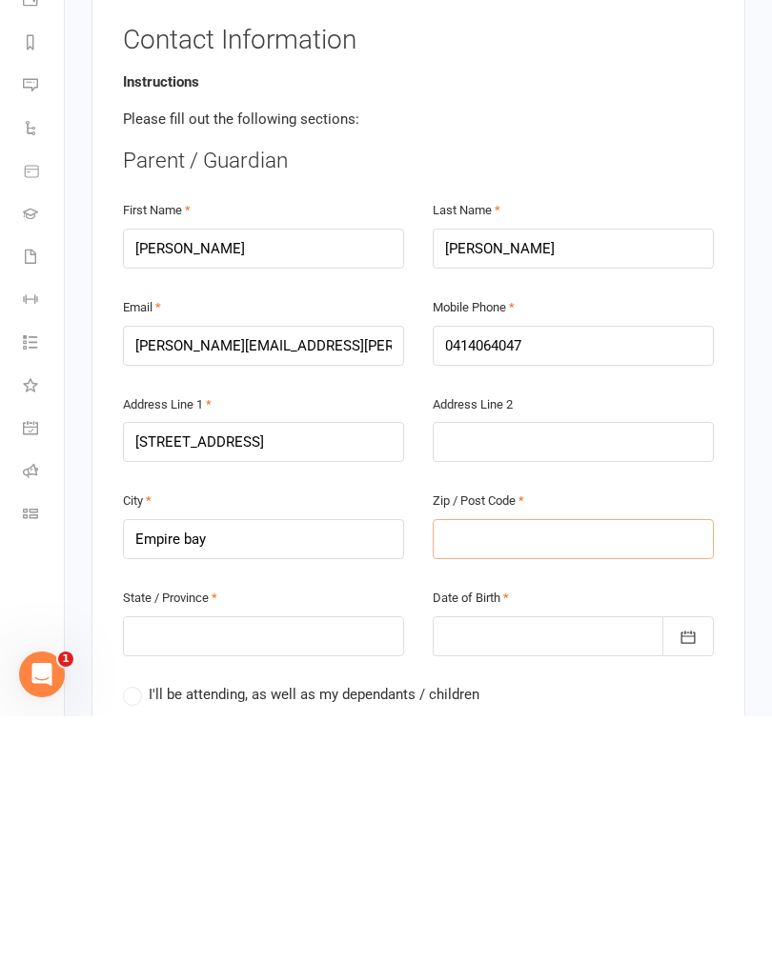
click at [473, 765] on input "text" at bounding box center [572, 785] width 281 height 40
type input "2"
type input "22"
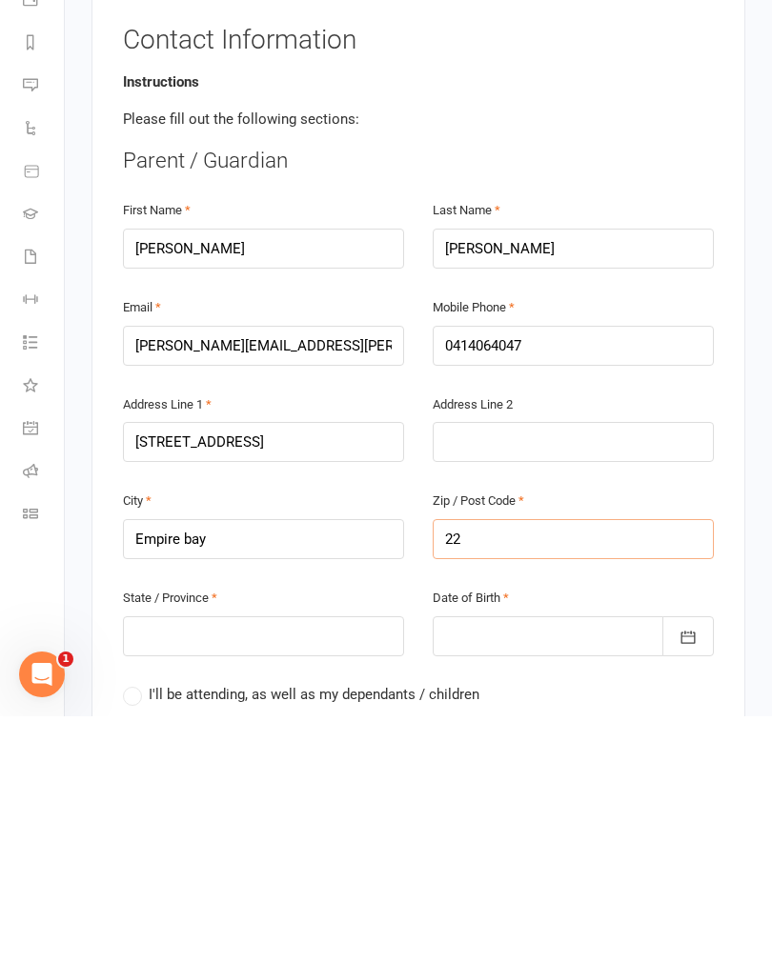
type input "22"
type input "225"
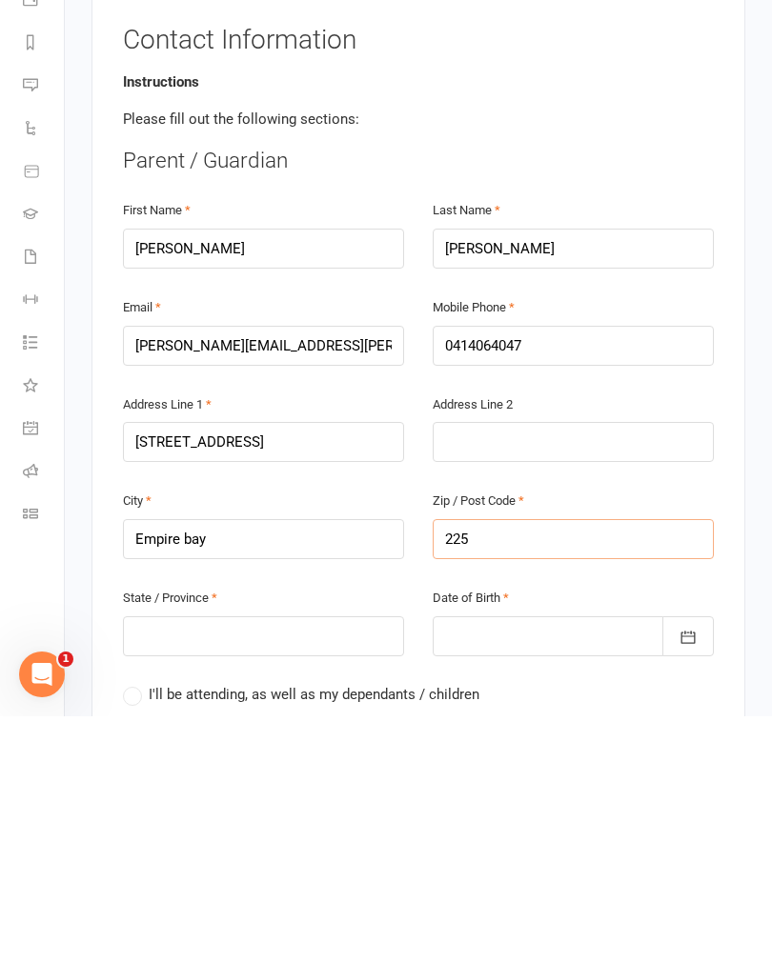
type input "2257"
click at [156, 862] on input "text" at bounding box center [263, 882] width 281 height 40
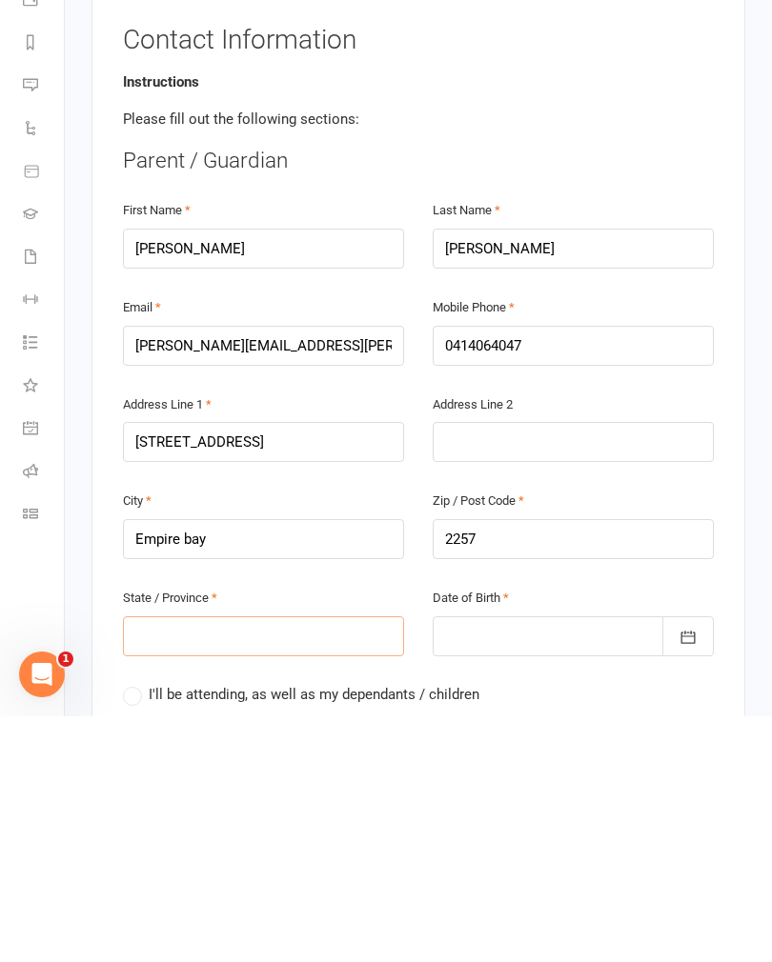
type input "N"
type input "Ns"
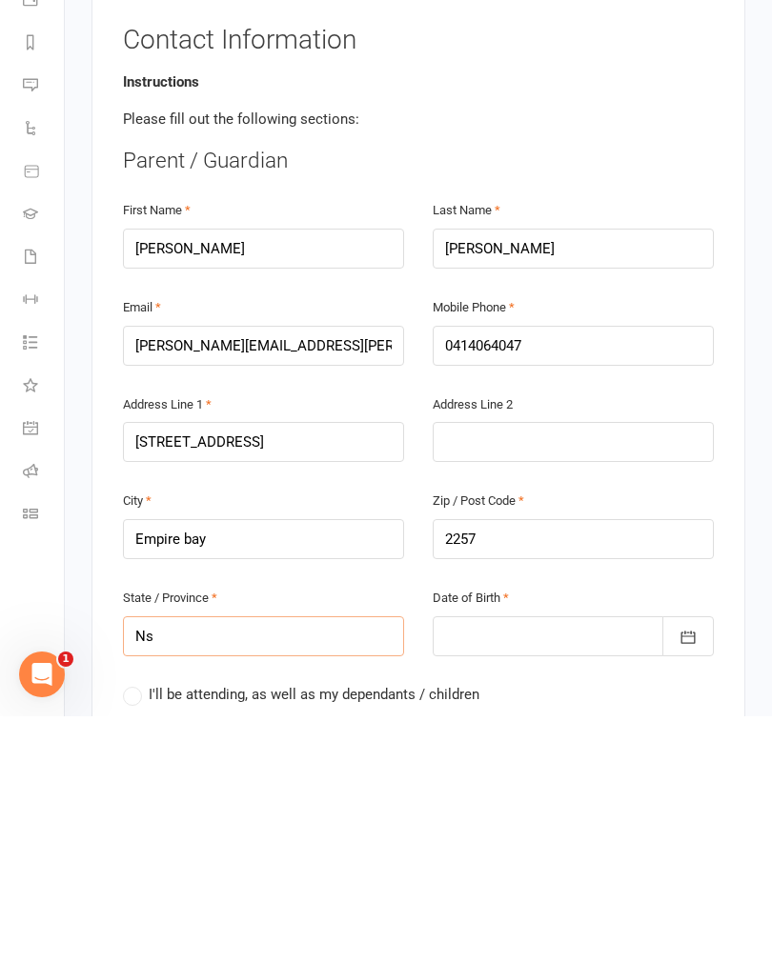
type input "Ns"
type input "Nsw"
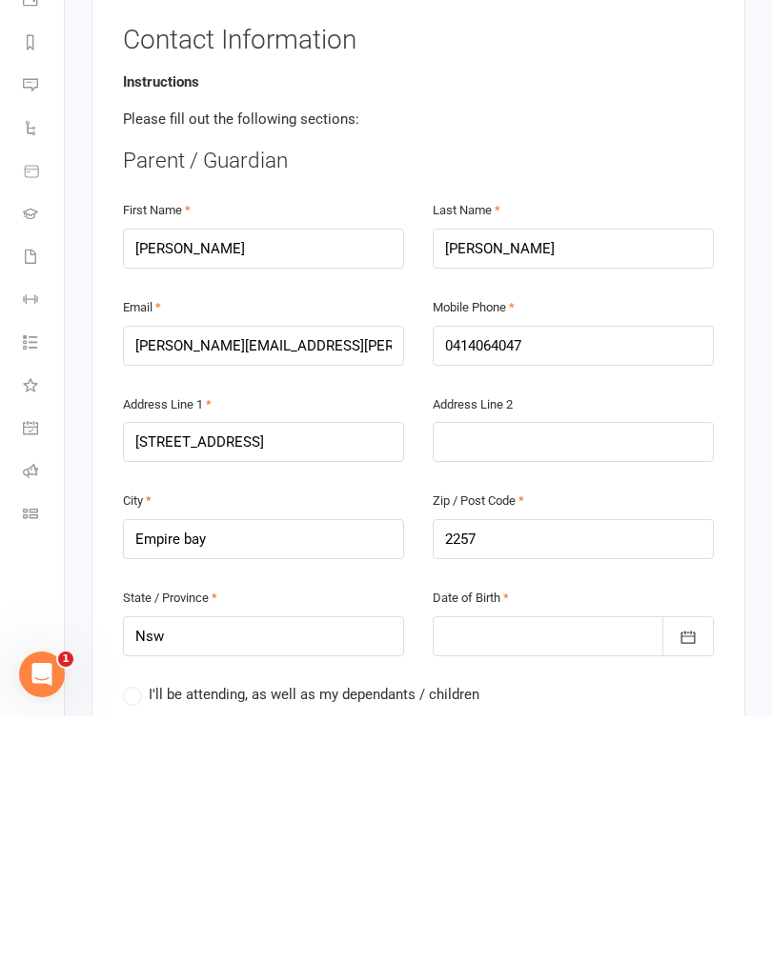
click at [481, 862] on div at bounding box center [572, 882] width 281 height 40
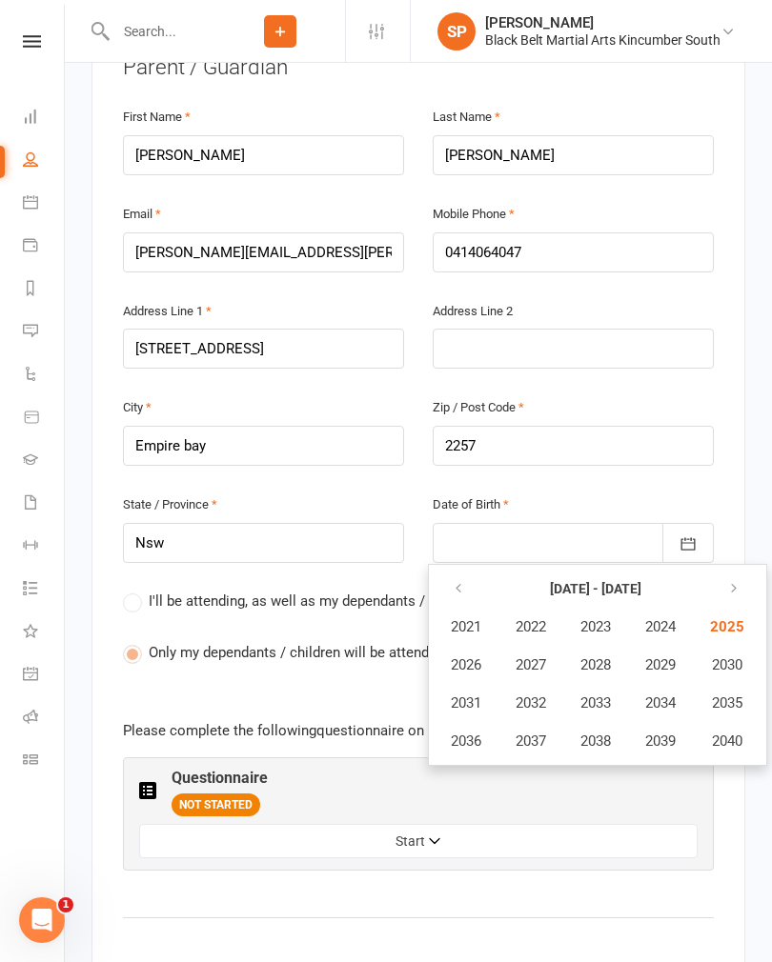
click at [457, 581] on icon "button" at bounding box center [458, 588] width 13 height 15
click at [452, 581] on icon "button" at bounding box center [458, 588] width 13 height 15
click at [599, 618] on span "1983" at bounding box center [595, 626] width 30 height 17
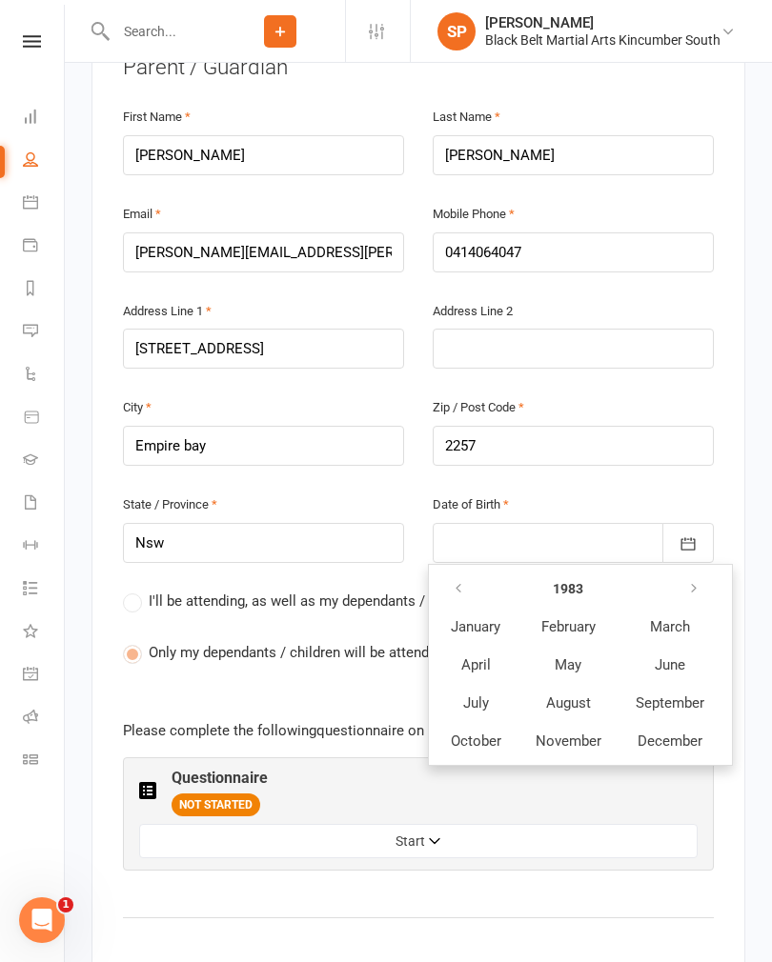
click at [468, 694] on span "July" at bounding box center [476, 702] width 26 height 17
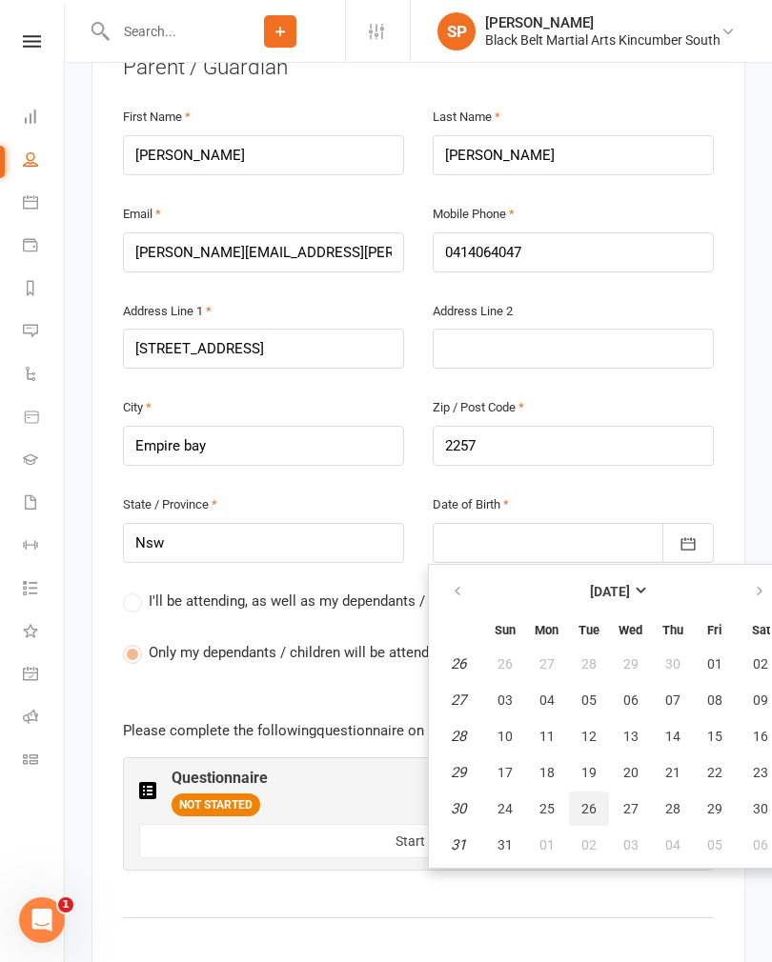
click at [588, 801] on span "26" at bounding box center [588, 808] width 15 height 15
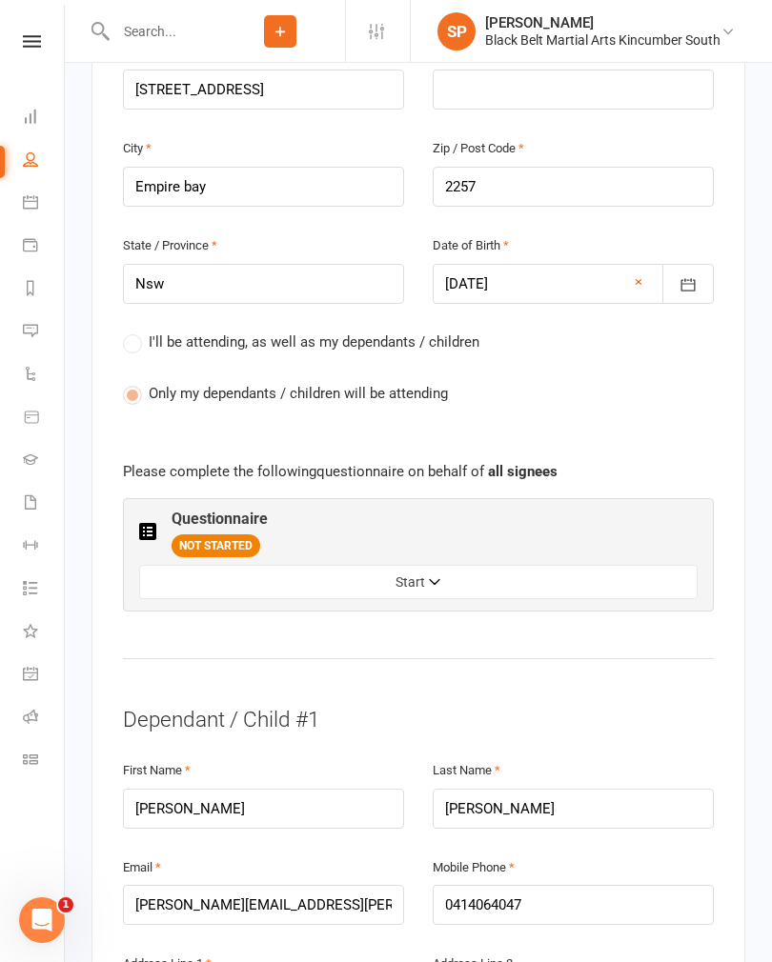
scroll to position [836, 0]
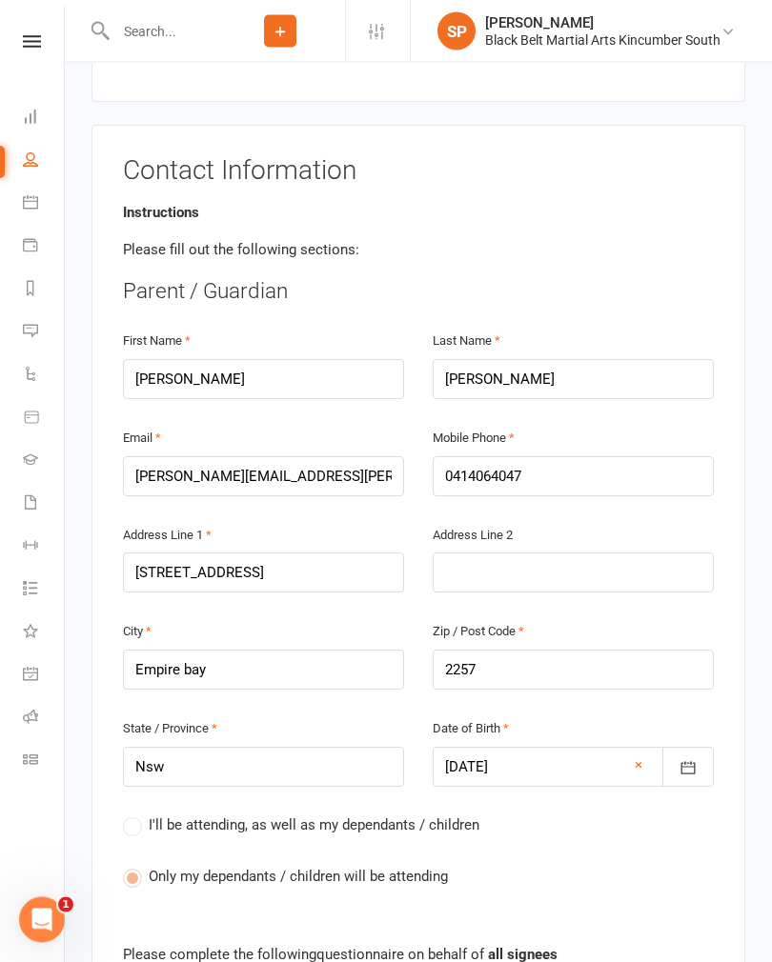
click at [690, 759] on icon "button" at bounding box center [687, 768] width 19 height 19
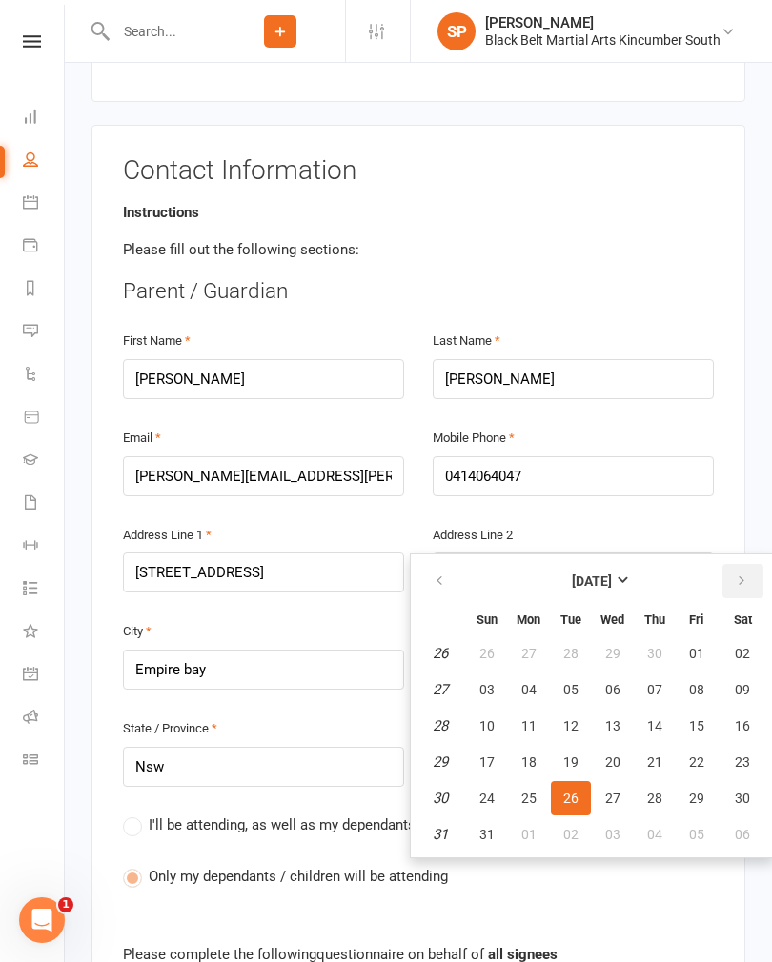
click at [739, 573] on icon "button" at bounding box center [740, 580] width 13 height 15
click at [741, 573] on icon "button" at bounding box center [740, 580] width 13 height 15
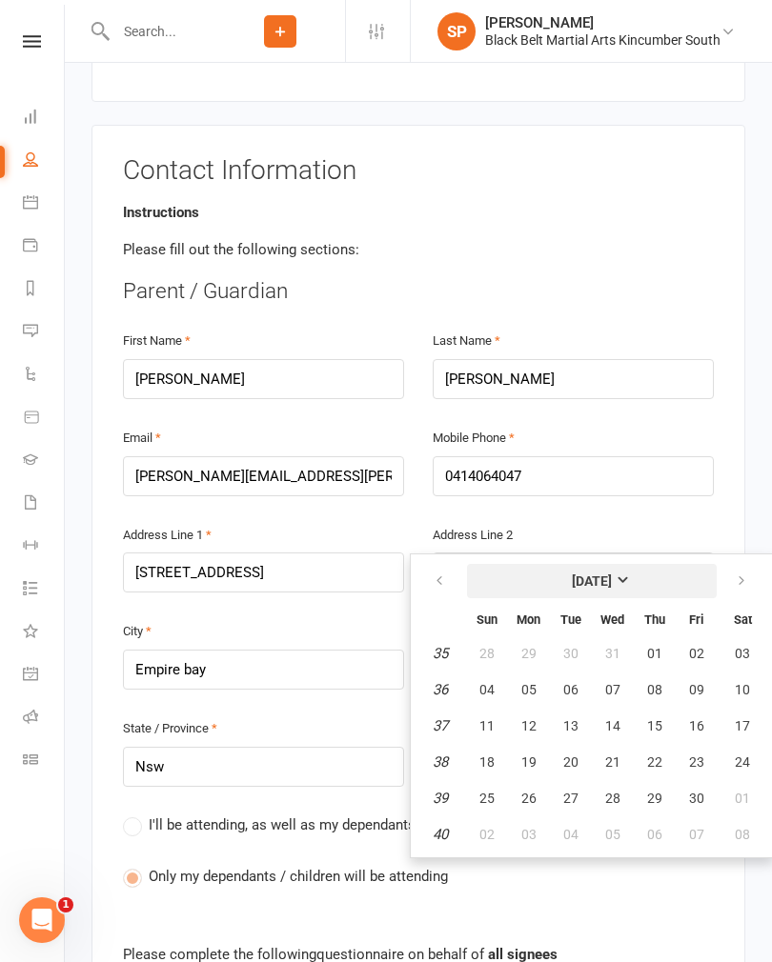
click at [612, 573] on strong "[DATE]" at bounding box center [592, 580] width 40 height 15
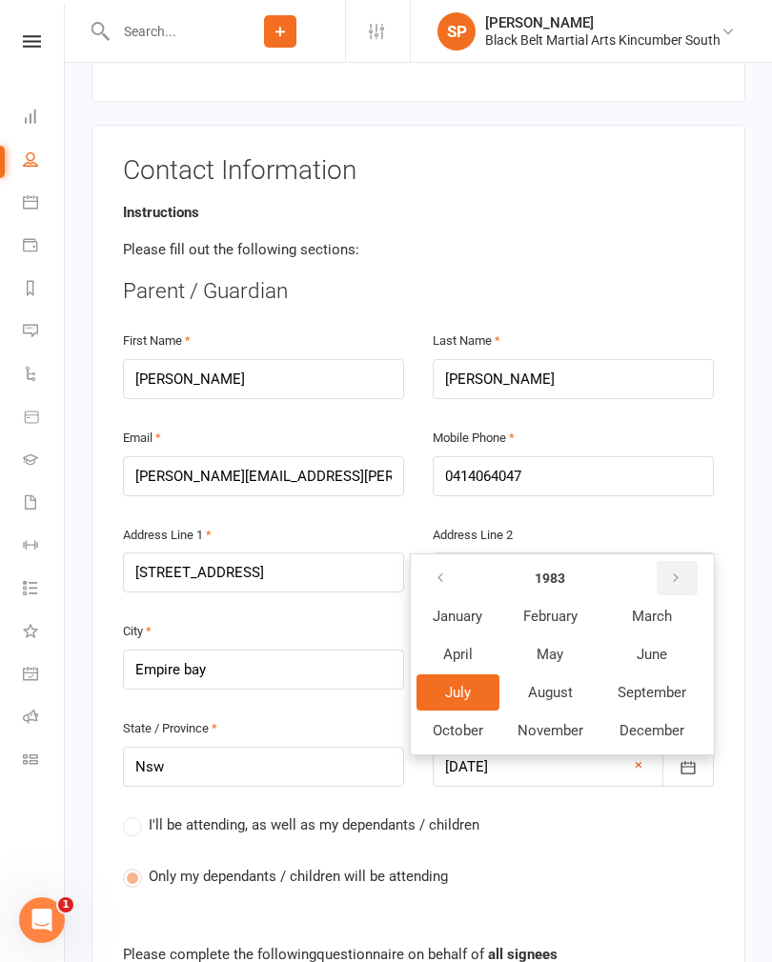
click at [676, 571] on icon "button" at bounding box center [675, 578] width 13 height 15
click at [673, 571] on icon "button" at bounding box center [675, 578] width 13 height 15
click at [675, 571] on icon "button" at bounding box center [675, 578] width 13 height 15
click at [674, 571] on icon "button" at bounding box center [675, 578] width 13 height 15
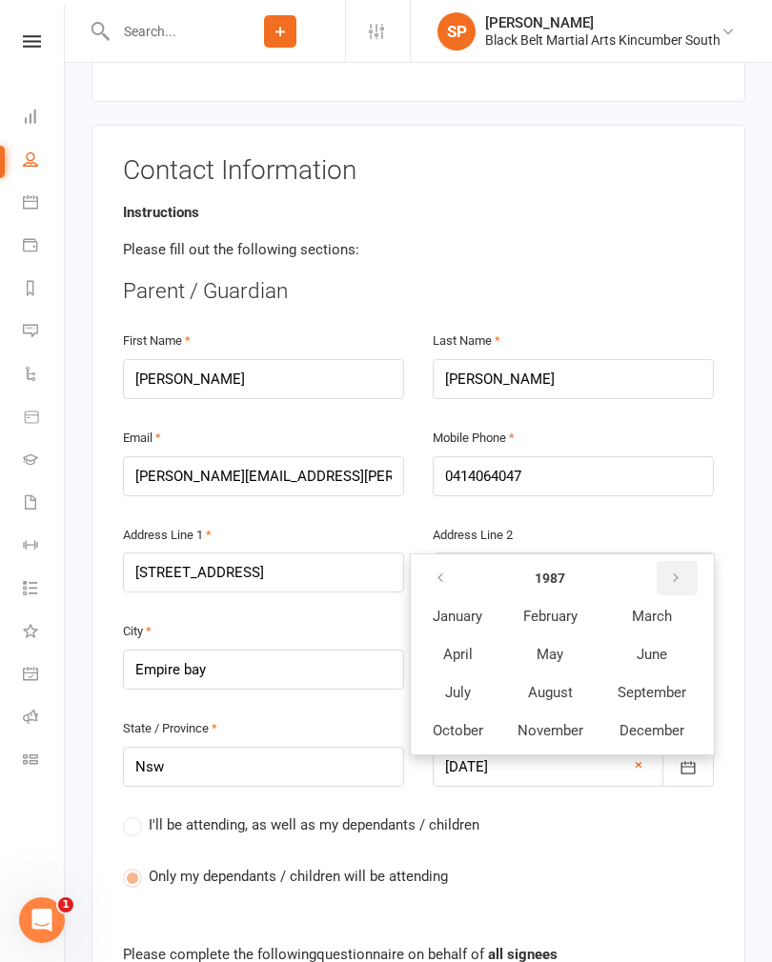
click at [678, 561] on button "button" at bounding box center [676, 578] width 41 height 34
click at [676, 571] on icon "button" at bounding box center [675, 578] width 13 height 15
click at [678, 561] on button "button" at bounding box center [676, 578] width 41 height 34
click at [682, 571] on icon "button" at bounding box center [675, 578] width 13 height 15
click at [683, 561] on button "button" at bounding box center [676, 578] width 41 height 34
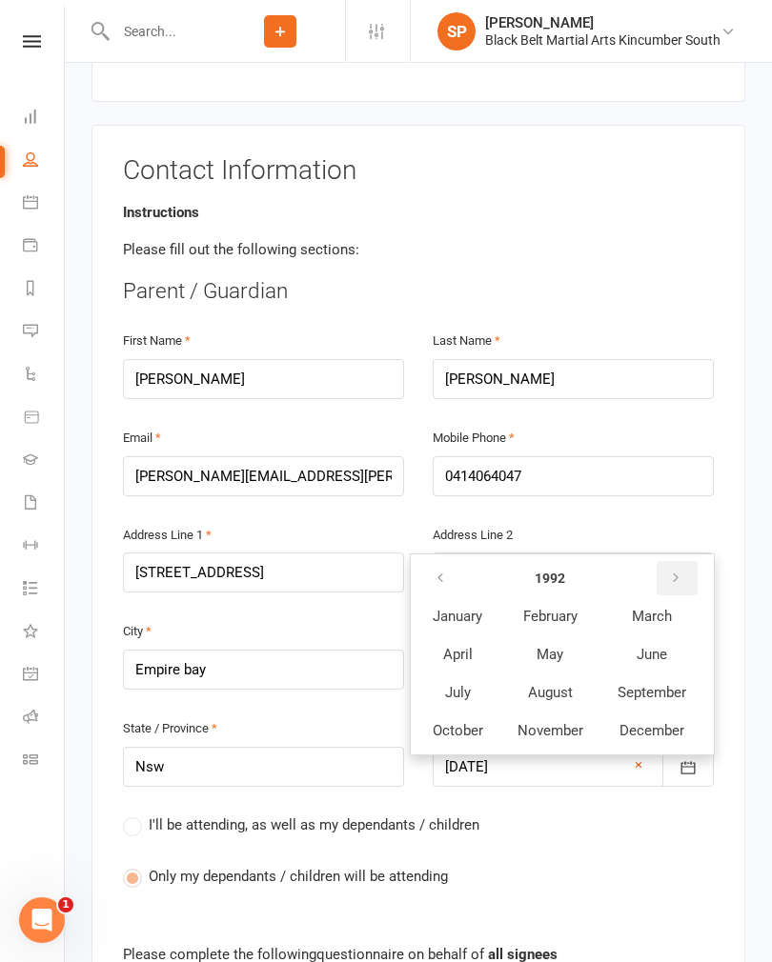
click at [682, 571] on icon "button" at bounding box center [675, 578] width 13 height 15
click at [687, 561] on button "button" at bounding box center [676, 578] width 41 height 34
click at [688, 561] on button "button" at bounding box center [676, 578] width 41 height 34
click at [690, 561] on button "button" at bounding box center [676, 578] width 41 height 34
click at [688, 561] on button "button" at bounding box center [676, 578] width 41 height 34
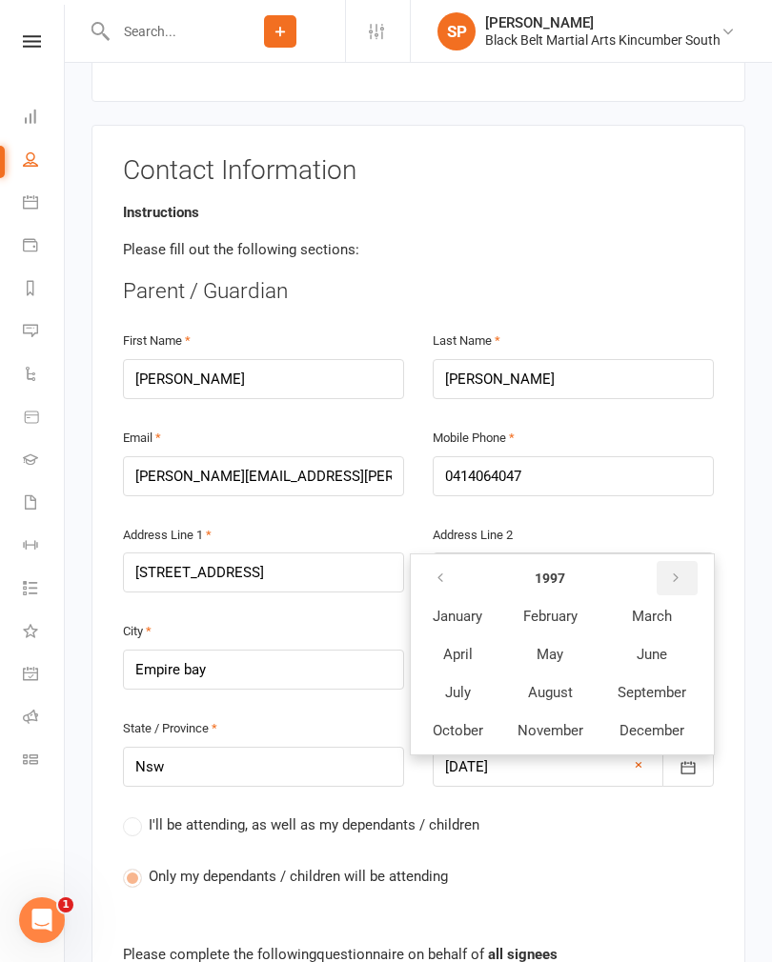
click at [681, 561] on button "button" at bounding box center [676, 578] width 41 height 34
click at [673, 571] on icon "button" at bounding box center [675, 578] width 13 height 15
click at [671, 571] on icon "button" at bounding box center [675, 578] width 13 height 15
click at [673, 571] on icon "button" at bounding box center [675, 578] width 13 height 15
click at [671, 571] on icon "button" at bounding box center [675, 578] width 13 height 15
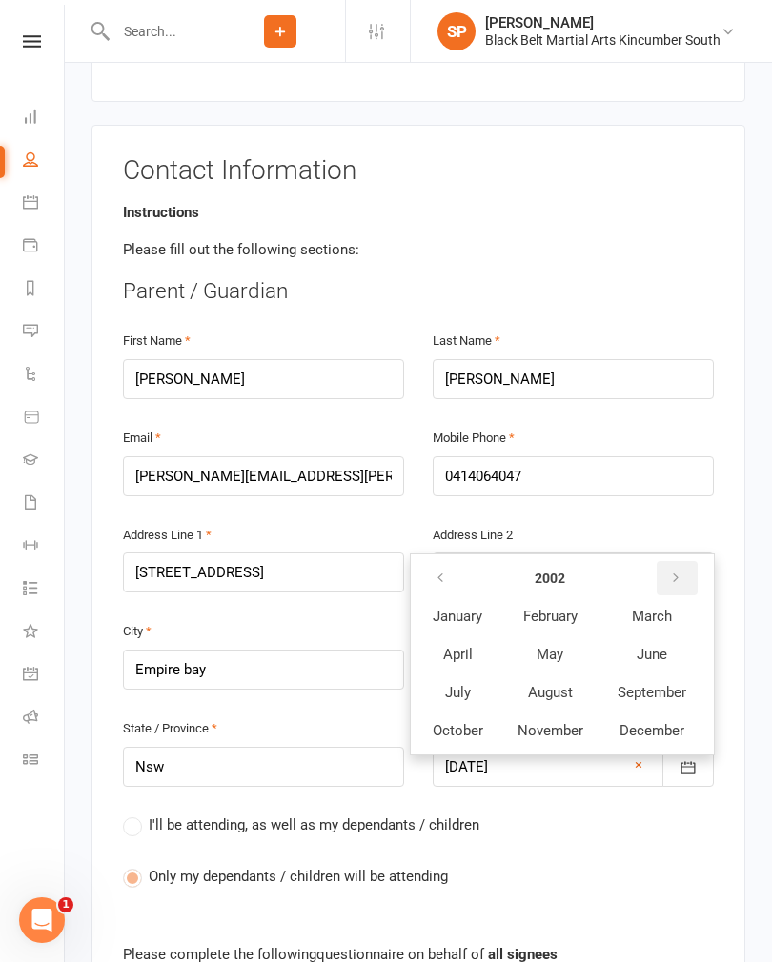
click at [674, 571] on icon "button" at bounding box center [675, 578] width 13 height 15
click at [669, 571] on icon "button" at bounding box center [675, 578] width 13 height 15
click at [670, 571] on icon "button" at bounding box center [675, 578] width 13 height 15
click at [673, 571] on icon "button" at bounding box center [675, 578] width 13 height 15
click at [672, 571] on icon "button" at bounding box center [675, 578] width 13 height 15
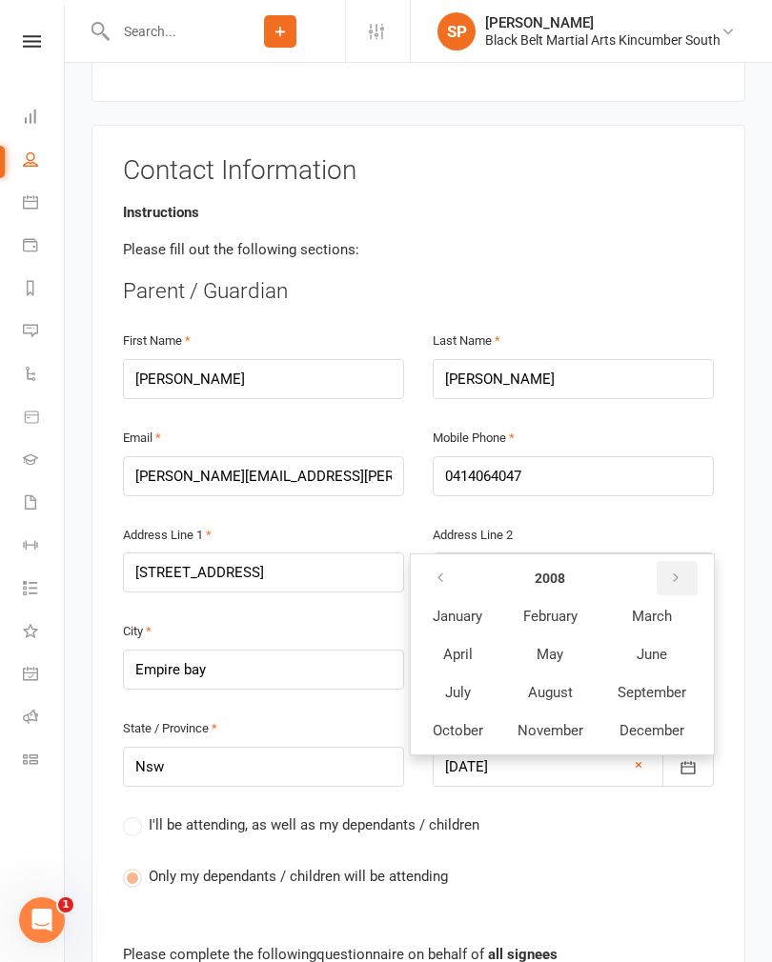
click at [675, 571] on icon "button" at bounding box center [675, 578] width 13 height 15
click at [676, 571] on icon "button" at bounding box center [675, 578] width 13 height 15
click at [677, 571] on icon "button" at bounding box center [675, 578] width 13 height 15
click at [672, 571] on icon "button" at bounding box center [675, 578] width 13 height 15
click at [673, 571] on icon "button" at bounding box center [675, 578] width 13 height 15
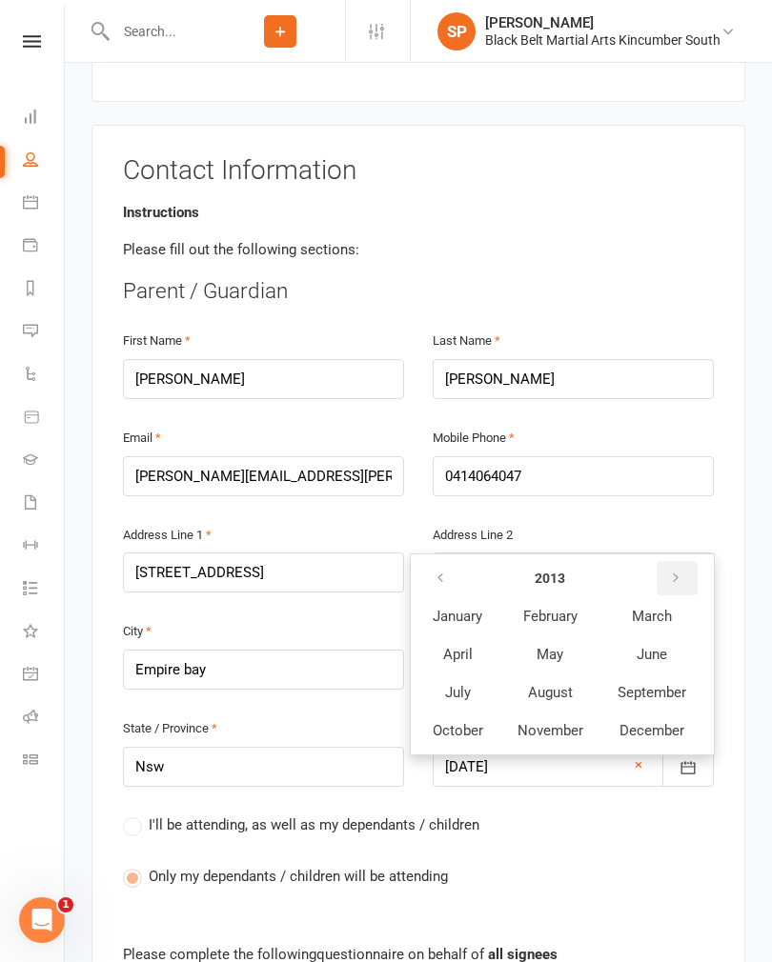
click at [671, 571] on icon "button" at bounding box center [675, 578] width 13 height 15
click at [687, 561] on button "button" at bounding box center [676, 578] width 41 height 34
click at [682, 571] on icon "button" at bounding box center [675, 578] width 13 height 15
click at [688, 561] on button "button" at bounding box center [676, 578] width 41 height 34
click at [678, 571] on icon "button" at bounding box center [675, 578] width 13 height 15
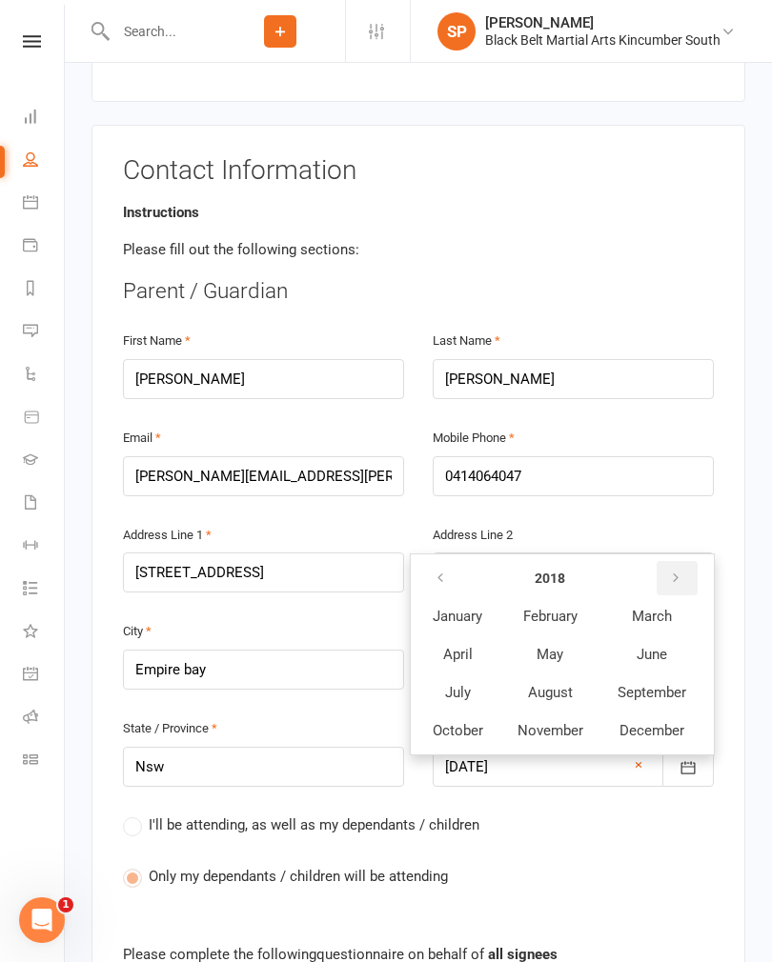
click at [678, 571] on icon "button" at bounding box center [675, 578] width 13 height 15
click at [672, 571] on icon "button" at bounding box center [675, 578] width 13 height 15
click at [541, 608] on span "February" at bounding box center [550, 616] width 54 height 17
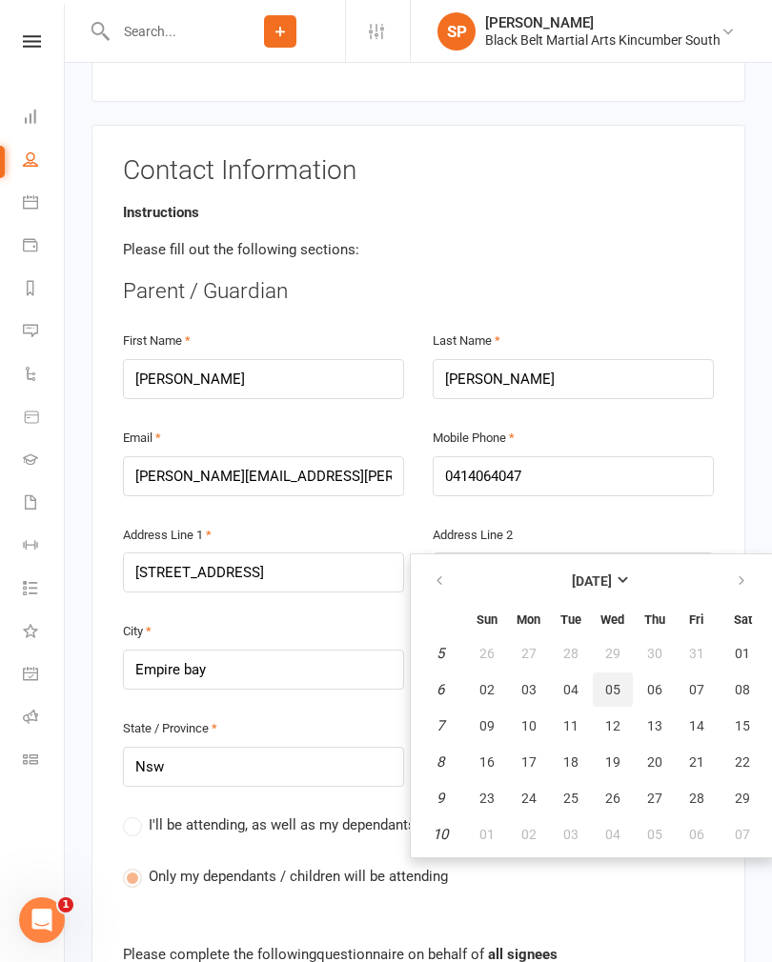
click at [612, 682] on span "05" at bounding box center [612, 689] width 15 height 15
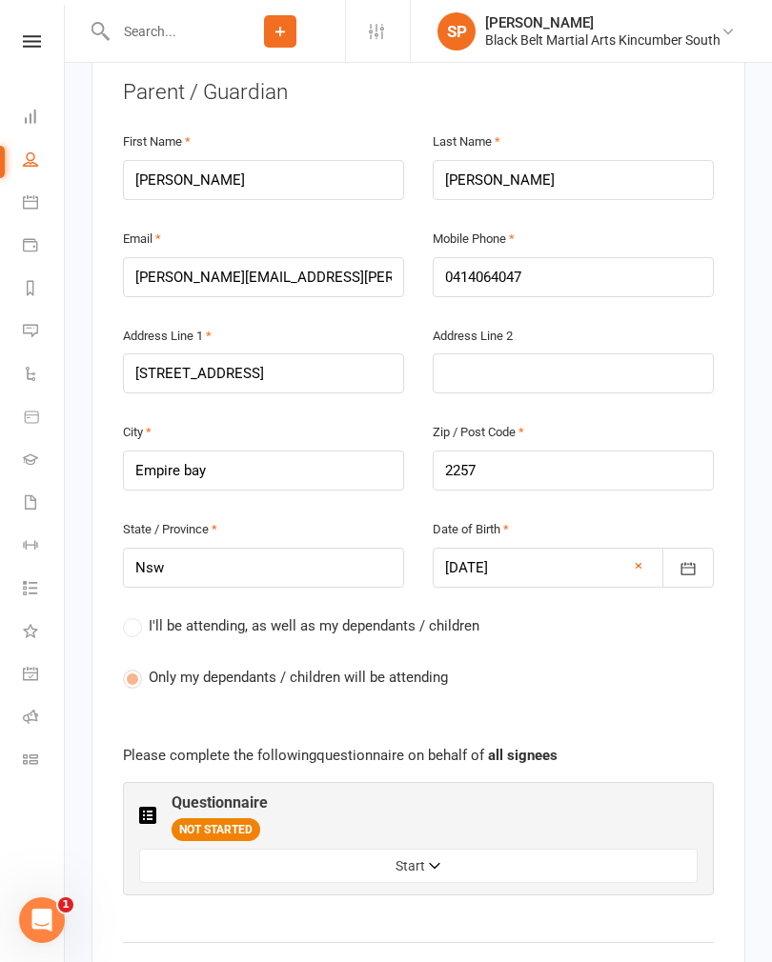
scroll to position [525, 0]
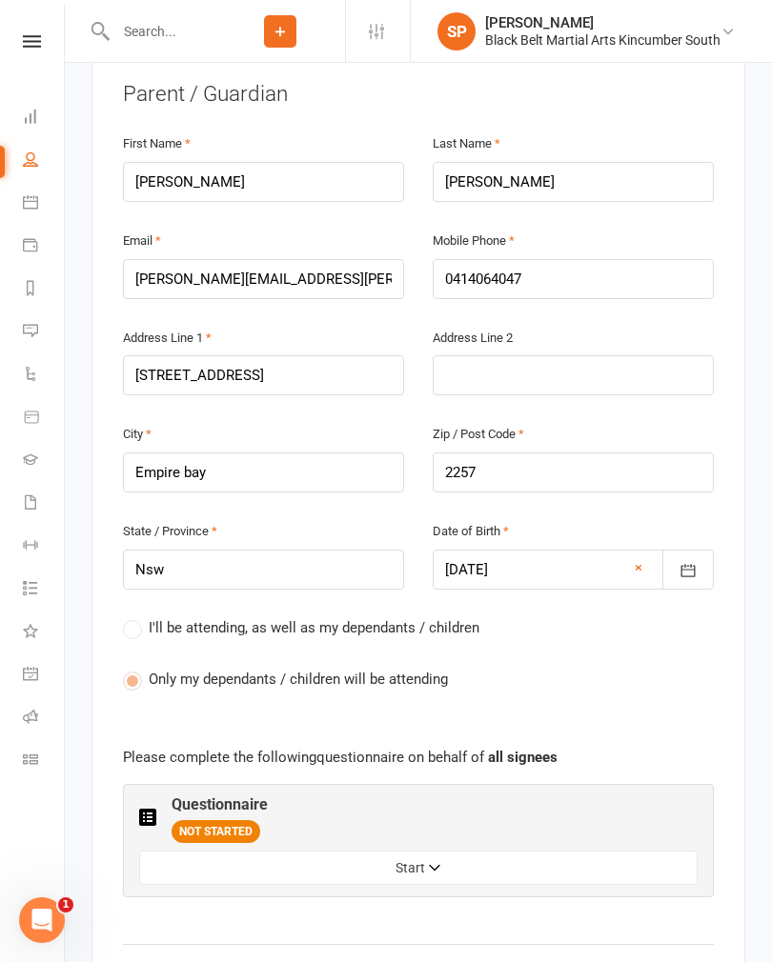
click at [692, 561] on icon "button" at bounding box center [687, 570] width 19 height 19
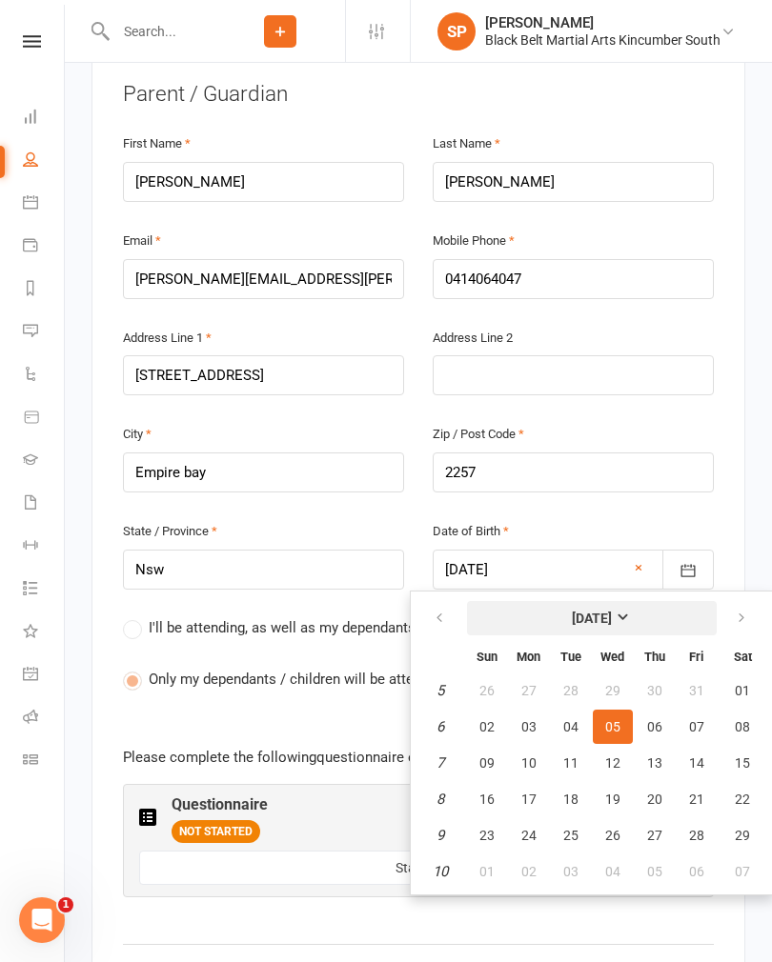
click at [603, 611] on strong "[DATE]" at bounding box center [592, 618] width 40 height 15
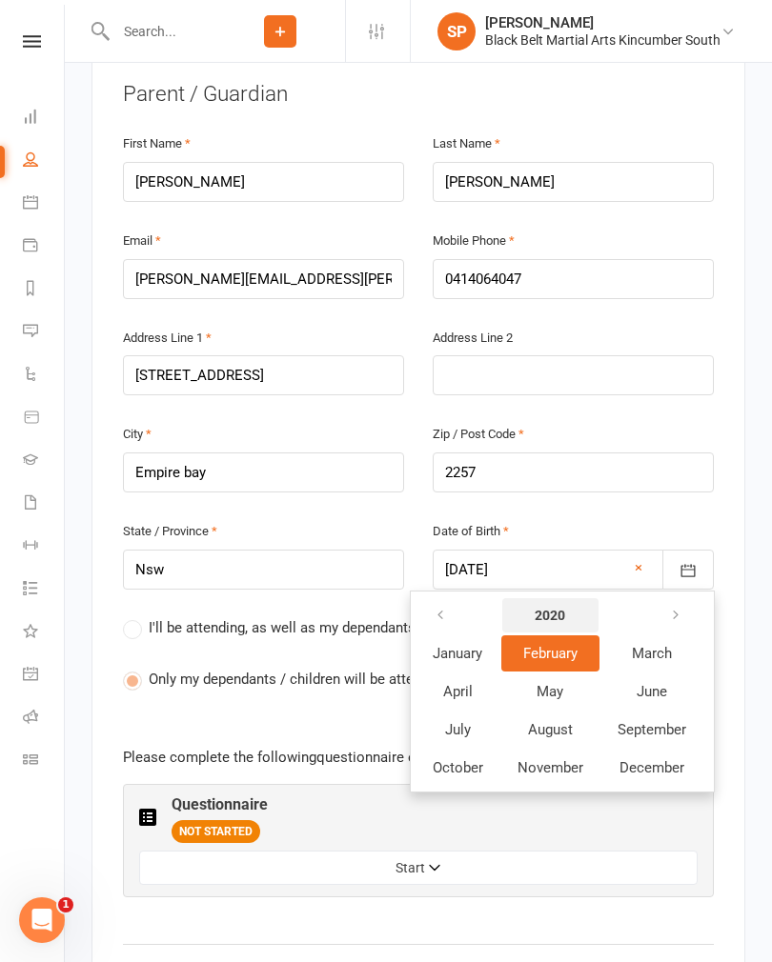
click at [549, 608] on strong "2020" at bounding box center [549, 615] width 30 height 15
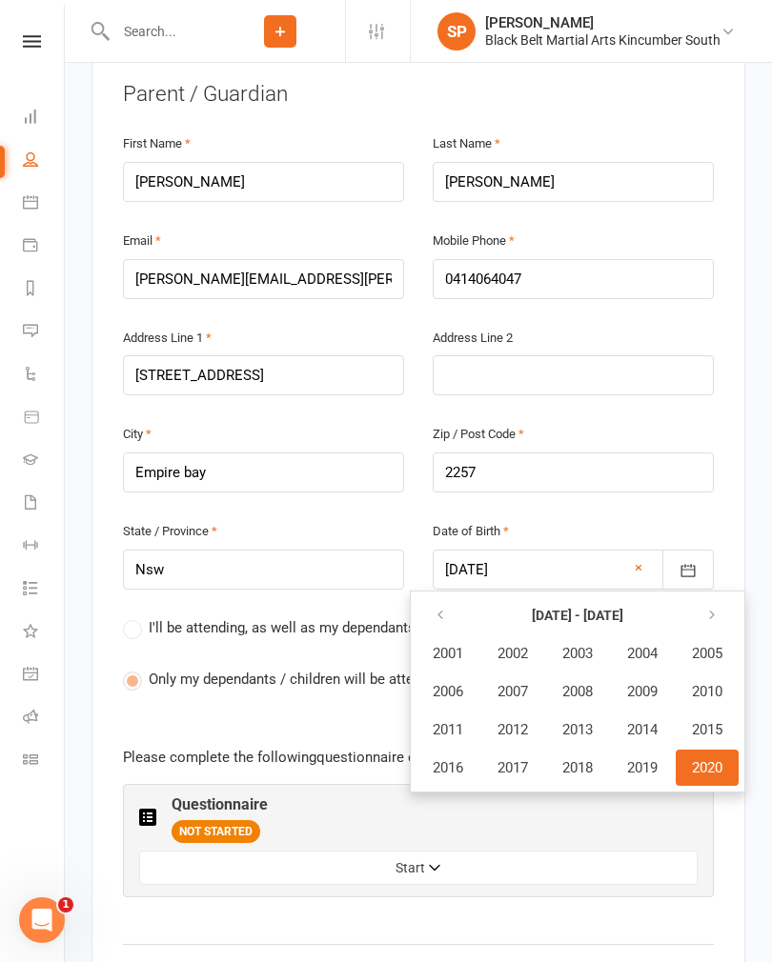
click at [442, 598] on button "button" at bounding box center [441, 615] width 41 height 34
click at [581, 635] on button "1983" at bounding box center [577, 653] width 63 height 36
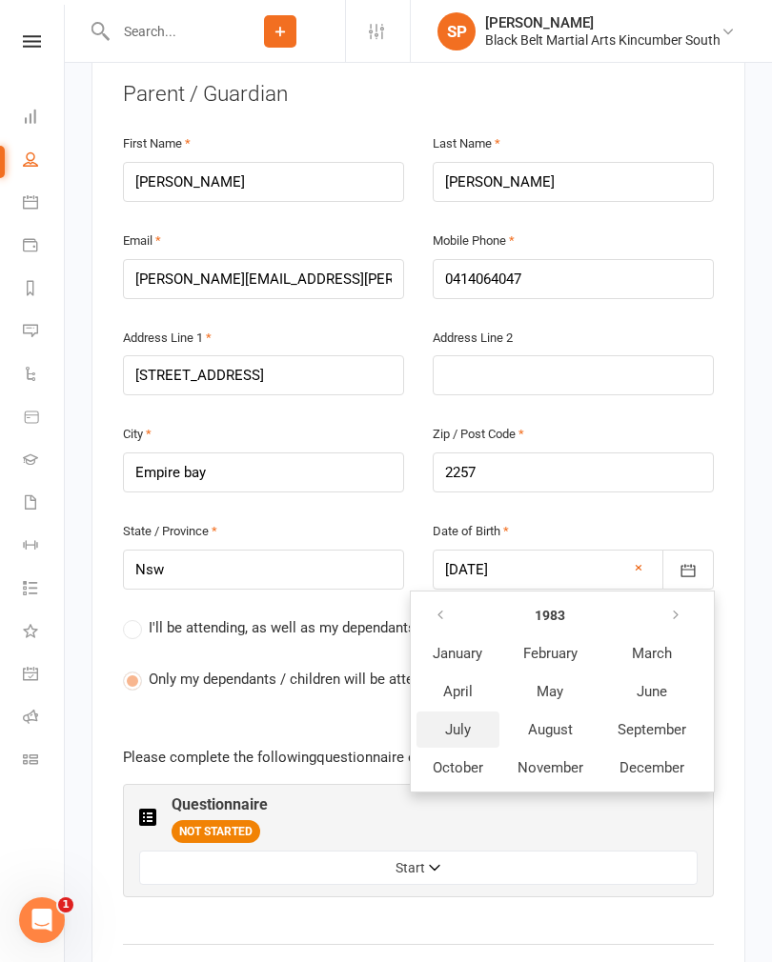
click at [456, 712] on button "July" at bounding box center [457, 730] width 83 height 36
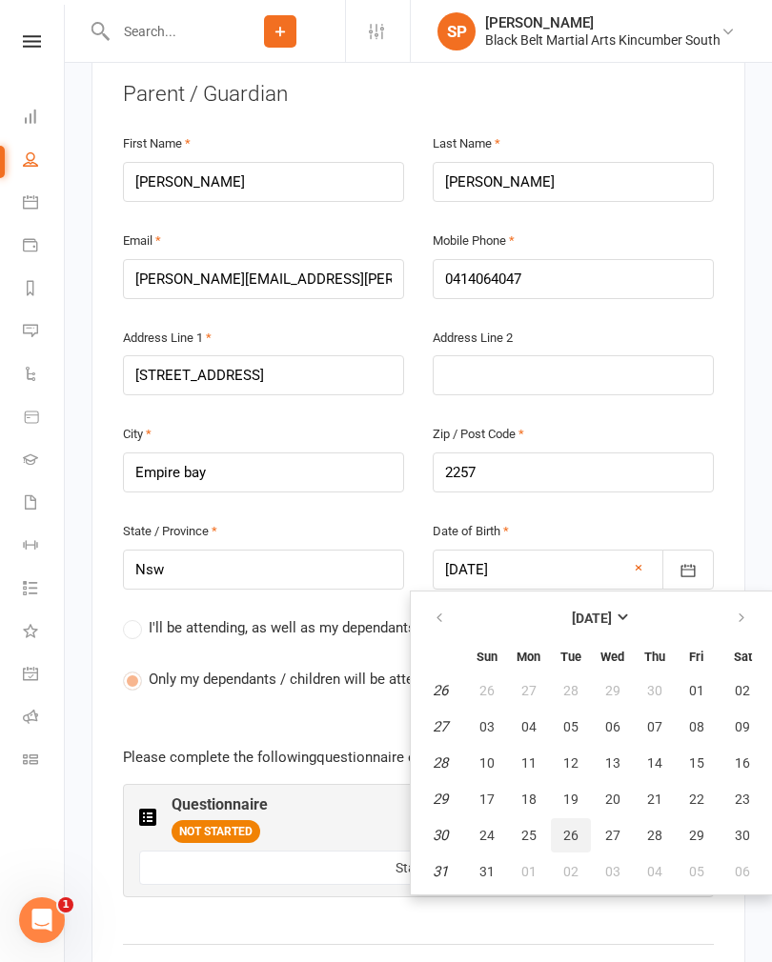
click at [574, 828] on span "26" at bounding box center [570, 835] width 15 height 15
type input "[DATE]"
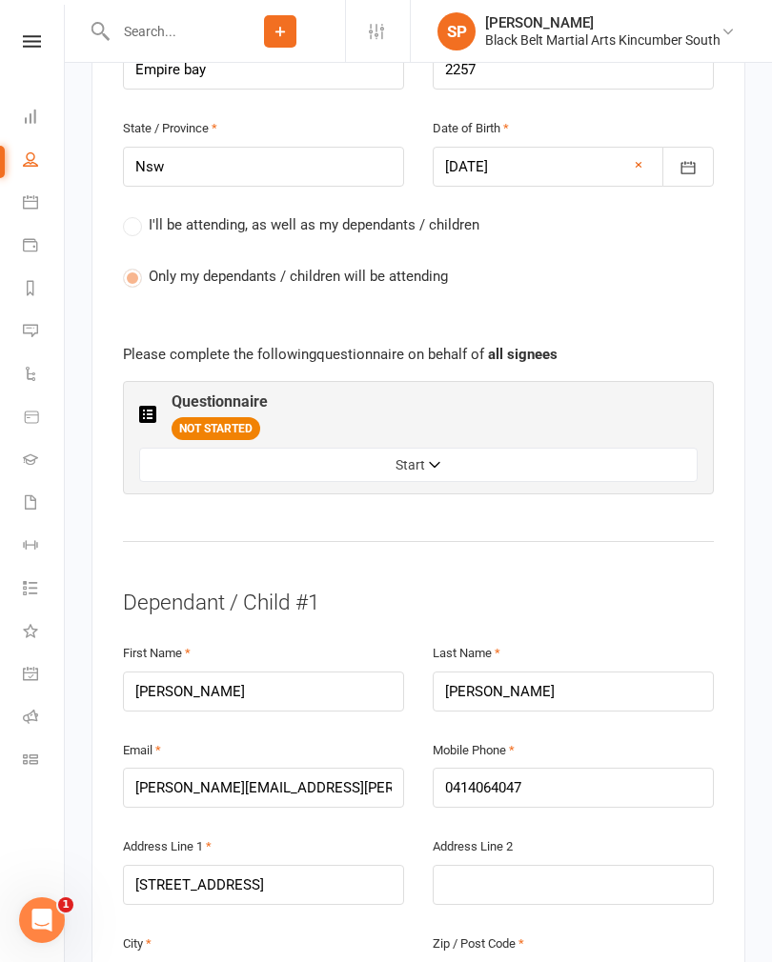
scroll to position [927, 0]
click at [425, 449] on button "Start" at bounding box center [418, 466] width 558 height 34
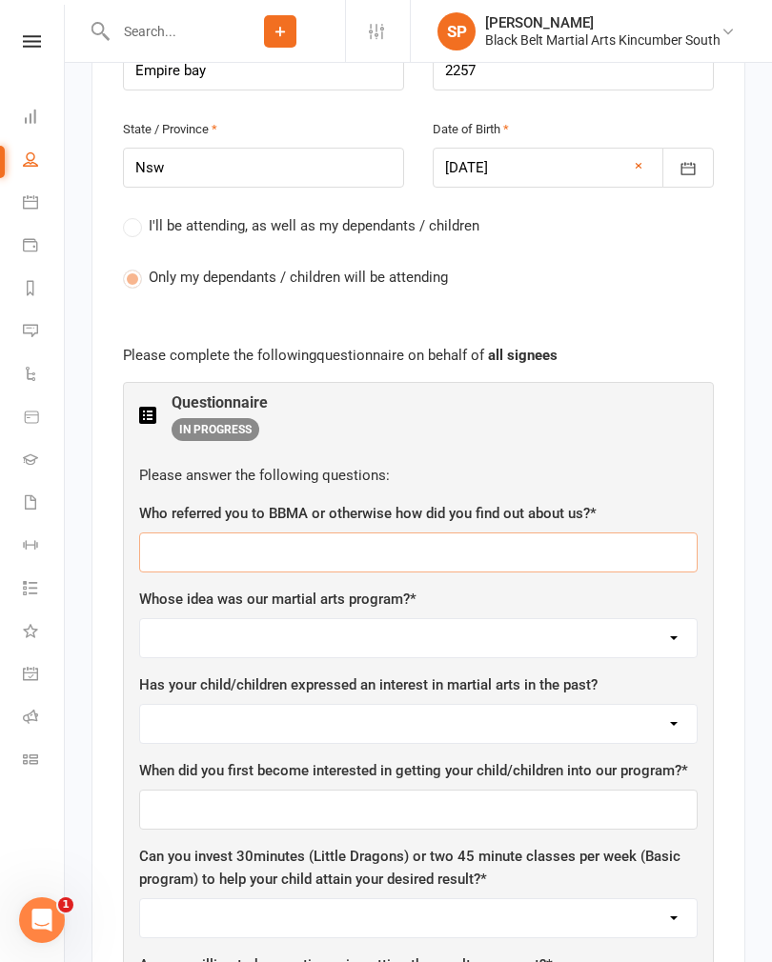
click at [206, 533] on input "text" at bounding box center [418, 553] width 558 height 40
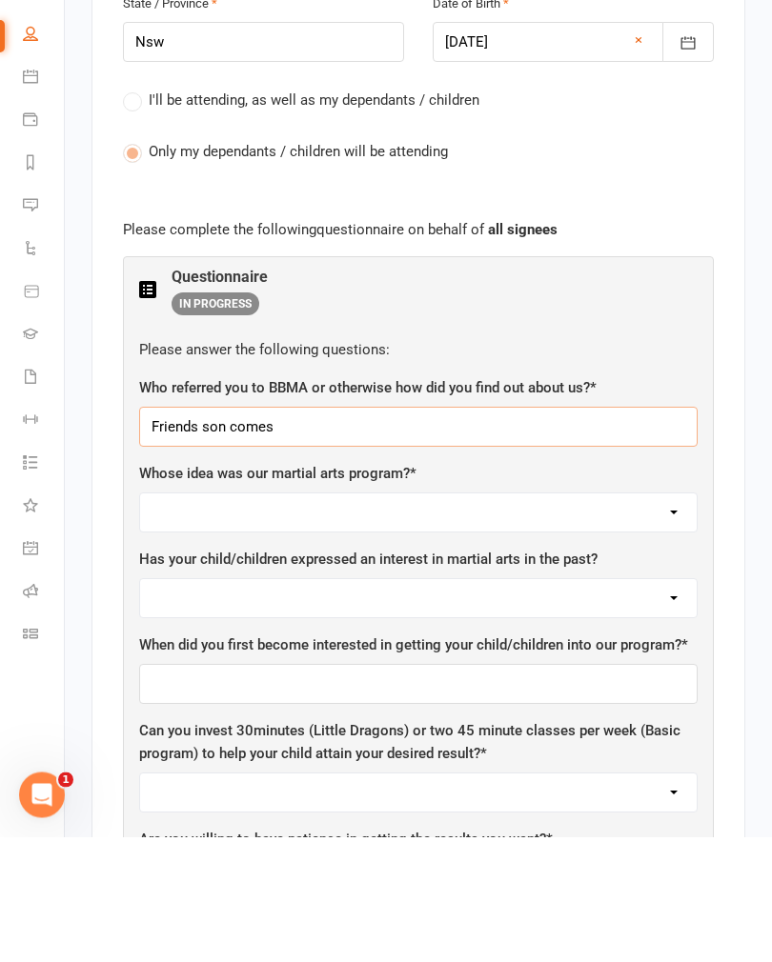
type input "Friends son comes"
click at [208, 619] on select "Yours Child Both" at bounding box center [418, 638] width 556 height 38
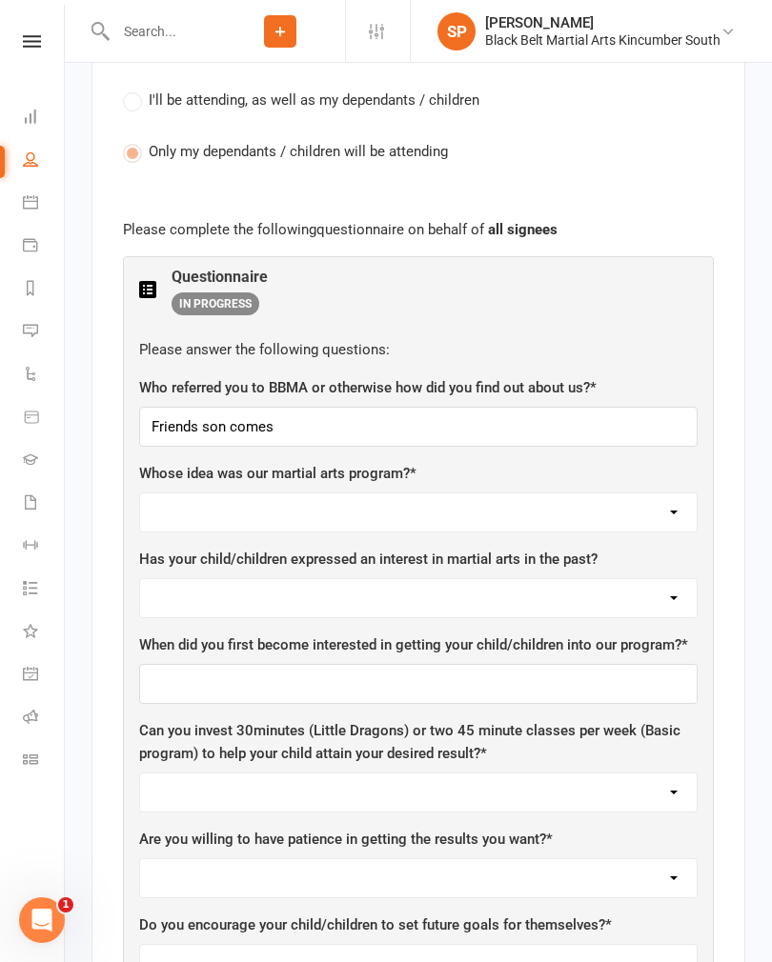
select select "Yours"
click at [217, 579] on select "Yes No" at bounding box center [418, 598] width 556 height 38
select select "Yes"
click at [210, 664] on input "text" at bounding box center [418, 684] width 558 height 40
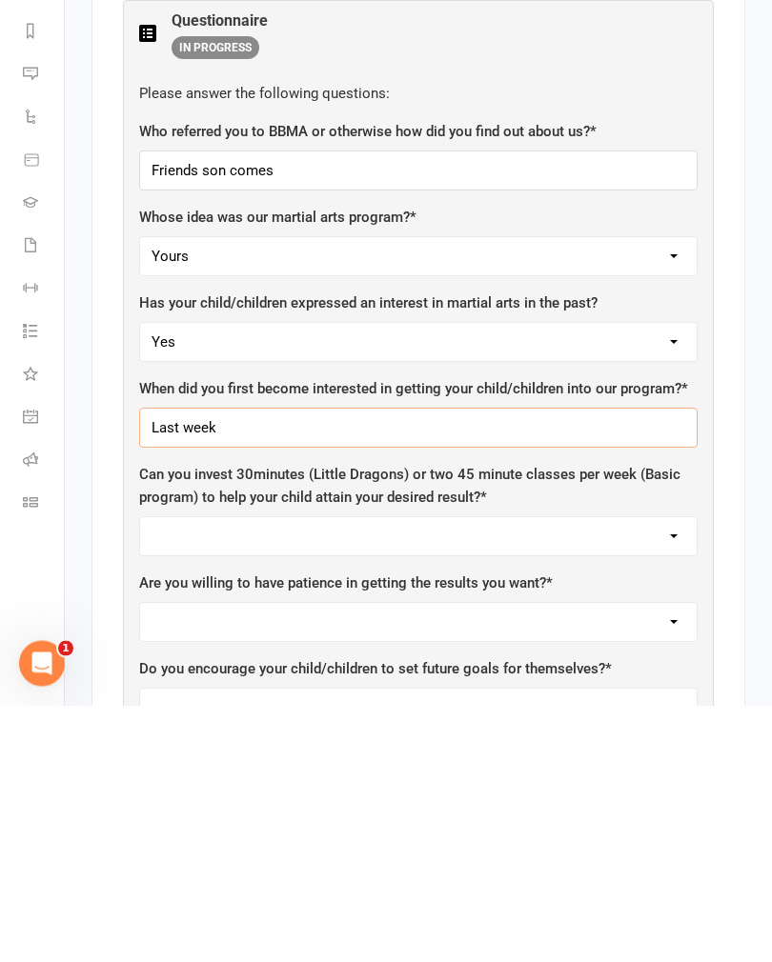
type input "Last week"
click at [676, 774] on select "Yes No" at bounding box center [418, 793] width 556 height 38
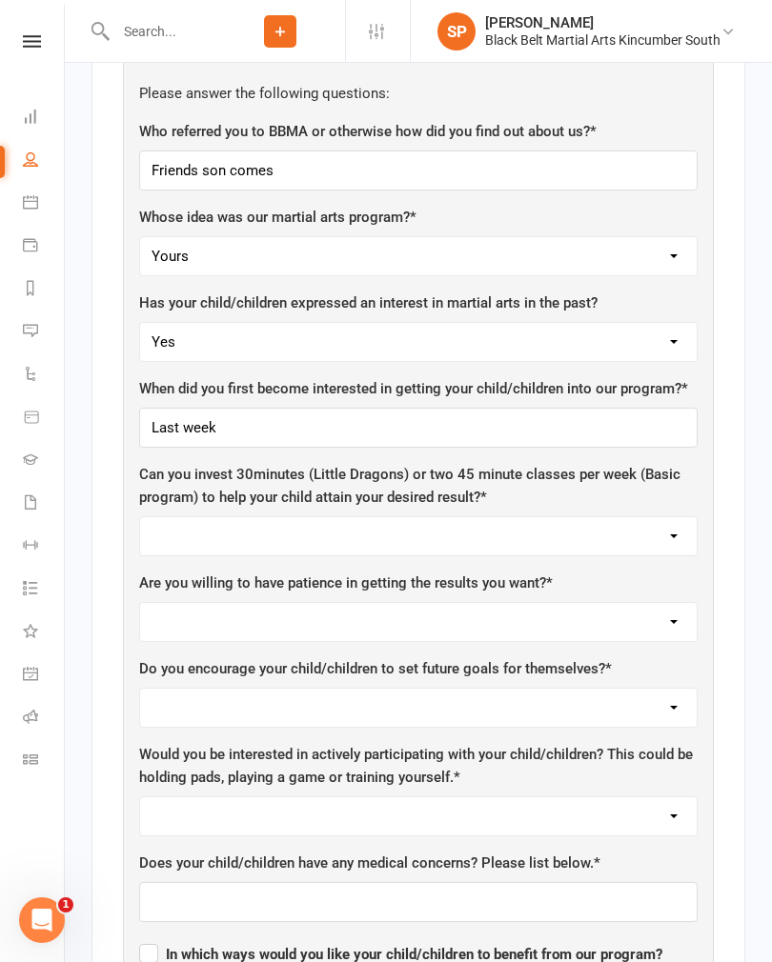
select select "Yes"
click at [670, 603] on select "Yes No" at bounding box center [418, 622] width 556 height 38
select select "Yes"
click at [673, 689] on select "Yes No" at bounding box center [418, 708] width 556 height 38
select select "Yes"
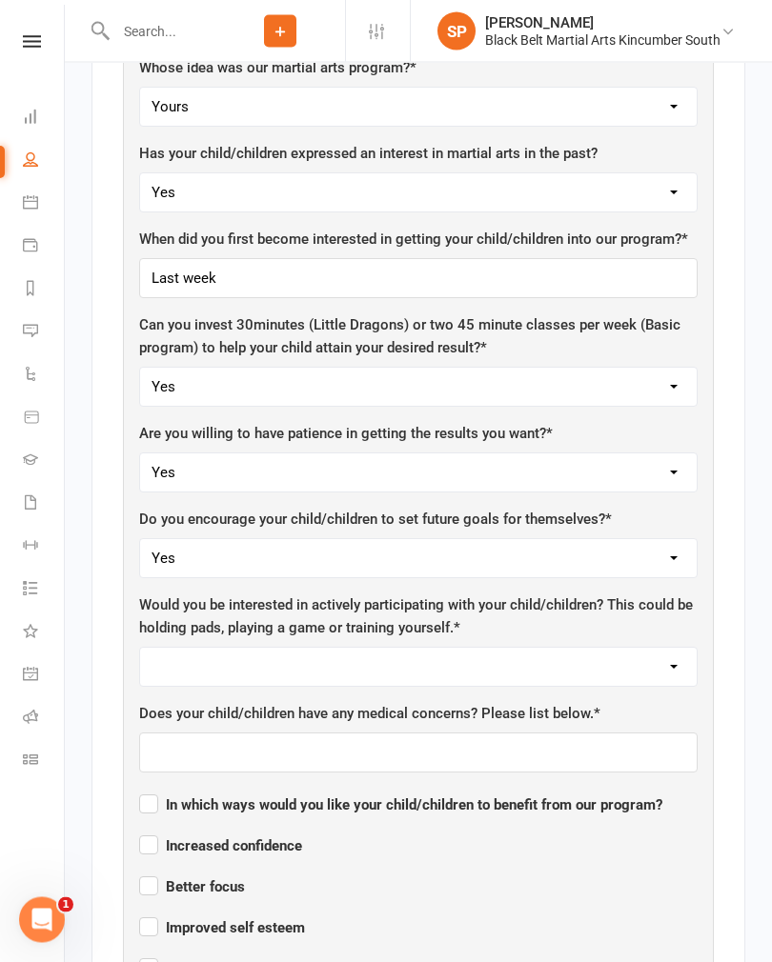
scroll to position [1458, 0]
click at [676, 649] on select "Yes No" at bounding box center [418, 668] width 556 height 38
select select "Yes"
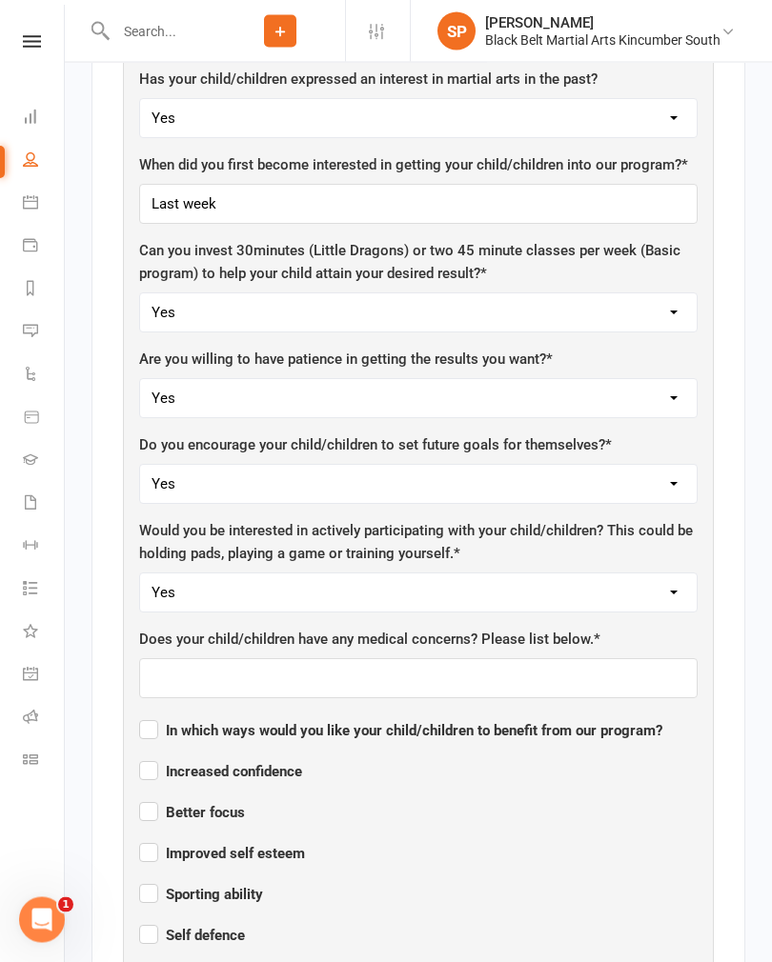
scroll to position [1533, 0]
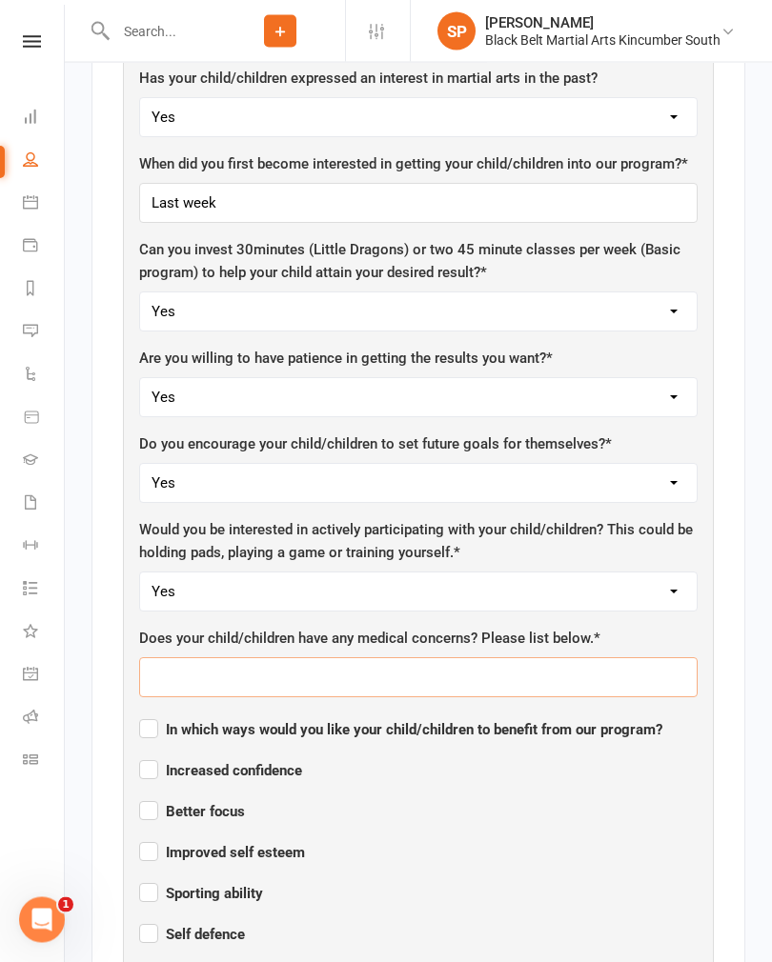
click at [194, 658] on input "text" at bounding box center [418, 678] width 558 height 40
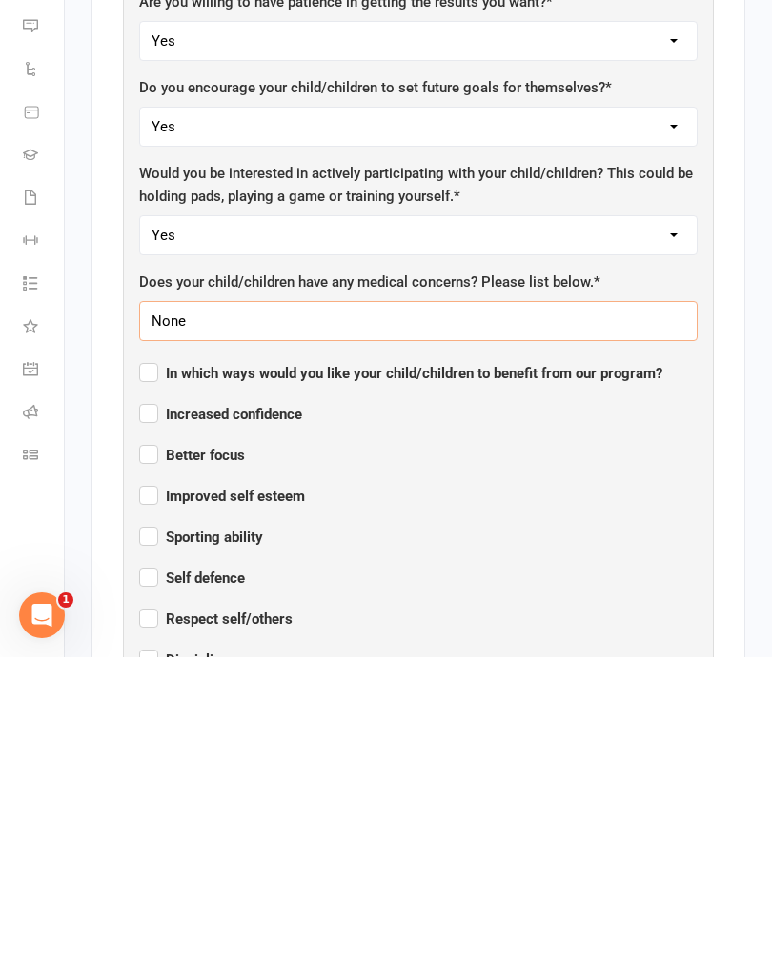
type input "None"
click at [148, 705] on label "Increased confidence" at bounding box center [220, 716] width 163 height 23
click at [148, 702] on input "Increased confidence" at bounding box center [220, 702] width 163 height 0
checkbox input "true"
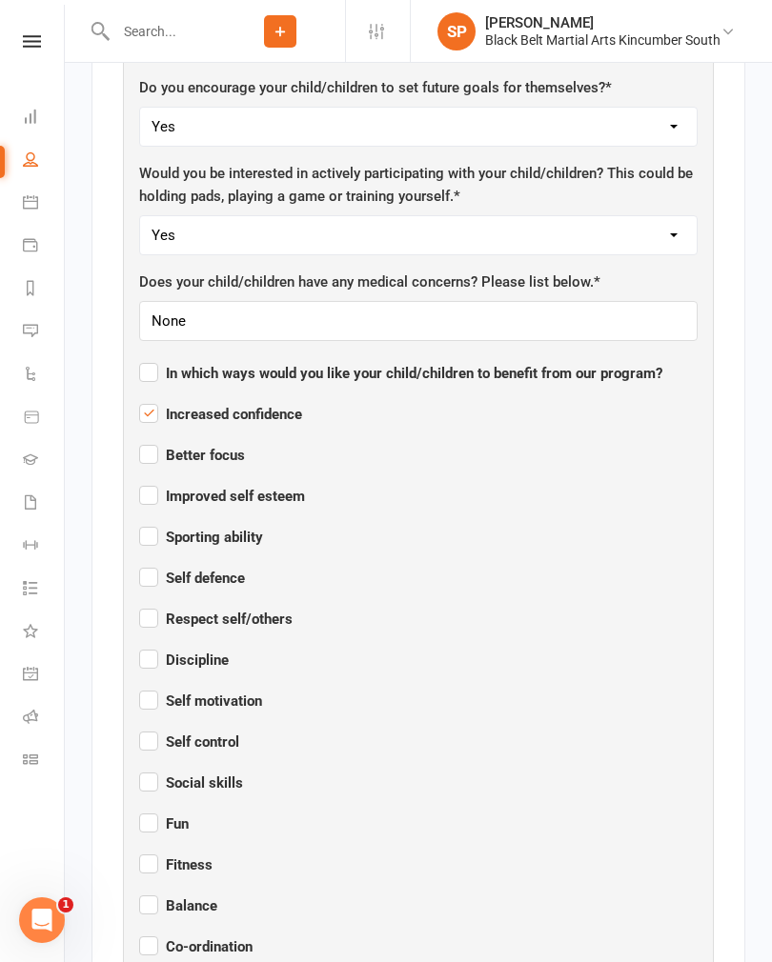
click at [150, 441] on label "Better focus" at bounding box center [192, 452] width 106 height 23
click at [150, 438] on input "Better focus" at bounding box center [192, 438] width 106 height 0
checkbox input "true"
click at [154, 482] on label "Improved self esteem" at bounding box center [222, 493] width 166 height 23
click at [154, 479] on input "Improved self esteem" at bounding box center [222, 479] width 166 height 0
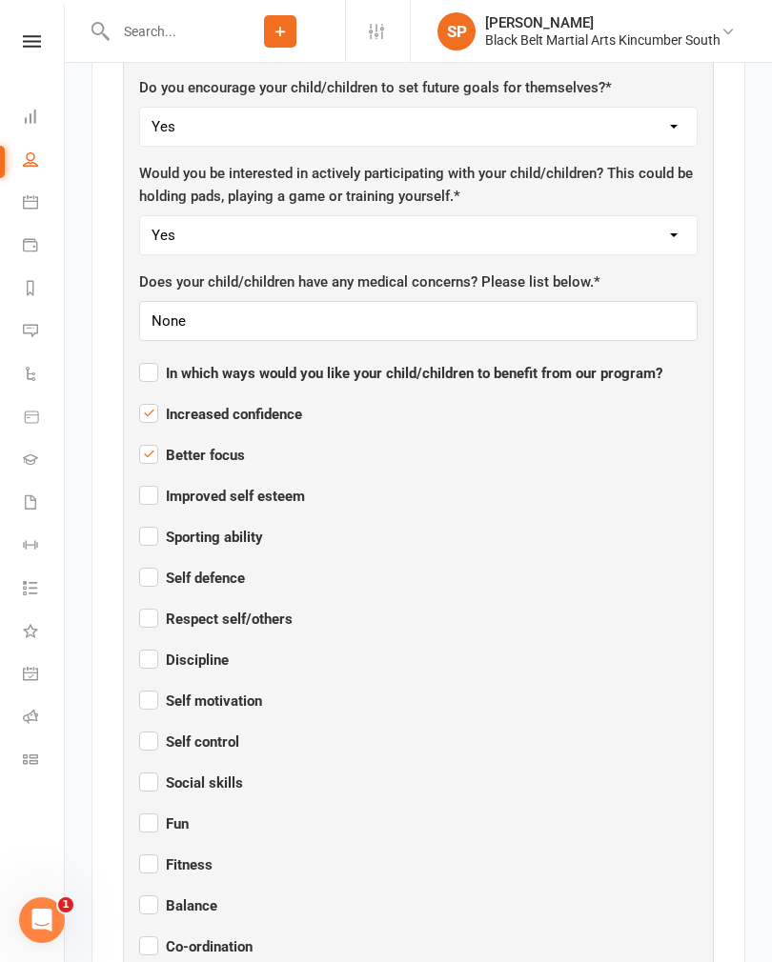
checkbox input "true"
click at [155, 523] on label "Sporting ability" at bounding box center [201, 534] width 124 height 23
click at [155, 520] on input "Sporting ability" at bounding box center [201, 520] width 124 height 0
checkbox input "true"
click at [149, 564] on label "Self defence" at bounding box center [192, 575] width 106 height 23
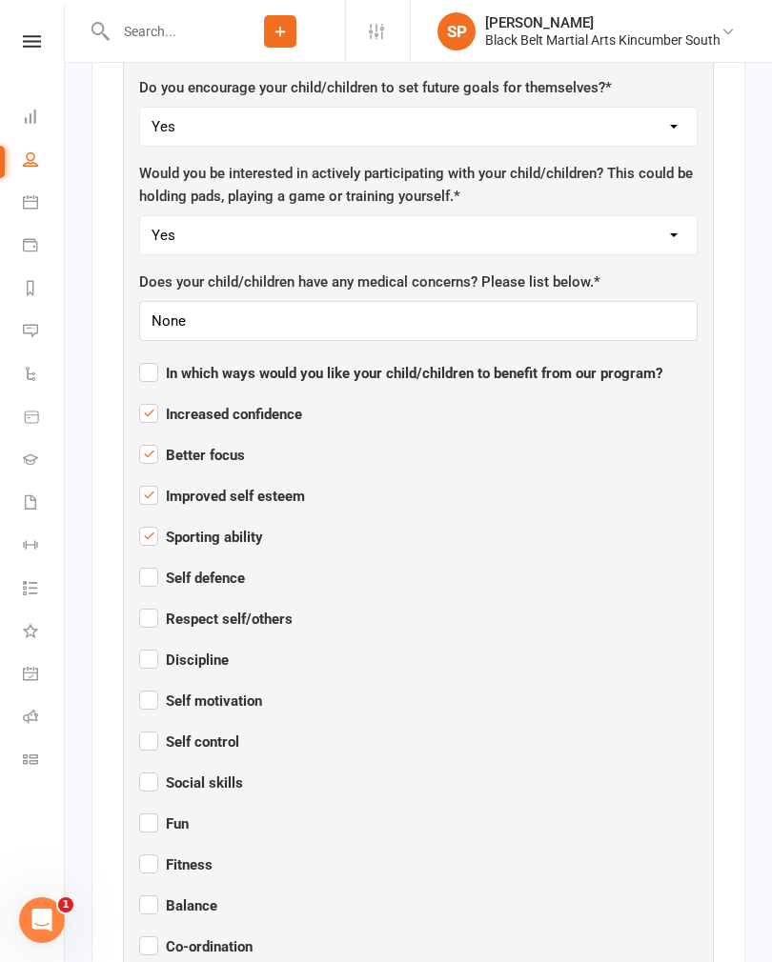
click at [149, 561] on input "Self defence" at bounding box center [192, 561] width 106 height 0
checkbox input "true"
click at [142, 605] on label "Respect self/others" at bounding box center [215, 616] width 153 height 23
click at [142, 602] on input "Respect self/others" at bounding box center [215, 602] width 153 height 0
checkbox input "true"
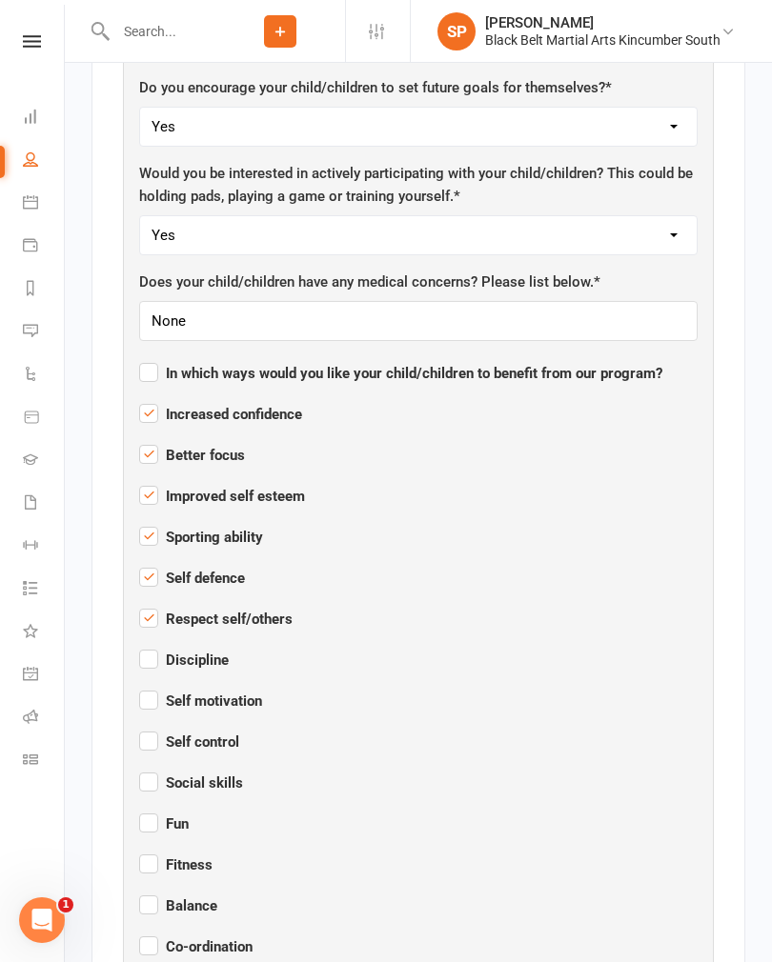
click at [144, 646] on label "Discipline" at bounding box center [184, 657] width 90 height 23
click at [144, 643] on input "Discipline" at bounding box center [184, 643] width 90 height 0
checkbox input "true"
click at [154, 687] on label "Self motivation" at bounding box center [200, 698] width 123 height 23
click at [154, 684] on input "Self motivation" at bounding box center [200, 684] width 123 height 0
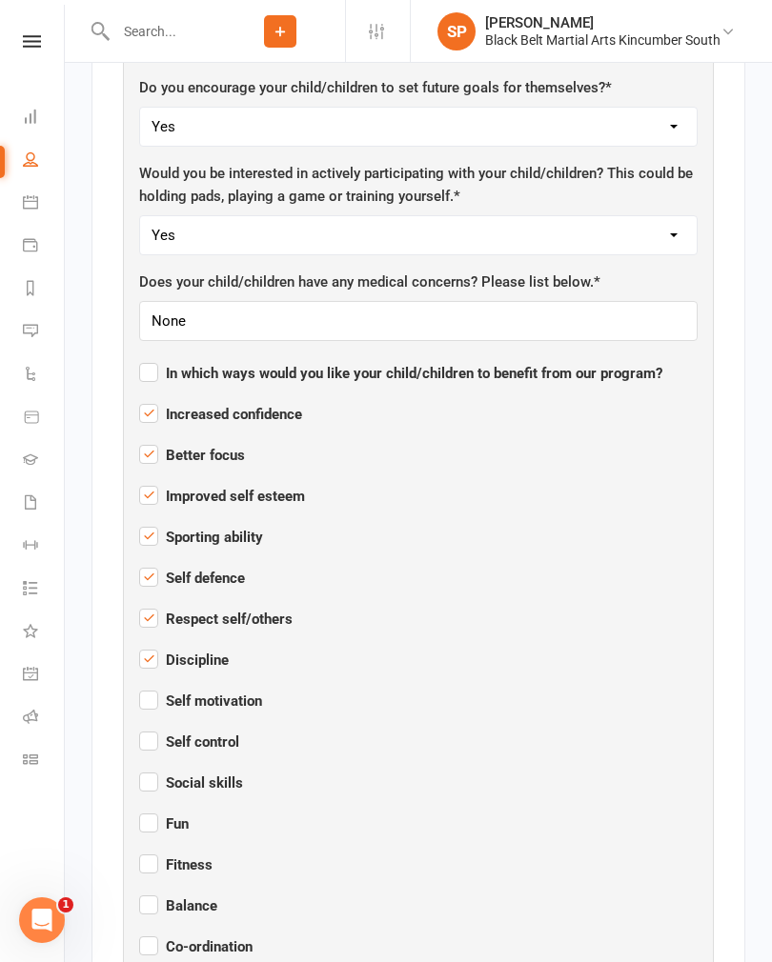
checkbox input "true"
click at [151, 728] on label "Self control" at bounding box center [189, 739] width 100 height 23
click at [151, 725] on input "Self control" at bounding box center [189, 725] width 100 height 0
checkbox input "true"
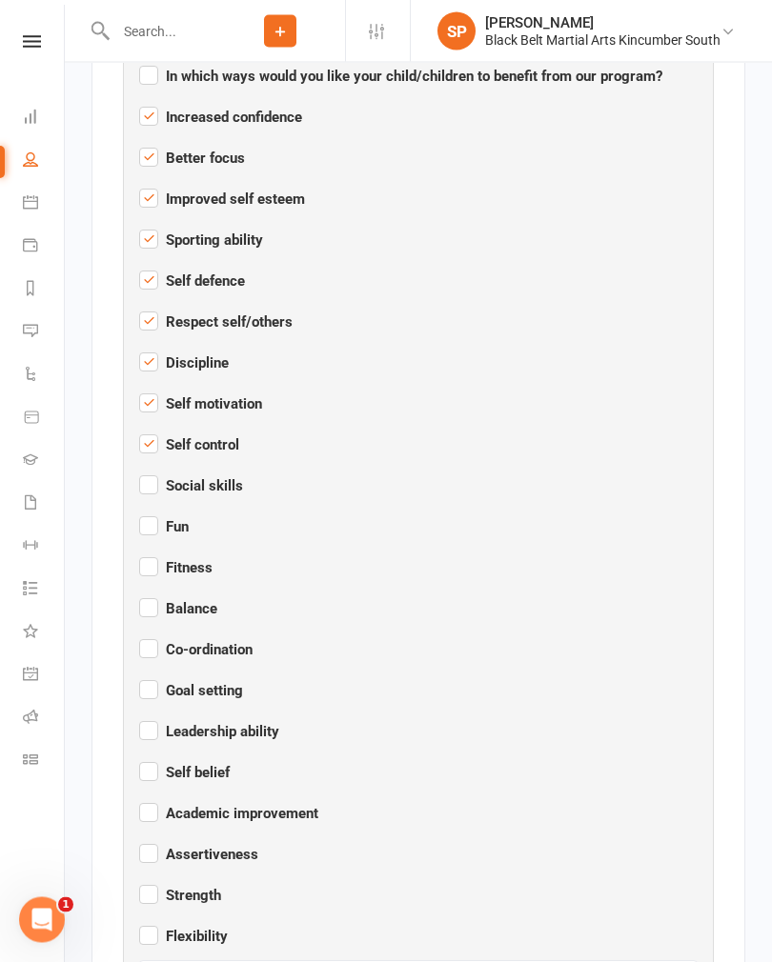
scroll to position [2245, 0]
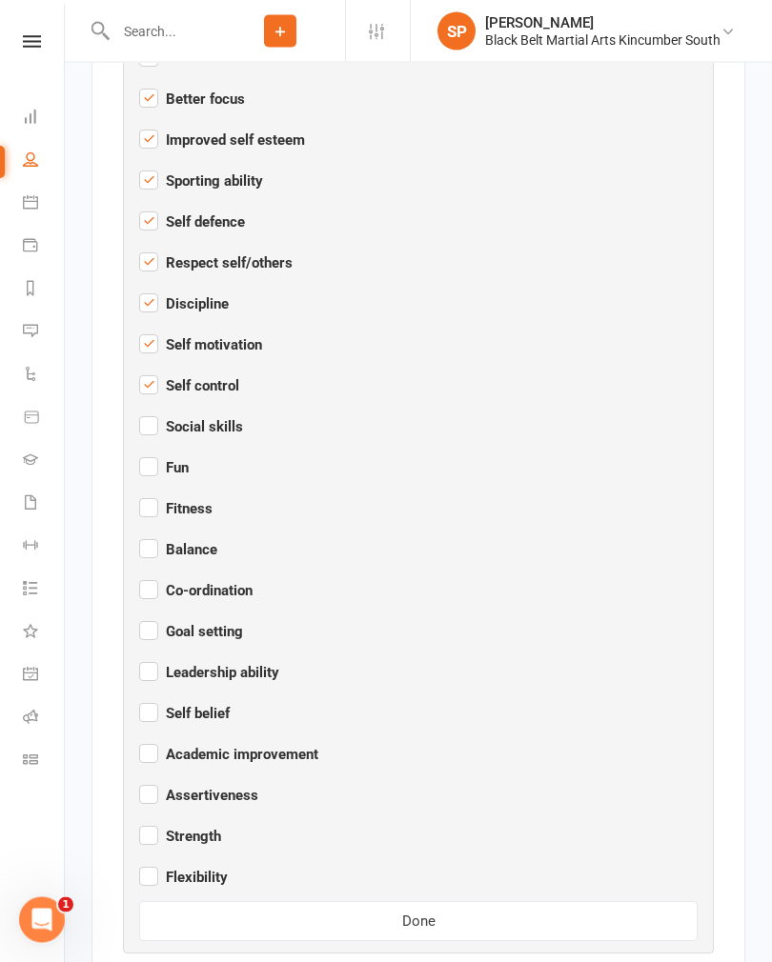
click at [152, 823] on label "Strength" at bounding box center [180, 834] width 82 height 23
click at [152, 820] on input "Strength" at bounding box center [180, 820] width 82 height 0
checkbox input "true"
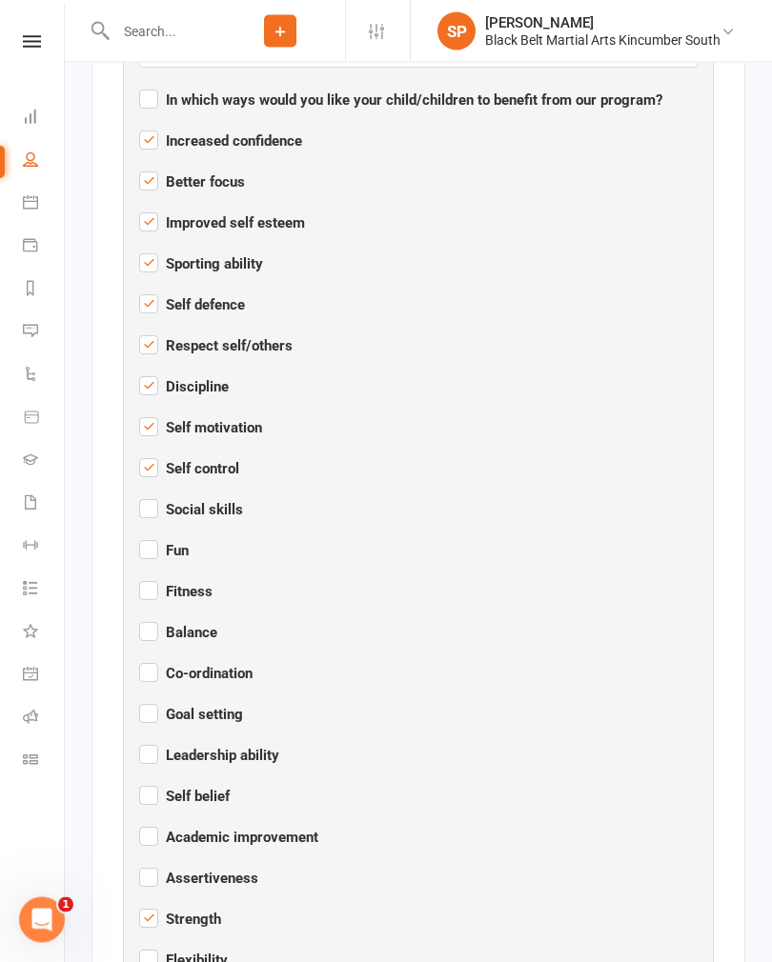
click at [157, 783] on label "Self belief" at bounding box center [184, 794] width 90 height 23
click at [157, 780] on input "Self belief" at bounding box center [184, 780] width 90 height 0
checkbox input "true"
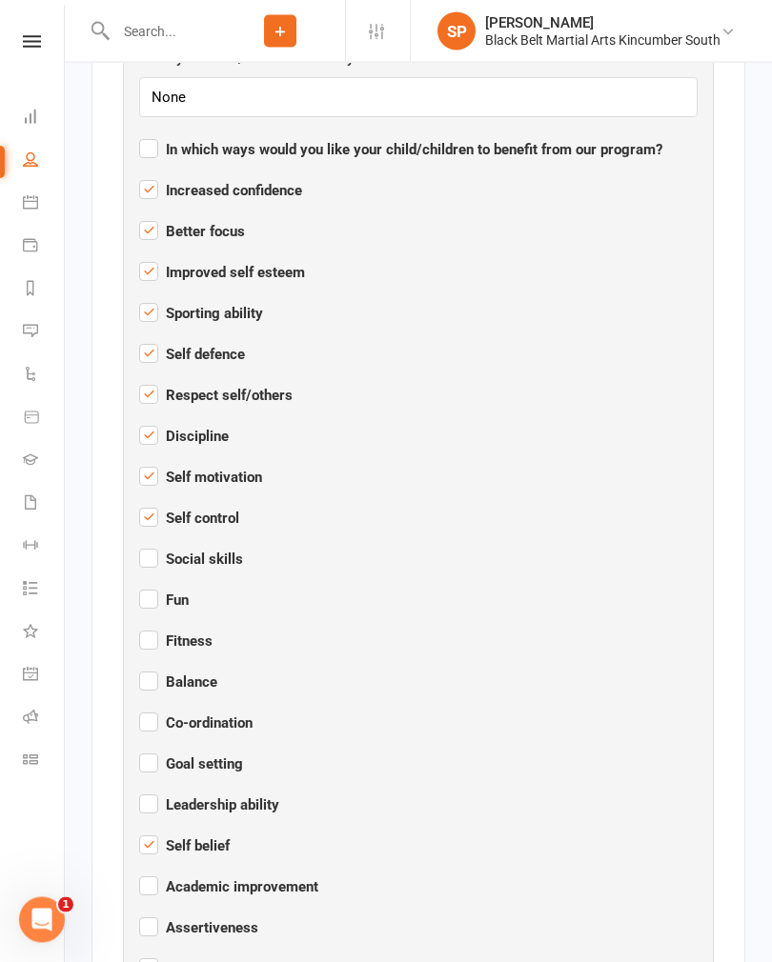
scroll to position [2110, 0]
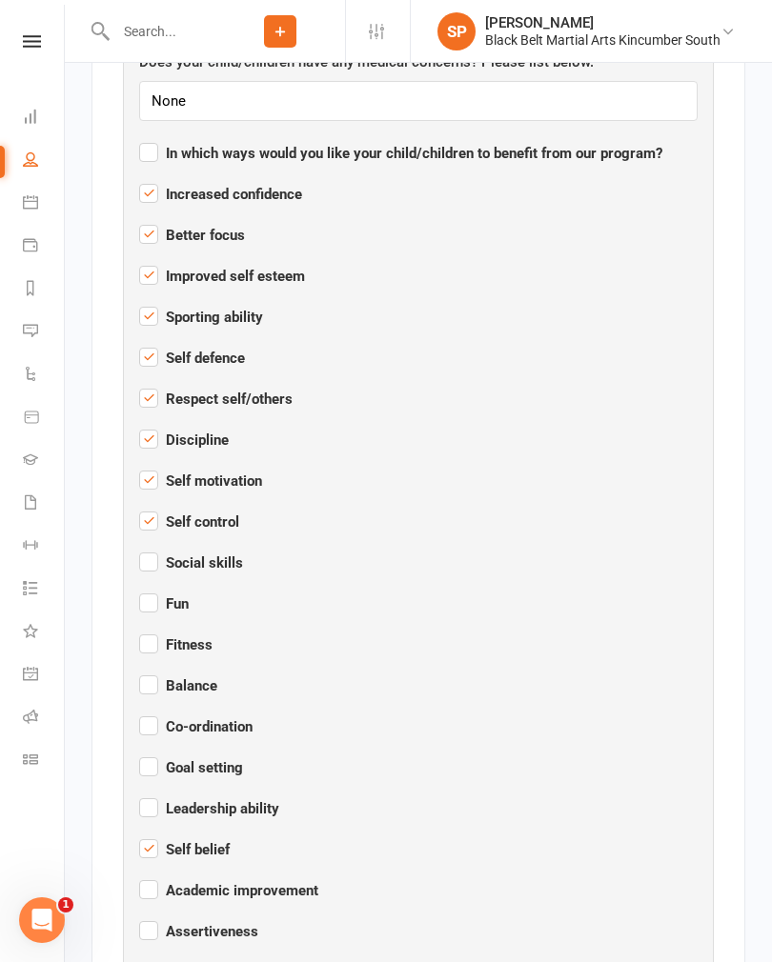
click at [151, 713] on label "Co-ordination" at bounding box center [195, 724] width 113 height 23
click at [151, 710] on input "Co-ordination" at bounding box center [195, 710] width 113 height 0
checkbox input "true"
click at [144, 672] on label "Balance" at bounding box center [178, 683] width 78 height 23
click at [144, 669] on input "Balance" at bounding box center [178, 669] width 78 height 0
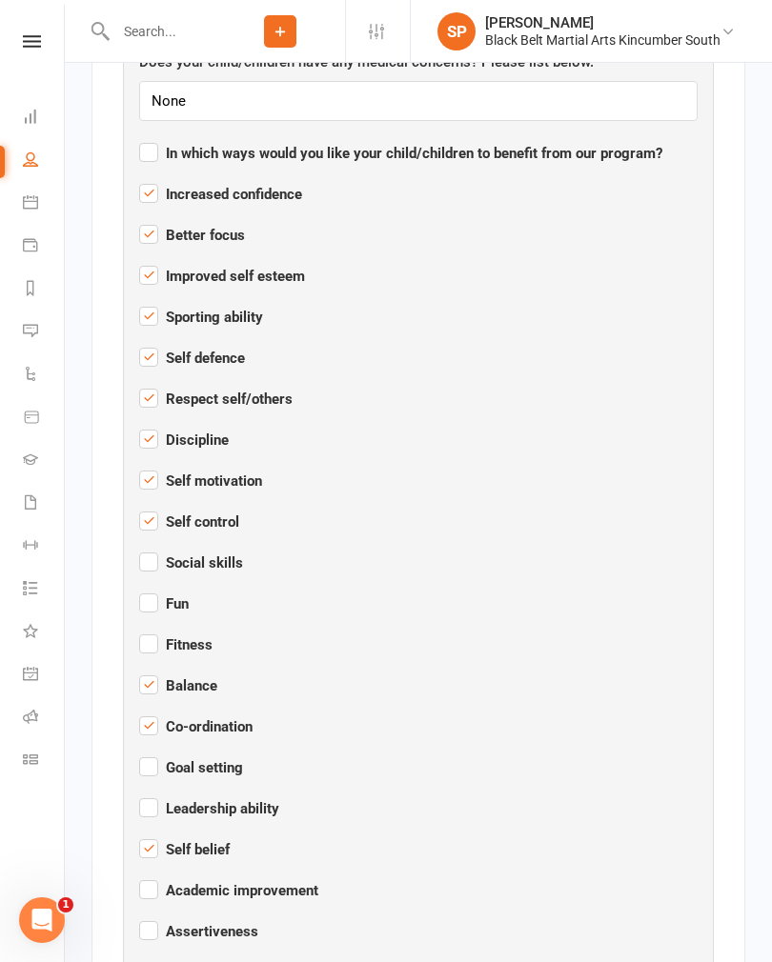
checkbox input "true"
click at [145, 631] on label "Fitness" at bounding box center [175, 642] width 73 height 23
click at [145, 628] on input "Fitness" at bounding box center [175, 628] width 73 height 0
checkbox input "true"
click at [143, 542] on div "Please answer the following questions: Who referred you to BBMA or otherwise ho…" at bounding box center [418, 179] width 558 height 1797
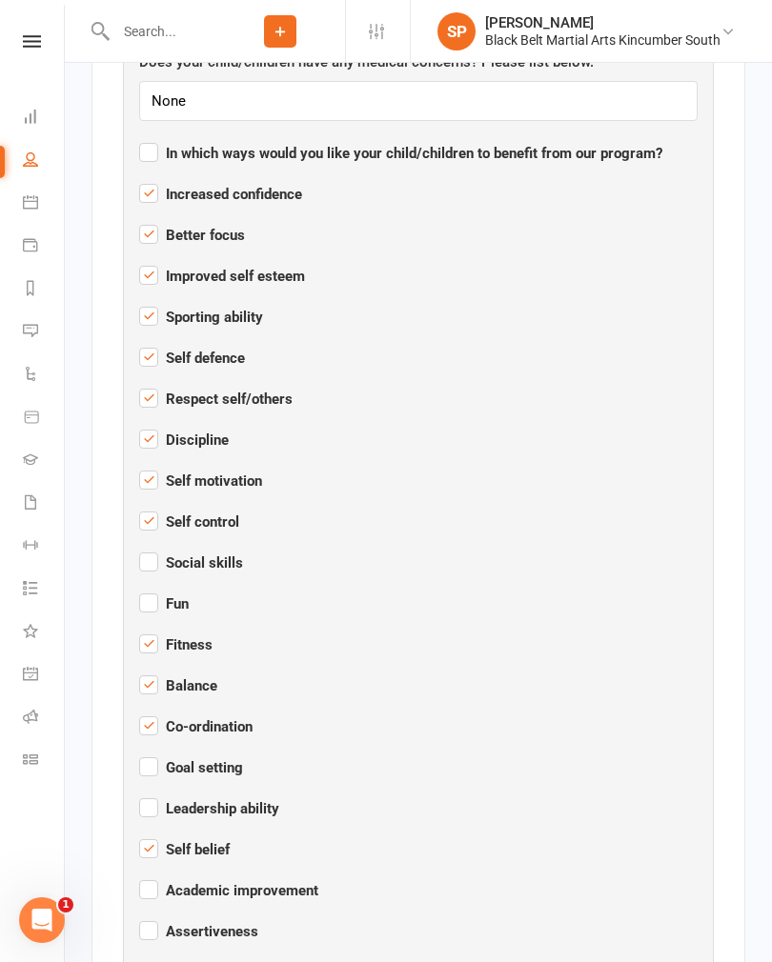
click at [160, 554] on span "Social skills" at bounding box center [191, 562] width 104 height 17
click at [160, 546] on input "Social skills" at bounding box center [191, 546] width 104 height 0
checkbox input "true"
click at [151, 590] on label "Fun" at bounding box center [164, 601] width 50 height 23
click at [151, 587] on input "Fun" at bounding box center [164, 587] width 50 height 0
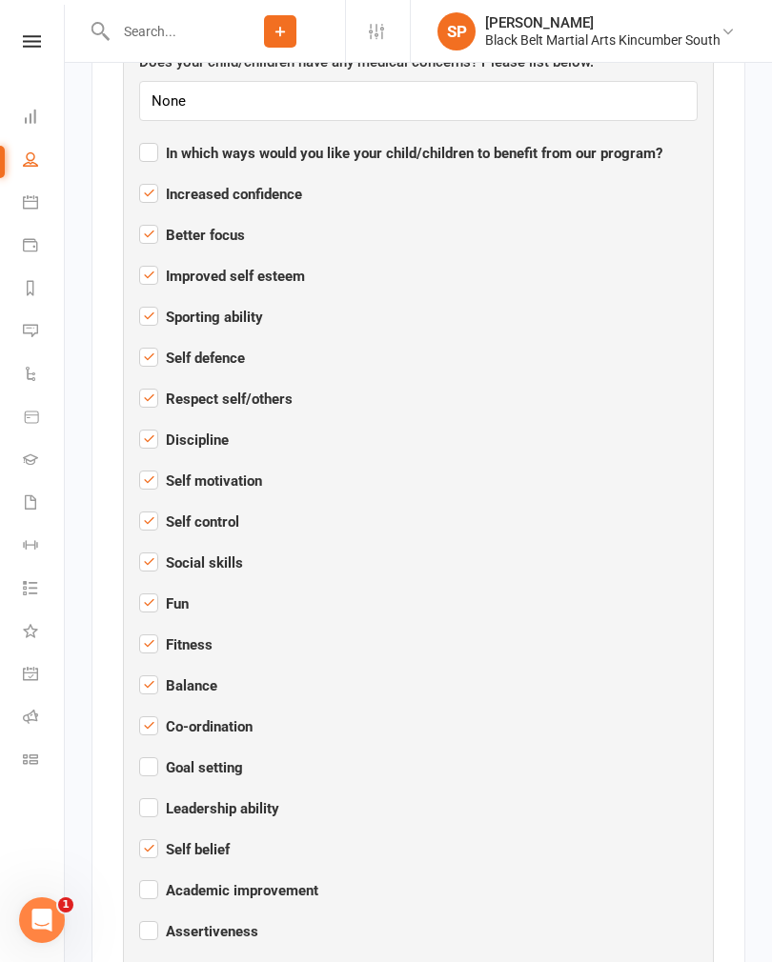
checkbox input "true"
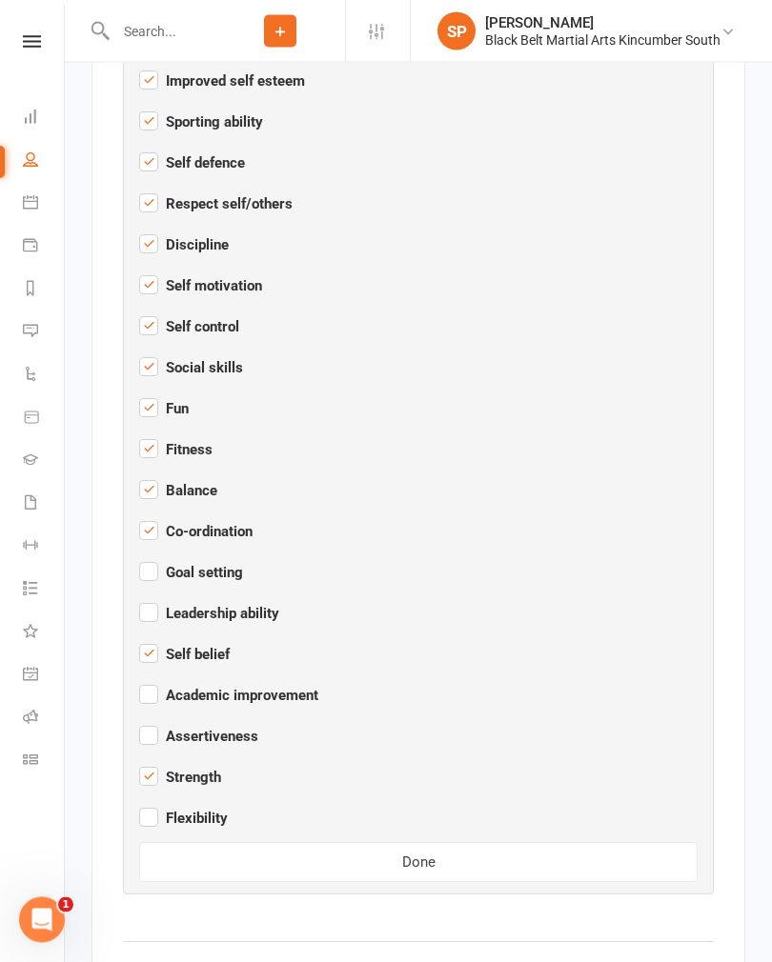
scroll to position [2306, 0]
click at [372, 841] on button "Done" at bounding box center [418, 861] width 558 height 40
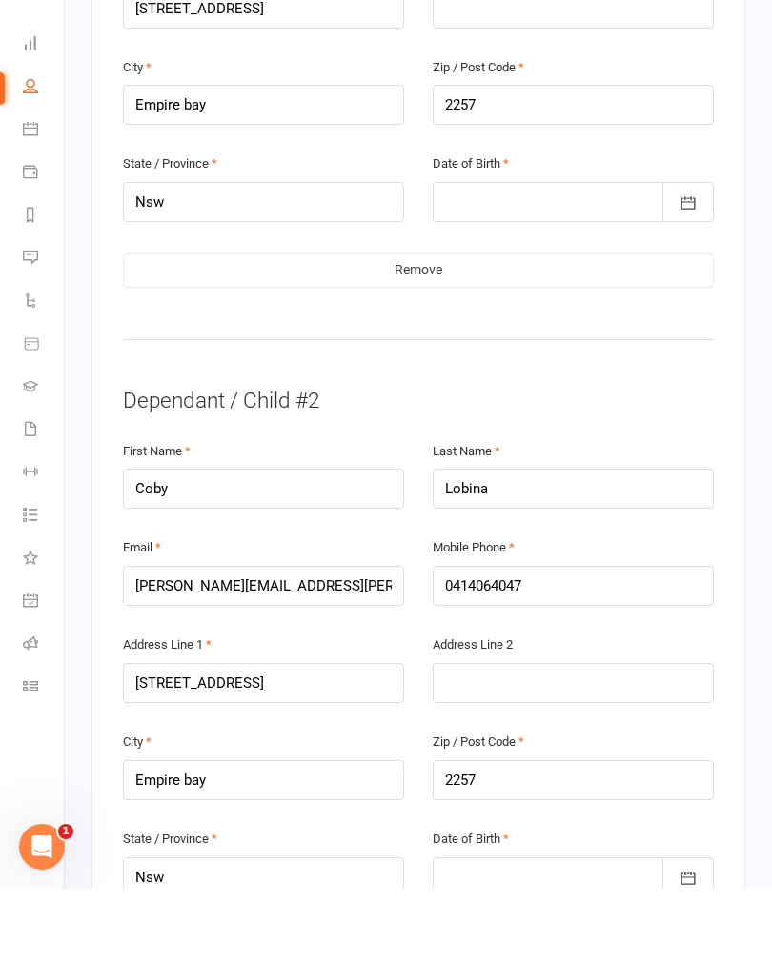
scroll to position [1869, 0]
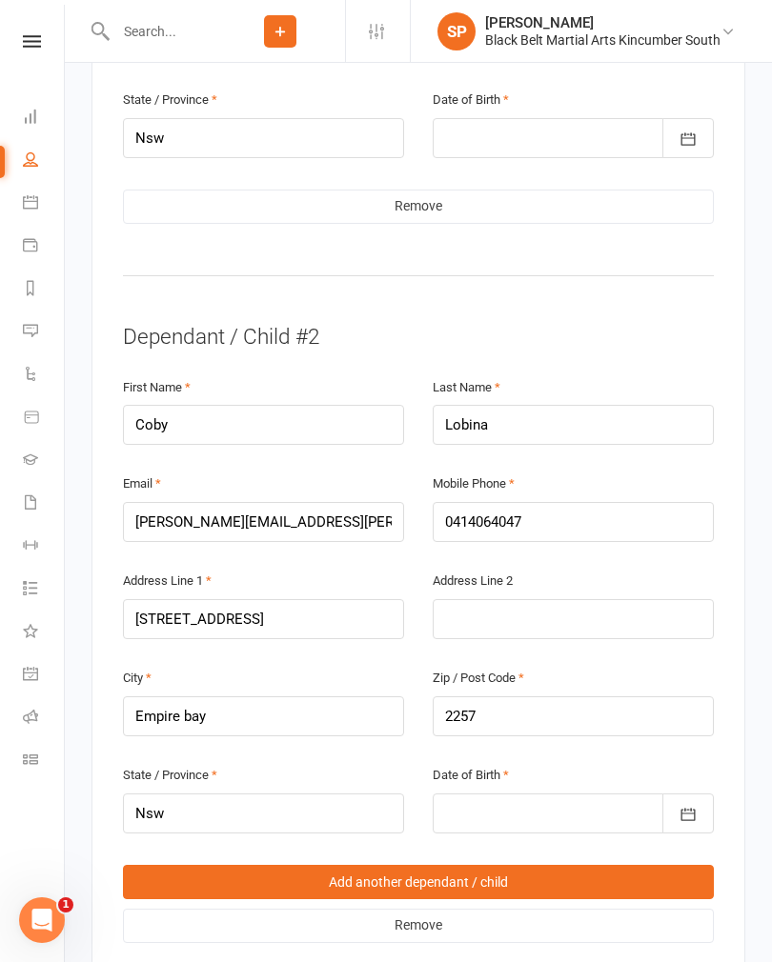
click at [472, 794] on div at bounding box center [572, 814] width 281 height 40
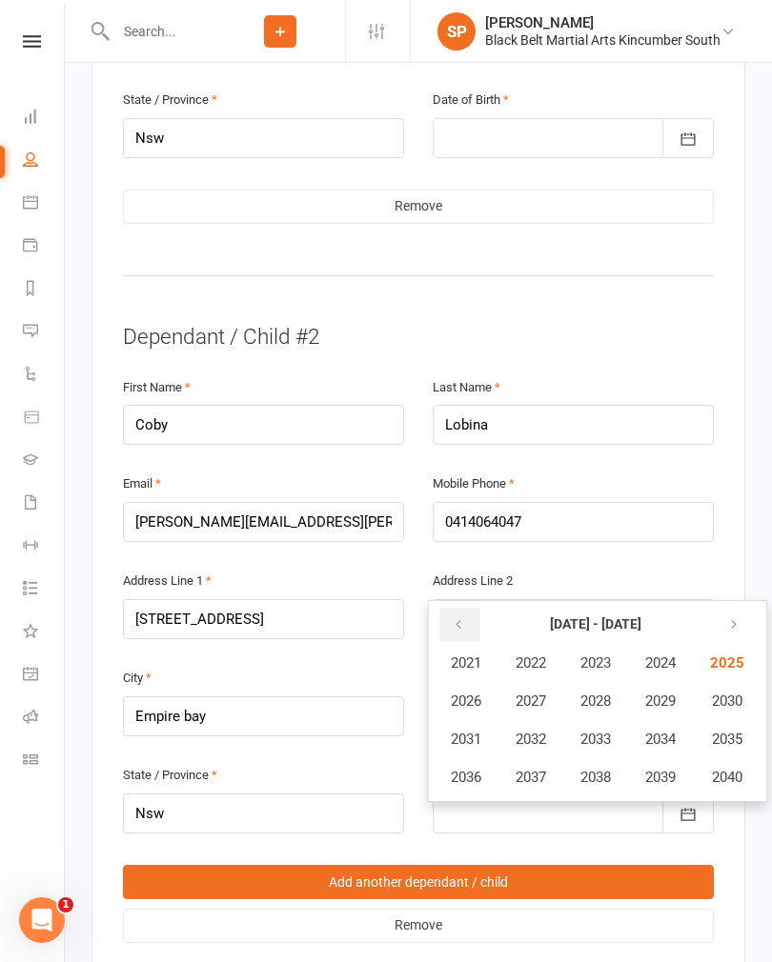
click at [458, 617] on icon "button" at bounding box center [458, 624] width 13 height 15
click at [533, 769] on span "2017" at bounding box center [530, 777] width 30 height 17
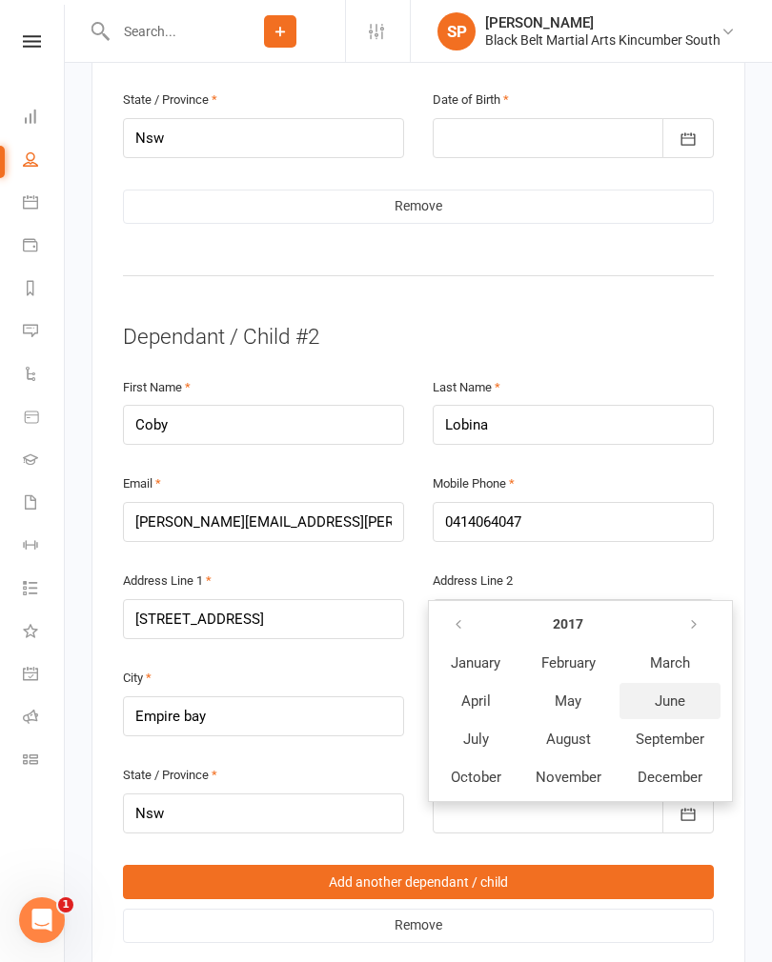
click at [669, 693] on span "June" at bounding box center [669, 701] width 30 height 17
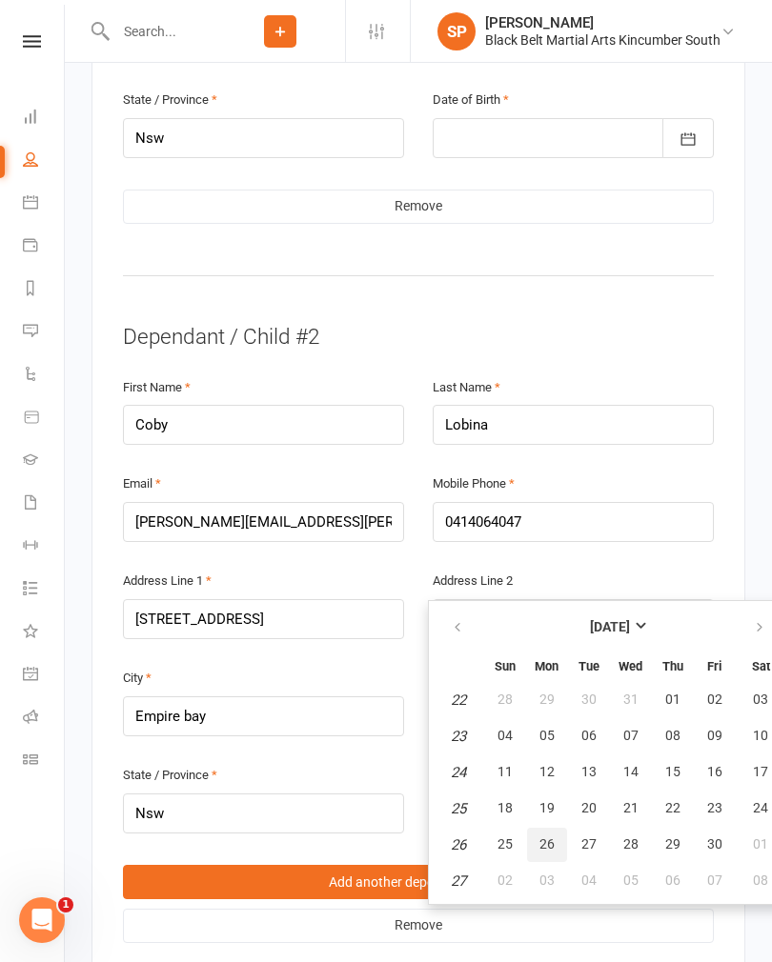
click at [547, 836] on span "26" at bounding box center [546, 843] width 15 height 15
type input "[DATE]"
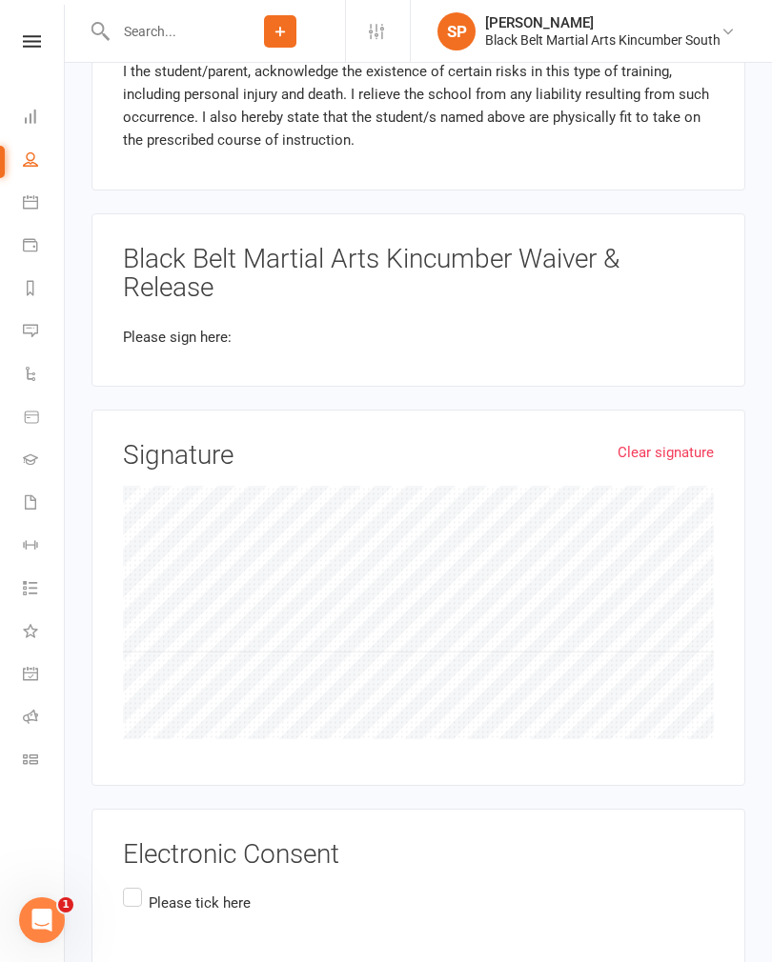
scroll to position [2961, 0]
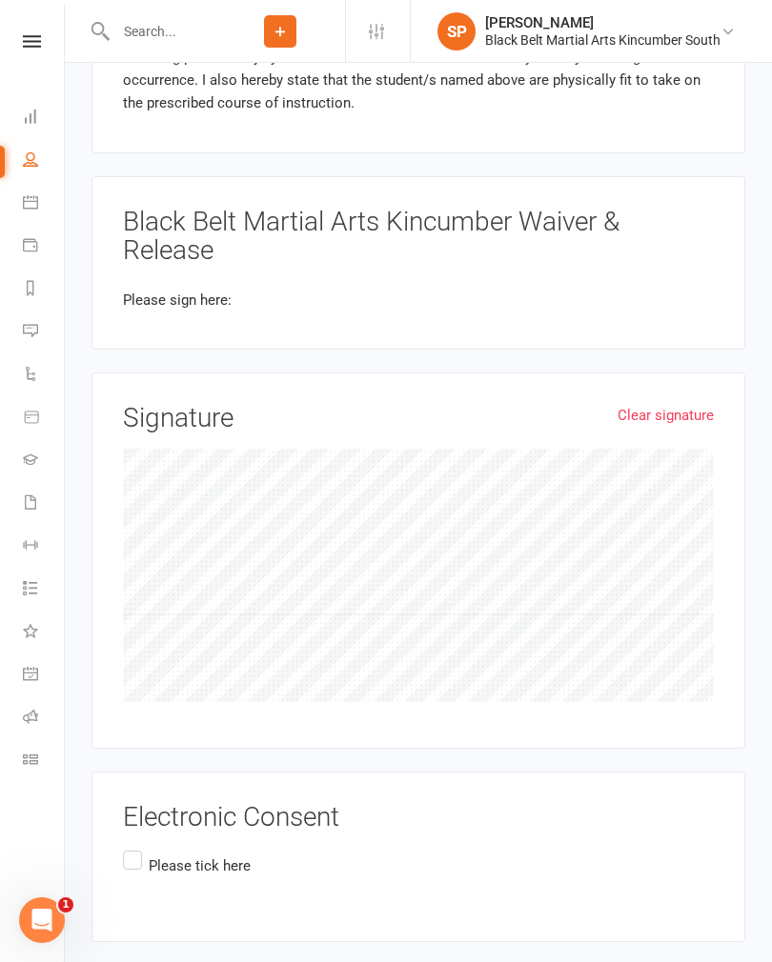
click at [132, 847] on label "Please tick here" at bounding box center [187, 865] width 128 height 37
click at [132, 847] on input "Please tick here" at bounding box center [129, 847] width 12 height 0
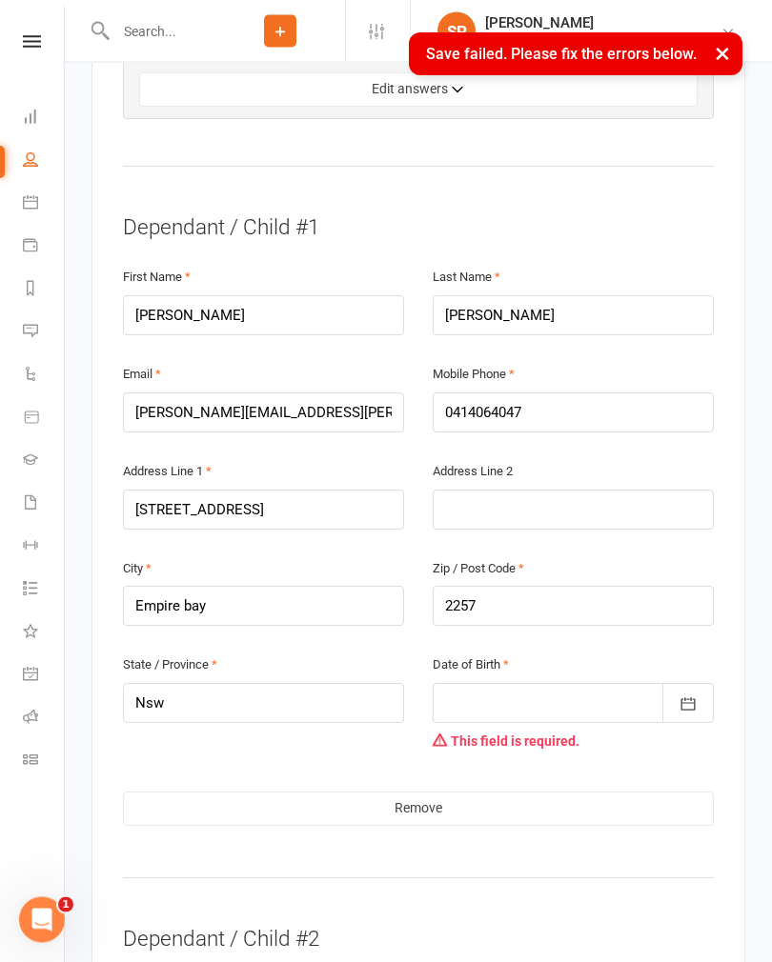
scroll to position [1304, 0]
click at [488, 683] on div at bounding box center [572, 703] width 281 height 40
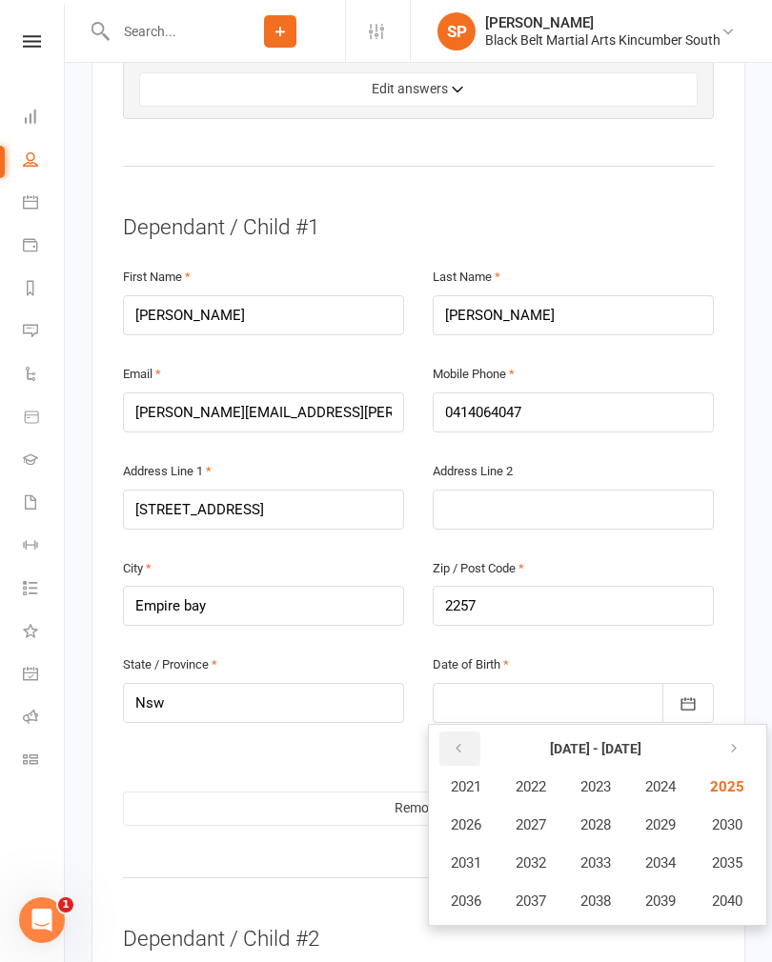
click at [463, 741] on icon "button" at bounding box center [458, 748] width 13 height 15
click at [731, 893] on span "2020" at bounding box center [725, 901] width 30 height 17
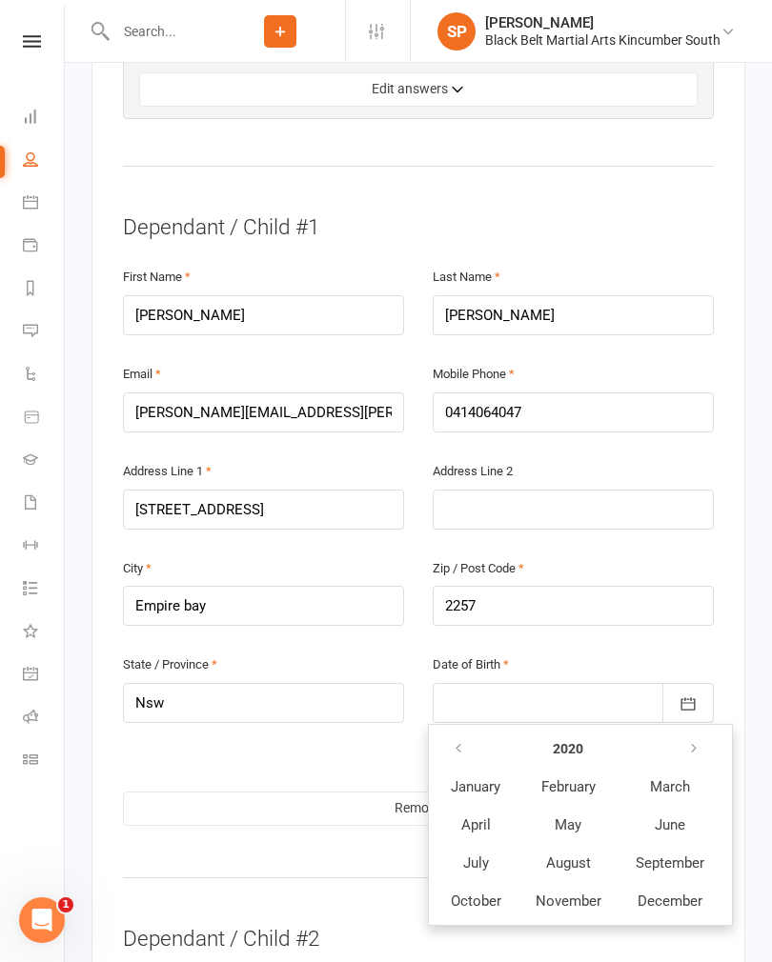
click at [569, 778] on span "February" at bounding box center [568, 786] width 54 height 17
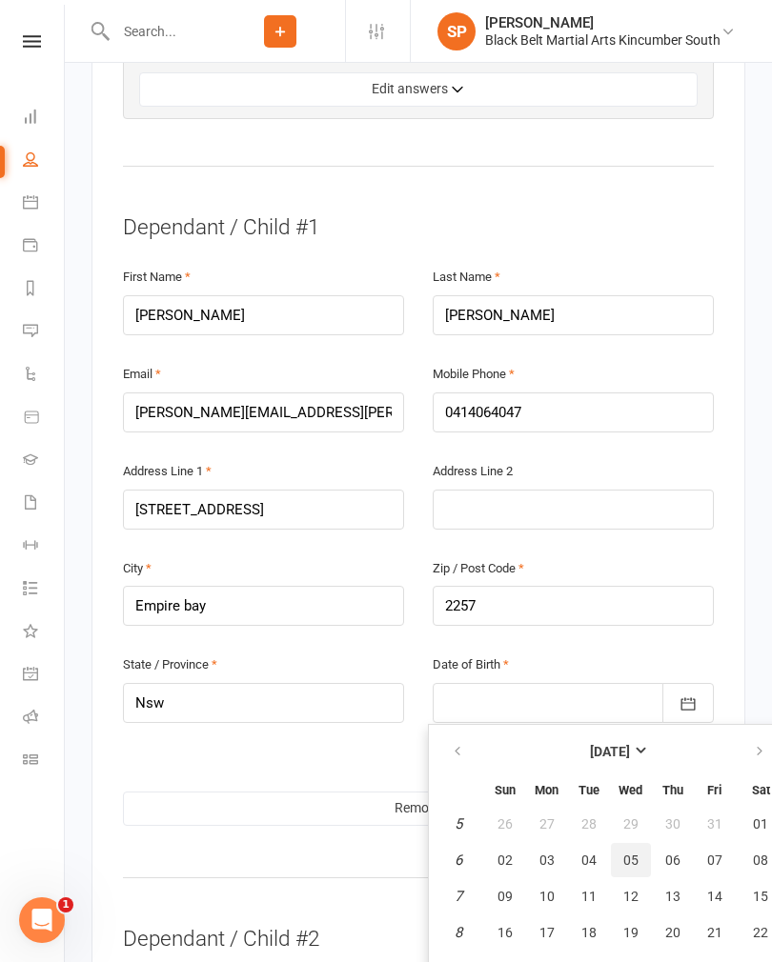
click at [623, 853] on span "05" at bounding box center [630, 860] width 15 height 15
type input "[DATE]"
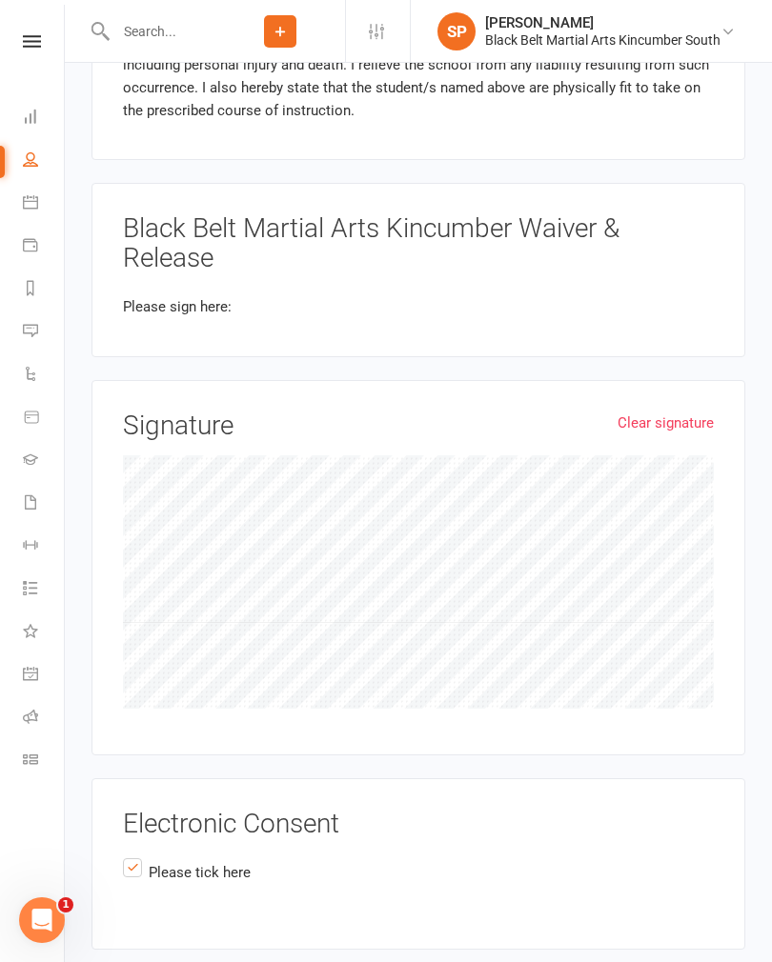
scroll to position [2997, 0]
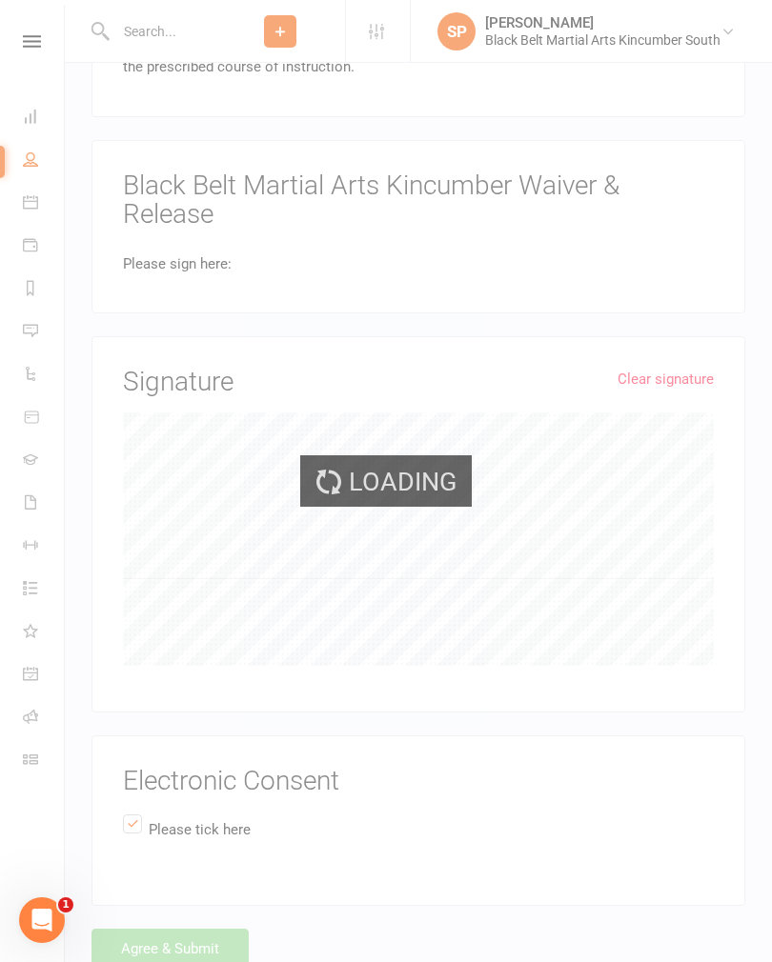
scroll to position [2961, 0]
